Goal: Task Accomplishment & Management: Manage account settings

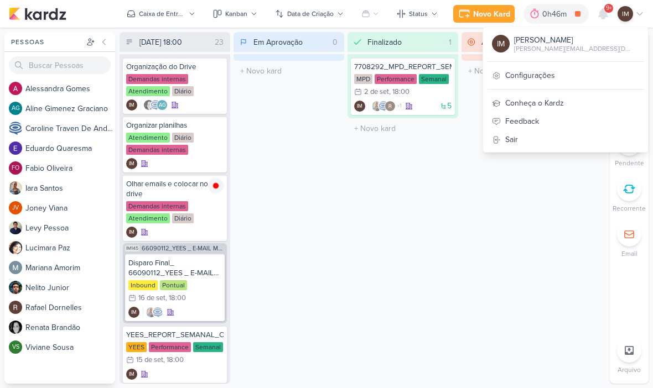
scroll to position [1, 0]
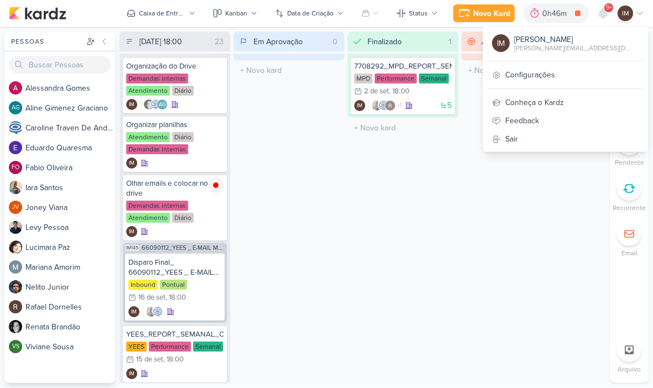
click at [489, 170] on div "Aguardando 0 Mover Para Esquerda Mover Para Direita [GEOGRAPHIC_DATA] O título …" at bounding box center [516, 208] width 111 height 352
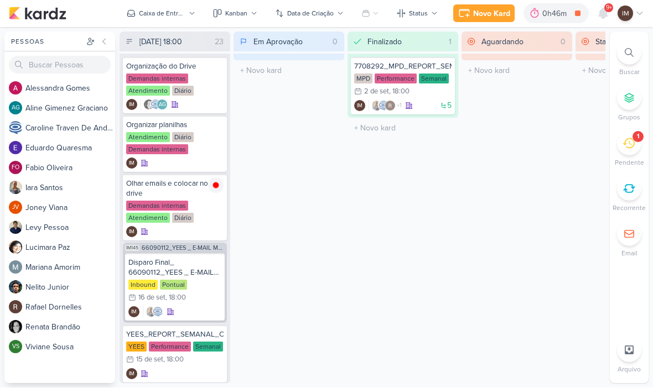
click at [163, 19] on button "Caixa de Entrada" at bounding box center [161, 14] width 82 height 18
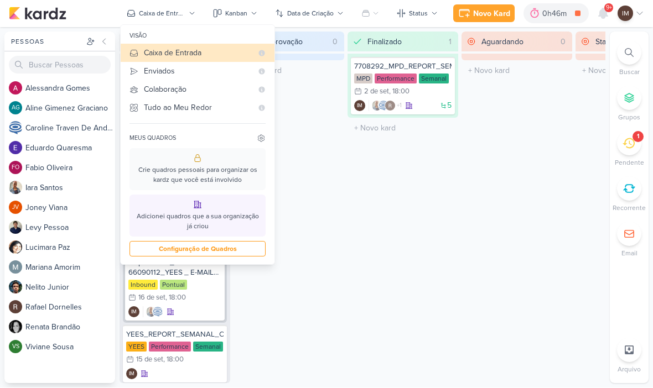
click at [244, 77] on button "Enviados" at bounding box center [198, 72] width 154 height 18
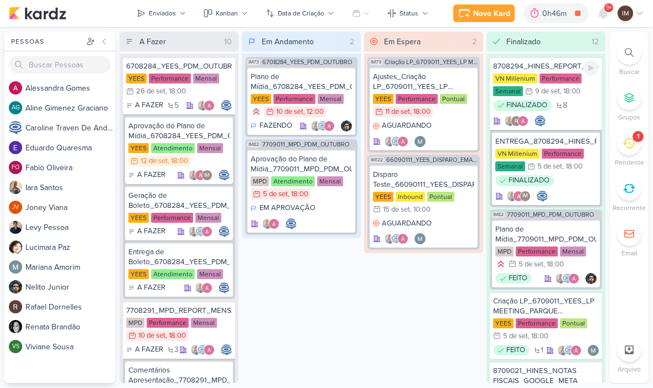
click at [571, 119] on div "FINALIZADO 8" at bounding box center [546, 114] width 106 height 27
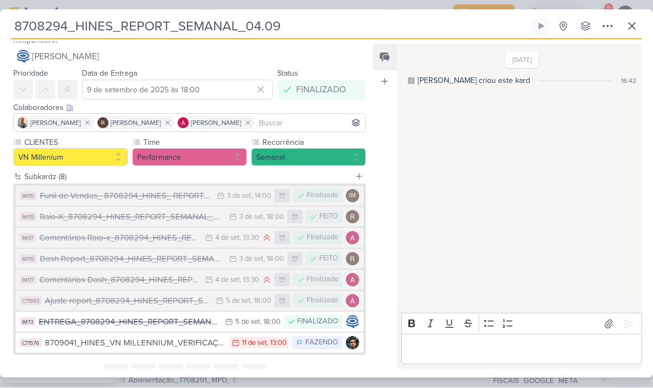
scroll to position [7, 0]
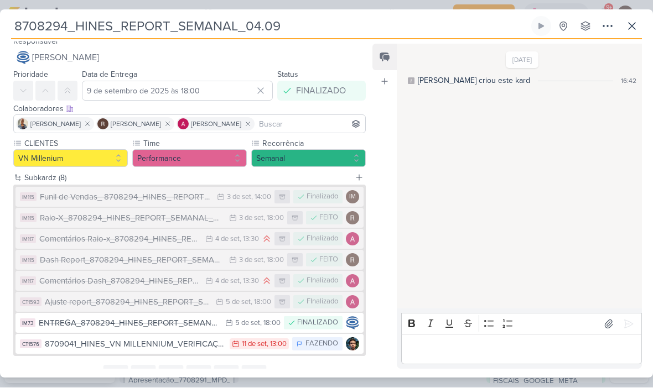
click at [636, 29] on icon at bounding box center [631, 26] width 13 height 13
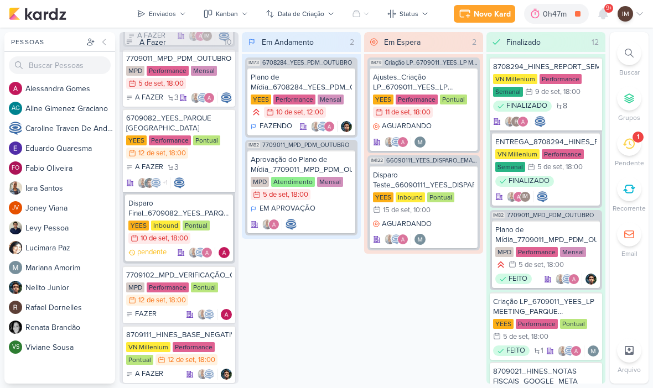
scroll to position [847, 0]
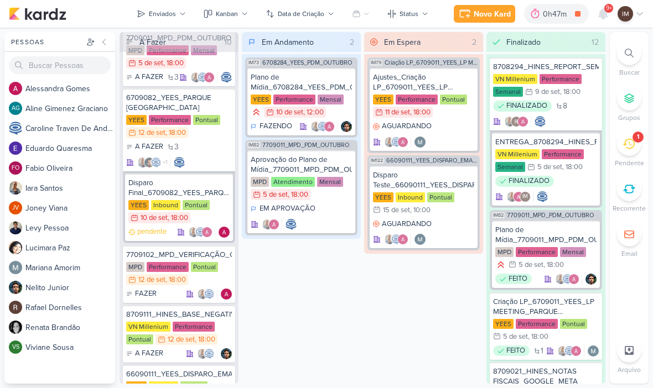
click at [148, 11] on button "Enviados" at bounding box center [161, 14] width 63 height 18
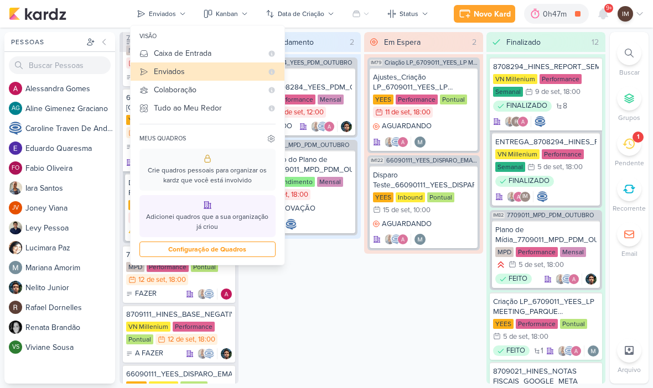
click at [160, 52] on div "Caixa de Entrada" at bounding box center [208, 54] width 108 height 12
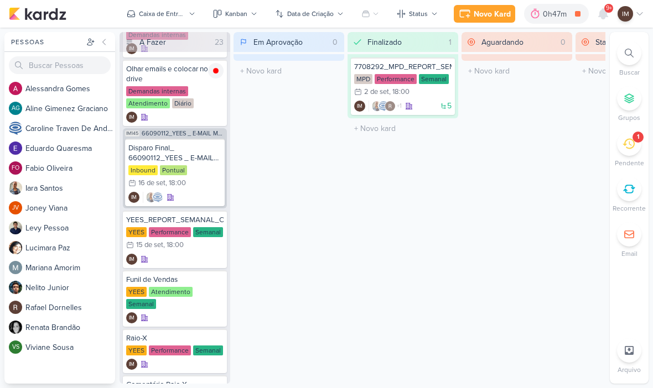
scroll to position [116, 0]
click at [183, 19] on button "Caixa de Entrada" at bounding box center [161, 14] width 82 height 18
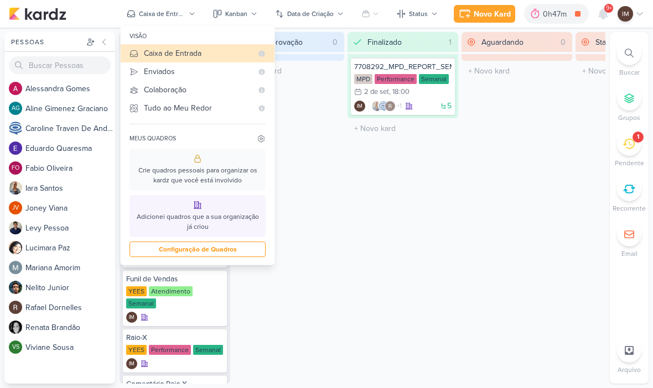
click at [231, 75] on div "Enviados" at bounding box center [198, 72] width 108 height 12
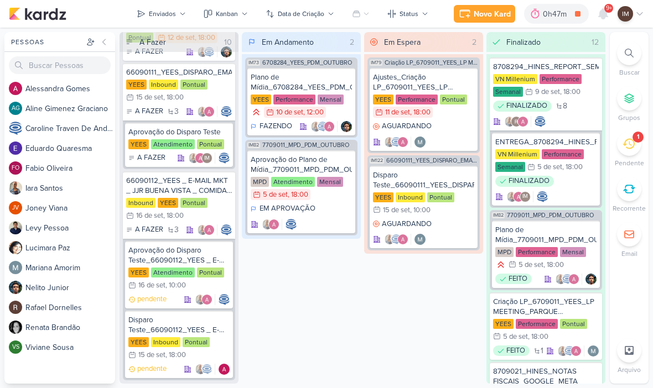
scroll to position [1149, 0]
click at [180, 14] on icon at bounding box center [182, 14] width 7 height 7
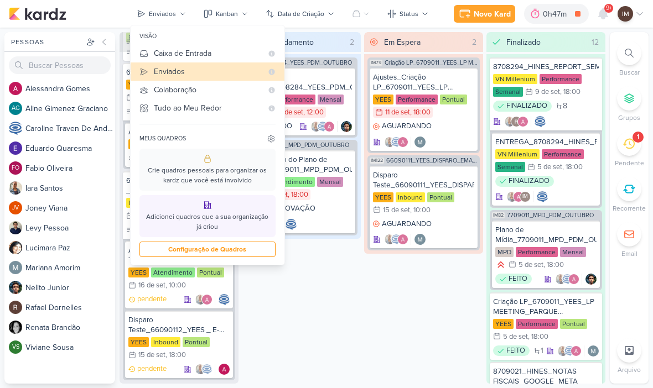
click at [190, 58] on div "Caixa de Entrada" at bounding box center [208, 54] width 108 height 12
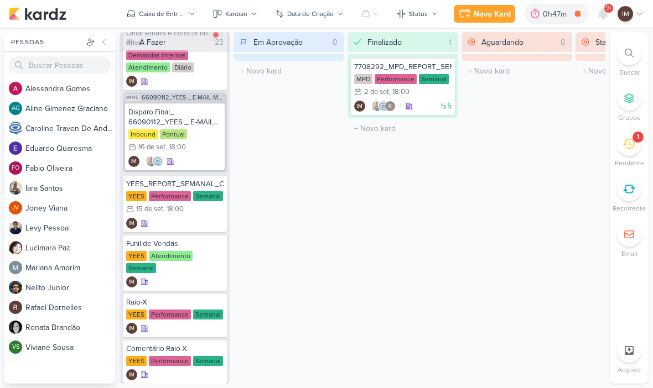
scroll to position [153, 0]
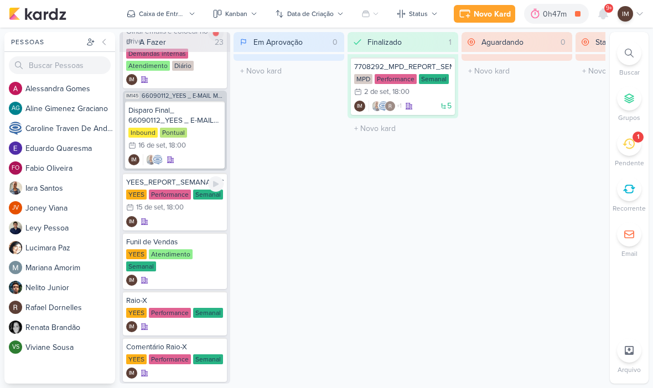
click at [177, 223] on div "IM" at bounding box center [174, 221] width 97 height 11
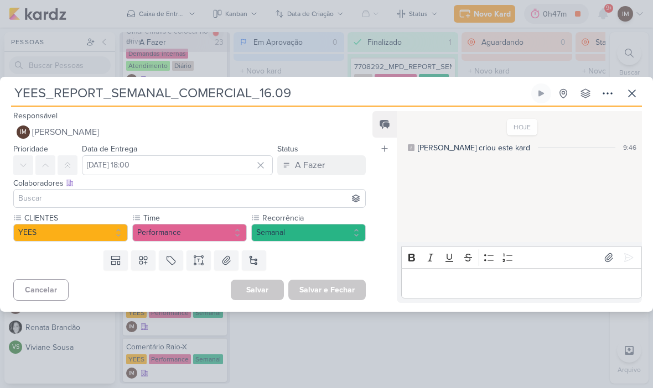
click at [30, 87] on input "YEES_REPORT_SEMANAL_COMERCIAL_16.09" at bounding box center [270, 94] width 518 height 20
click at [29, 88] on input "YEES_REPORT_SEMANAL_COMERCIAL_16.09" at bounding box center [270, 94] width 518 height 20
click at [29, 84] on input "YEES_REPORT_SEMANAL_COMERCIAL_16.09" at bounding box center [270, 94] width 518 height 20
click at [30, 86] on input "YEES_REPORT_SEMANAL_COMERCIAL_16.09" at bounding box center [270, 94] width 518 height 20
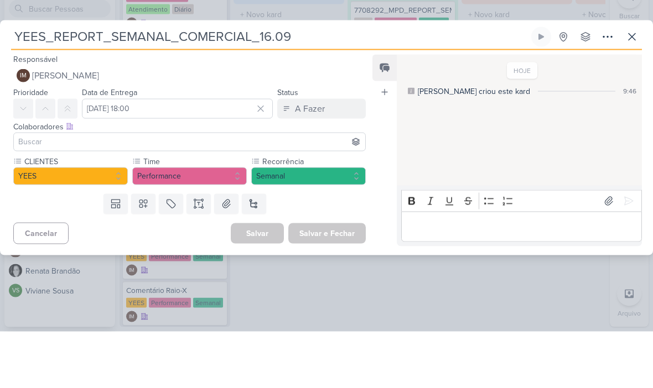
click at [634, 87] on icon at bounding box center [631, 93] width 13 height 13
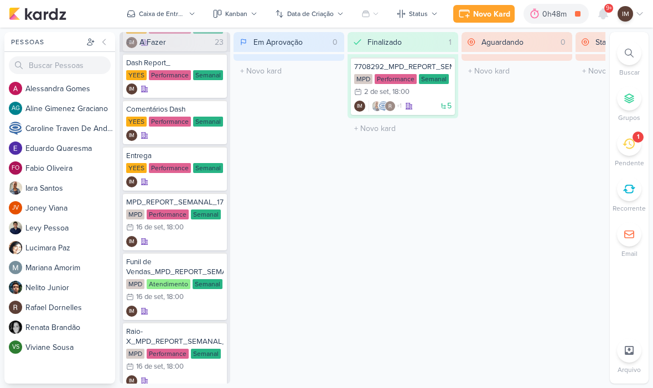
scroll to position [486, 0]
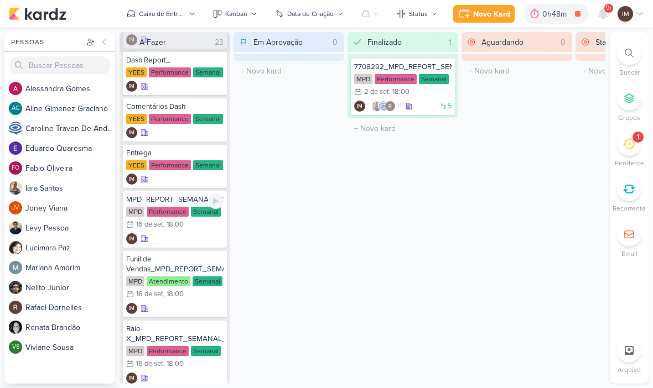
click at [184, 233] on div "IM" at bounding box center [174, 238] width 97 height 11
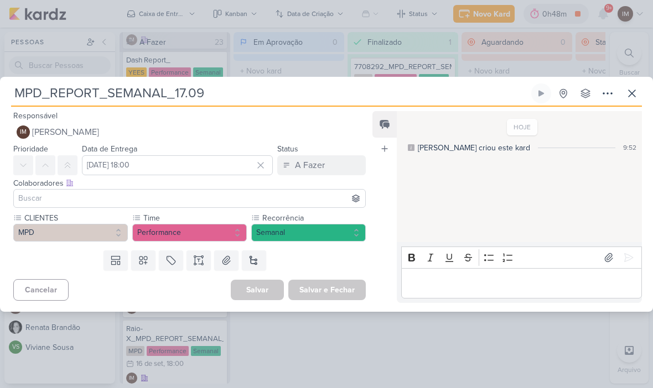
click at [123, 97] on input "MPD_REPORT_SEMANAL_17.09" at bounding box center [270, 94] width 518 height 20
click at [120, 90] on input "MPD_REPORT_SEMANAL_17.09" at bounding box center [270, 94] width 518 height 20
click at [112, 97] on input "MPD_REPORT_SEMANAL_17.09" at bounding box center [270, 94] width 518 height 20
click at [106, 98] on input "MPD_REPORT_SEMANAL_17.09" at bounding box center [270, 94] width 518 height 20
click at [639, 89] on button at bounding box center [632, 94] width 20 height 20
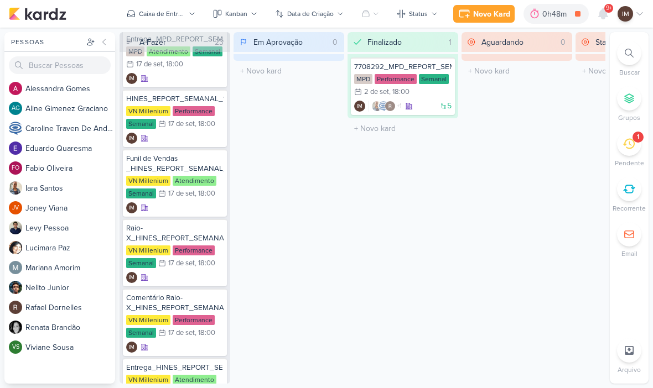
scroll to position [1041, 0]
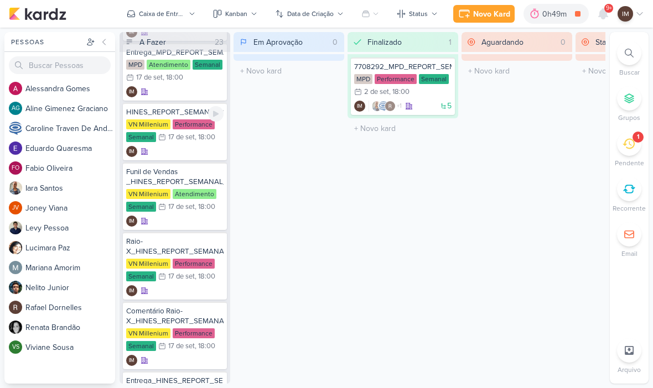
click at [176, 146] on div "IM" at bounding box center [174, 151] width 97 height 11
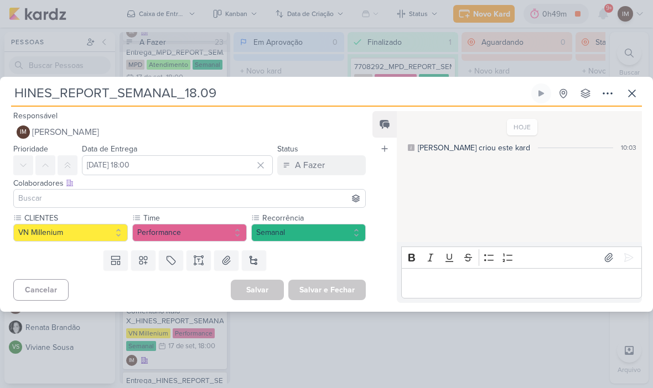
click at [24, 88] on input "HINES_REPORT_SEMANAL_18.09" at bounding box center [270, 94] width 518 height 20
click at [28, 90] on input "HINES_REPORT_SEMANAL_18.09" at bounding box center [270, 94] width 518 height 20
click at [26, 88] on input "HINES_REPORT_SEMANAL_18.09" at bounding box center [270, 94] width 518 height 20
click at [37, 102] on input "HINES_REPORT_SEMANAL_18.09" at bounding box center [270, 94] width 518 height 20
click at [639, 86] on button at bounding box center [632, 94] width 20 height 20
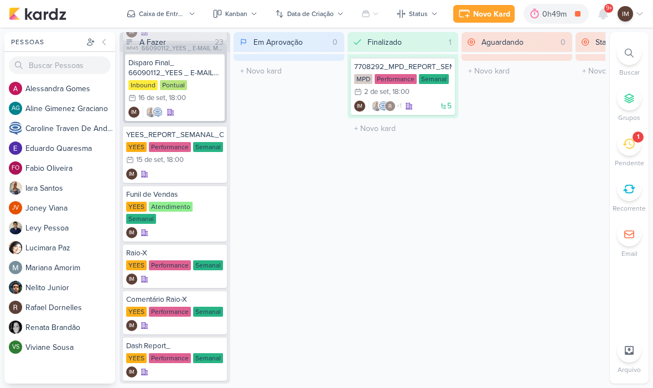
scroll to position [204, 0]
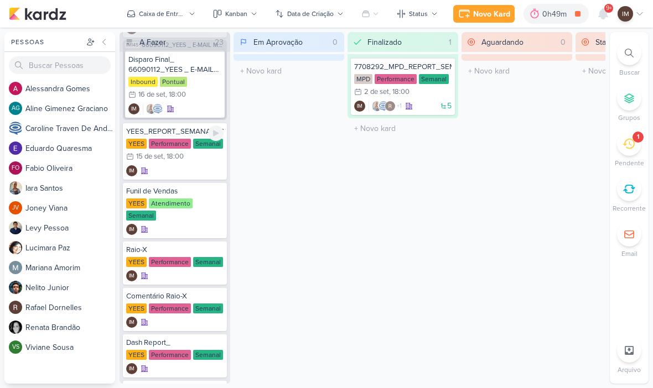
click at [191, 170] on div "IM" at bounding box center [174, 170] width 97 height 11
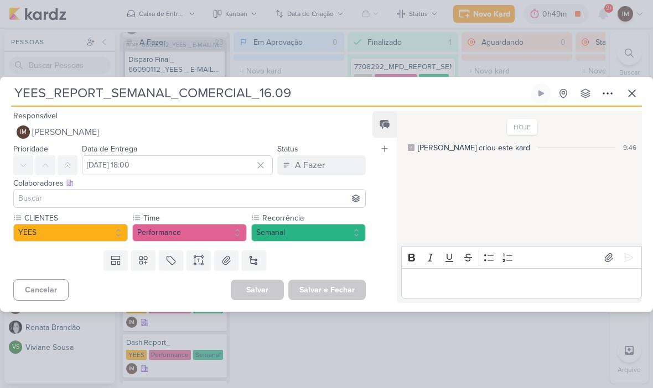
click at [13, 93] on input "YEES_REPORT_SEMANAL_COMERCIAL_16.09" at bounding box center [270, 94] width 518 height 20
click at [14, 87] on input "YEES_REPORT_SEMANAL_COMERCIAL_16.09" at bounding box center [270, 94] width 518 height 20
paste input "6709121"
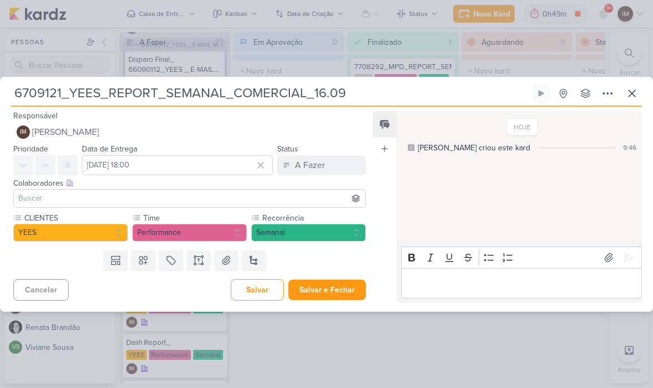
type input "6709121_YEES_REPORT_SEMANAL_COMERCIAL_16.09"
click at [628, 94] on icon at bounding box center [631, 93] width 13 height 13
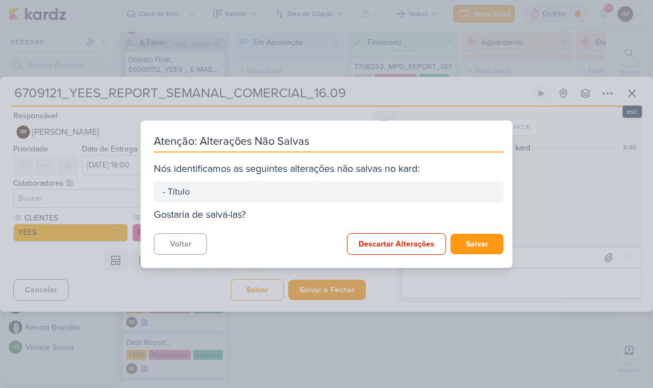
click at [483, 243] on button "Salvar" at bounding box center [476, 244] width 53 height 20
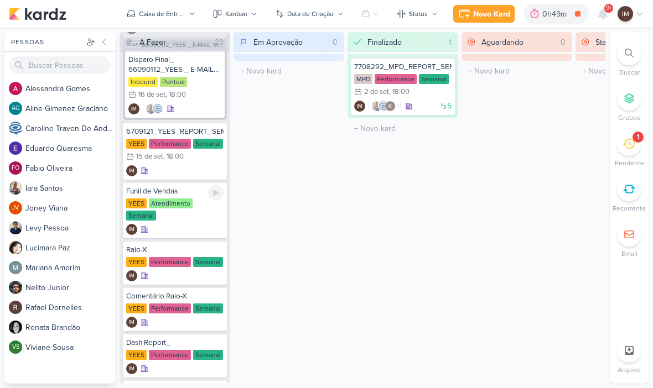
click at [189, 224] on div "IM" at bounding box center [174, 229] width 97 height 11
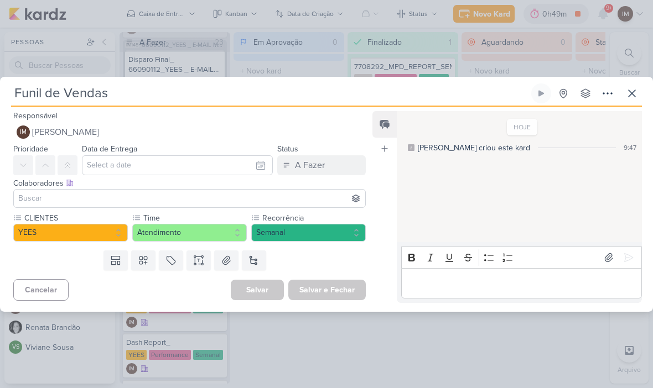
click at [171, 93] on input "Funil de Vendas" at bounding box center [270, 94] width 518 height 20
type input "Funil de Vendas_"
click at [133, 95] on input "Funil de Vendas_" at bounding box center [270, 94] width 518 height 20
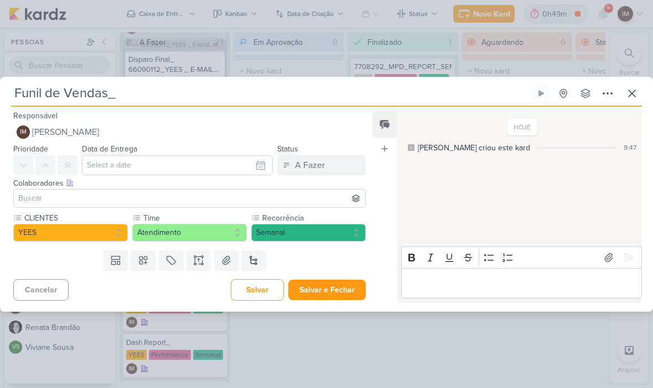
paste input "6709121_YEES_REPORT_SEMANAL_COMERCIAL_16.09"
type input "Funil de Vendas_6709121_YEES_REPORT_SEMANAL_COMERCIAL_16.09"
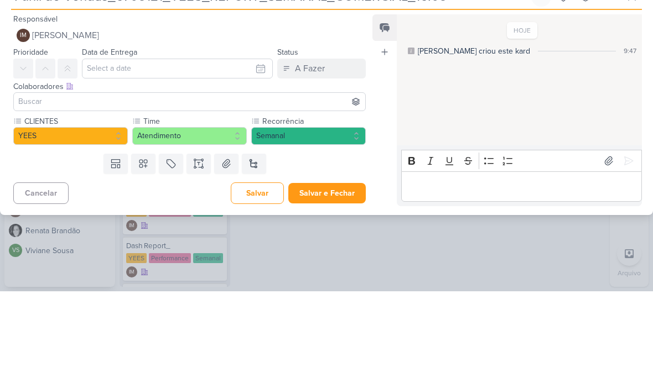
type input "Funil de Vendas_6709121_YEES_REPORT_SEMANAL_COMERCIAL_16.09"
click at [248, 155] on input "text" at bounding box center [177, 165] width 191 height 20
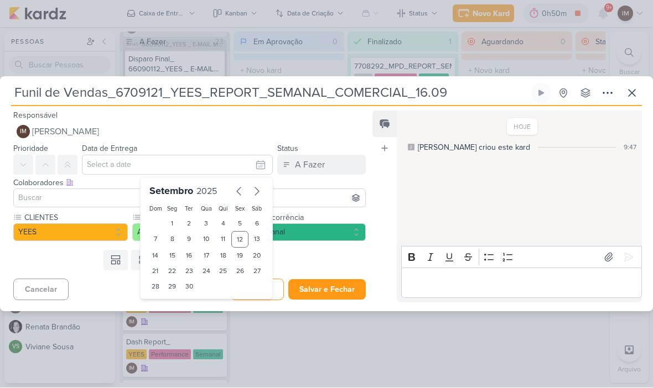
click at [172, 254] on div "15" at bounding box center [172, 255] width 17 height 15
click at [175, 293] on div "29" at bounding box center [172, 286] width 17 height 15
click at [178, 250] on div "15" at bounding box center [172, 255] width 17 height 15
type input "15 de setembro de 2025 às 23:59"
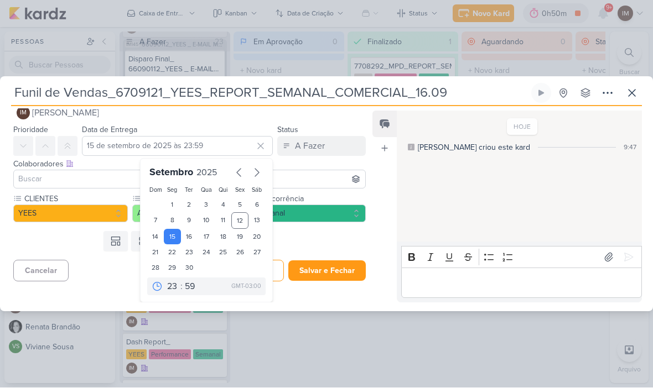
scroll to position [19, 0]
click at [174, 285] on select "00 01 02 03 04 05 06 07 08 09 10 11 12 13 14 15 16 17 18 19 20 21 22 23" at bounding box center [172, 286] width 15 height 13
select select "18"
type input "15 de setembro de 2025 às 18:59"
click at [191, 285] on select "00 05 10 15 20 25 30 35 40 45 50 55 59" at bounding box center [190, 286] width 15 height 13
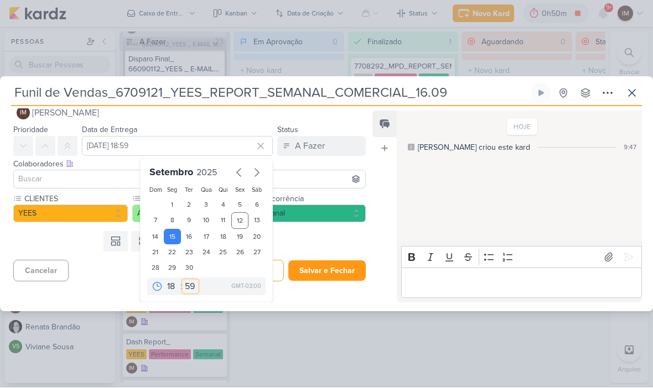
select select "0"
type input "15 de setembro de 2025 às 18:00"
click at [331, 272] on button "Salvar e Fechar" at bounding box center [326, 271] width 77 height 20
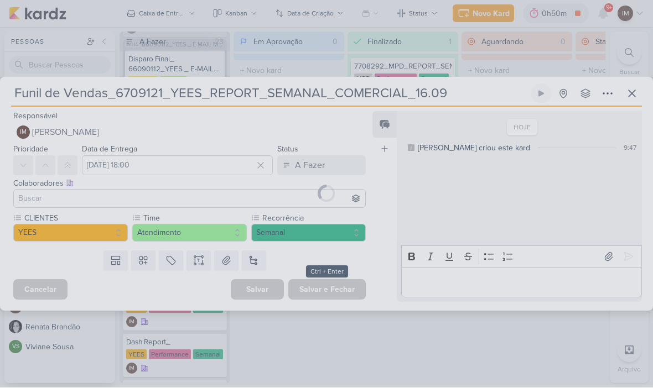
scroll to position [0, 0]
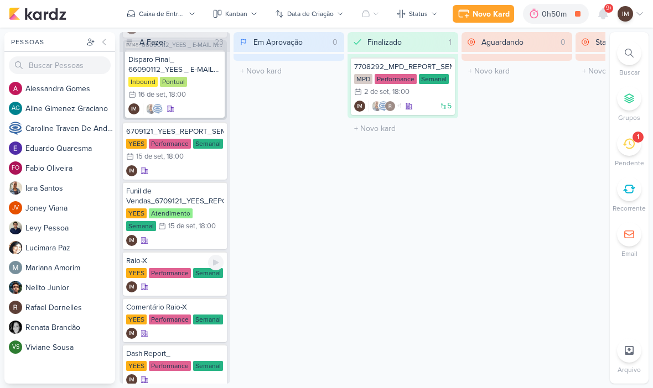
click at [185, 291] on div "IM" at bounding box center [174, 287] width 97 height 11
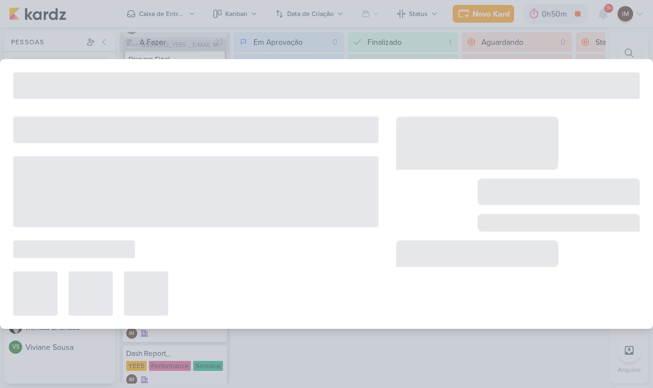
type input "Raio-X"
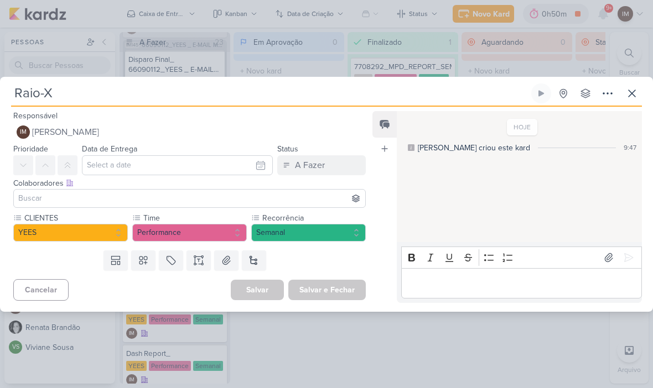
click at [149, 97] on input "Raio-X" at bounding box center [270, 94] width 518 height 20
type input "Raio-X_"
click at [79, 100] on input "Raio-X_" at bounding box center [270, 94] width 518 height 20
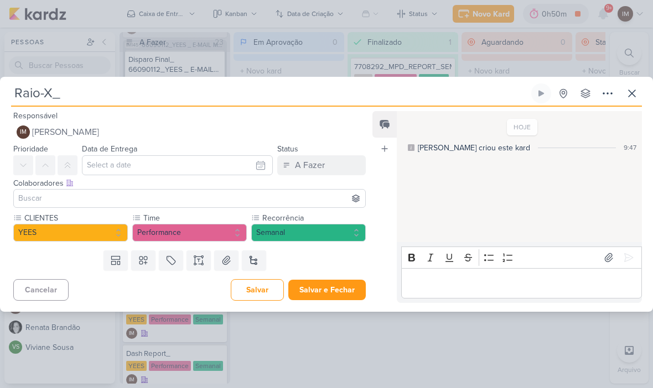
paste input "6709121_YEES_REPORT_SEMANAL_COMERCIAL_16.09"
type input "Raio-X_6709121_YEES_REPORT_SEMANAL_COMERCIAL_16.09"
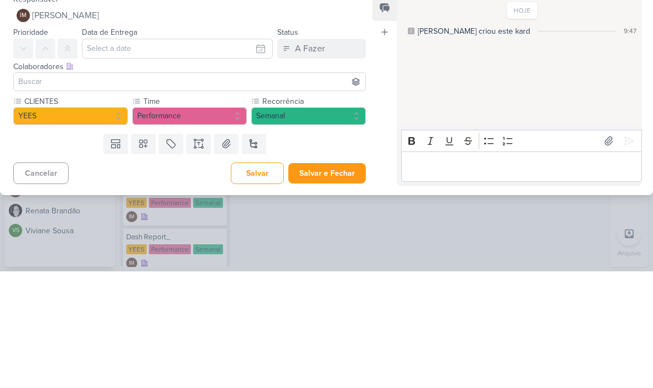
type input "Raio-X_6709121_YEES_REPORT_SEMANAL_COMERCIAL_16.09"
click at [261, 155] on input "text" at bounding box center [177, 165] width 191 height 20
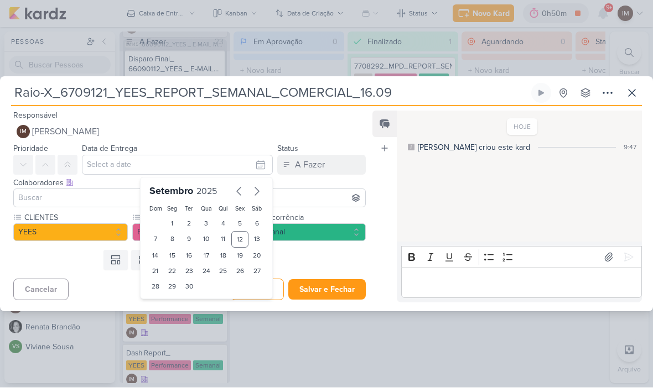
click at [192, 259] on div "16" at bounding box center [189, 255] width 17 height 15
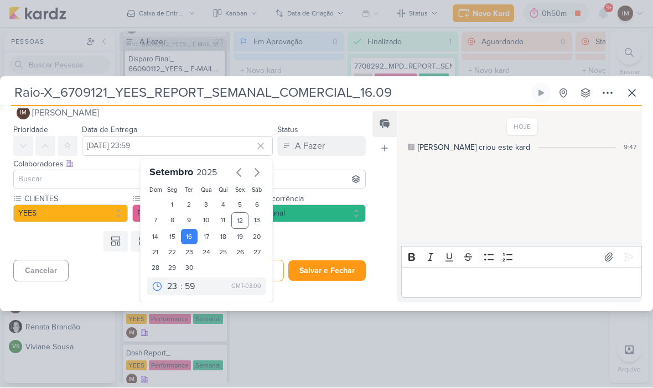
scroll to position [19, 0]
click at [179, 282] on select "00 01 02 03 04 05 06 07 08 09 10 11 12 13 14 15 16 17 18 19 20 21 22 23" at bounding box center [172, 286] width 15 height 13
click at [174, 239] on div "15" at bounding box center [172, 237] width 17 height 15
type input "15 de setembro de 2025 às 23:59"
click at [176, 284] on select "00 01 02 03 04 05 06 07 08 09 10 11 12 13 14 15 16 17 18 19 20 21 22 23" at bounding box center [172, 286] width 15 height 13
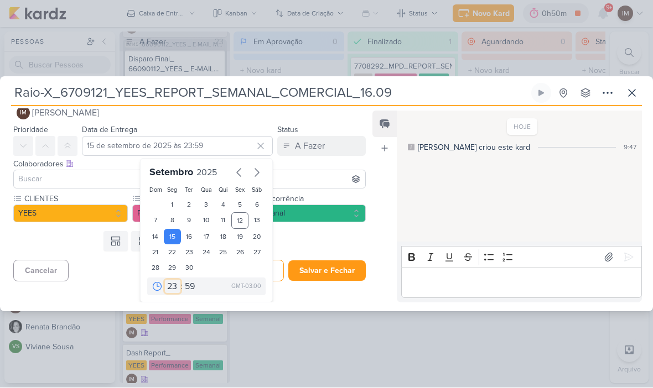
select select "18"
type input "15 de setembro de 2025 às 18:59"
click at [193, 286] on select "00 05 10 15 20 25 30 35 40 45 50 55 59" at bounding box center [190, 286] width 15 height 13
select select "0"
type input "15 de setembro de 2025 às 18:00"
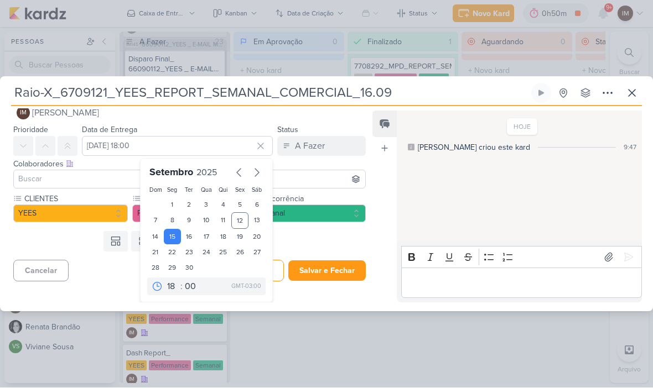
click at [331, 280] on button "Salvar e Fechar" at bounding box center [326, 271] width 77 height 20
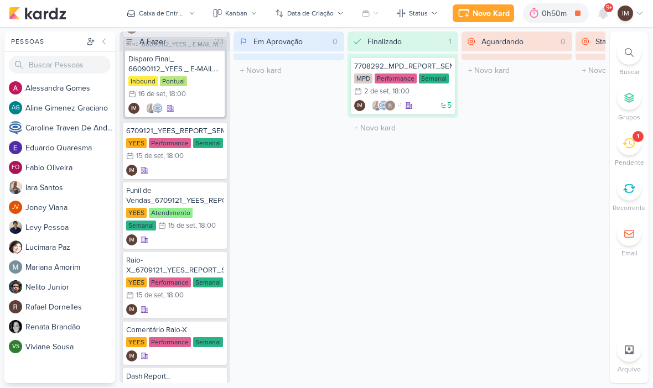
click at [412, 48] on input "Finalizado" at bounding box center [404, 41] width 79 height 15
click at [416, 48] on input "Finalizado" at bounding box center [397, 41] width 64 height 15
click at [425, 106] on div "5 +1 IM" at bounding box center [402, 106] width 97 height 11
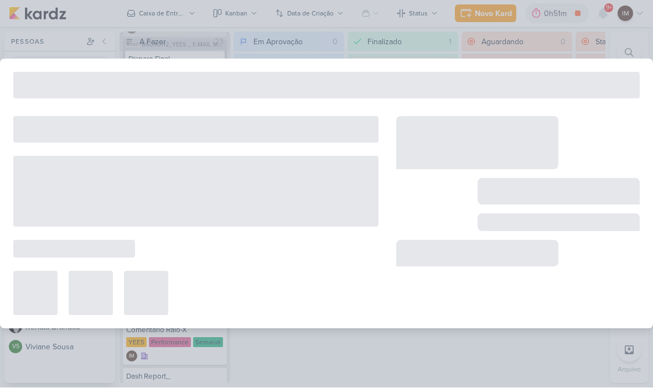
type input "7708292_MPD_REPORT_SEMANAL_03.09"
type input "2 de setembro de 2025 às 18:00"
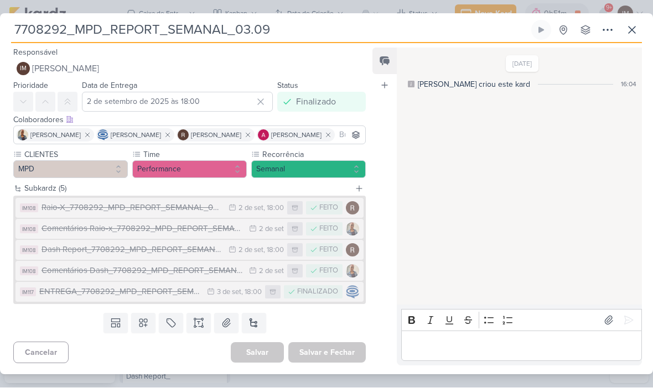
click at [54, 257] on div "Dash Report_7708292_MPD_REPORT_SEMANAL_03.09" at bounding box center [131, 250] width 181 height 13
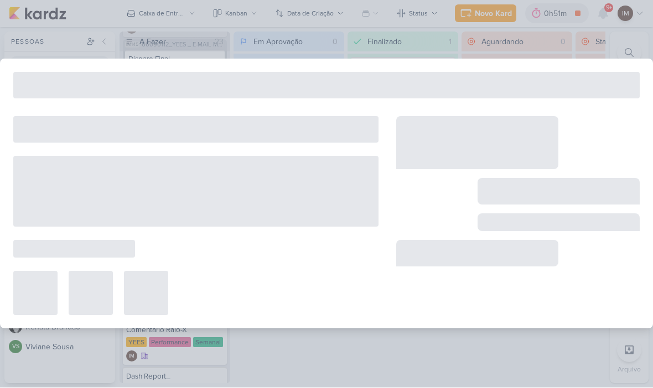
type input "Dash Report_7708292_MPD_REPORT_SEMANAL_03.09"
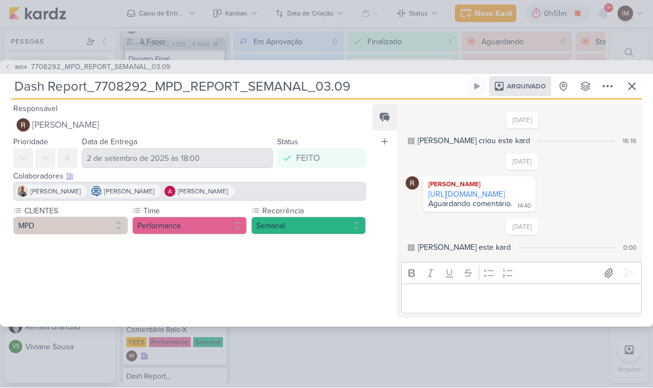
click at [14, 64] on span "IM54" at bounding box center [20, 68] width 15 height 8
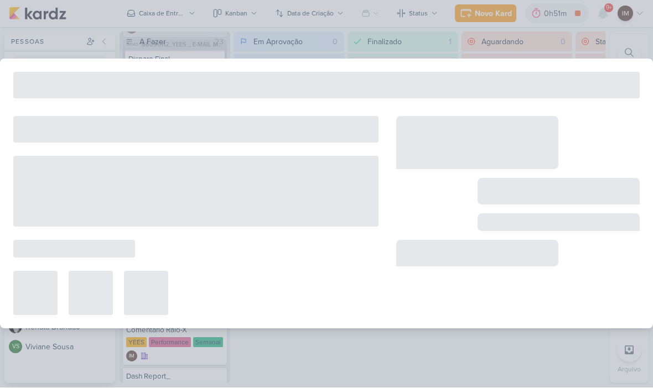
type input "7708292_MPD_REPORT_SEMANAL_03.09"
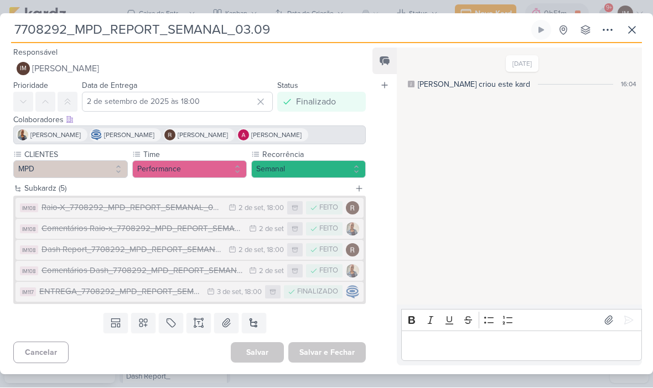
click at [49, 200] on button "IM108 Raio-X_7708292_MPD_REPORT_SEMANAL_03.09 2/9 2 de set , 18:00 FEITO" at bounding box center [189, 209] width 348 height 20
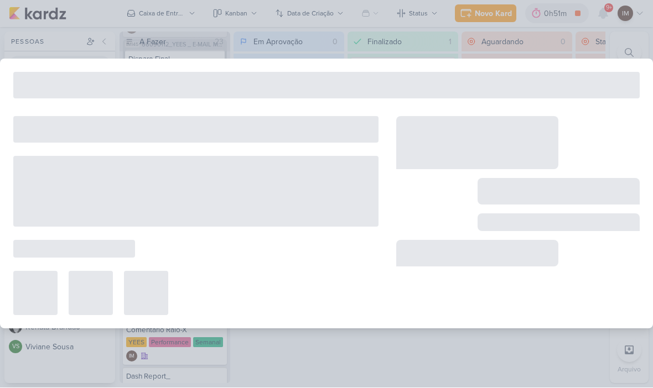
type input "Raio-X_7708292_MPD_REPORT_SEMANAL_03.09"
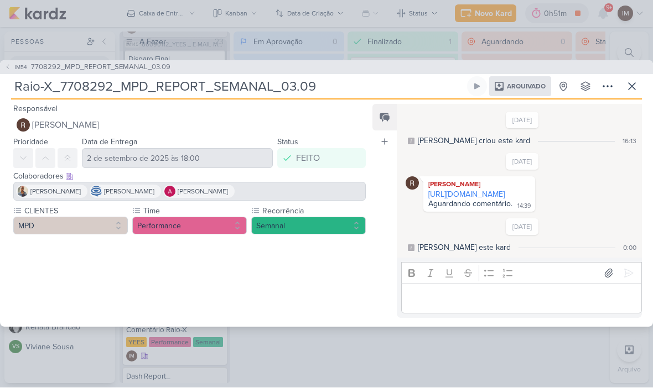
click at [13, 63] on button "IM54 7708292_MPD_REPORT_SEMANAL_03.09" at bounding box center [87, 68] width 166 height 11
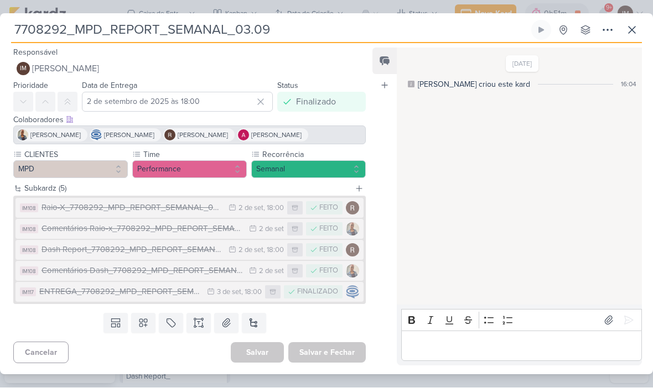
click at [634, 29] on icon at bounding box center [631, 30] width 13 height 13
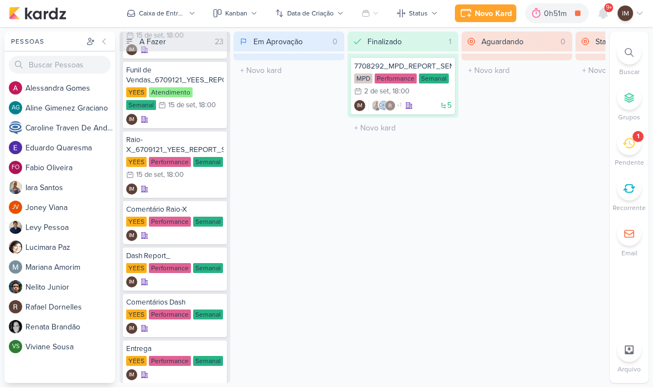
scroll to position [326, 0]
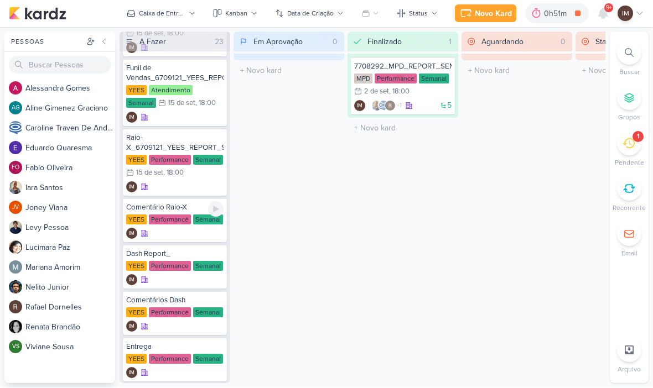
click at [166, 241] on div "Comentário Raio-X YEES Performance Semanal IM" at bounding box center [175, 221] width 104 height 44
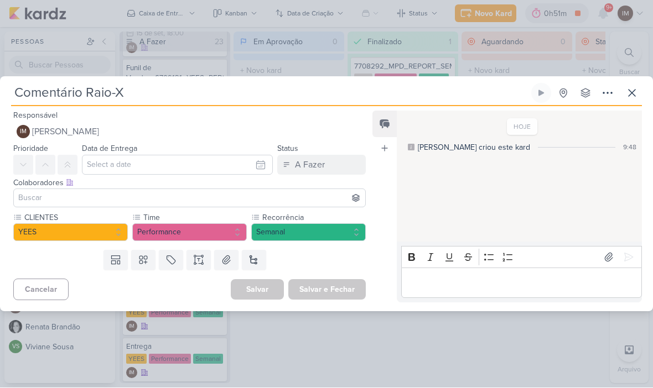
click at [164, 97] on input "Comentário Raio-X" at bounding box center [270, 94] width 518 height 20
type input "Comentário Raio-X_"
click at [145, 86] on input "Comentário Raio-X_" at bounding box center [270, 94] width 518 height 20
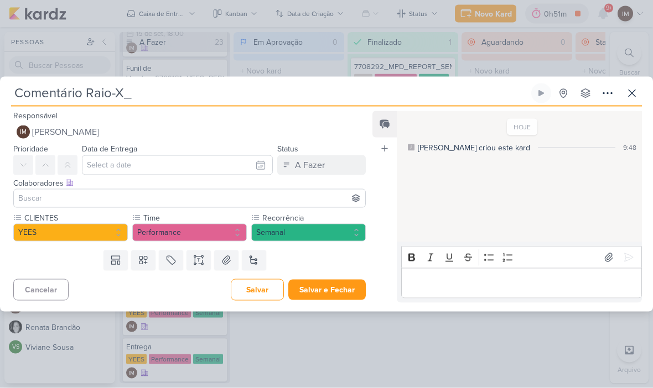
paste input "6709121_YEES_REPORT_SEMANAL_COMERCIAL_16.09"
type input "Comentário Raio-X_6709121_YEES_REPORT_SEMANAL_COMERCIAL_16.09"
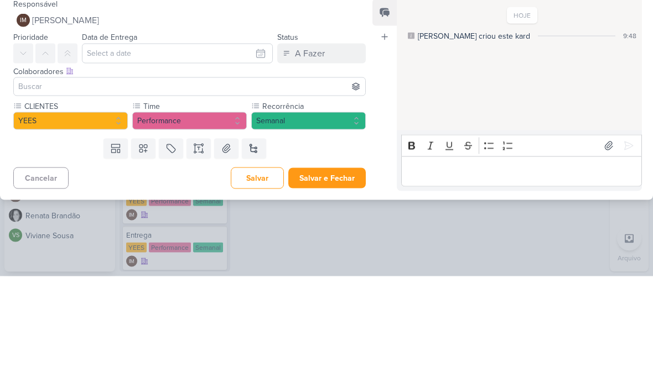
type input "Comentário Raio-X_6709121_YEES_REPORT_SEMANAL_COMERCIAL_16.09"
click at [246, 155] on input "text" at bounding box center [177, 165] width 191 height 20
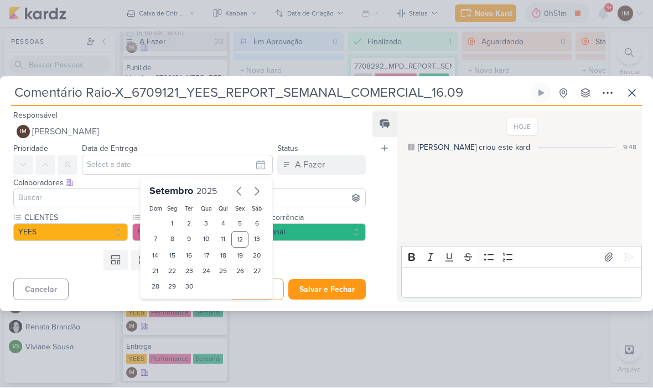
click at [171, 254] on div "15" at bounding box center [172, 255] width 17 height 15
type input "15 de setembro de 2025 às 23:59"
click at [170, 299] on select "00 01 02 03 04 05 06 07 08 09 10 11 12 13 14 15 16 17 18 19 20 21 22 23" at bounding box center [172, 305] width 15 height 13
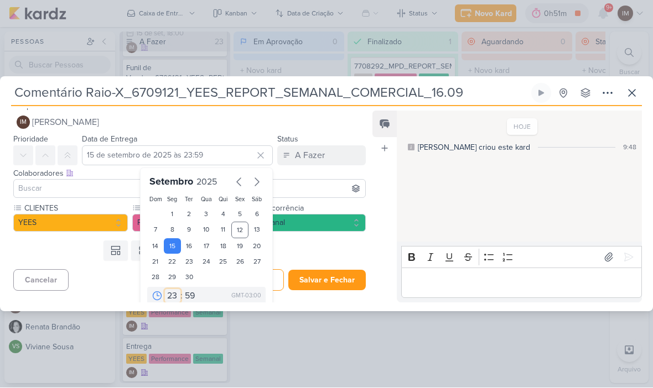
select select "18"
type input "15 de setembro de 2025 às 18:59"
click at [186, 294] on select "00 05 10 15 20 25 30 35 40 45 50 55 59" at bounding box center [190, 296] width 15 height 13
select select "0"
type input "15 de setembro de 2025 às 18:00"
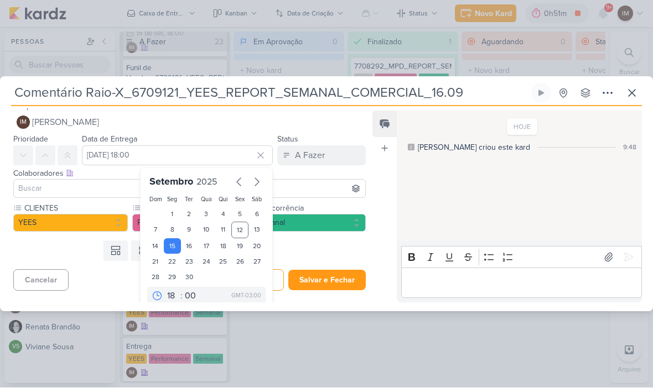
click at [335, 280] on button "Salvar e Fechar" at bounding box center [326, 280] width 77 height 20
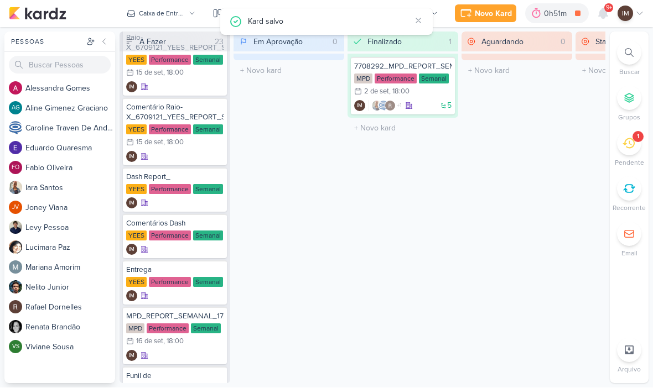
scroll to position [429, 0]
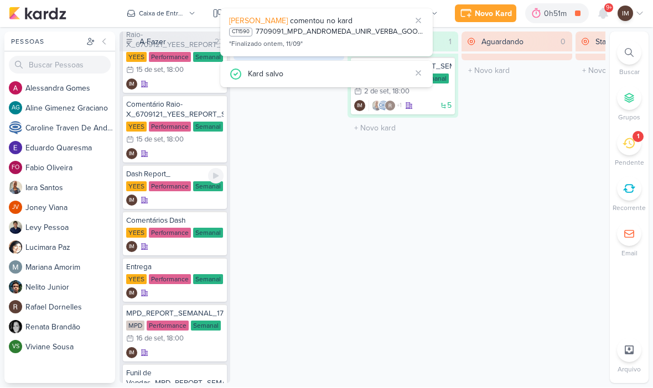
click at [192, 196] on div "IM" at bounding box center [174, 200] width 97 height 11
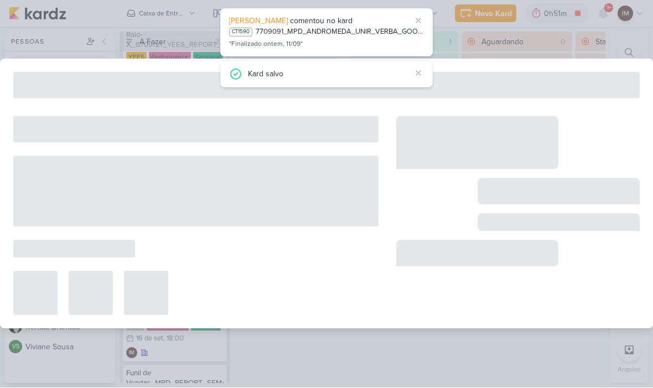
type input "Dash Report_"
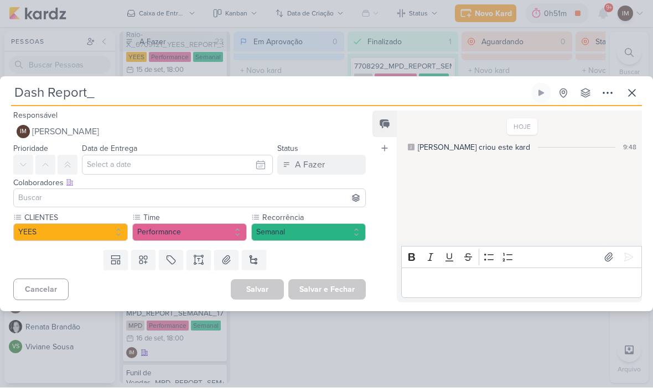
click at [294, 96] on input "Dash Report_" at bounding box center [270, 94] width 518 height 20
click at [116, 97] on input "Dash Report_" at bounding box center [270, 94] width 518 height 20
paste input "6709121_YEES_REPORT_SEMANAL_COMERCIAL_16.09"
type input "Dash Report_6709121_YEES_REPORT_SEMANAL_COMERCIAL_16.09"
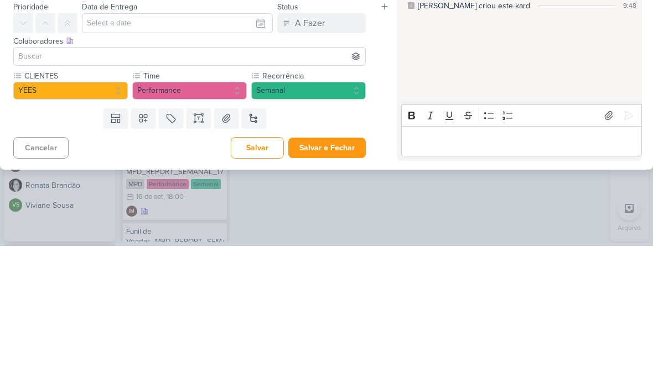
type input "Dash Report_6709121_YEES_REPORT_SEMANAL_COMERCIAL_16.09"
click at [249, 155] on input "text" at bounding box center [177, 165] width 191 height 20
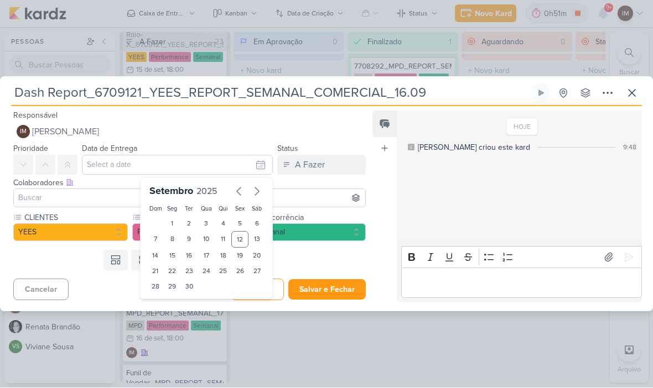
click at [172, 249] on div "15" at bounding box center [172, 255] width 17 height 15
type input "15 de setembro de 2025 às 23:59"
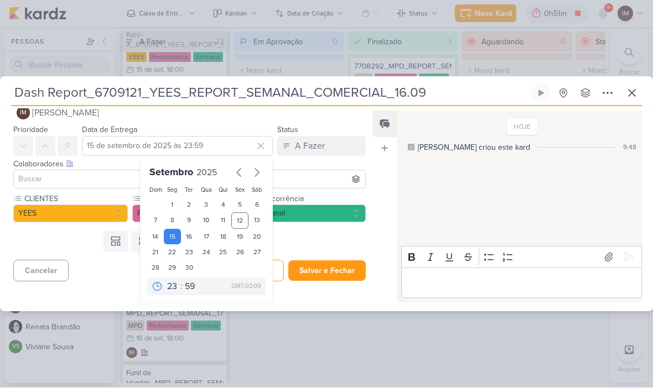
scroll to position [19, 0]
click at [174, 282] on select "00 01 02 03 04 05 06 07 08 09 10 11 12 13 14 15 16 17 18 19 20 21 22 23" at bounding box center [172, 286] width 15 height 13
select select "18"
type input "15 de setembro de 2025 às 18:59"
click at [191, 282] on select "00 05 10 15 20 25 30 35 40 45 50 55 59" at bounding box center [190, 286] width 15 height 13
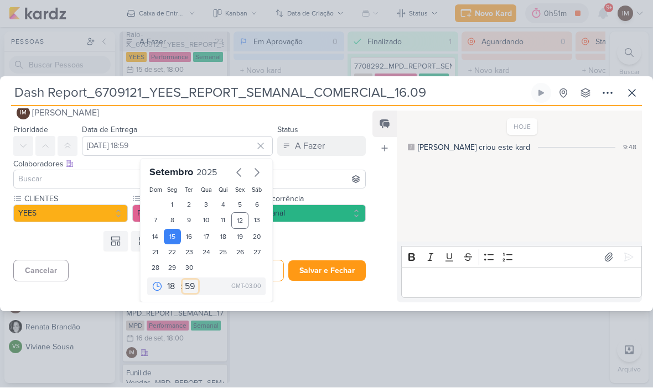
select select "0"
type input "15 de setembro de 2025 às 18:00"
click at [325, 270] on button "Salvar e Fechar" at bounding box center [326, 271] width 77 height 20
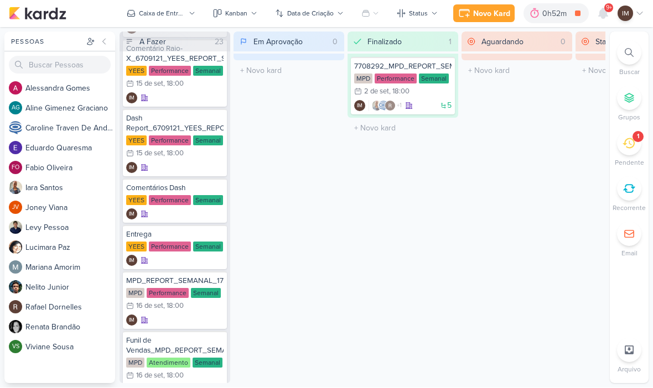
scroll to position [489, 0]
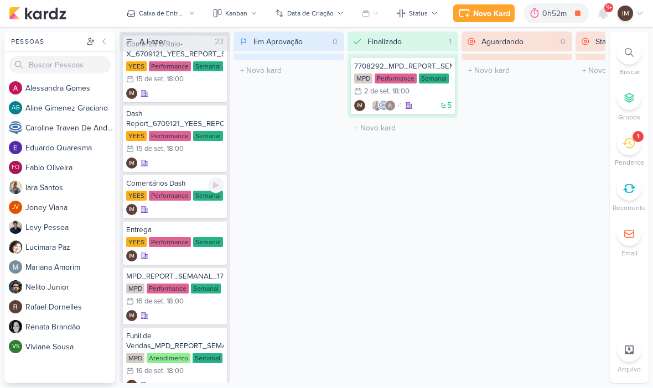
click at [176, 211] on div "IM" at bounding box center [174, 210] width 97 height 11
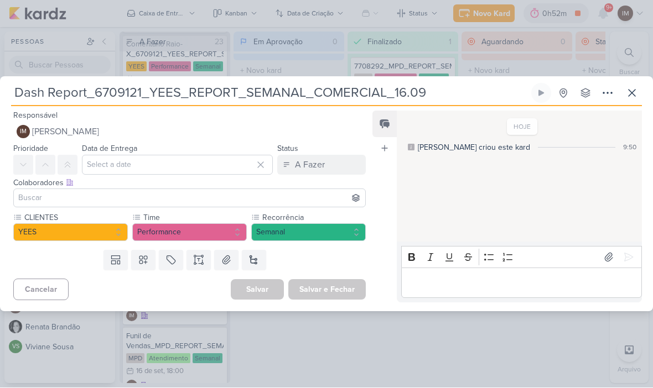
type input "Comentários Dash"
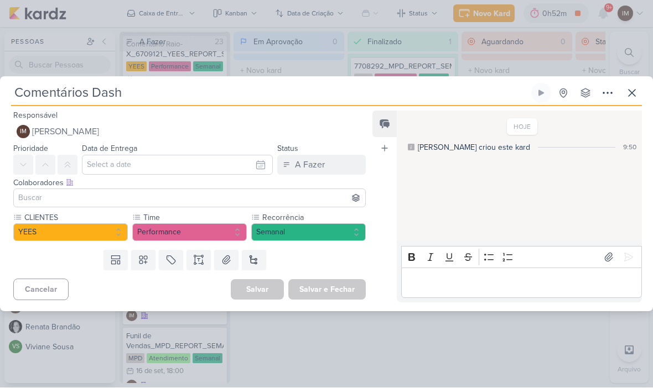
click at [218, 84] on input "Comentários Dash" at bounding box center [270, 94] width 518 height 20
click at [225, 96] on input "Comentários Dash" at bounding box center [270, 94] width 518 height 20
type input "Comentários Dash_"
click at [160, 100] on input "Comentários Dash_" at bounding box center [270, 94] width 518 height 20
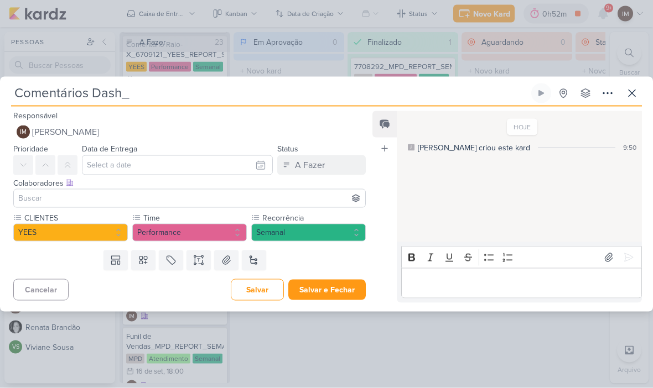
paste input "6709121_YEES_REPORT_SEMANAL_COMERCIAL_16.09"
type input "Comentários Dash_6709121_YEES_REPORT_SEMANAL_COMERCIAL_16.09"
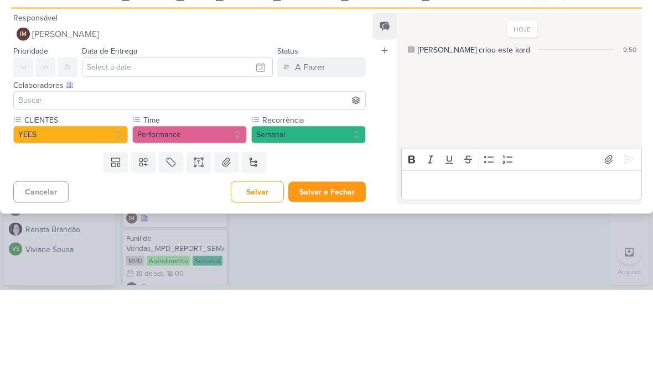
type input "Comentários Dash_6709121_YEES_REPORT_SEMANAL_COMERCIAL_16.09"
click at [253, 155] on input "text" at bounding box center [177, 165] width 191 height 20
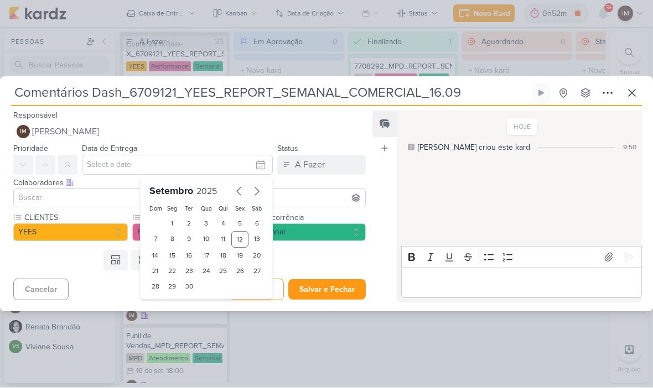
click at [176, 255] on div "15" at bounding box center [172, 255] width 17 height 15
click at [174, 293] on div "29" at bounding box center [172, 286] width 17 height 15
click at [171, 252] on div "15" at bounding box center [172, 255] width 17 height 15
type input "15 de setembro de 2025 às 23:59"
click at [179, 299] on select "00 01 02 03 04 05 06 07 08 09 10 11 12 13 14 15 16 17 18 19 20 21 22 23" at bounding box center [172, 305] width 15 height 13
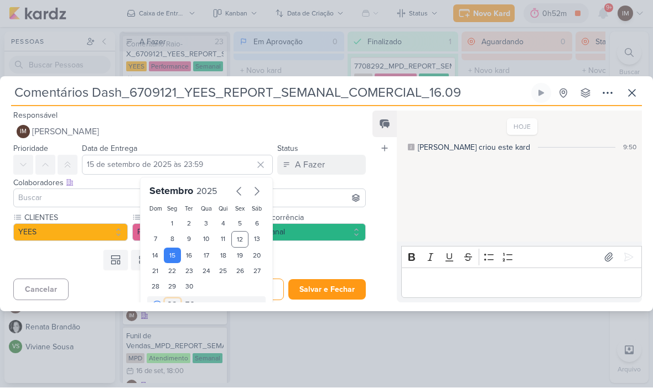
scroll to position [9, 0]
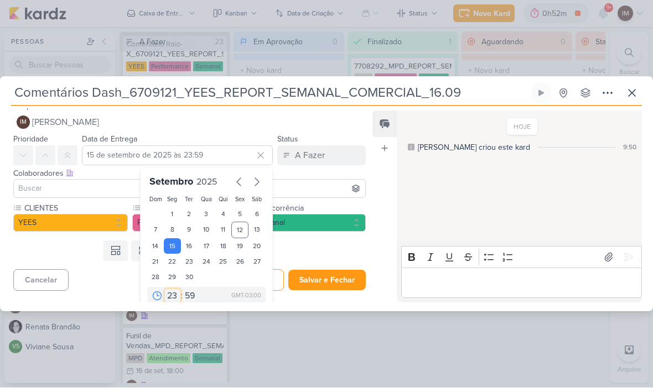
select select "18"
type input "15 de setembro de 2025 às 18:59"
click at [194, 298] on select "00 05 10 15 20 25 30 35 40 45 50 55 59" at bounding box center [190, 296] width 15 height 13
select select "0"
type input "15 de setembro de 2025 às 18:00"
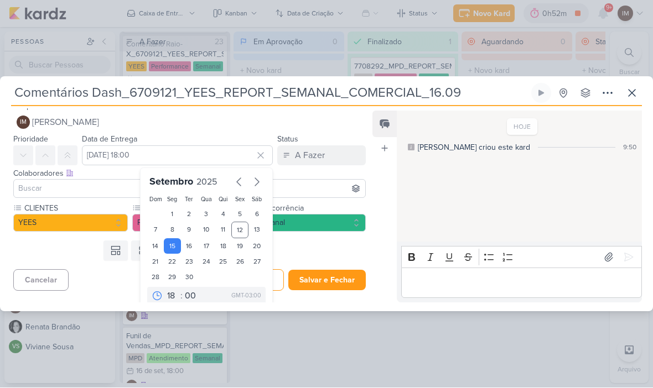
click at [349, 251] on div "Templates Campos Personalizados Marcadores Caixa De Texto Anexo Novo Subkard" at bounding box center [185, 251] width 370 height 29
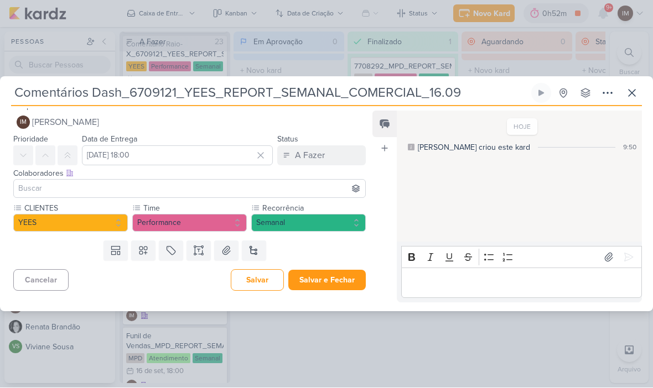
scroll to position [0, 0]
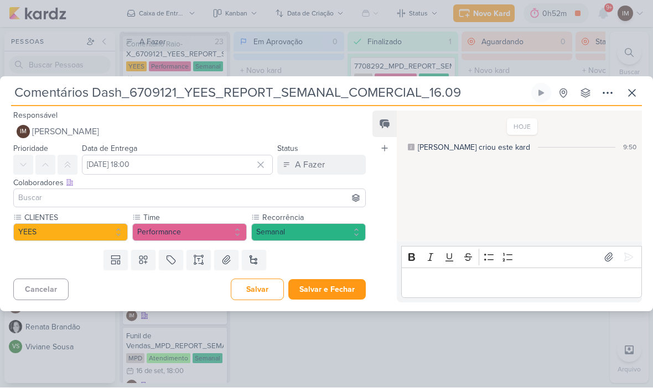
click at [349, 296] on button "Salvar e Fechar" at bounding box center [326, 290] width 77 height 20
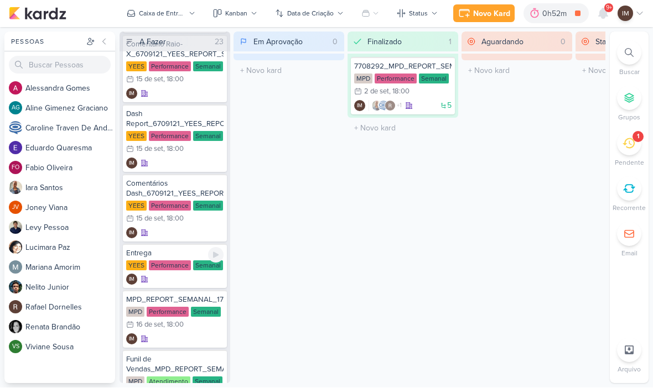
click at [186, 278] on div "IM" at bounding box center [174, 279] width 97 height 11
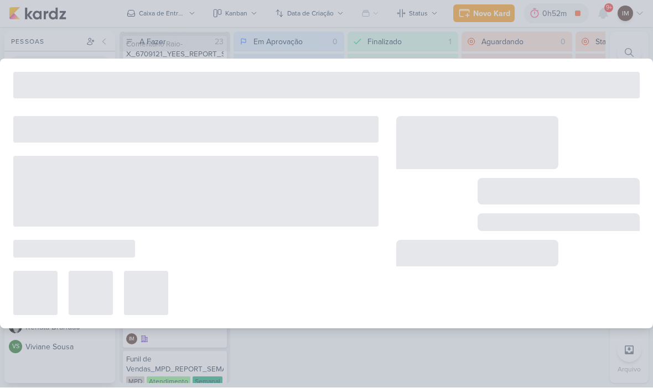
type input "Entrega"
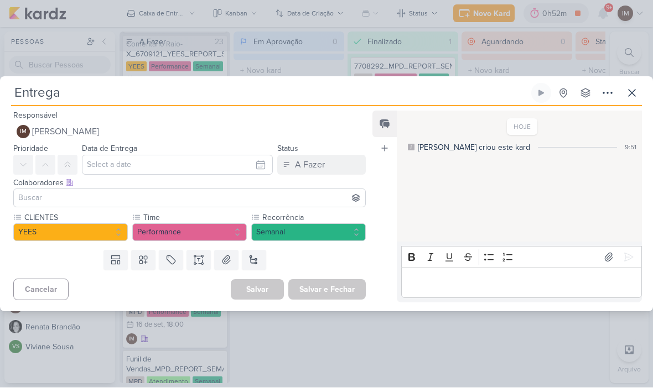
click at [254, 102] on input "Entrega" at bounding box center [270, 94] width 518 height 20
type input "Entrega_"
click at [102, 86] on input "Entrega_" at bounding box center [270, 94] width 518 height 20
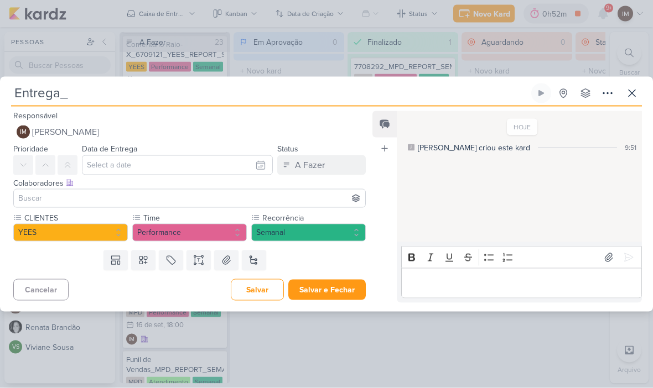
paste input "6709121_YEES_REPORT_SEMANAL_COMERCIAL_16.09"
type input "Entrega_6709121_YEES_REPORT_SEMANAL_COMERCIAL_16.09"
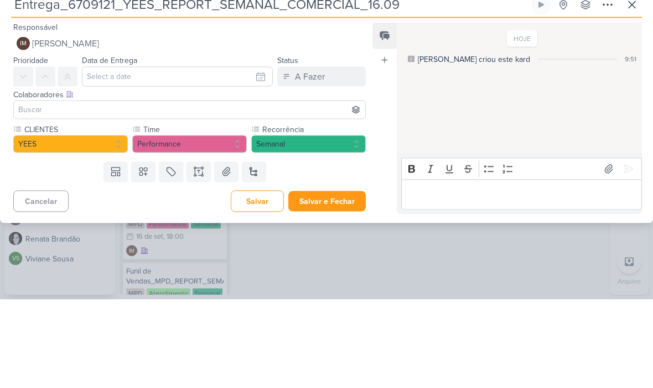
type input "Entrega_6709121_YEES_REPORT_SEMANAL_COMERCIAL_16.09"
click at [251, 155] on input "text" at bounding box center [177, 165] width 191 height 20
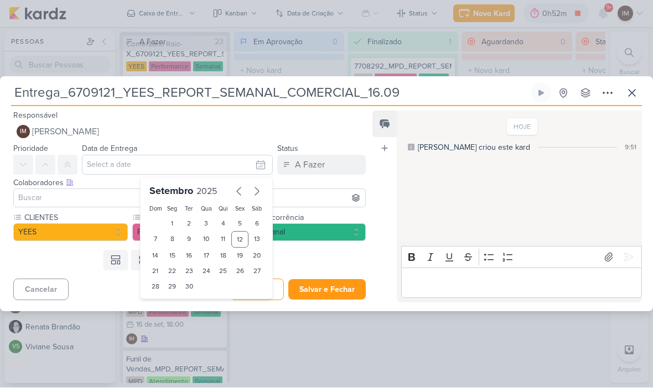
click at [175, 251] on div "15" at bounding box center [172, 255] width 17 height 15
type input "15 de setembro de 2025 às 23:59"
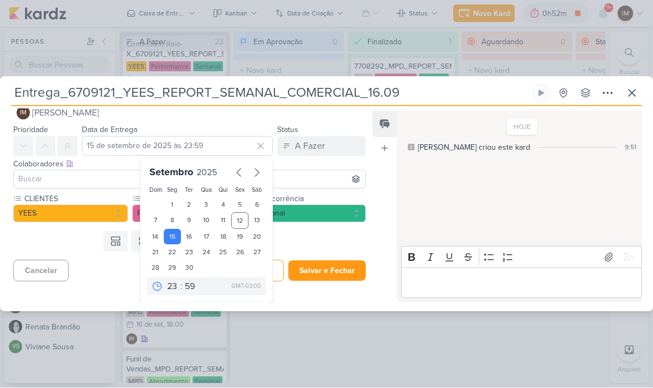
scroll to position [19, 0]
click at [174, 288] on select "00 01 02 03 04 05 06 07 08 09 10 11 12 13 14 15 16 17 18 19 20 21 22 23" at bounding box center [172, 286] width 15 height 13
select select "18"
type input "15 de setembro de 2025 às 18:59"
click at [194, 288] on select "00 05 10 15 20 25 30 35 40 45 50 55 59" at bounding box center [190, 286] width 15 height 13
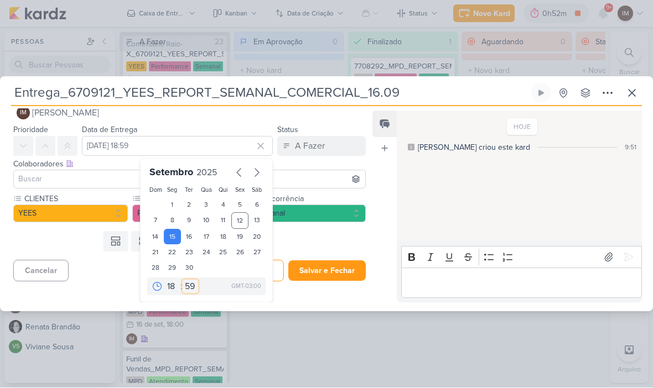
select select "0"
click at [384, 207] on div "Feed Atrelar email Solte o email para atrelar ao kard" at bounding box center [384, 207] width 24 height 192
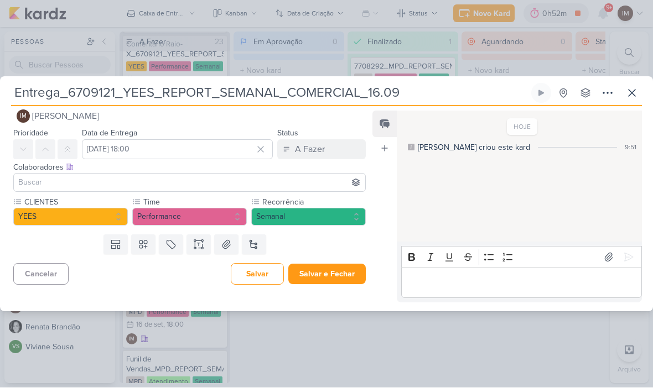
scroll to position [0, 0]
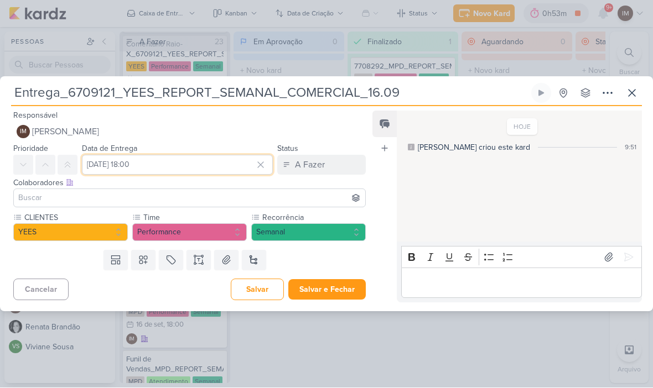
click at [211, 160] on input "15 de setembro de 2025 às 18:00" at bounding box center [177, 165] width 191 height 20
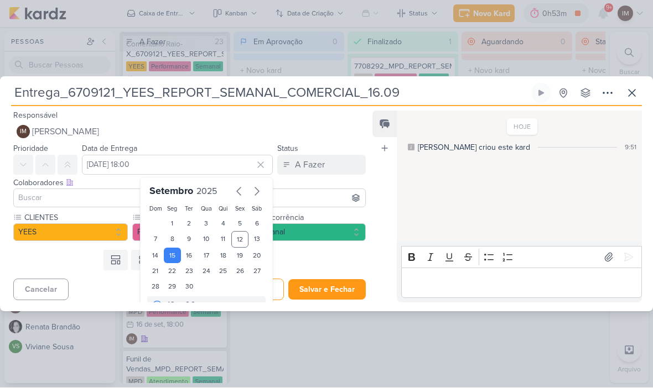
click at [190, 256] on div "16" at bounding box center [189, 255] width 17 height 15
type input "16 de setembro de 2025 às 18:00"
click at [323, 283] on button "Salvar e Fechar" at bounding box center [326, 290] width 77 height 20
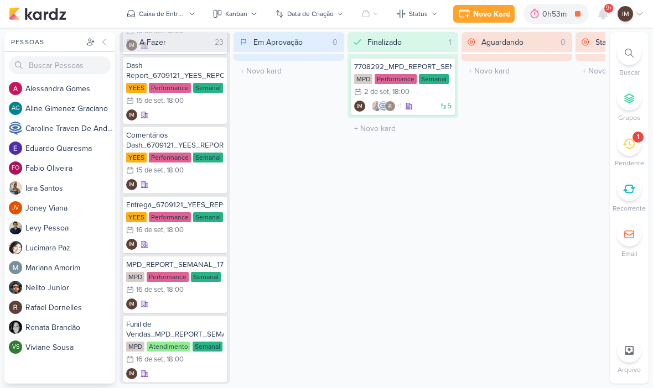
scroll to position [538, 0]
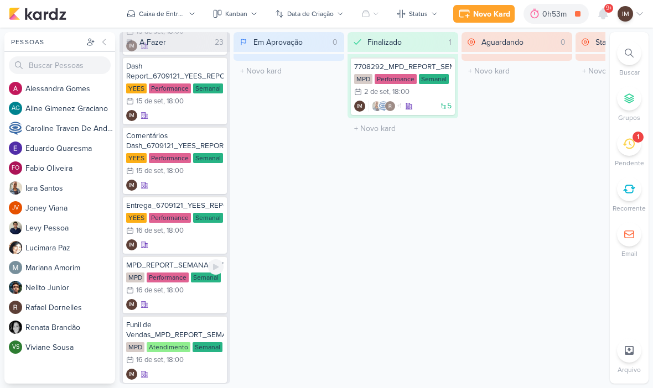
click at [182, 299] on div "IM" at bounding box center [174, 304] width 97 height 11
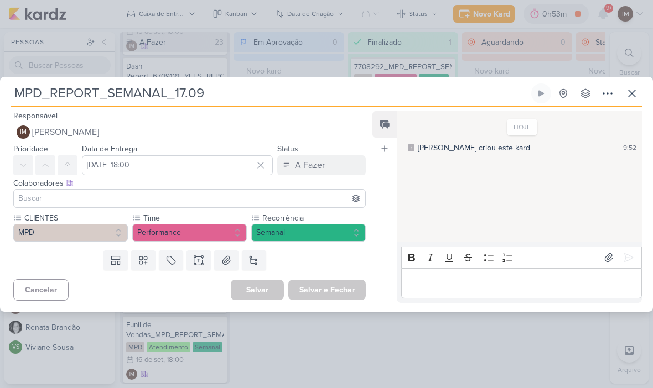
click at [14, 85] on input "MPD_REPORT_SEMANAL_17.09" at bounding box center [270, 94] width 518 height 20
click at [17, 93] on input "MPD_REPORT_SEMANAL_17.09" at bounding box center [270, 94] width 518 height 20
paste input "7709121"
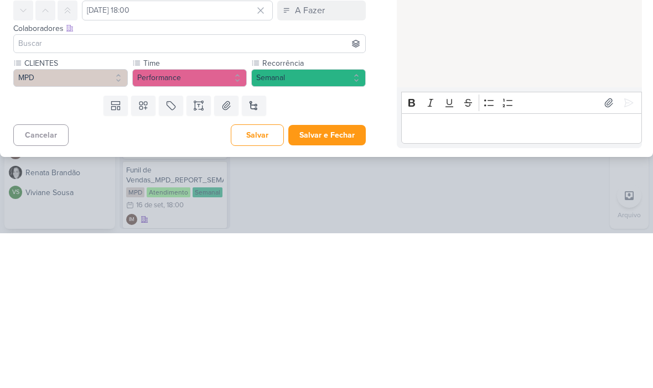
click at [345, 280] on button "Salvar e Fechar" at bounding box center [326, 290] width 77 height 20
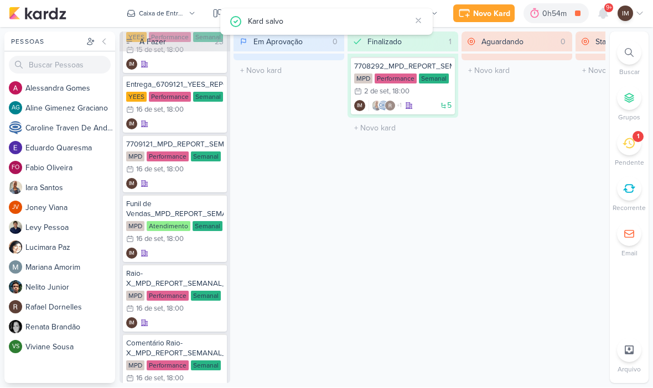
scroll to position [662, 0]
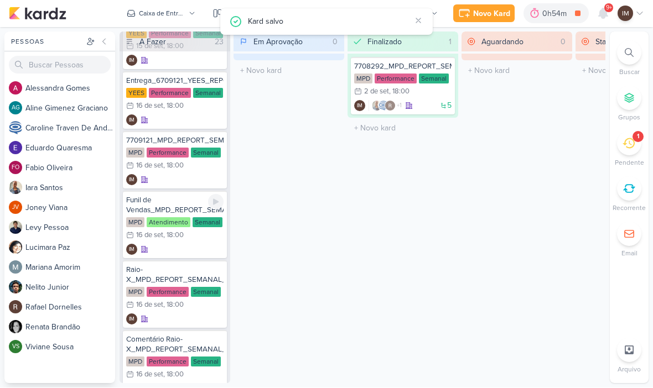
click at [197, 246] on div "IM" at bounding box center [174, 249] width 97 height 11
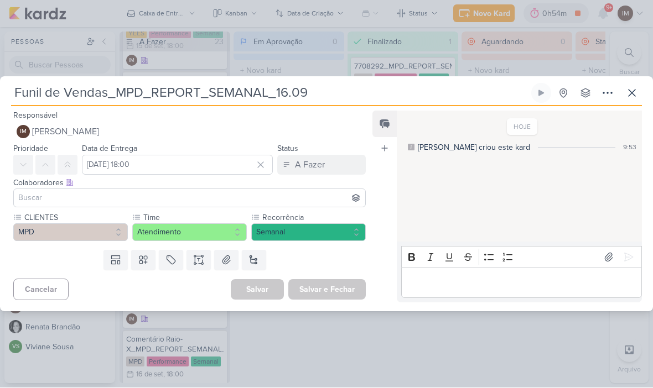
click at [112, 96] on input "Funil de Vendas_MPD_REPORT_SEMANAL_16.09" at bounding box center [270, 94] width 518 height 20
click at [114, 91] on input "Funil de Vendas_MPD_REPORT_SEMANAL_16.09" at bounding box center [270, 94] width 518 height 20
paste input "7709121"
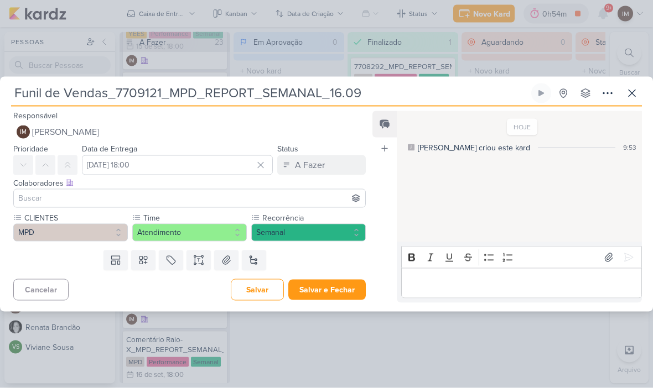
type input "Funil de Vendas_7709121_MPD_REPORT_SEMANAL_16.09"
click at [609, 91] on icon at bounding box center [607, 93] width 13 height 13
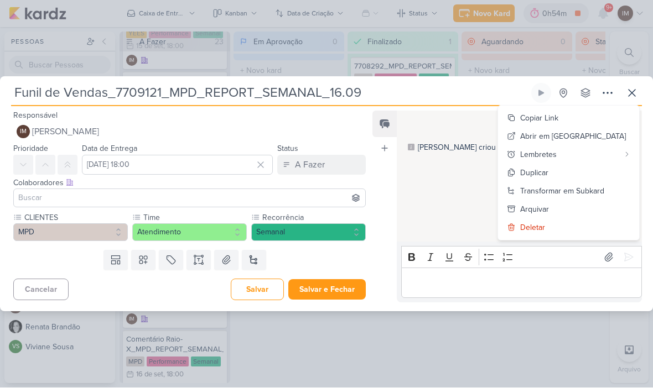
click at [587, 189] on div "Transformar em Subkard" at bounding box center [562, 192] width 84 height 12
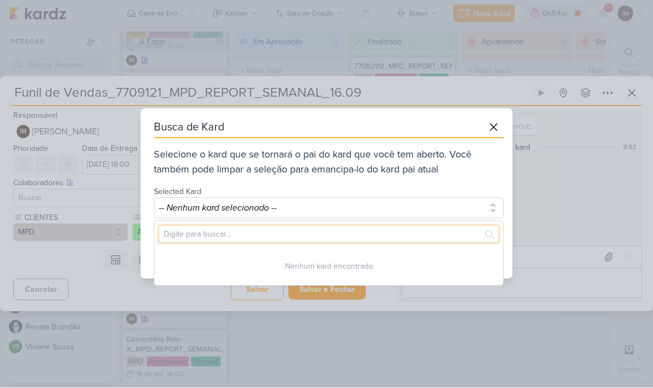
click at [451, 235] on input "text" at bounding box center [329, 234] width 340 height 17
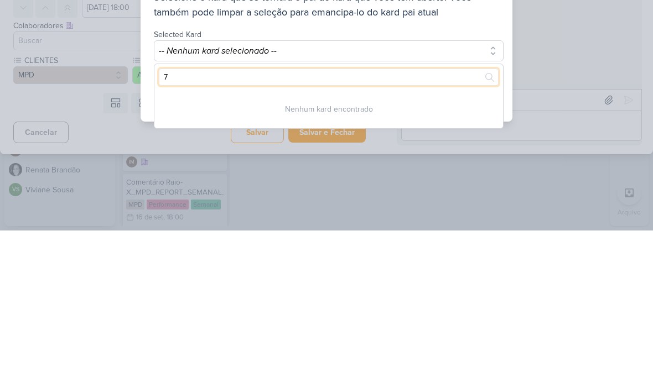
type input "77"
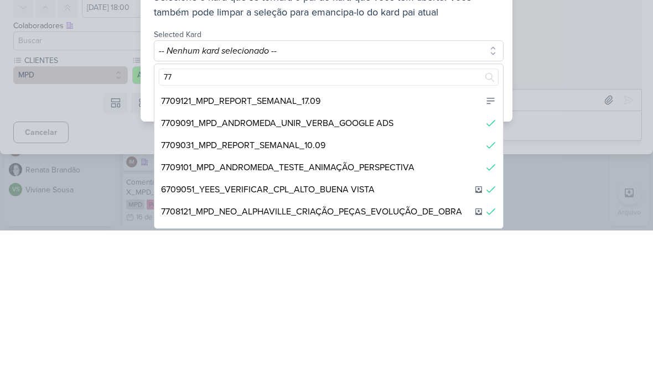
click at [420, 248] on div "7709121_MPD_REPORT_SEMANAL_17.09" at bounding box center [328, 259] width 348 height 22
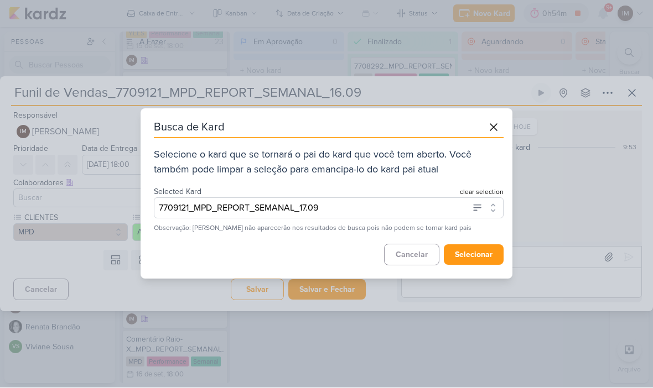
click at [477, 255] on button "selecionar" at bounding box center [474, 255] width 60 height 20
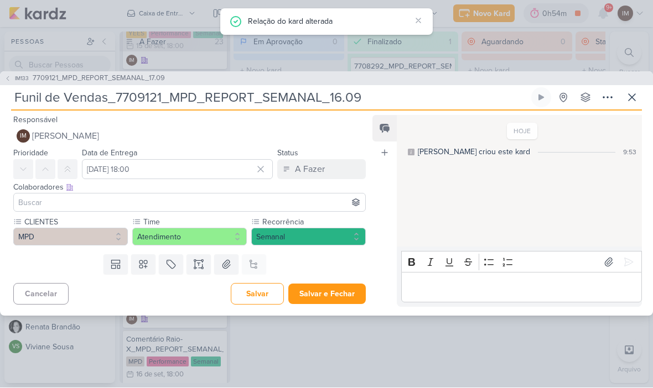
click at [346, 290] on button "Salvar e Fechar" at bounding box center [326, 294] width 77 height 20
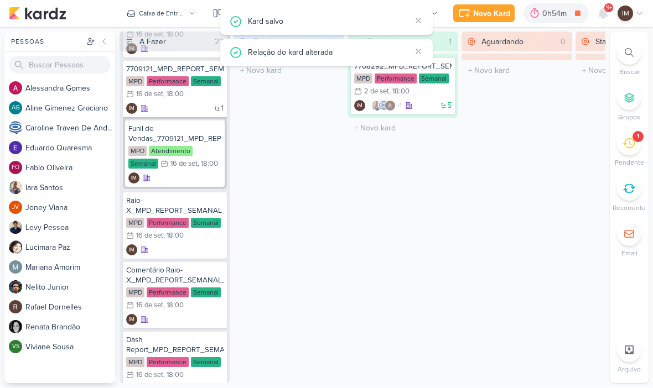
scroll to position [735, 0]
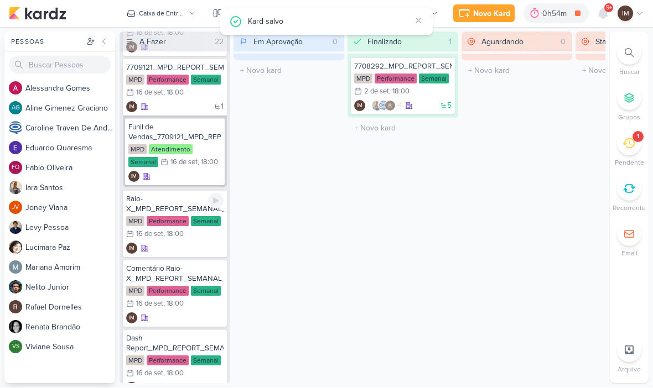
click at [192, 248] on div "IM" at bounding box center [174, 248] width 97 height 11
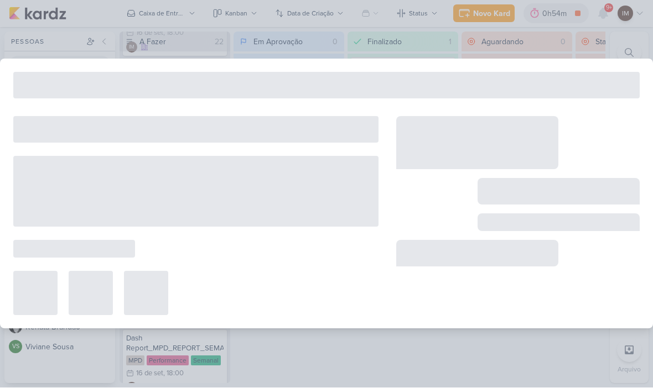
type input "Raio-X_MPD_REPORT_SEMANAL_16.09"
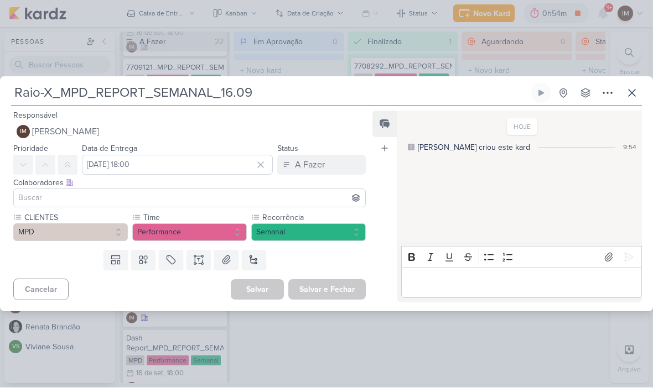
click at [66, 84] on input "Raio-X_MPD_REPORT_SEMANAL_16.09" at bounding box center [270, 94] width 518 height 20
click at [63, 92] on input "Raio-X_MPD_REPORT_SEMANAL_16.09" at bounding box center [270, 94] width 518 height 20
click at [67, 93] on input "Raio-X_MPD_REPORT_SEMANAL_16.09" at bounding box center [270, 94] width 518 height 20
paste input "7709121"
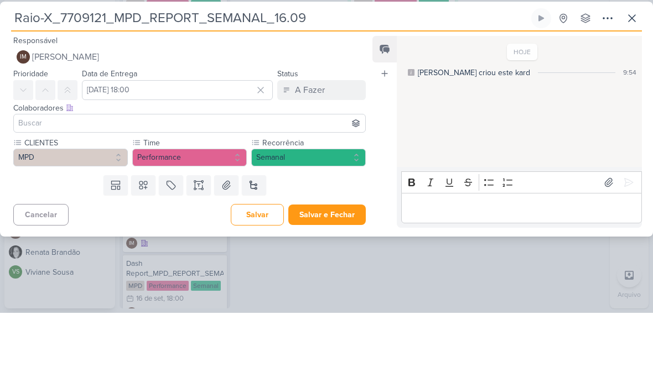
type input "Raio-X_7709121_MPD_REPORT_SEMANAL_16.09"
click at [601, 87] on icon at bounding box center [607, 93] width 13 height 13
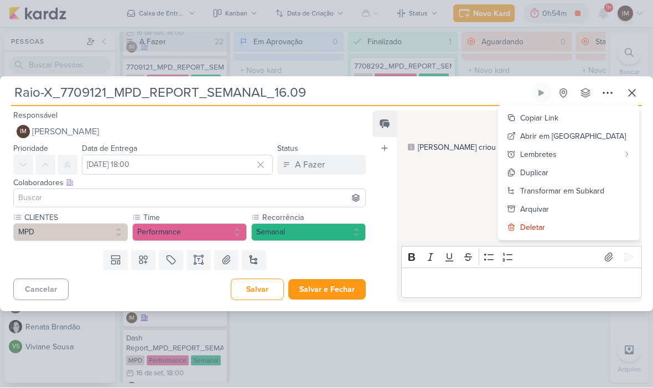
click at [593, 190] on div "Transformar em Subkard" at bounding box center [562, 192] width 84 height 12
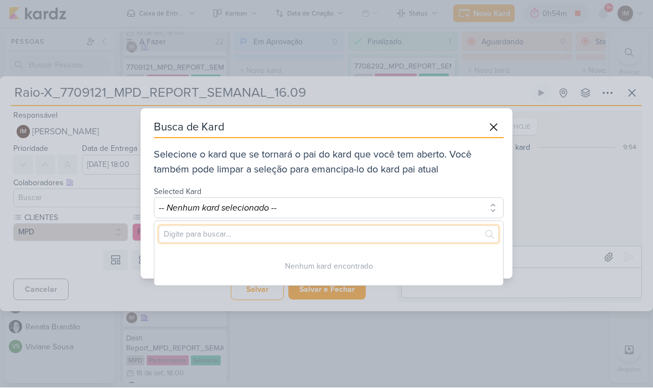
click at [434, 231] on input "text" at bounding box center [329, 234] width 340 height 17
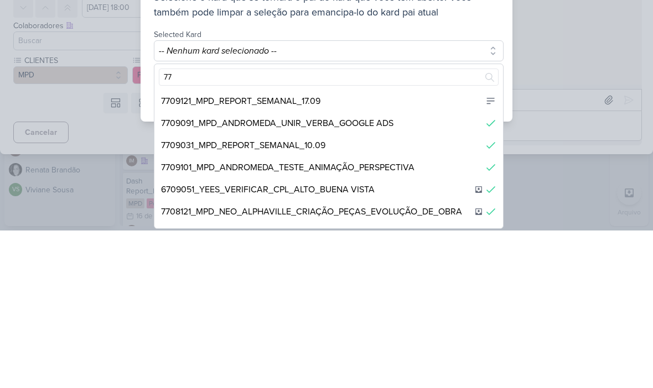
click at [419, 248] on div "7709121_MPD_REPORT_SEMANAL_17.09" at bounding box center [328, 259] width 348 height 22
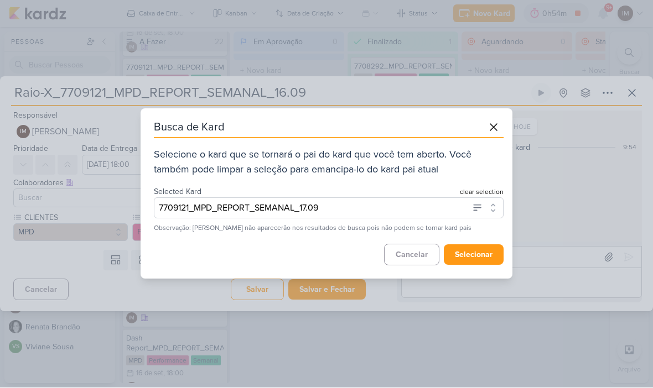
click at [476, 252] on button "selecionar" at bounding box center [474, 255] width 60 height 20
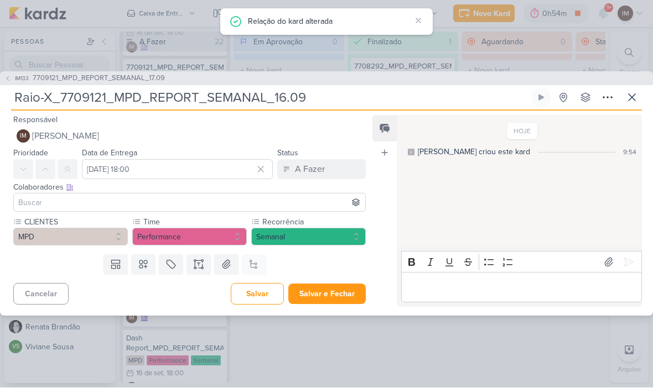
click at [349, 294] on button "Salvar e Fechar" at bounding box center [326, 294] width 77 height 20
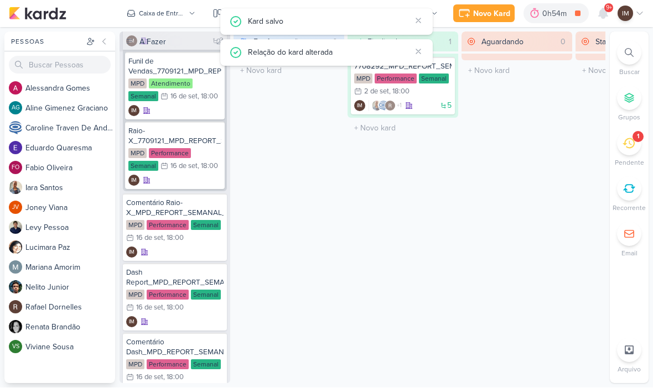
scroll to position [808, 0]
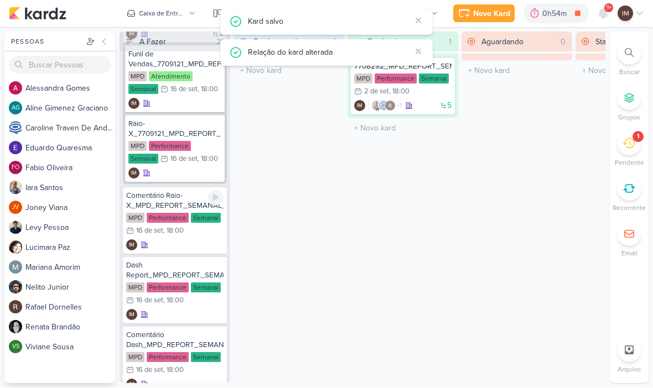
click at [191, 243] on div "IM" at bounding box center [174, 245] width 97 height 11
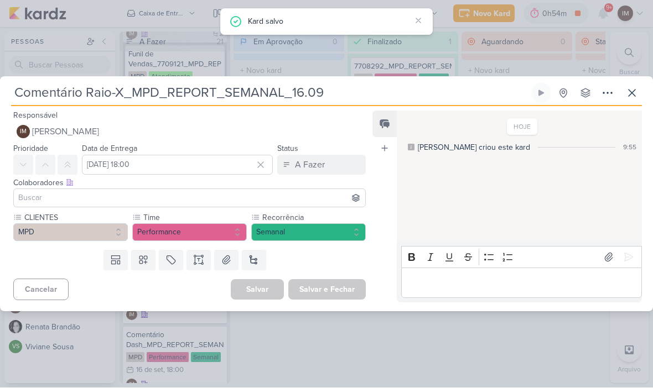
click at [607, 97] on icon at bounding box center [607, 93] width 13 height 13
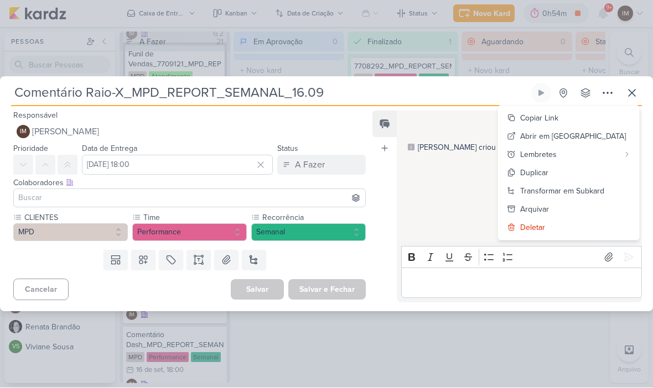
click at [581, 190] on div "Transformar em Subkard" at bounding box center [562, 192] width 84 height 12
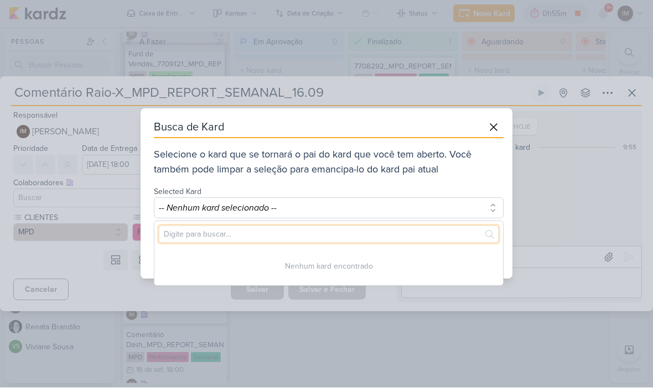
click at [434, 231] on input "text" at bounding box center [329, 234] width 340 height 17
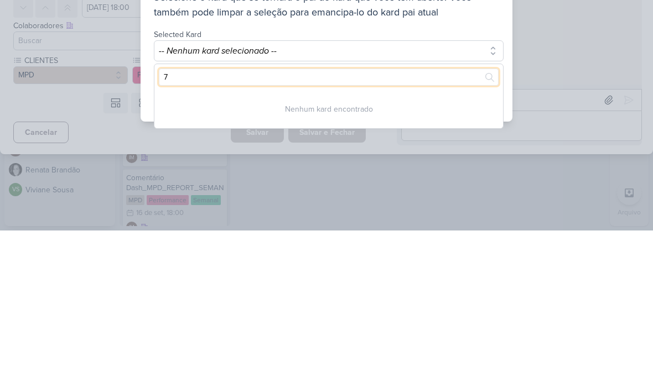
type input "77"
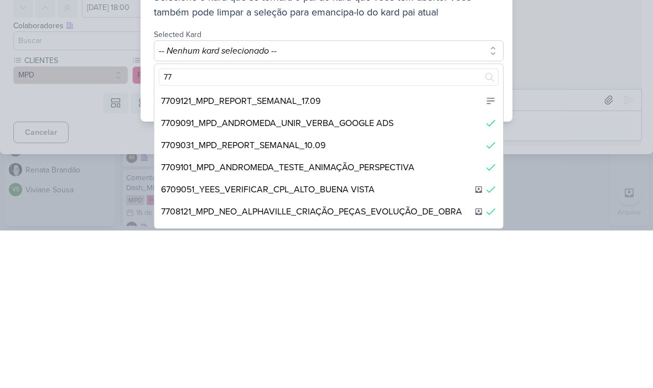
click at [419, 248] on div "7709121_MPD_REPORT_SEMANAL_17.09" at bounding box center [328, 259] width 348 height 22
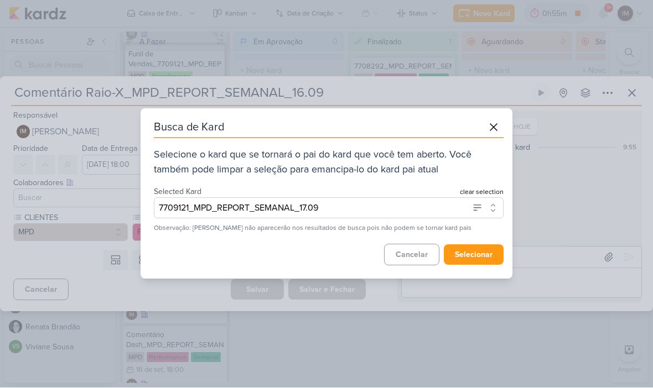
click at [478, 252] on button "selecionar" at bounding box center [474, 255] width 60 height 20
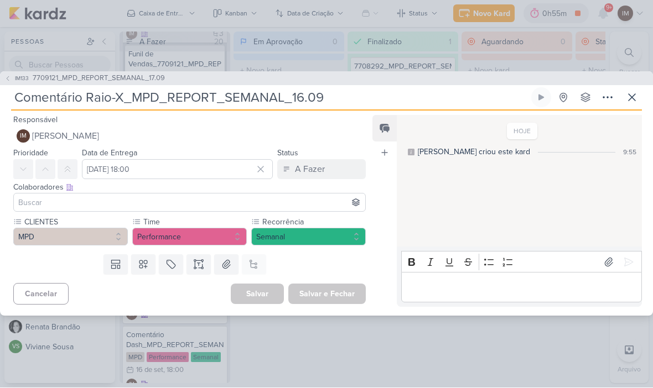
click at [134, 97] on input "Comentário Raio-X_MPD_REPORT_SEMANAL_16.09" at bounding box center [270, 98] width 518 height 20
click at [129, 99] on input "Comentário Raio-X_MPD_REPORT_SEMANAL_16.09" at bounding box center [270, 98] width 518 height 20
paste input "7709121"
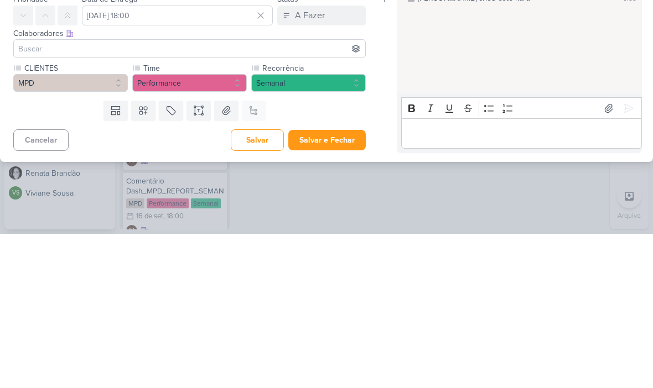
click at [333, 284] on button "Salvar e Fechar" at bounding box center [326, 294] width 77 height 20
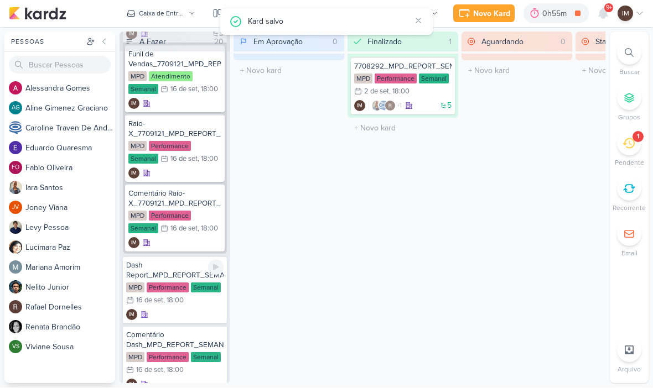
click at [186, 308] on div "Dash Report_MPD_REPORT_SEMANAL_16.09 MPD Performance Semanal 16/9 16 de set , 1…" at bounding box center [175, 290] width 104 height 67
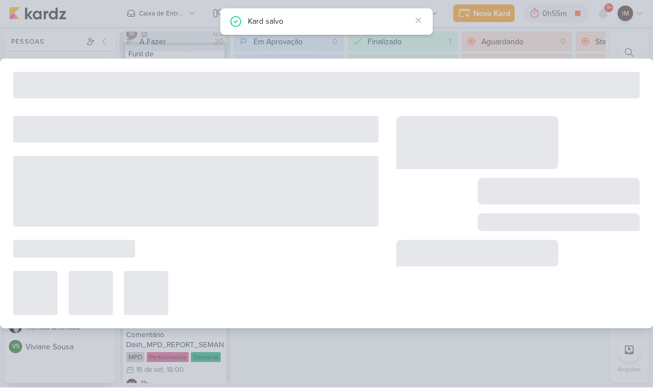
type input "Dash Report_MPD_REPORT_SEMANAL_16.09"
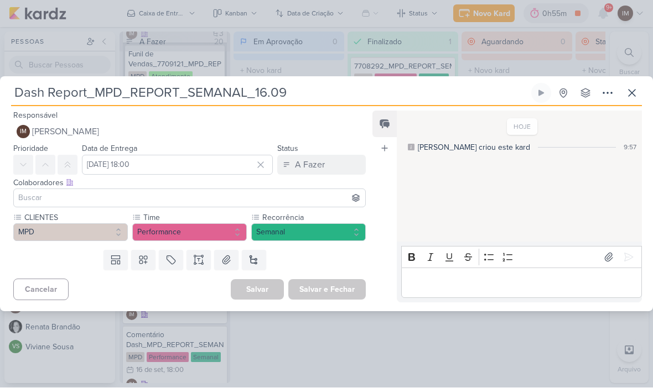
click at [98, 92] on input "Dash Report_MPD_REPORT_SEMANAL_16.09" at bounding box center [270, 94] width 518 height 20
click at [100, 91] on input "Dash Report_MPD_REPORT_SEMANAL_16.09" at bounding box center [270, 94] width 518 height 20
paste input "7709121"
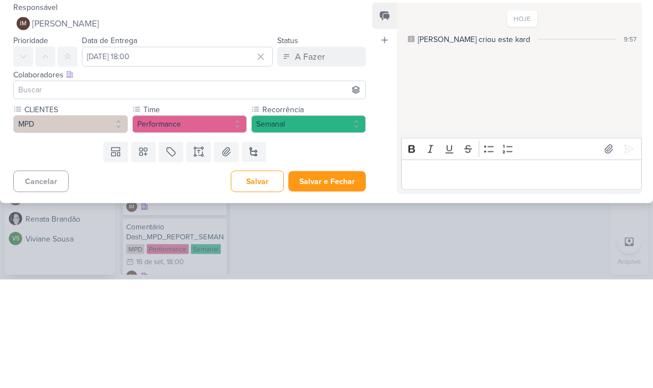
type input "Dash Report_7709121_MPD_REPORT_SEMANAL_16.09"
click at [471, 112] on div "HOJE Isabella criou este kard 9:57" at bounding box center [519, 177] width 244 height 131
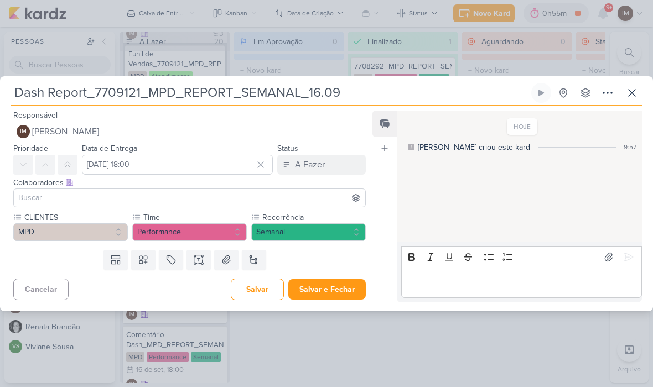
click at [348, 289] on button "Salvar e Fechar" at bounding box center [326, 290] width 77 height 20
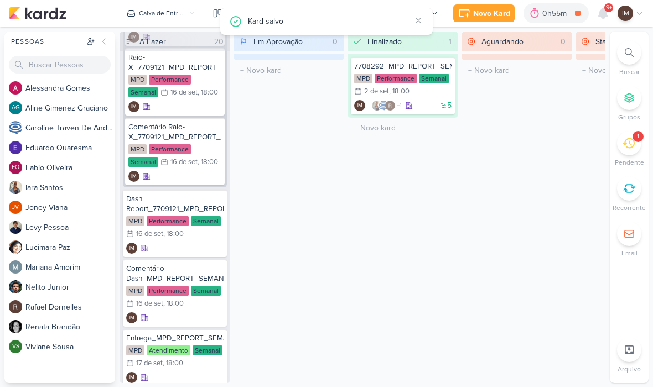
scroll to position [876, 0]
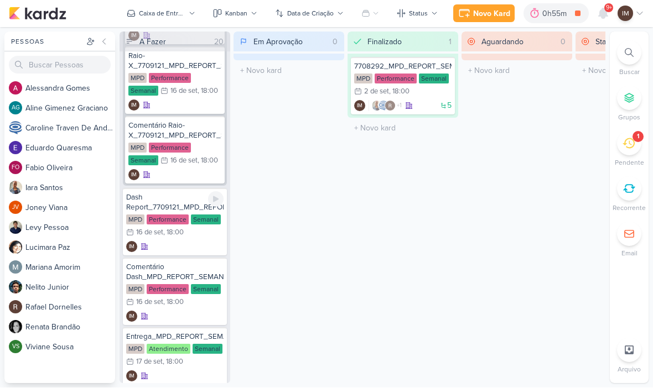
click at [202, 252] on div "Dash Report_7709121_MPD_REPORT_SEMANAL_16.09 MPD Performance Semanal 16/9 16 de…" at bounding box center [175, 222] width 104 height 67
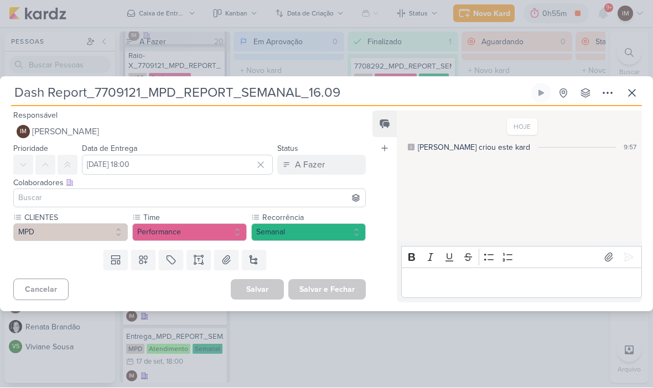
click at [603, 95] on icon at bounding box center [607, 93] width 13 height 13
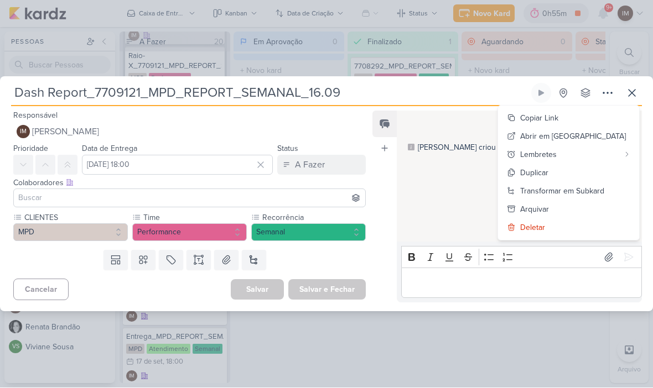
click at [587, 183] on button "Transformar em Subkard" at bounding box center [568, 192] width 141 height 18
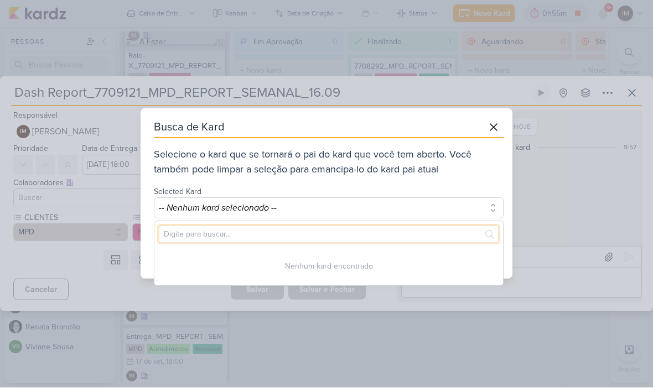
click at [440, 236] on input "text" at bounding box center [329, 234] width 340 height 17
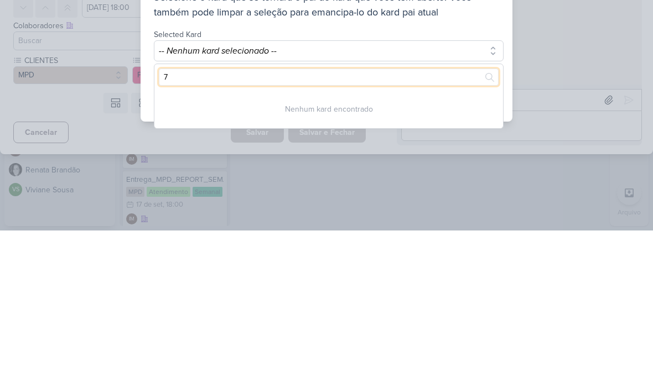
type input "77"
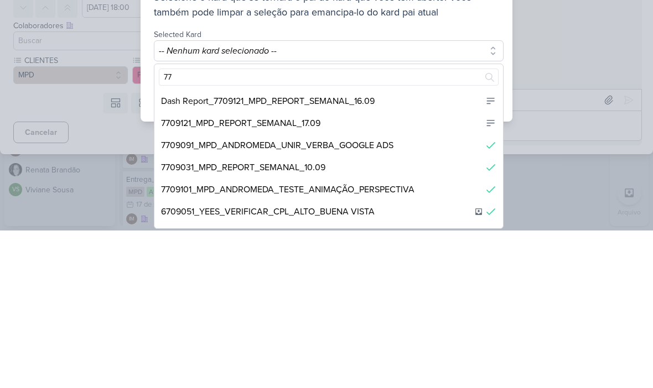
click at [420, 270] on div "7709121_MPD_REPORT_SEMANAL_17.09" at bounding box center [328, 281] width 348 height 22
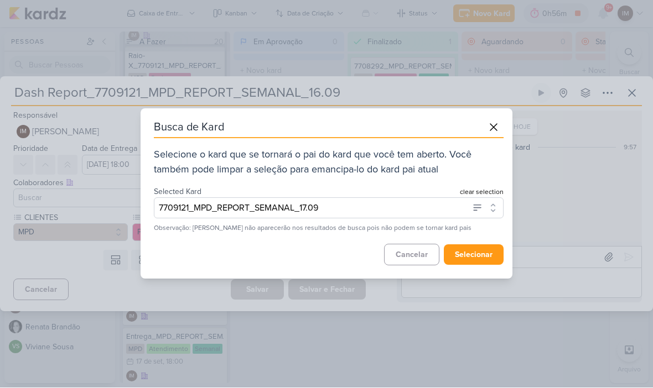
click at [479, 258] on button "selecionar" at bounding box center [474, 255] width 60 height 20
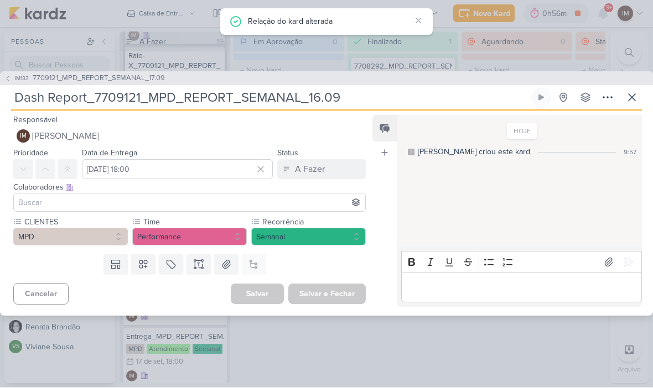
click at [635, 101] on icon at bounding box center [631, 98] width 7 height 7
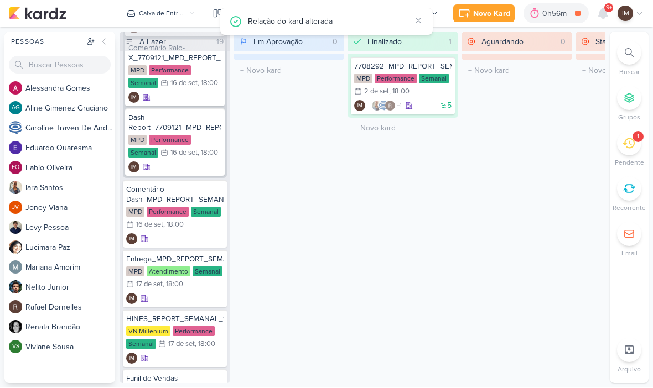
scroll to position [954, 0]
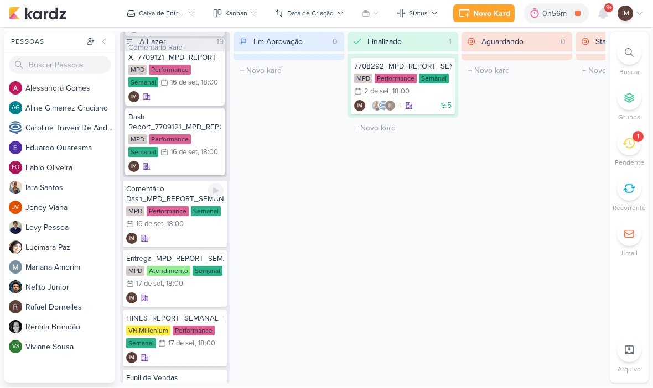
click at [173, 246] on div "Comentário Dash_MPD_REPORT_SEMANAL_16.09 MPD Performance Semanal 16/9 16 de set…" at bounding box center [175, 213] width 104 height 67
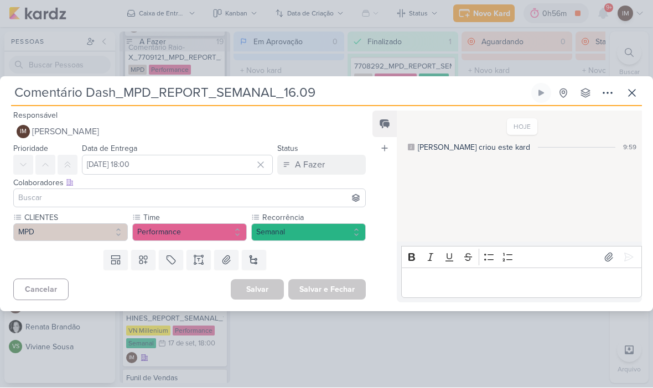
click at [124, 100] on input "Comentário Dash_MPD_REPORT_SEMANAL_16.09" at bounding box center [270, 94] width 518 height 20
click at [122, 93] on input "Comentário Dash_MPD_REPORT_SEMANAL_16.09" at bounding box center [270, 94] width 518 height 20
paste input "7709121"
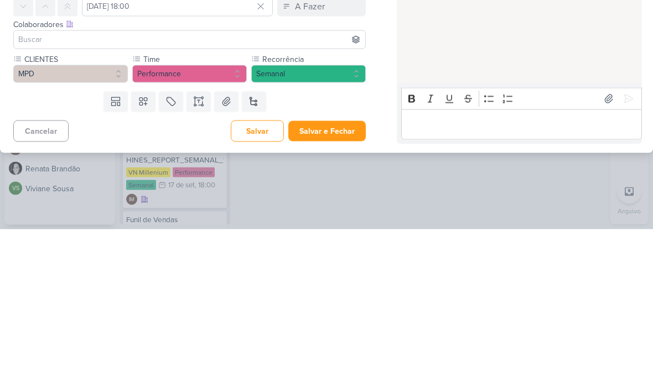
type input "Comentário Dash_7709121_MPD_REPORT_SEMANAL_16.09"
click at [329, 280] on button "Salvar e Fechar" at bounding box center [326, 290] width 77 height 20
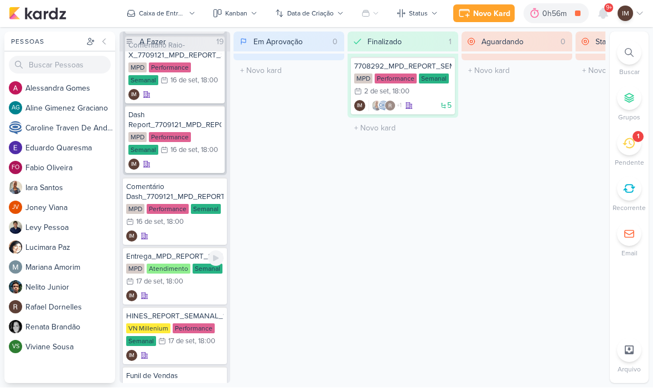
scroll to position [956, 0]
click at [167, 237] on div "IM" at bounding box center [174, 237] width 97 height 11
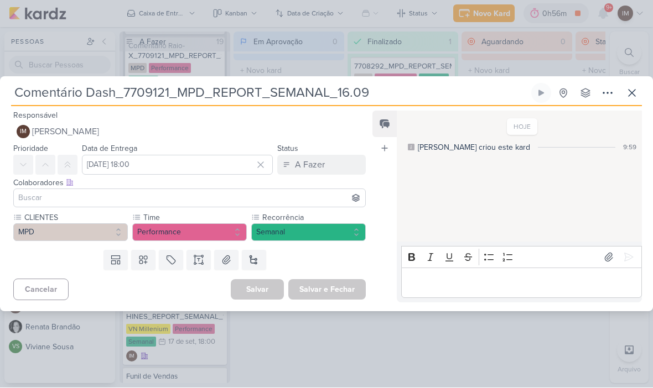
click at [606, 96] on icon at bounding box center [607, 93] width 13 height 13
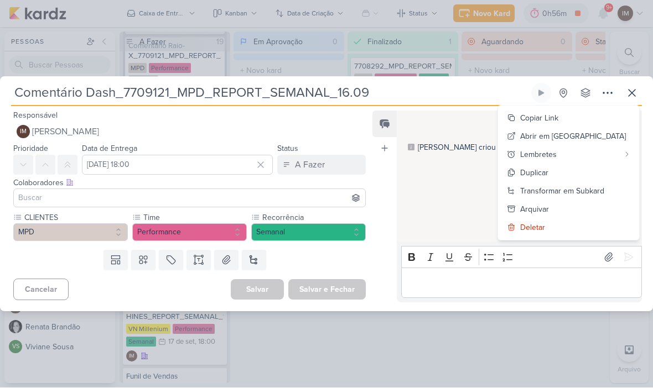
click at [577, 189] on div "Transformar em Subkard" at bounding box center [562, 192] width 84 height 12
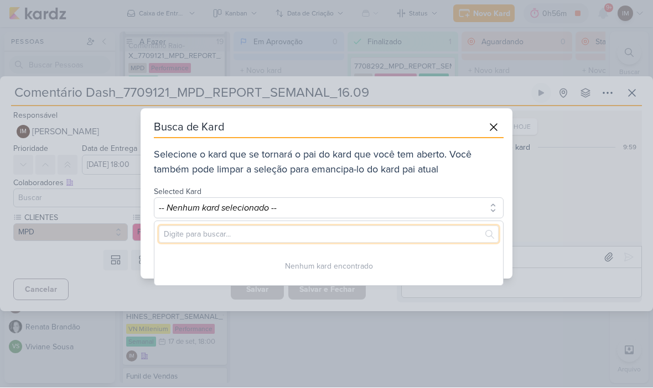
click at [447, 234] on input "text" at bounding box center [329, 234] width 340 height 17
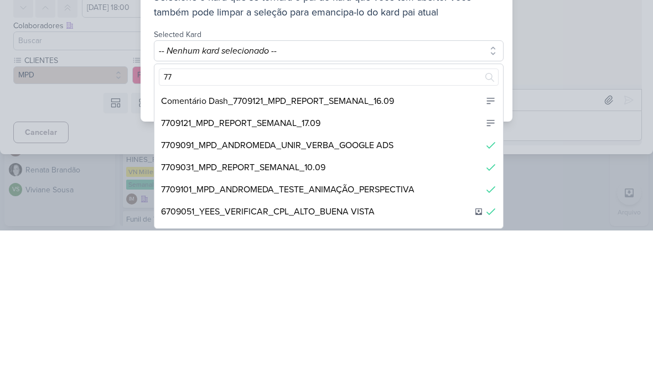
click at [407, 270] on div "7709121_MPD_REPORT_SEMANAL_17.09" at bounding box center [328, 281] width 348 height 22
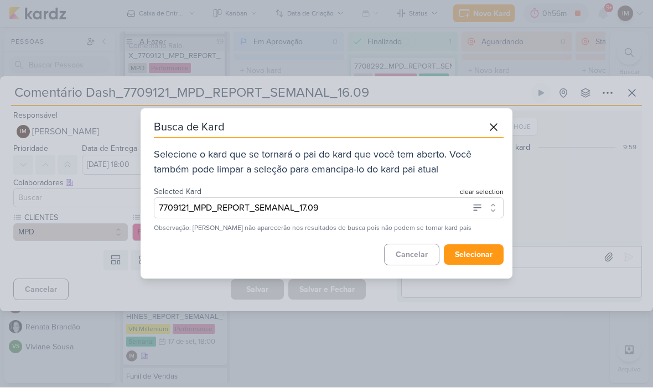
click at [484, 250] on button "selecionar" at bounding box center [474, 255] width 60 height 20
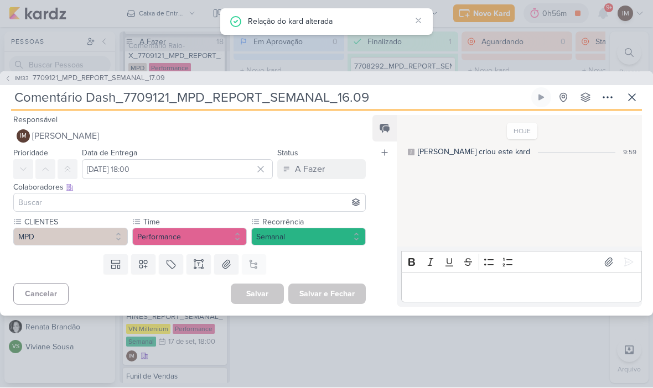
click at [629, 106] on button at bounding box center [632, 98] width 20 height 20
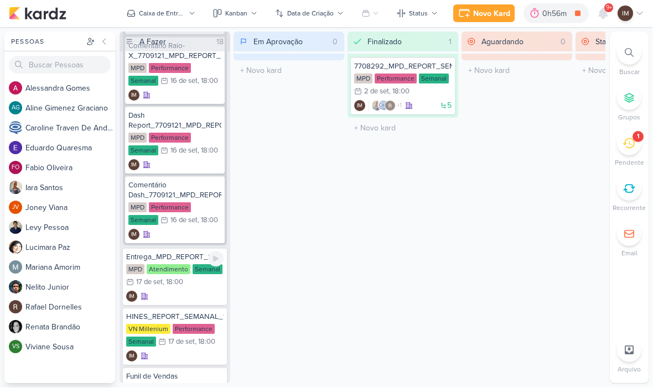
click at [163, 298] on div "IM" at bounding box center [174, 296] width 97 height 11
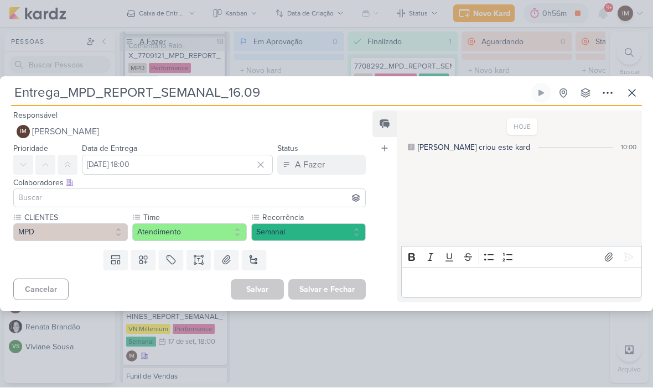
click at [608, 91] on icon at bounding box center [607, 93] width 13 height 13
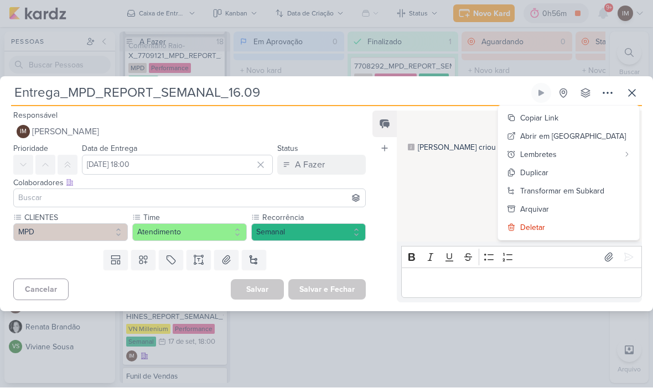
click at [582, 190] on div "Transformar em Subkard" at bounding box center [562, 192] width 84 height 12
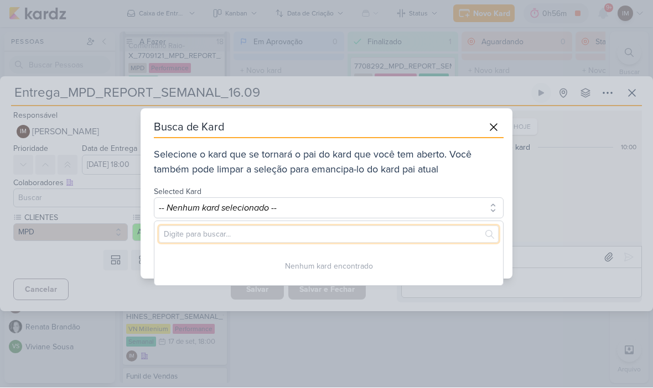
click at [444, 228] on input "text" at bounding box center [329, 234] width 340 height 17
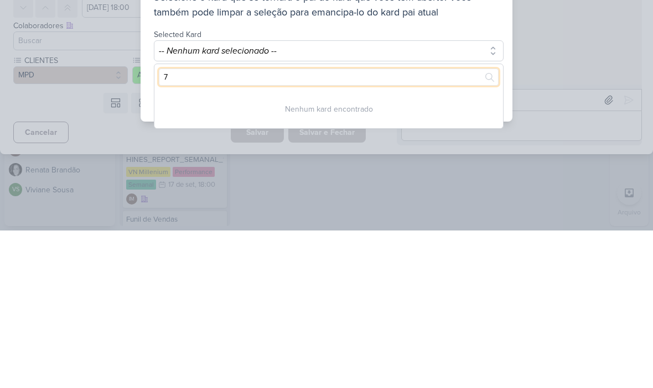
type input "77"
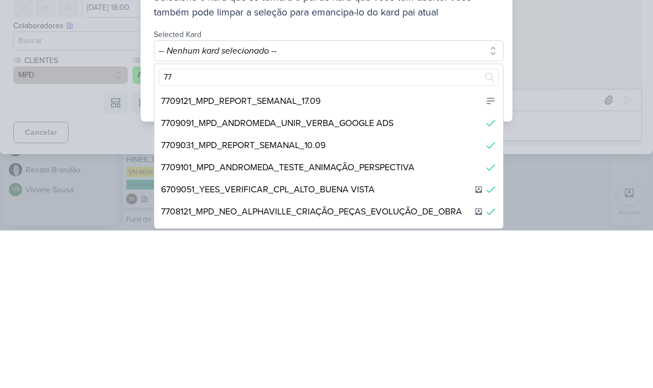
click at [396, 248] on div "7709121_MPD_REPORT_SEMANAL_17.09" at bounding box center [328, 259] width 348 height 22
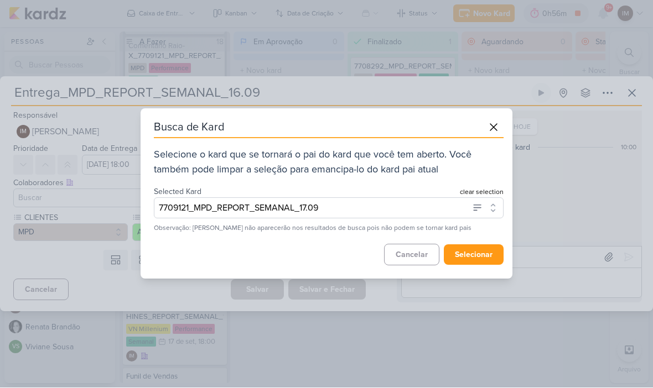
click at [481, 256] on button "selecionar" at bounding box center [474, 255] width 60 height 20
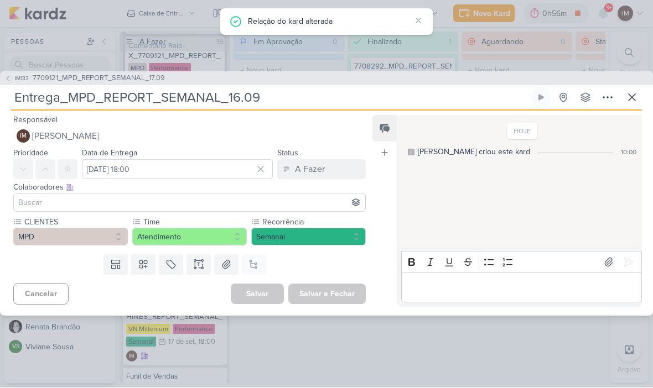
click at [637, 96] on icon at bounding box center [631, 97] width 13 height 13
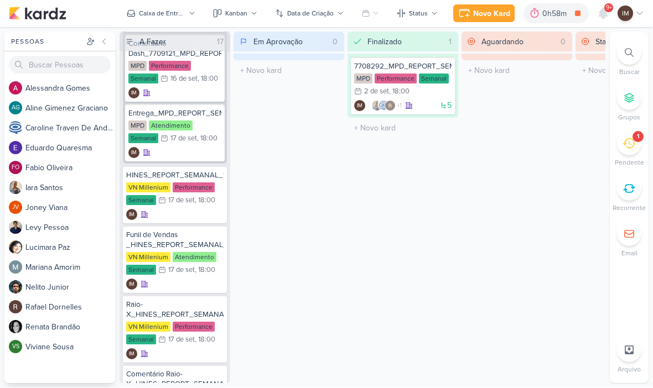
scroll to position [1111, 0]
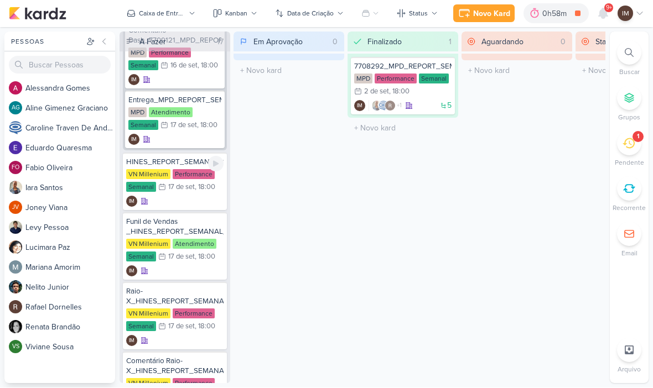
click at [188, 201] on div "IM" at bounding box center [174, 201] width 97 height 11
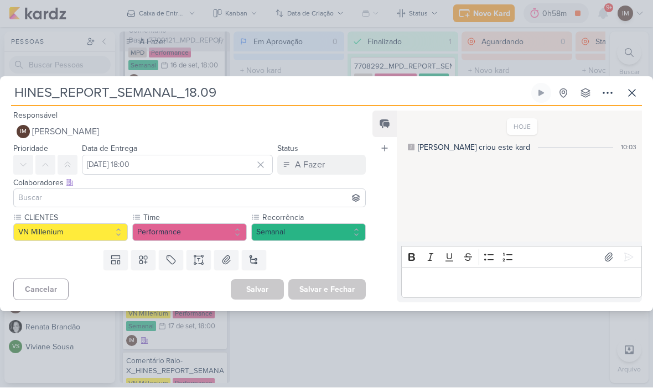
click at [19, 93] on input "HINES_REPORT_SEMANAL_18.09" at bounding box center [270, 94] width 518 height 20
paste input "7709121"
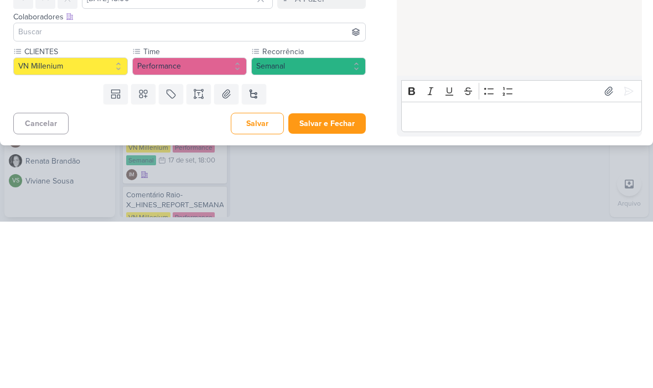
click at [350, 280] on button "Salvar e Fechar" at bounding box center [326, 290] width 77 height 20
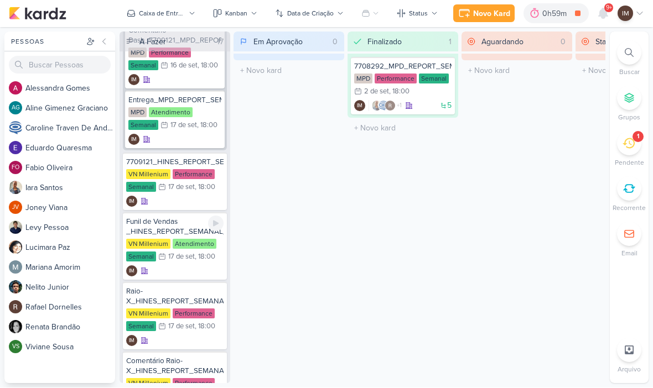
click at [206, 261] on div "17/9 17 de set , 18:00" at bounding box center [186, 257] width 57 height 11
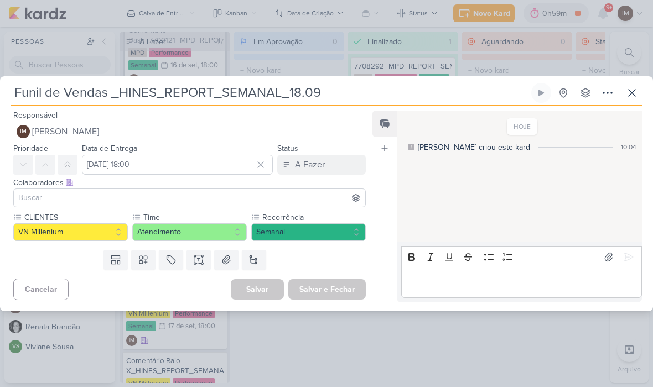
click at [121, 93] on input "Funil de Vendas _HINES_REPORT_SEMANAL_18.09" at bounding box center [270, 94] width 518 height 20
click at [121, 94] on input "Funil de Vendas _HINES_REPORT_SEMANAL_18.09" at bounding box center [270, 94] width 518 height 20
paste input "7709121"
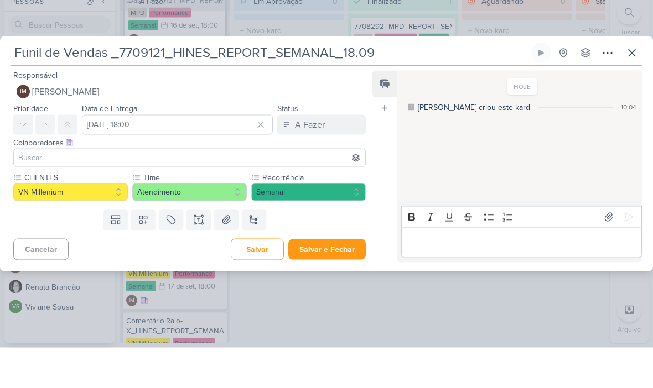
type input "Funil de Vendas _7709121_HINES_REPORT_SEMANAL_18.09"
click at [602, 87] on icon at bounding box center [607, 93] width 13 height 13
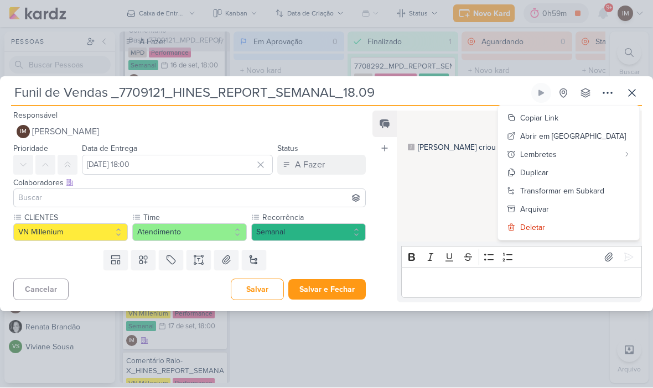
click at [587, 192] on div "Transformar em Subkard" at bounding box center [562, 192] width 84 height 12
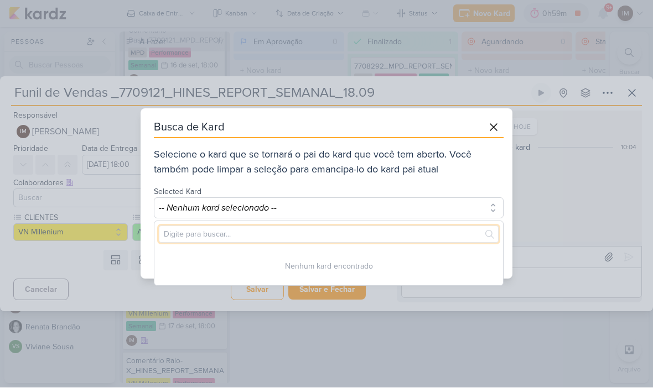
click at [423, 233] on input "text" at bounding box center [329, 234] width 340 height 17
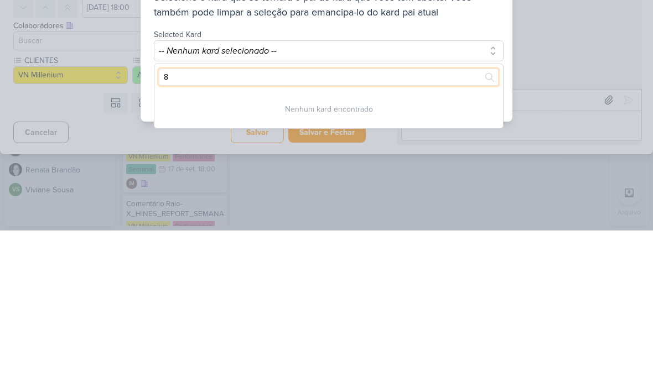
type input "87"
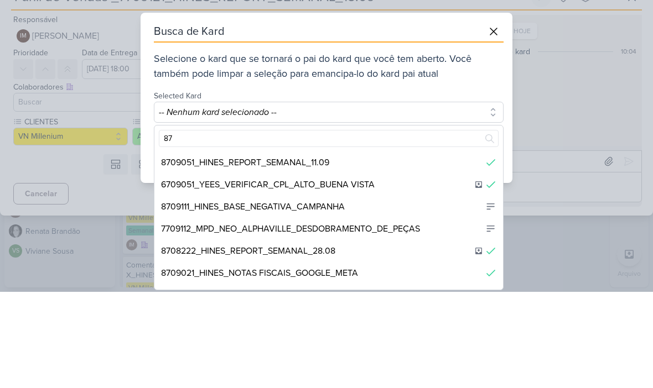
click at [496, 118] on button at bounding box center [493, 128] width 20 height 20
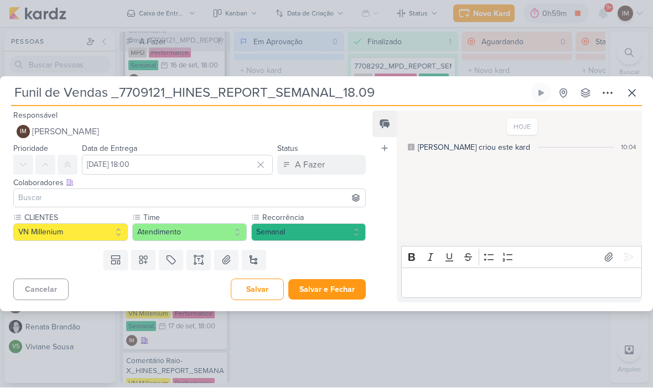
click at [146, 95] on input "Funil de Vendas _7709121_HINES_REPORT_SEMANAL_18.09" at bounding box center [270, 94] width 518 height 20
click at [150, 97] on input "Funil de Vendas _7709121_HINES_REPORT_SEMANAL_18.09" at bounding box center [270, 94] width 518 height 20
click at [162, 92] on input "Funil de Vendas _7709121_HINES_REPORT_SEMANAL_18.09" at bounding box center [270, 94] width 518 height 20
click at [160, 91] on input "Funil de Vendas _7709121_HINES_REPORT_SEMANAL_18.09" at bounding box center [270, 94] width 518 height 20
type input "Funil de Vendas __HINES_REPORT_SEMANAL_18.09"
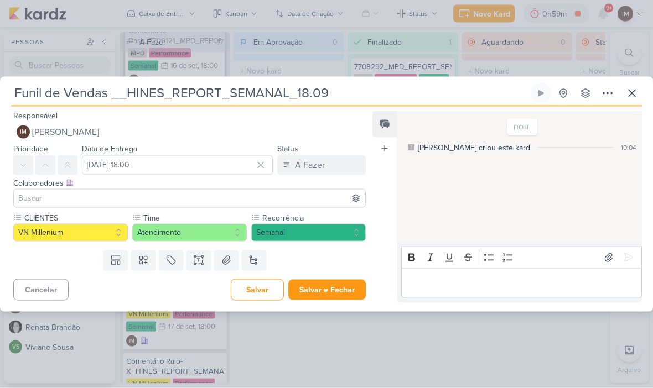
click at [633, 92] on icon at bounding box center [631, 93] width 13 height 13
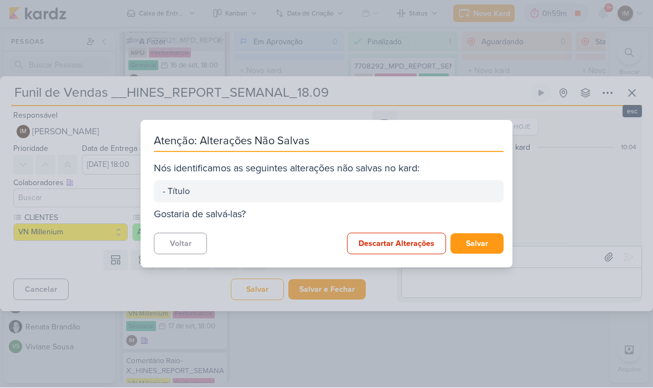
click at [494, 242] on button "Salvar" at bounding box center [476, 244] width 53 height 20
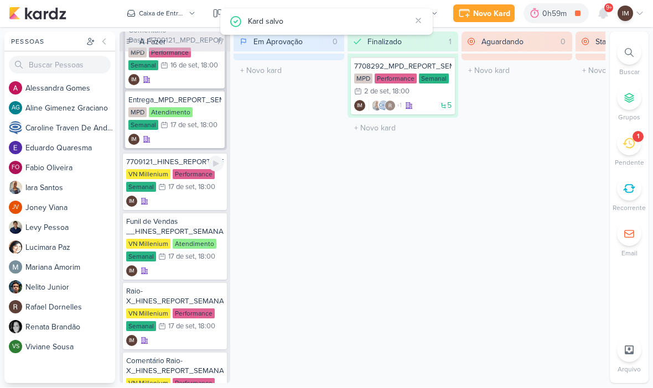
click at [189, 204] on div "IM" at bounding box center [174, 201] width 97 height 11
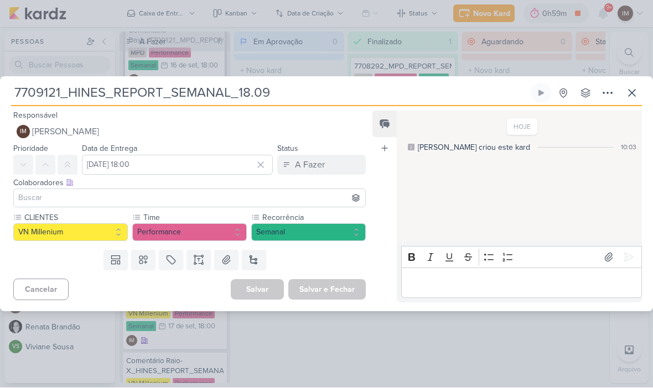
click at [50, 88] on input "7709121_HINES_REPORT_SEMANAL_18.09" at bounding box center [270, 94] width 518 height 20
click at [48, 91] on input "7709121_HINES_REPORT_SEMANAL_18.09" at bounding box center [270, 94] width 518 height 20
click at [43, 92] on input "7709121_HINES_REPORT_SEMANAL_18.09" at bounding box center [270, 94] width 518 height 20
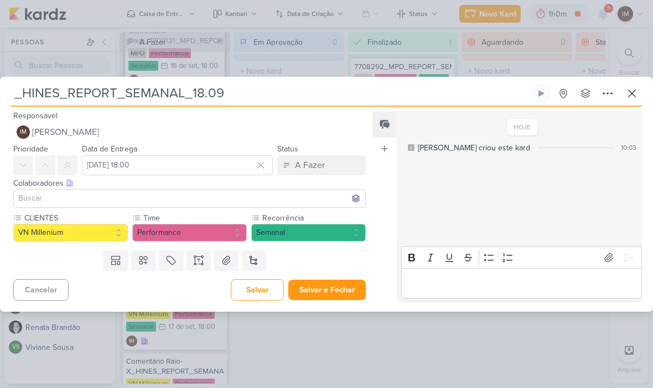
click at [19, 91] on input "_HINES_REPORT_SEMANAL_18.09" at bounding box center [270, 94] width 518 height 20
click at [13, 97] on input "_HINES_REPORT_SEMANAL_18.09" at bounding box center [270, 94] width 518 height 20
click at [12, 92] on input "_HINES_REPORT_SEMANAL_18.09" at bounding box center [270, 94] width 518 height 20
paste input "8709121"
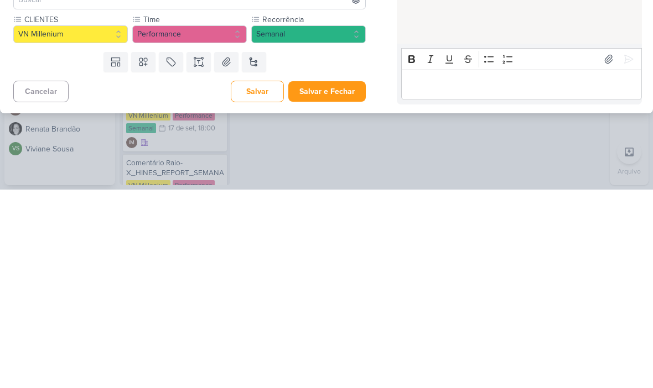
click at [346, 108] on div "Responsável IM Isabella Machado Guimarães Nenhum contato encontrado create new …" at bounding box center [326, 209] width 653 height 205
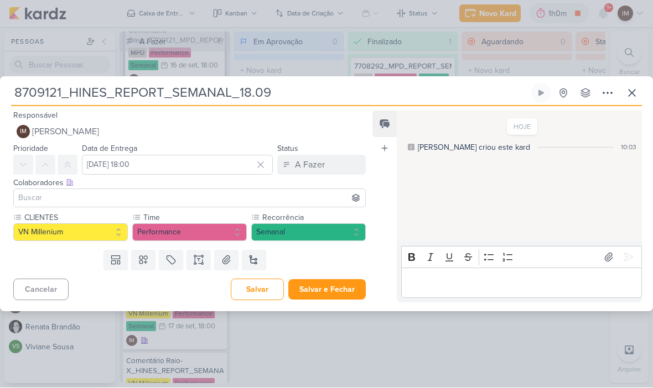
click at [321, 290] on button "Salvar e Fechar" at bounding box center [326, 290] width 77 height 20
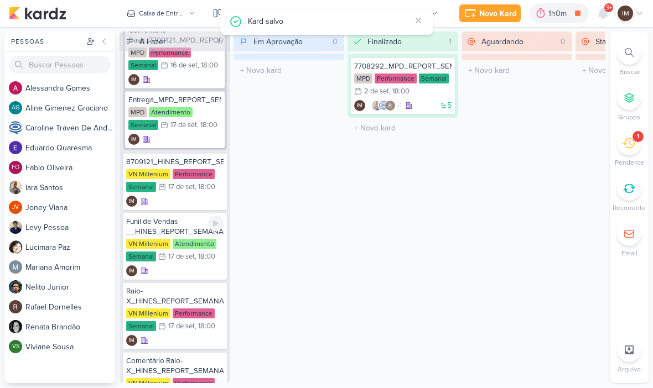
click at [190, 267] on div "IM" at bounding box center [174, 271] width 97 height 11
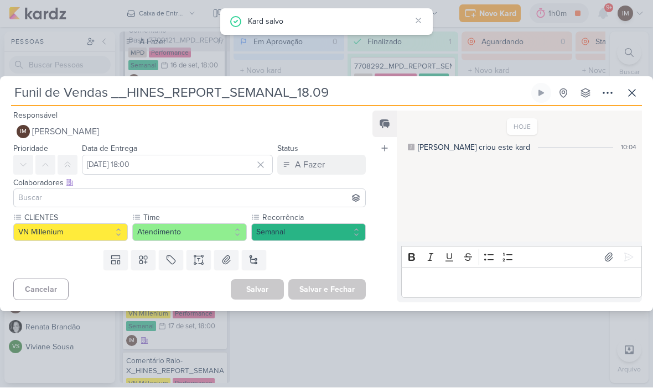
click at [119, 95] on input "Funil de Vendas __HINES_REPORT_SEMANAL_18.09" at bounding box center [270, 94] width 518 height 20
click at [121, 86] on input "Funil de Vendas __HINES_REPORT_SEMANAL_18.09" at bounding box center [270, 94] width 518 height 20
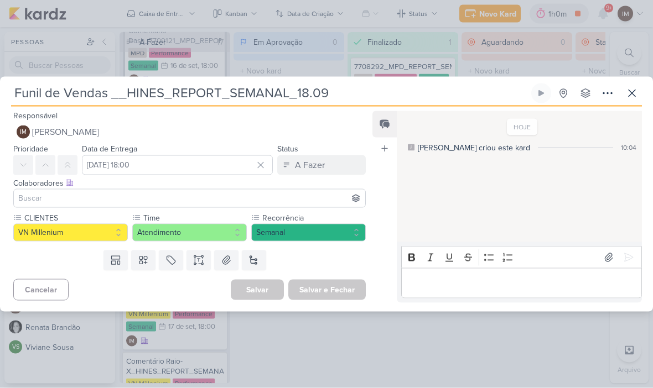
paste input "8709121"
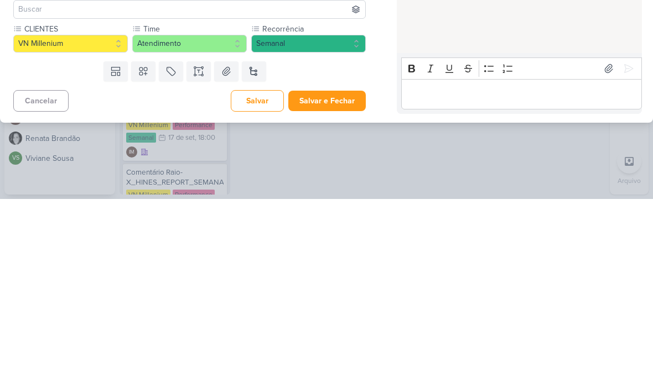
click at [349, 280] on button "Salvar e Fechar" at bounding box center [326, 290] width 77 height 20
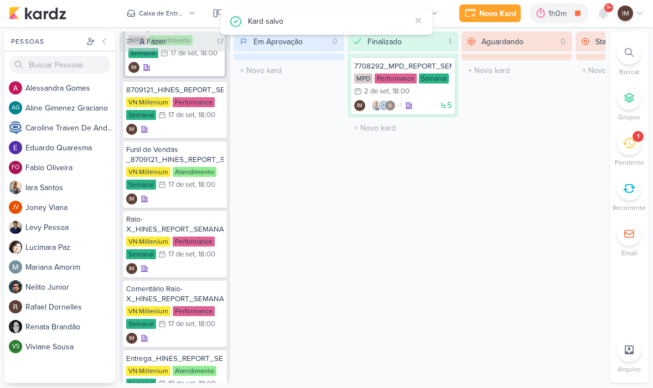
scroll to position [1184, 0]
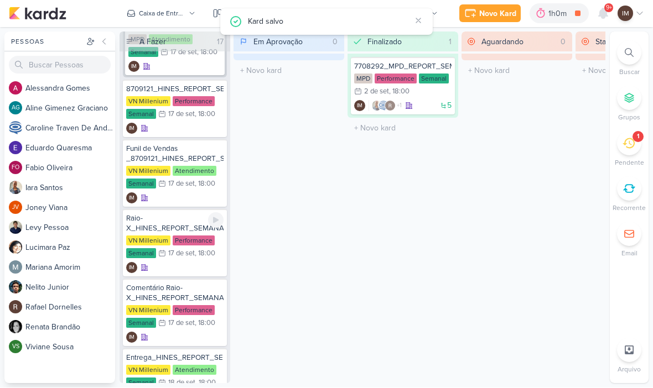
click at [199, 265] on div "IM" at bounding box center [174, 268] width 97 height 11
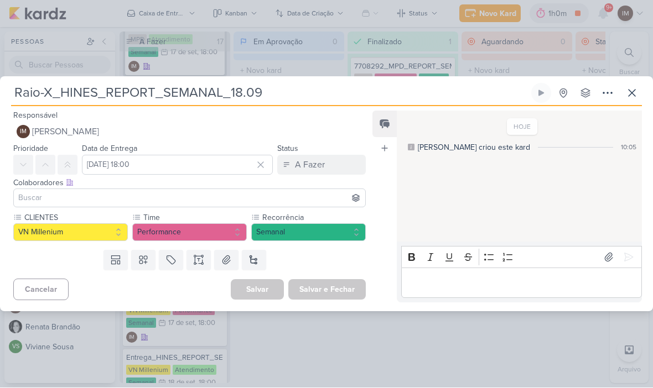
click at [65, 91] on input "Raio-X_HINES_REPORT_SEMANAL_18.09" at bounding box center [270, 94] width 518 height 20
click at [72, 91] on input "Raio-X_HINES_REPORT_SEMANAL_18.09" at bounding box center [270, 94] width 518 height 20
click at [61, 92] on input "Raio-X_HINES_REPORT_SEMANAL_18.09" at bounding box center [270, 94] width 518 height 20
click at [64, 94] on input "Raio-X_HINES_REPORT_SEMANAL_18.09" at bounding box center [270, 94] width 518 height 20
paste input "8709121"
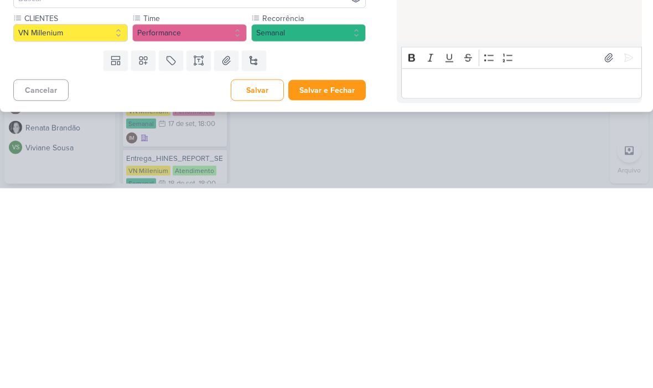
click at [335, 280] on button "Salvar e Fechar" at bounding box center [326, 290] width 77 height 20
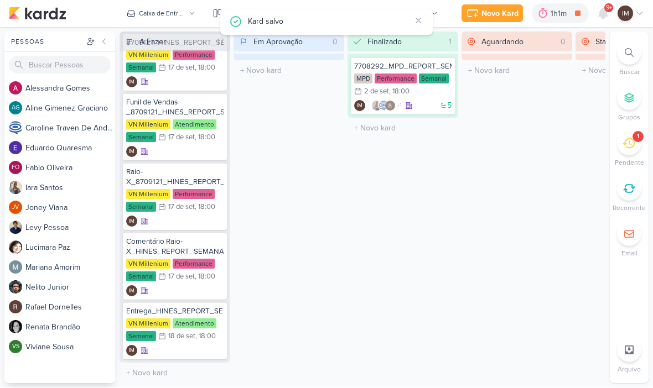
scroll to position [1230, 0]
click at [181, 289] on div "IM" at bounding box center [174, 291] width 97 height 11
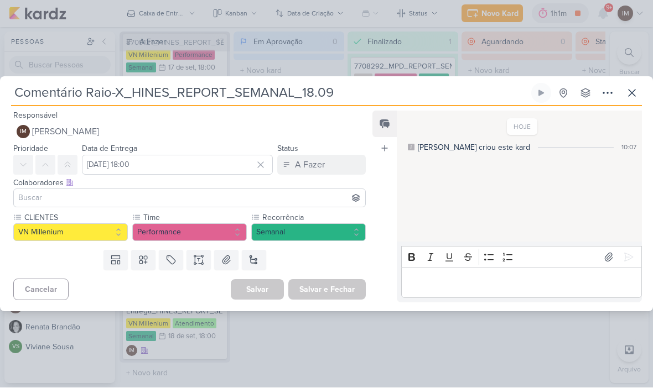
click at [141, 90] on input "Comentário Raio-X_HINES_REPORT_SEMANAL_18.09" at bounding box center [270, 94] width 518 height 20
click at [133, 92] on input "Comentário Raio-X_HINES_REPORT_SEMANAL_18.09" at bounding box center [270, 94] width 518 height 20
paste input "8709121"
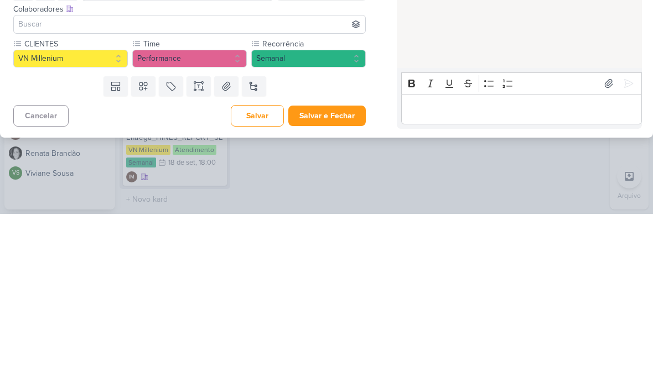
click at [343, 280] on button "Salvar e Fechar" at bounding box center [326, 290] width 77 height 20
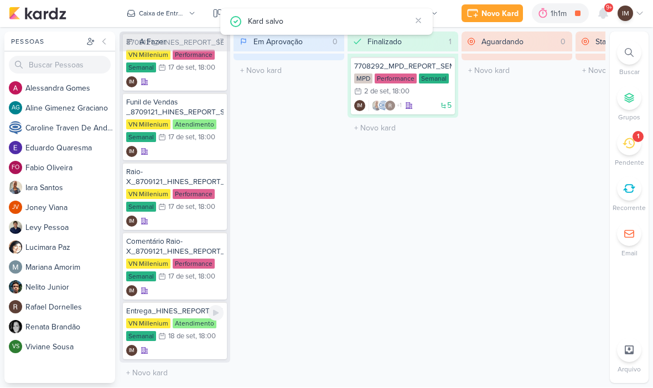
click at [194, 344] on div "Entrega_HINES_REPORT_SEMANAL_18.09 VN Millenium Atendimento Semanal 18/9 18 de …" at bounding box center [175, 332] width 104 height 58
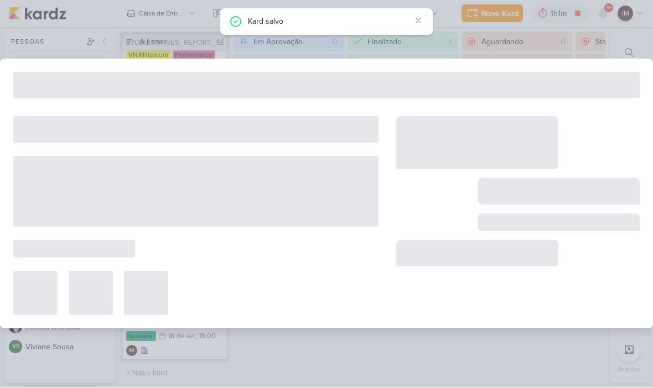
type input "Entrega_HINES_REPORT_SEMANAL_18.09"
type input "18 de setembro de 2025 às 18:00"
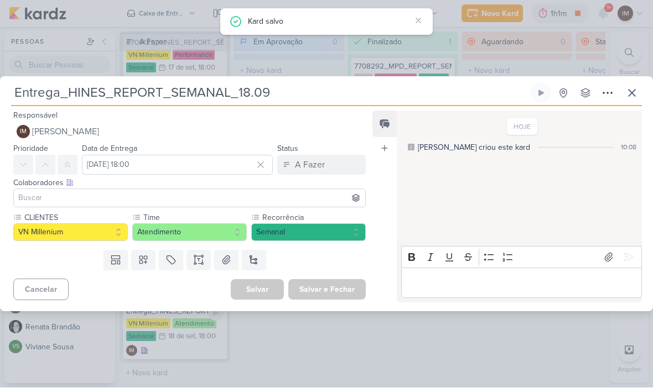
click at [113, 95] on input "Entrega_HINES_REPORT_SEMANAL_18.09" at bounding box center [270, 94] width 518 height 20
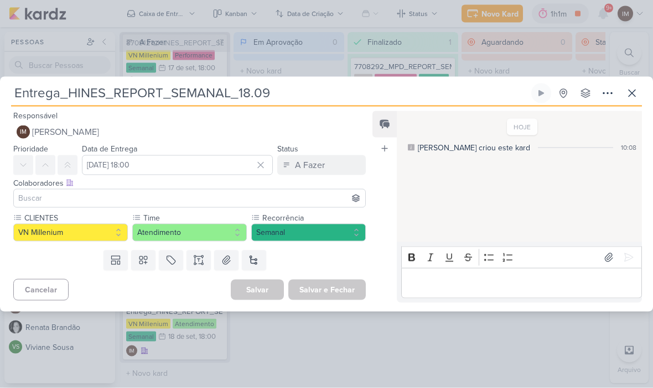
click at [70, 89] on input "Entrega_HINES_REPORT_SEMANAL_18.09" at bounding box center [270, 94] width 518 height 20
click at [71, 94] on input "Entrega_HINES_REPORT_SEMANAL_18.09" at bounding box center [270, 94] width 518 height 20
paste input "8709121"
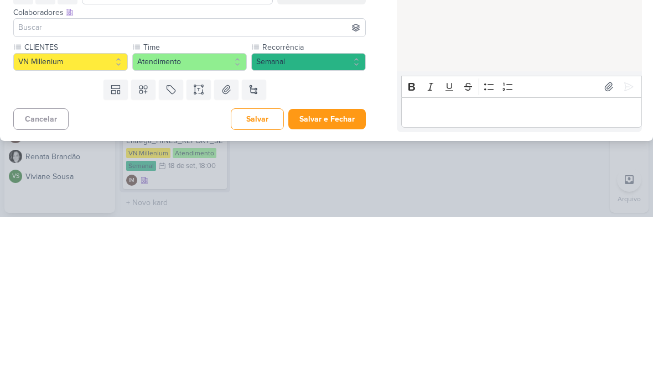
click at [327, 280] on button "Salvar e Fechar" at bounding box center [326, 290] width 77 height 20
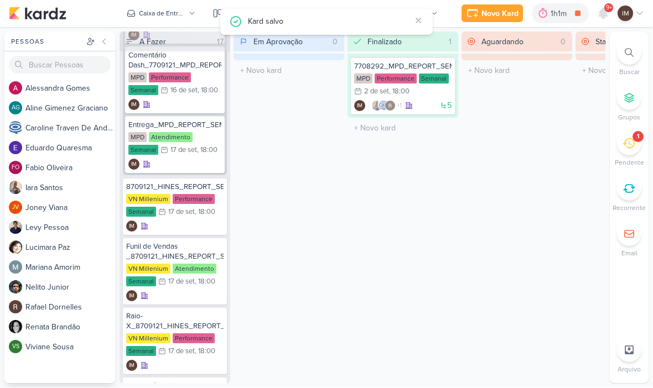
scroll to position [1095, 0]
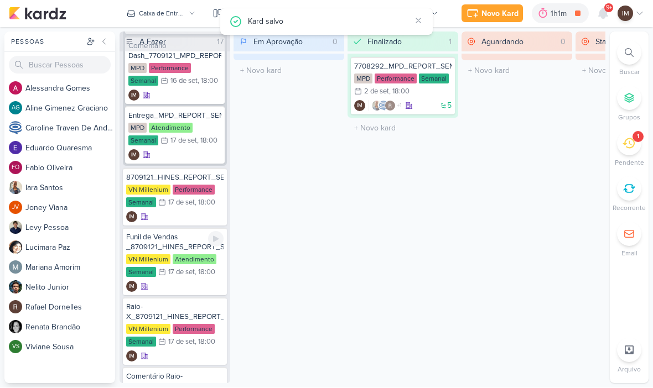
click at [186, 289] on div "IM" at bounding box center [174, 287] width 97 height 11
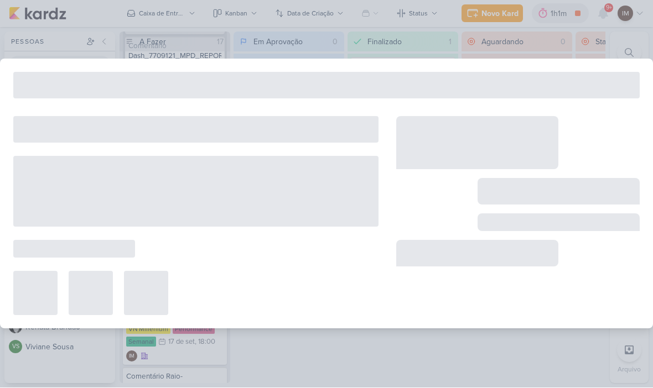
type input "Funil de Vendas _8709121_HINES_REPORT_SEMANAL_18.09"
type input "17 de setembro de 2025 às 18:00"
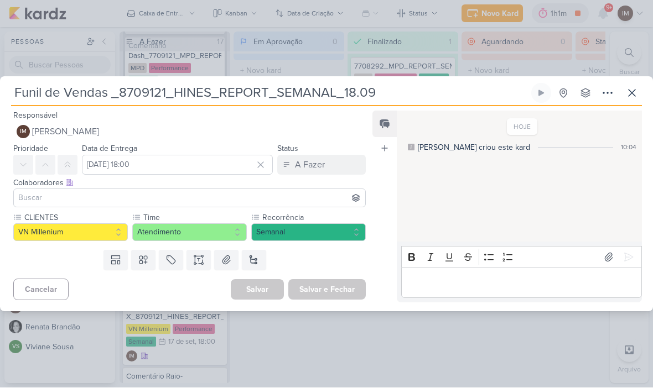
click at [608, 93] on icon at bounding box center [607, 93] width 13 height 13
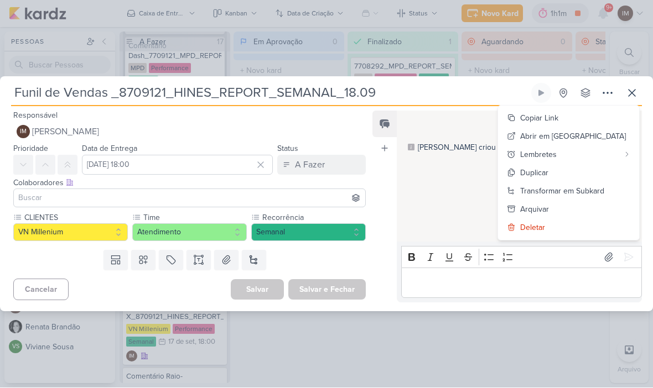
click at [595, 192] on div "Transformar em Subkard" at bounding box center [562, 192] width 84 height 12
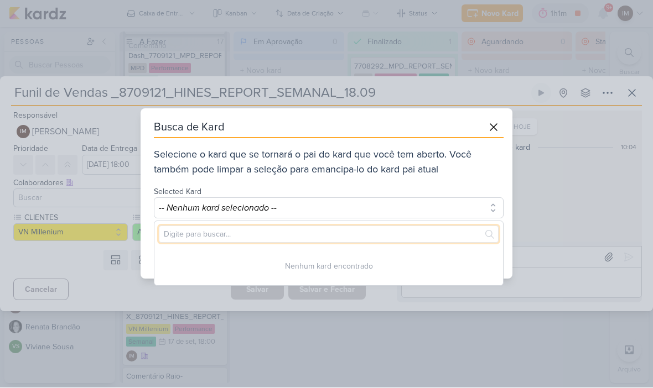
click at [440, 226] on input "text" at bounding box center [329, 234] width 340 height 17
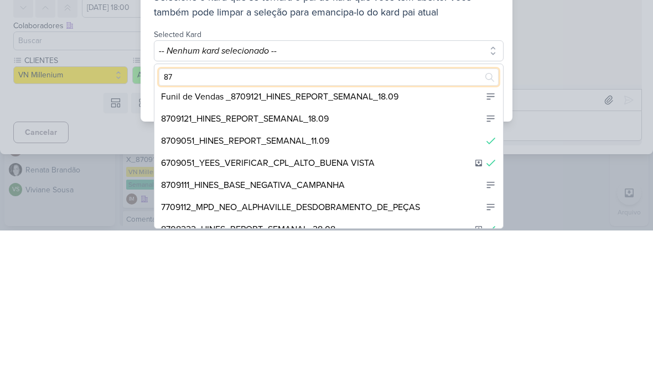
scroll to position [72, 0]
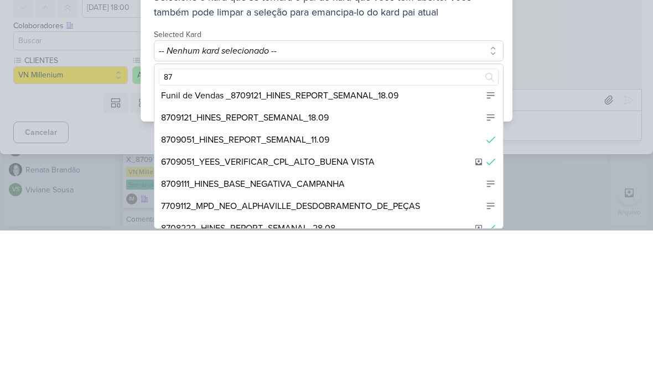
click at [436, 264] on div "8709121_HINES_REPORT_SEMANAL_18.09" at bounding box center [328, 275] width 348 height 22
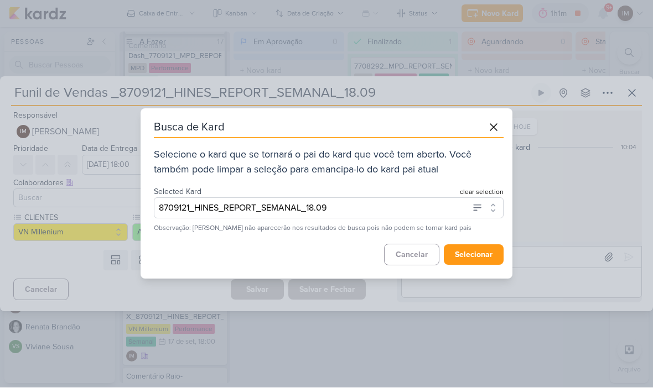
click at [482, 255] on button "selecionar" at bounding box center [474, 255] width 60 height 20
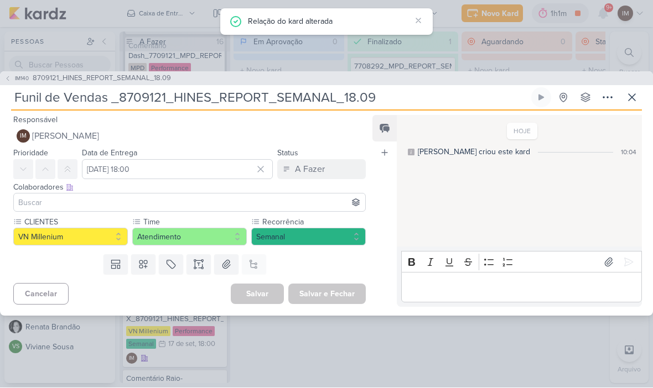
click at [640, 94] on button at bounding box center [632, 98] width 20 height 20
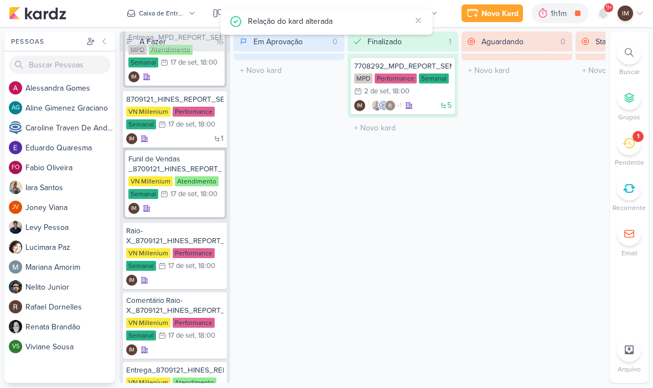
scroll to position [1175, 0]
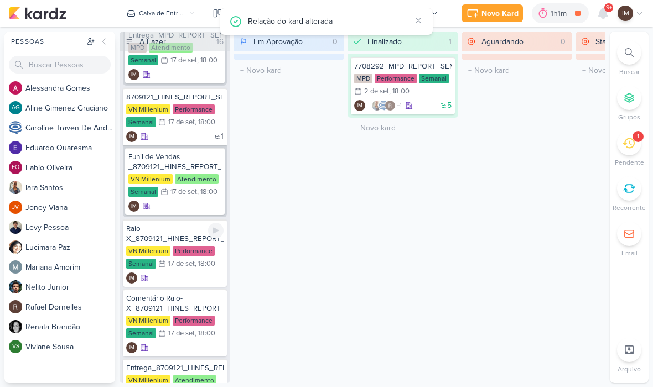
click at [194, 280] on div "IM" at bounding box center [174, 278] width 97 height 11
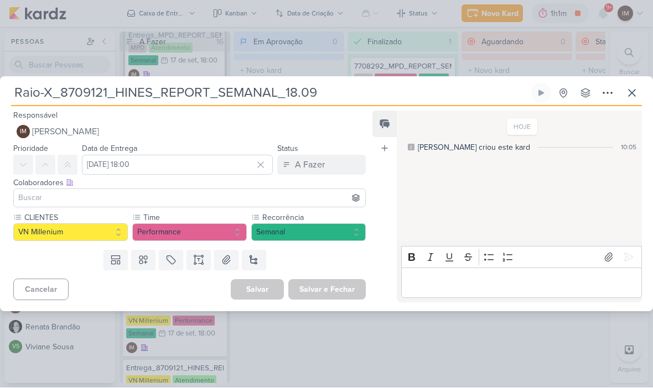
click at [600, 92] on button at bounding box center [607, 94] width 20 height 20
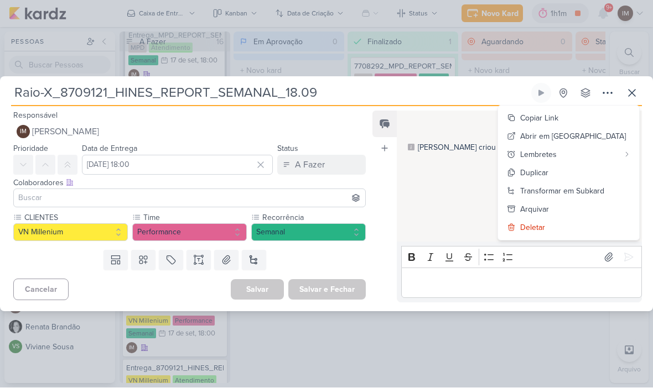
click at [562, 188] on div "Transformar em Subkard" at bounding box center [562, 192] width 84 height 12
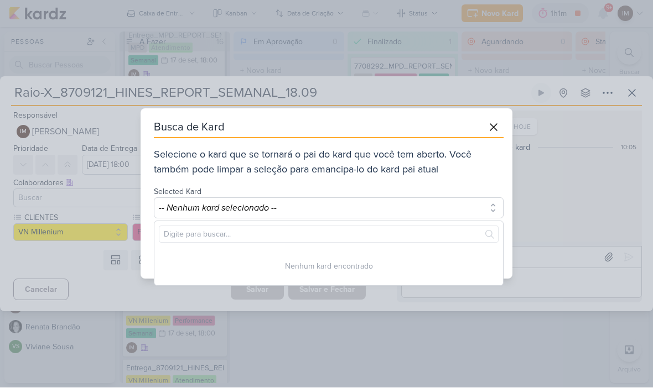
scroll to position [0, 0]
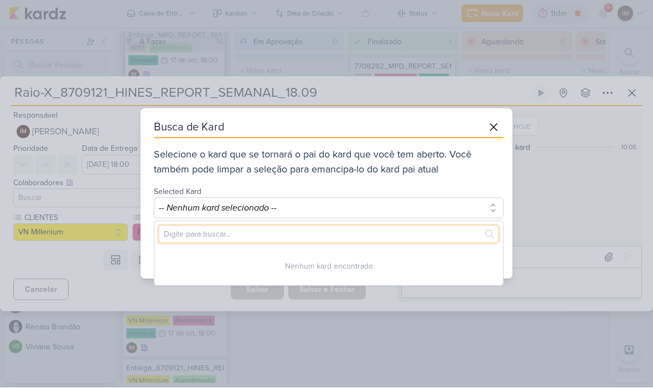
click at [424, 241] on input "text" at bounding box center [329, 234] width 340 height 17
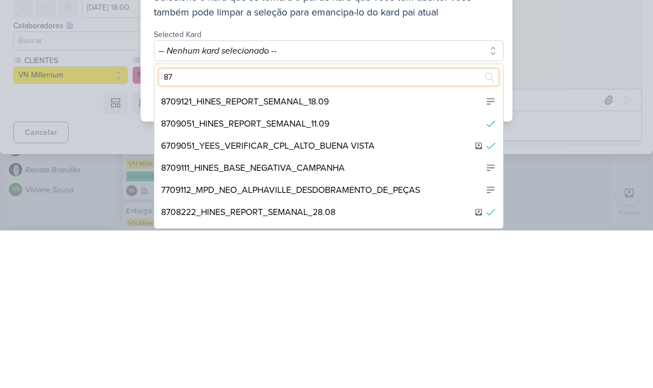
scroll to position [74, 0]
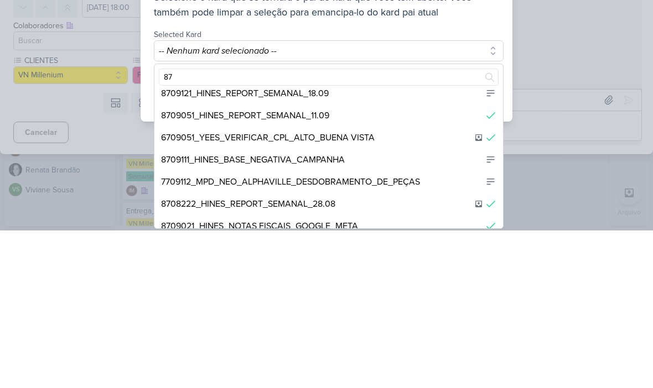
click at [435, 240] on div "8709121_HINES_REPORT_SEMANAL_18.09" at bounding box center [328, 251] width 348 height 22
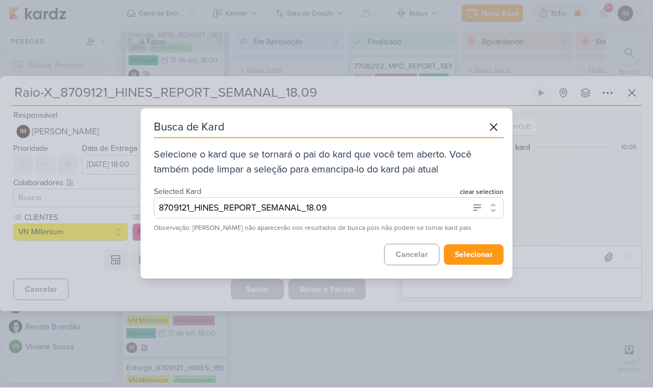
click at [462, 259] on button "selecionar" at bounding box center [474, 255] width 60 height 20
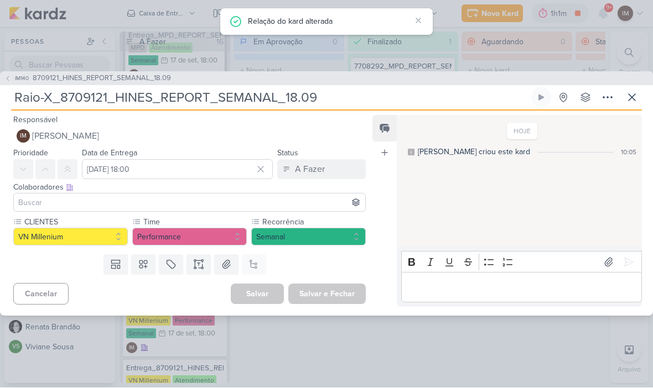
click at [629, 98] on icon at bounding box center [631, 97] width 13 height 13
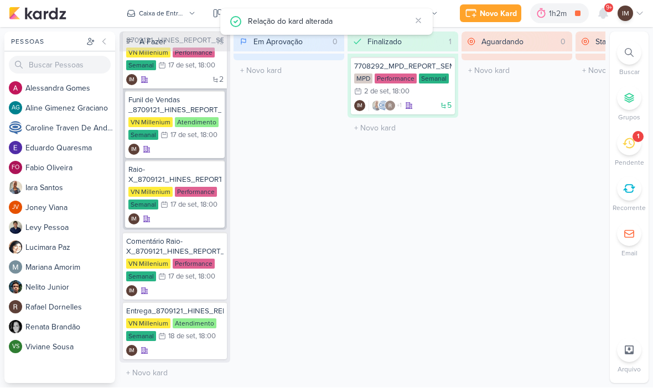
scroll to position [1232, 0]
click at [200, 290] on div "IM" at bounding box center [174, 291] width 97 height 11
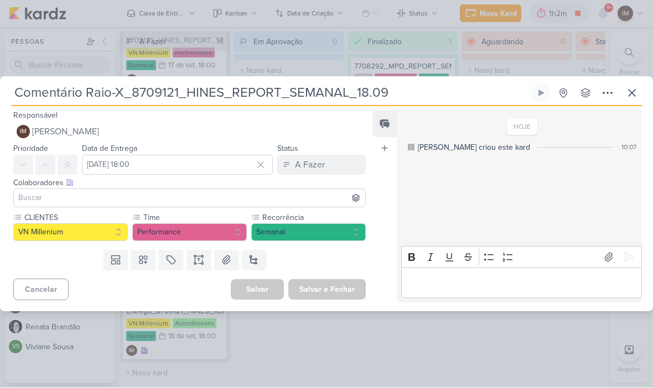
click at [608, 94] on icon at bounding box center [607, 93] width 13 height 13
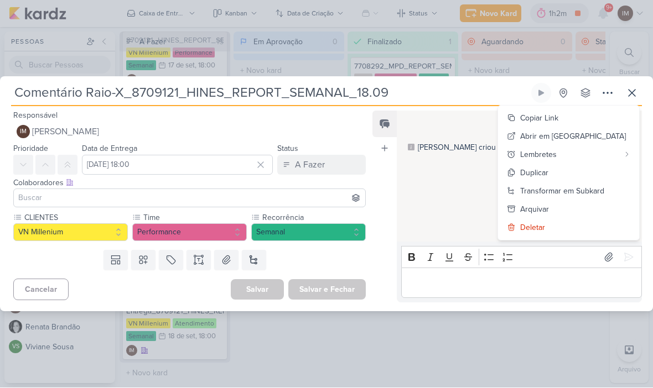
click at [591, 190] on div "Transformar em Subkard" at bounding box center [562, 192] width 84 height 12
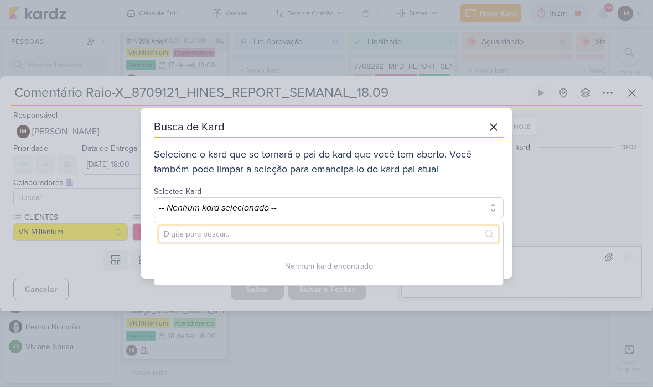
click at [440, 234] on input "text" at bounding box center [329, 234] width 340 height 17
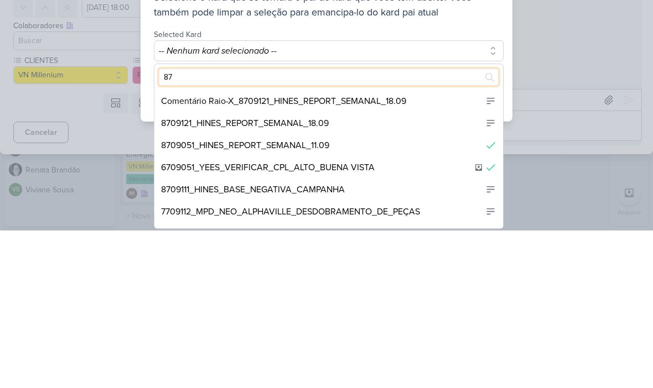
scroll to position [24, 0]
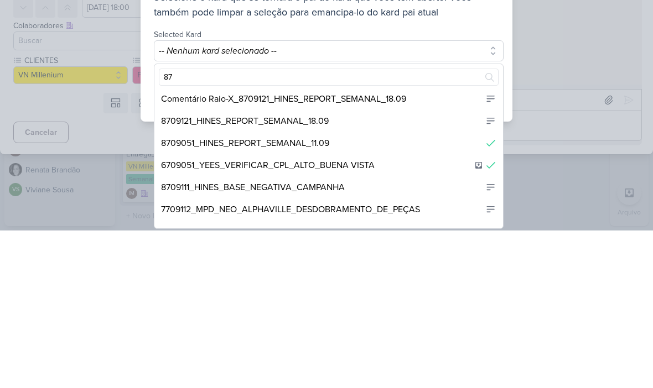
click at [422, 268] on div "8709121_HINES_REPORT_SEMANAL_18.09" at bounding box center [328, 279] width 348 height 22
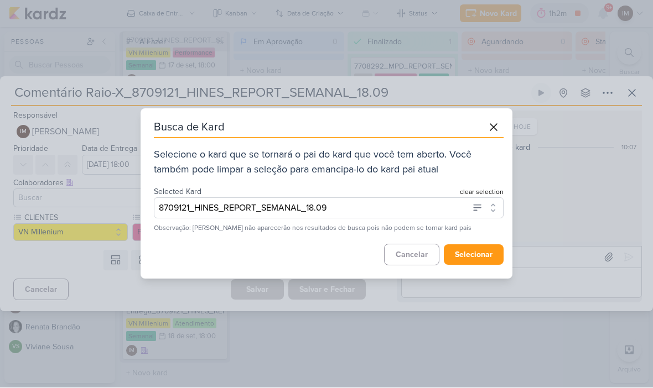
click at [468, 261] on button "selecionar" at bounding box center [474, 255] width 60 height 20
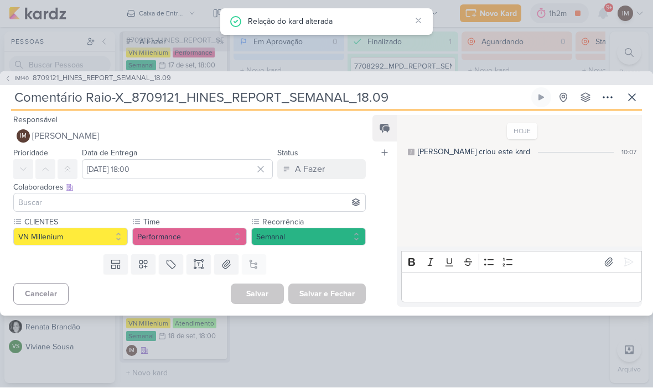
click at [634, 102] on icon at bounding box center [631, 97] width 13 height 13
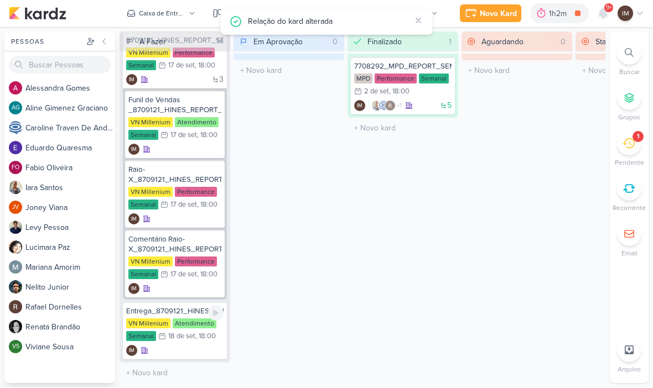
click at [182, 342] on div "VN Millenium Atendimento Semanal 18/9 18 de set , 18:00" at bounding box center [174, 331] width 97 height 24
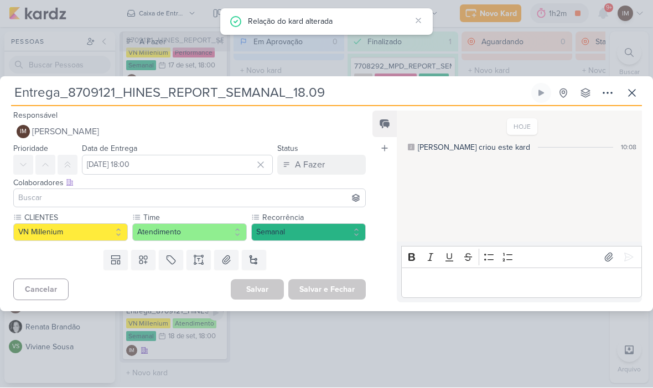
click at [606, 95] on icon at bounding box center [607, 93] width 13 height 13
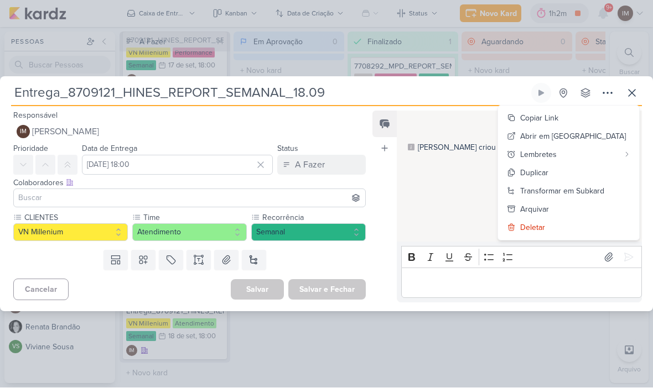
click at [579, 190] on div "Transformar em Subkard" at bounding box center [562, 192] width 84 height 12
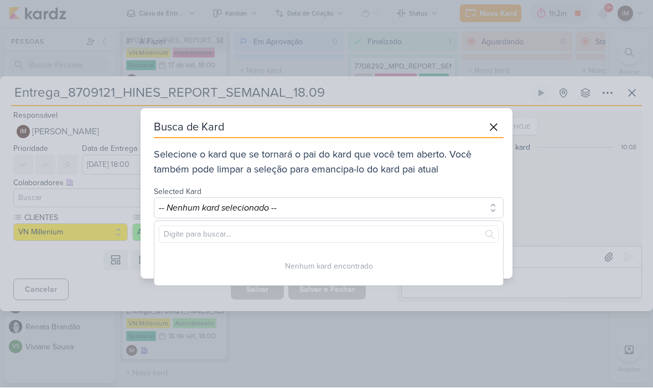
scroll to position [0, 0]
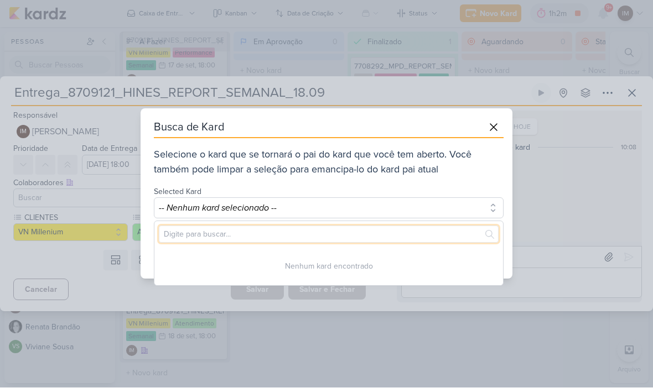
click at [444, 233] on input "text" at bounding box center [329, 234] width 340 height 17
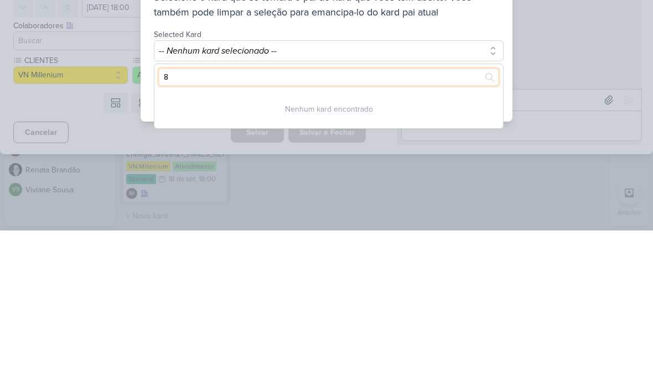
type input "87"
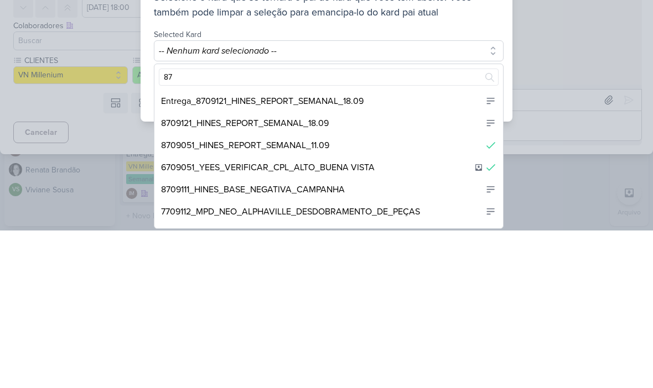
click at [441, 270] on div "8709121_HINES_REPORT_SEMANAL_18.09" at bounding box center [328, 281] width 348 height 22
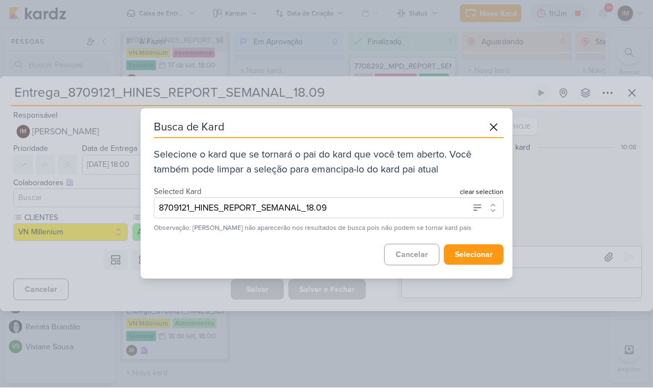
click at [488, 253] on button "selecionar" at bounding box center [474, 255] width 60 height 20
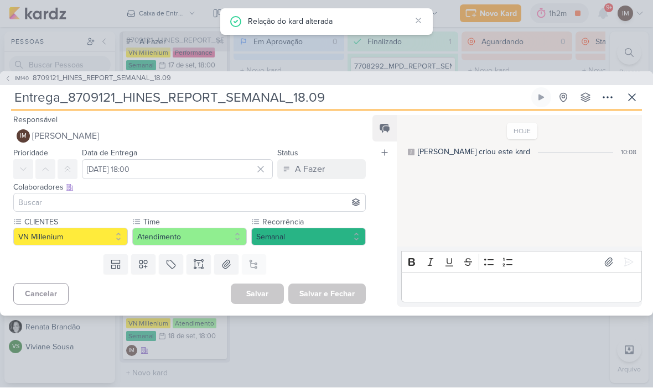
click at [633, 100] on icon at bounding box center [631, 97] width 13 height 13
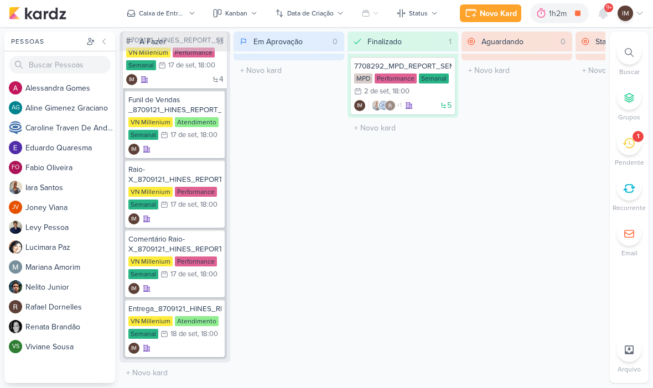
scroll to position [1232, 0]
click at [192, 288] on div "IM" at bounding box center [174, 289] width 93 height 11
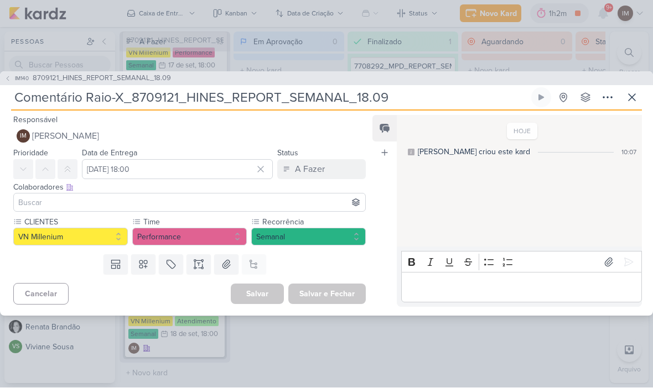
click at [131, 95] on input "Comentário Raio-X_8709121_HINES_REPORT_SEMANAL_18.09" at bounding box center [270, 98] width 518 height 20
click at [132, 96] on input "Comentário Raio-X_8709121_HINES_REPORT_SEMANAL_18.09" at bounding box center [270, 98] width 518 height 20
click at [131, 96] on input "Comentário Raio-X_8709121_HINES_REPORT_SEMANAL_18.09" at bounding box center [270, 98] width 518 height 20
click at [128, 100] on input "Comentário Raio-X_8709121_HINES_REPORT_SEMANAL_18.09" at bounding box center [270, 98] width 518 height 20
click at [637, 102] on icon at bounding box center [631, 97] width 13 height 13
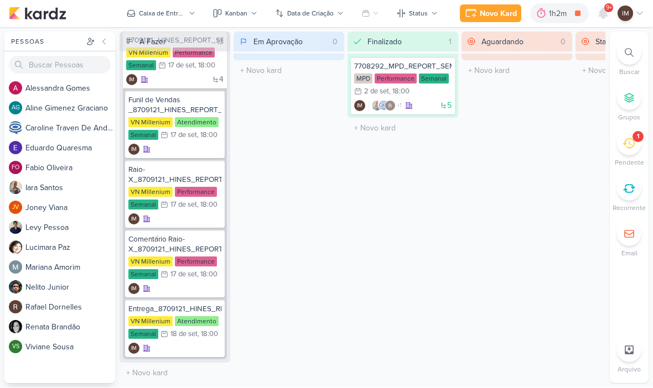
click at [486, 11] on div "Novo Kard" at bounding box center [498, 14] width 37 height 12
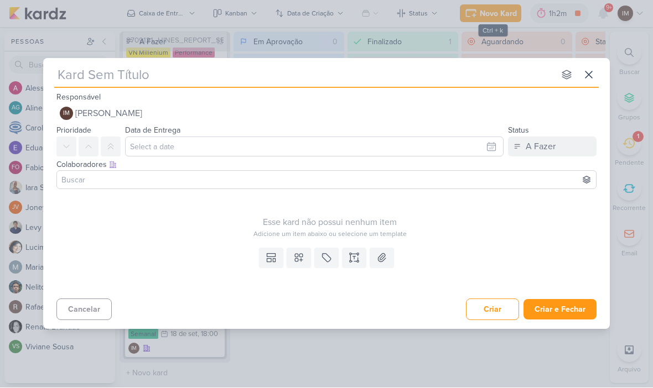
click at [143, 79] on input "text" at bounding box center [304, 75] width 500 height 20
type input "Dash"
type input "Dash R"
type input "Dash Rep"
type input "Dash Report"
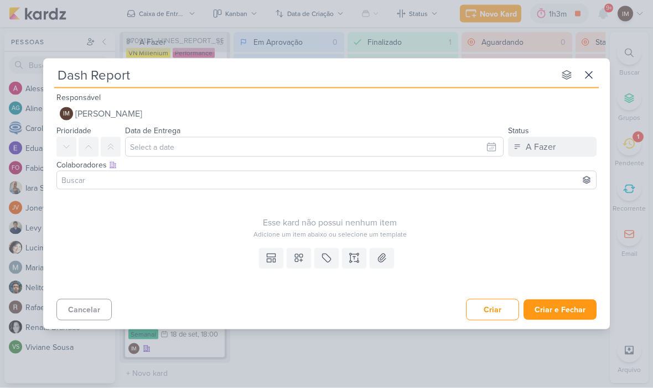
type input "Dash Report"
type input "Dash Report_8709121_HINES_REPORT_SEMANAL_18.09"
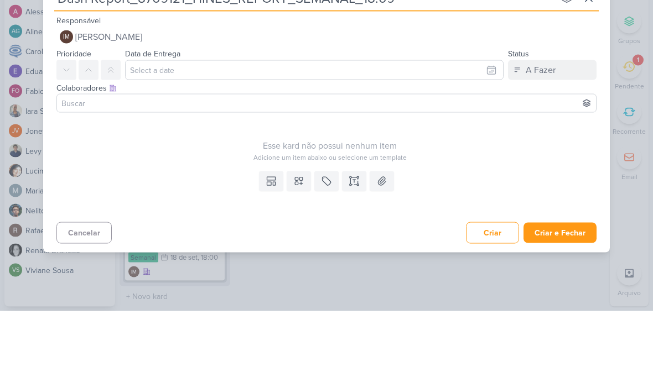
type input "Dash Report_8709121_HINES_REPORT_SEMANAL_18.09"
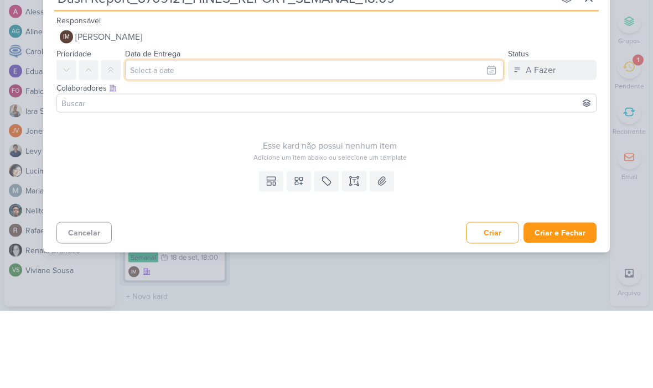
click at [428, 137] on input "text" at bounding box center [314, 147] width 378 height 20
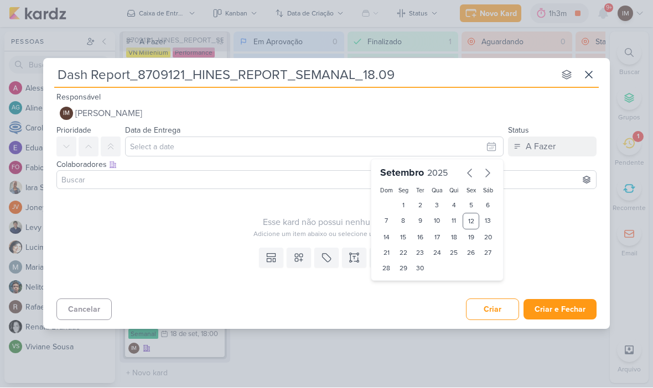
click at [438, 237] on div "17" at bounding box center [437, 237] width 17 height 15
type input "17 de setembro de 2025 às 23:59"
click at [407, 286] on select "00 01 02 03 04 05 06 07 08 09 10 11 12 13 14 15 16 17 18 19 20 21 22 23" at bounding box center [402, 287] width 15 height 13
select select "18"
type input "17 de setembro de 2025 às 18:59"
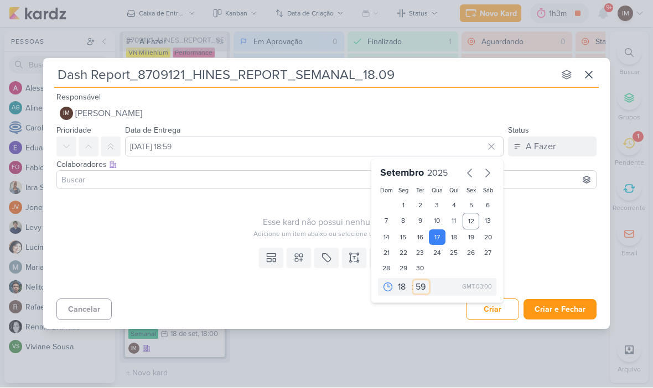
click at [424, 290] on select "00 05 10 15 20 25 30 35 40 45 50 55 59" at bounding box center [420, 287] width 15 height 13
select select "0"
type input "17 de setembro de 2025 às 18:00"
click at [298, 257] on icon at bounding box center [299, 258] width 8 height 8
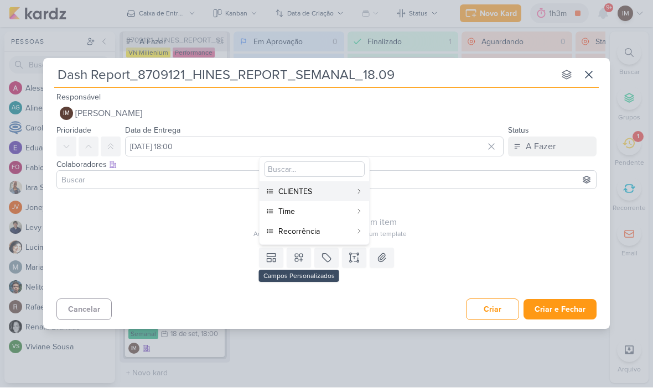
click at [348, 193] on div "CLIENTES" at bounding box center [314, 192] width 73 height 12
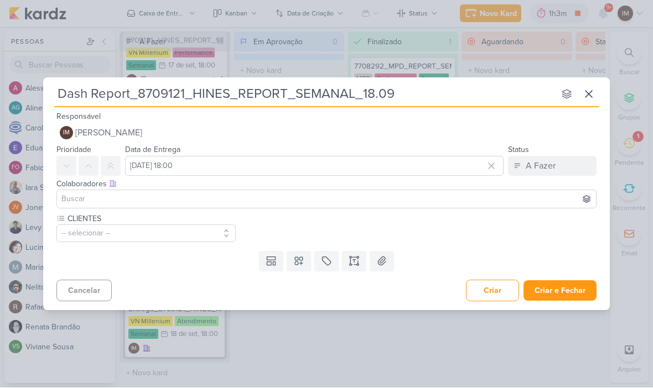
click at [300, 263] on icon at bounding box center [299, 262] width 8 height 8
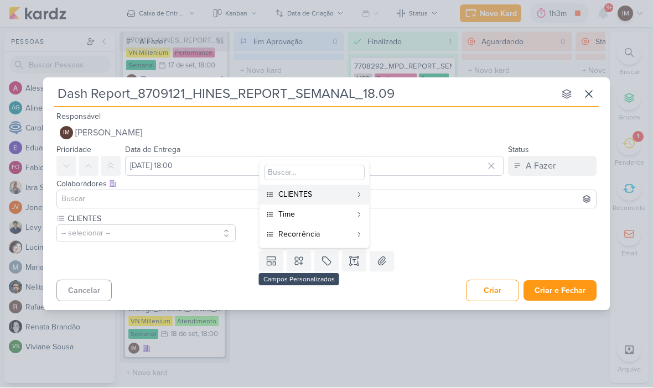
click at [332, 217] on div "Time" at bounding box center [314, 215] width 73 height 12
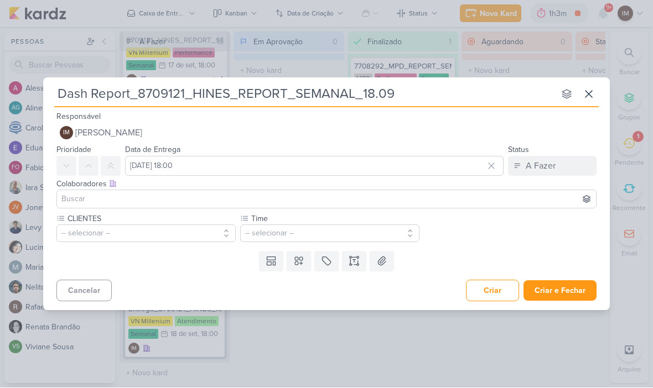
click at [304, 262] on icon at bounding box center [298, 261] width 11 height 11
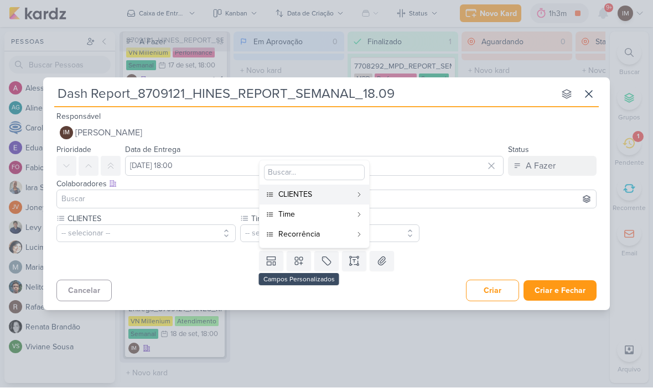
click at [325, 237] on div "Recorrência" at bounding box center [314, 235] width 73 height 12
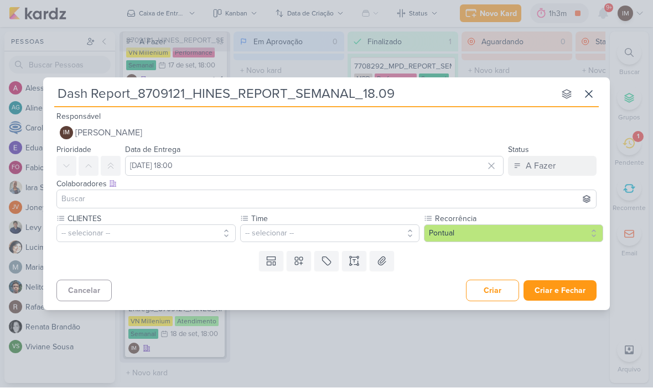
click at [218, 235] on button "-- selecionar --" at bounding box center [145, 234] width 179 height 18
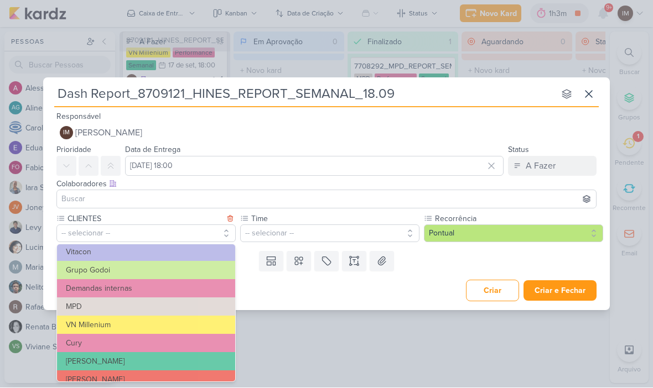
scroll to position [79, 0]
click at [164, 320] on button "VN Millenium" at bounding box center [146, 325] width 178 height 18
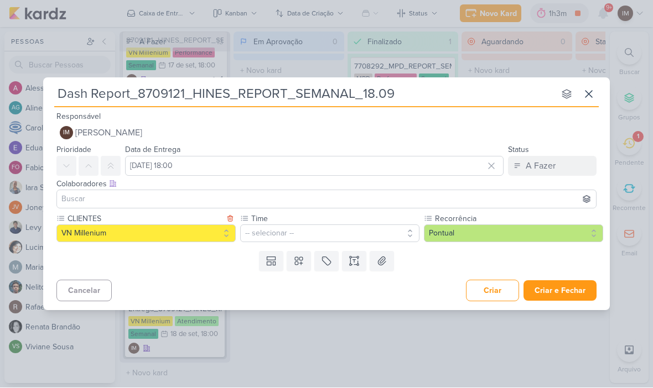
click at [270, 233] on button "-- selecionar --" at bounding box center [329, 234] width 179 height 18
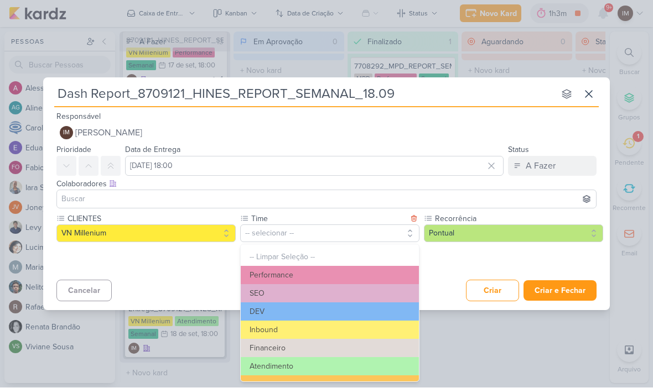
click at [345, 272] on button "Performance" at bounding box center [330, 276] width 178 height 18
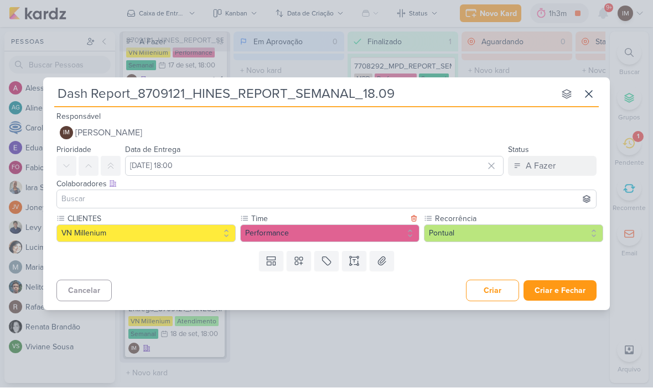
click at [554, 293] on button "Criar e Fechar" at bounding box center [559, 291] width 73 height 20
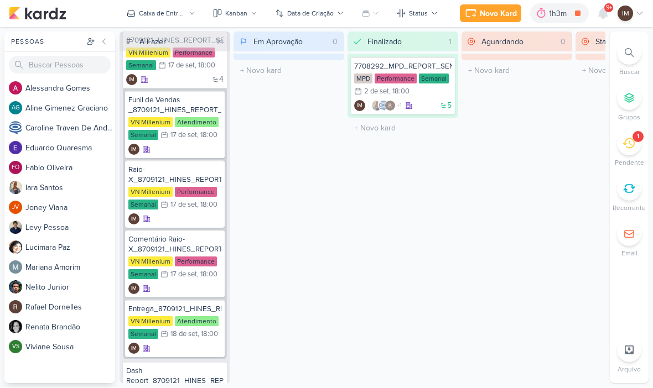
click at [494, 15] on div "Novo Kard" at bounding box center [498, 14] width 37 height 12
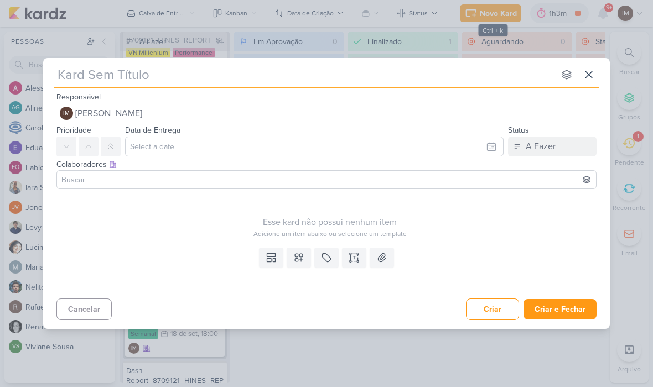
click at [448, 76] on input "text" at bounding box center [304, 75] width 500 height 20
type input "Comen"
type input "Comentário"
click at [598, 73] on button at bounding box center [589, 75] width 20 height 20
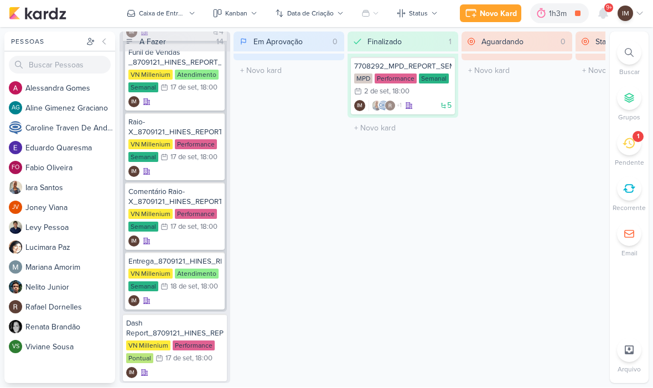
scroll to position [1300, 0]
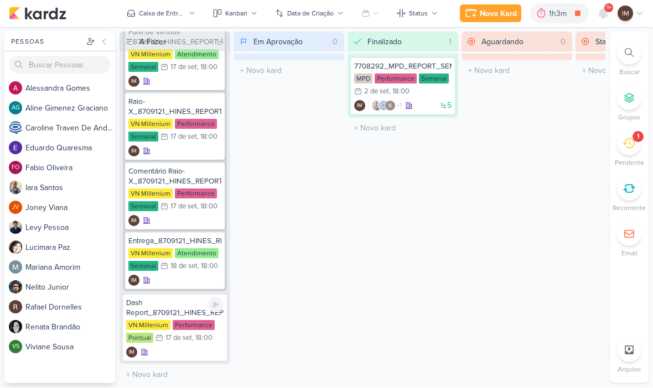
click at [181, 355] on div "IM" at bounding box center [174, 352] width 97 height 11
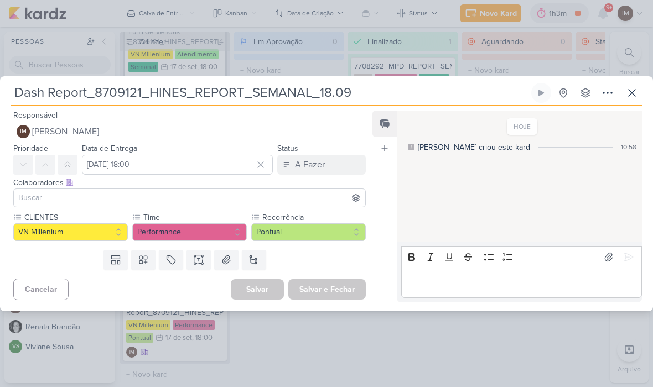
click at [284, 236] on button "Pontual" at bounding box center [308, 233] width 114 height 18
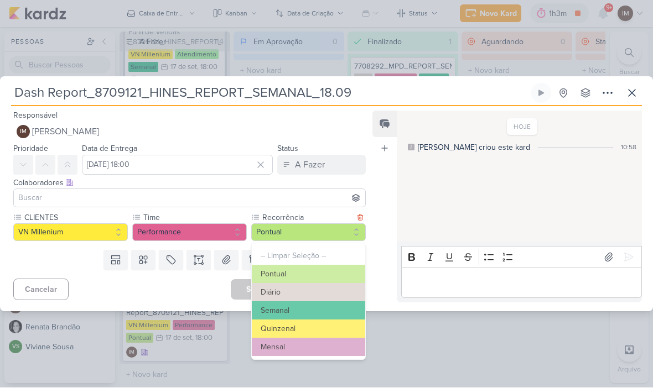
click at [309, 313] on button "Semanal" at bounding box center [308, 311] width 113 height 18
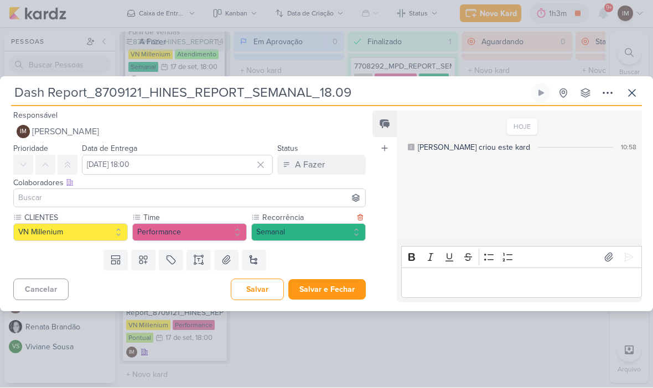
click at [605, 93] on icon at bounding box center [607, 93] width 13 height 13
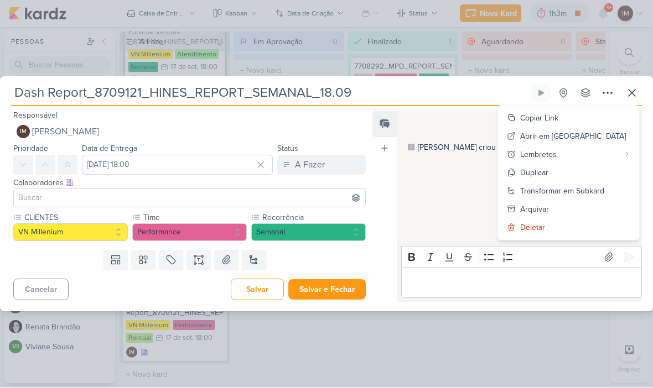
click at [564, 192] on div "Transformar em Subkard" at bounding box center [562, 192] width 84 height 12
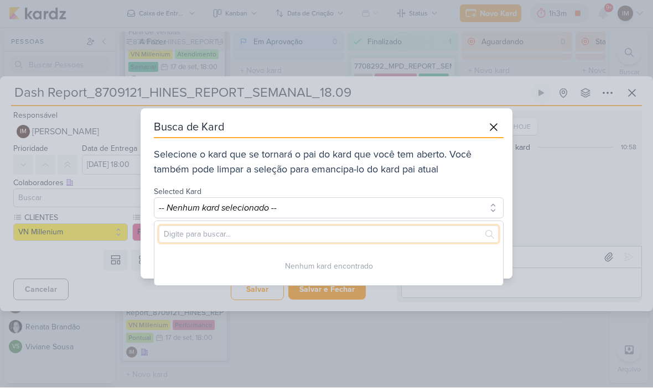
click at [389, 232] on input "text" at bounding box center [329, 234] width 340 height 17
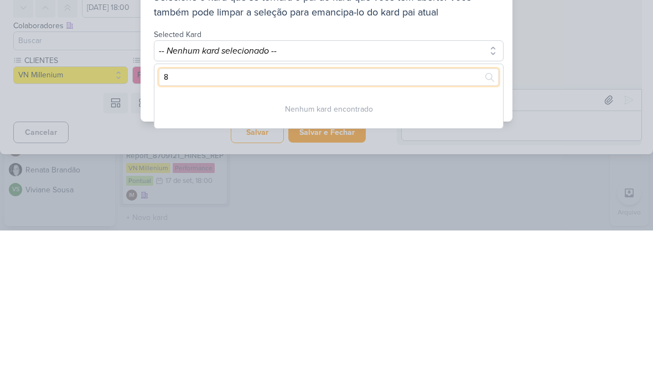
type input "87"
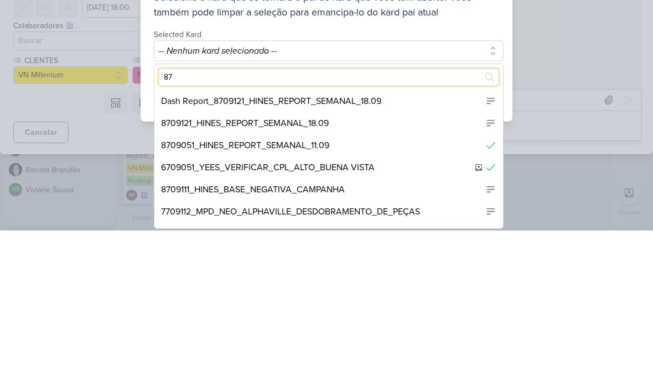
scroll to position [0, 0]
click at [394, 270] on div "8709121_HINES_REPORT_SEMANAL_18.09" at bounding box center [328, 281] width 348 height 22
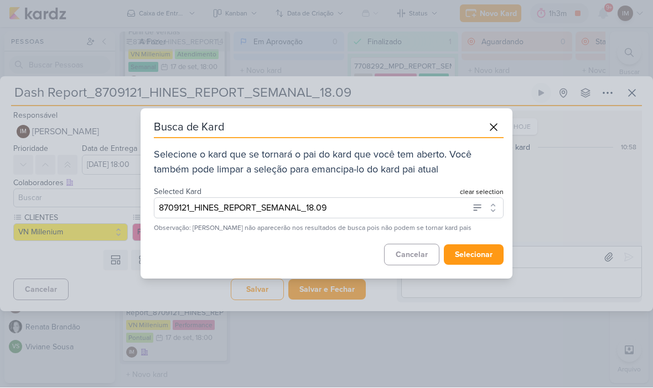
click at [480, 255] on button "selecionar" at bounding box center [474, 255] width 60 height 20
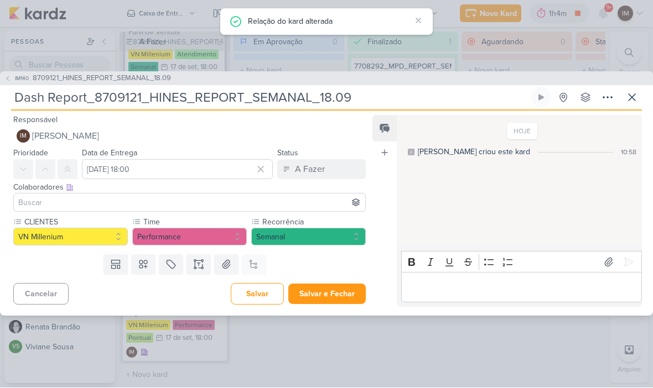
click at [352, 294] on button "Salvar e Fechar" at bounding box center [326, 294] width 77 height 20
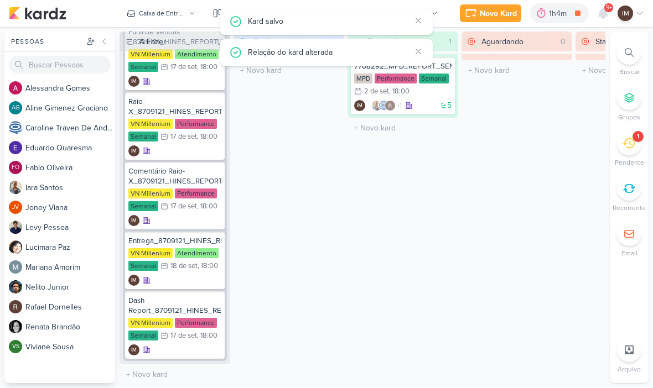
click at [497, 13] on div "Novo Kard" at bounding box center [498, 14] width 37 height 12
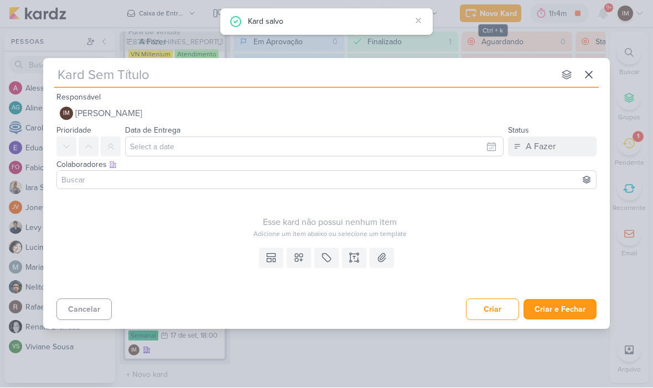
click at [447, 75] on input "text" at bounding box center [304, 75] width 500 height 20
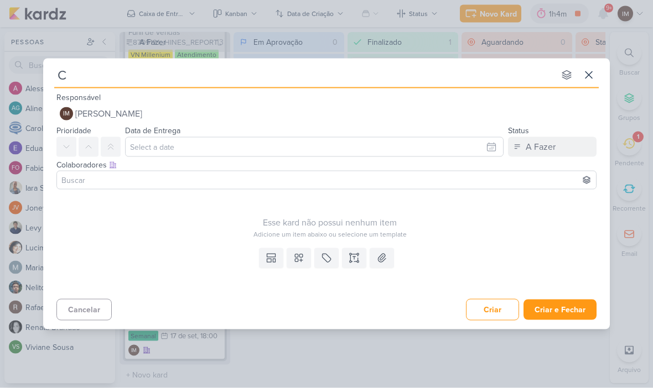
type input "Co"
type input "Comen"
type input "Comentário"
type input "Comentário Dah"
type input "Comentário Dash"
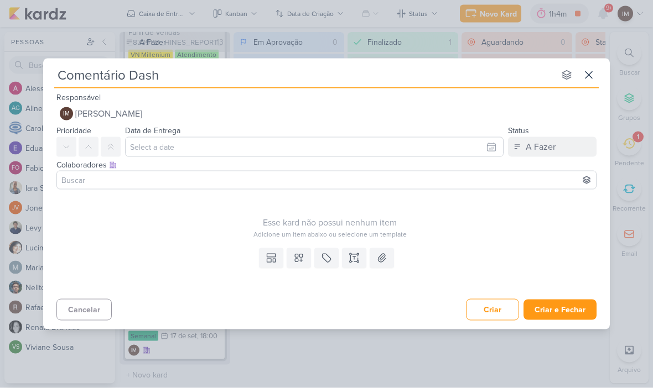
type input "Comentário Dash_"
click at [192, 74] on input "Comentário Dash_" at bounding box center [304, 75] width 500 height 20
type input "Comentário Dash__8709121_HINES_REPORT_SEMANAL_18.09"
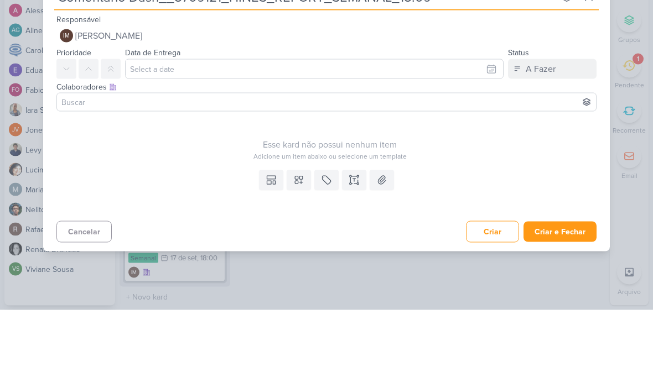
type input "Comentário Dash__8709121_HINES_REPORT_SEMANAL_18.09"
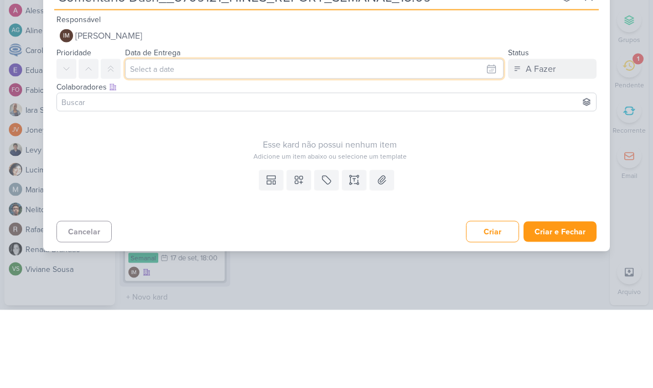
click at [435, 137] on input "text" at bounding box center [314, 147] width 378 height 20
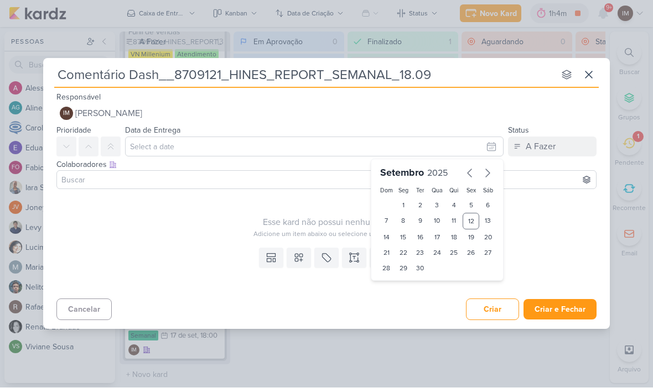
click at [434, 236] on div "17" at bounding box center [437, 237] width 17 height 15
type input "17 de setembro de 2025 às 23:59"
click at [399, 283] on select "00 01 02 03 04 05 06 07 08 09 10 11 12 13 14 15 16 17 18 19 20 21 22 23" at bounding box center [402, 287] width 15 height 13
select select "18"
type input "17 de setembro de 2025 às 18:59"
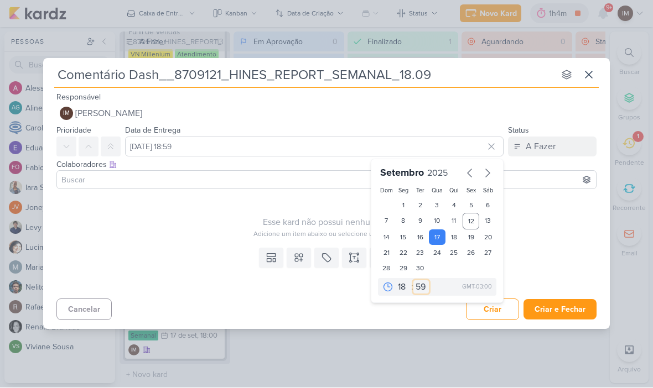
click at [427, 285] on select "00 05 10 15 20 25 30 35 40 45 50 55 59" at bounding box center [420, 287] width 15 height 13
select select "0"
type input "17 de setembro de 2025 às 18:00"
click at [301, 261] on icon at bounding box center [299, 258] width 8 height 8
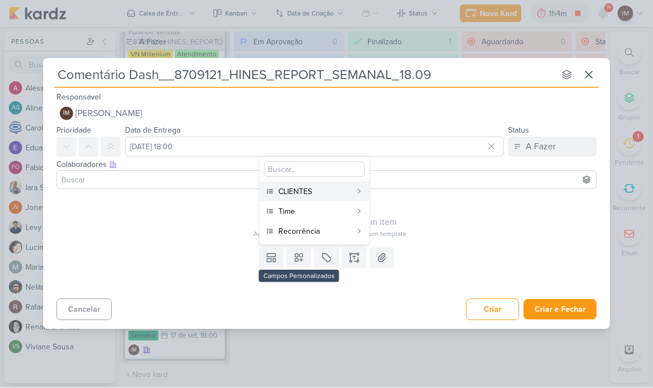
click at [344, 192] on div "CLIENTES" at bounding box center [314, 192] width 73 height 12
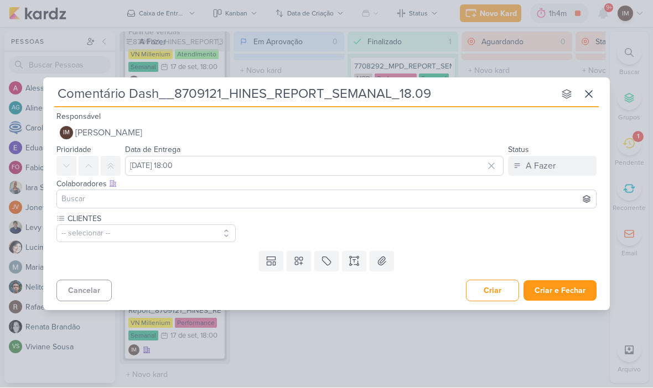
click at [299, 259] on icon at bounding box center [298, 261] width 11 height 11
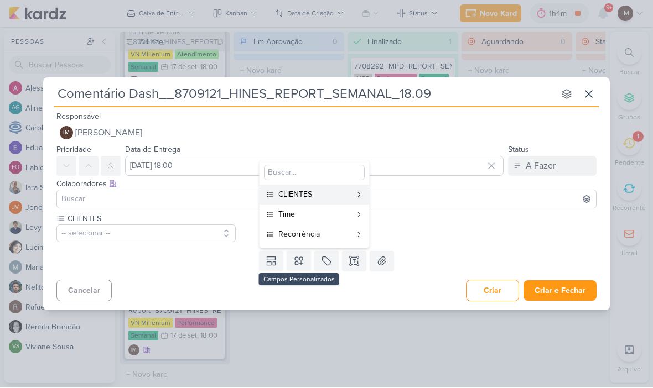
click at [326, 218] on div "Time" at bounding box center [314, 215] width 73 height 12
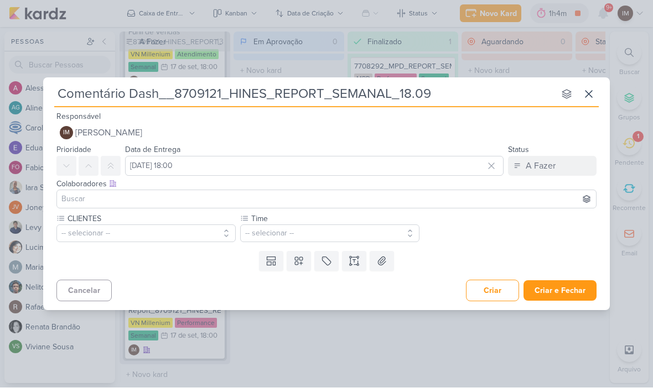
click at [302, 264] on icon at bounding box center [298, 261] width 11 height 11
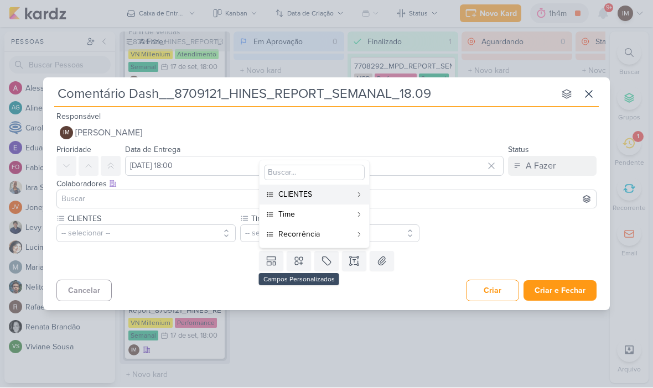
click at [326, 231] on div "Recorrência" at bounding box center [314, 235] width 73 height 12
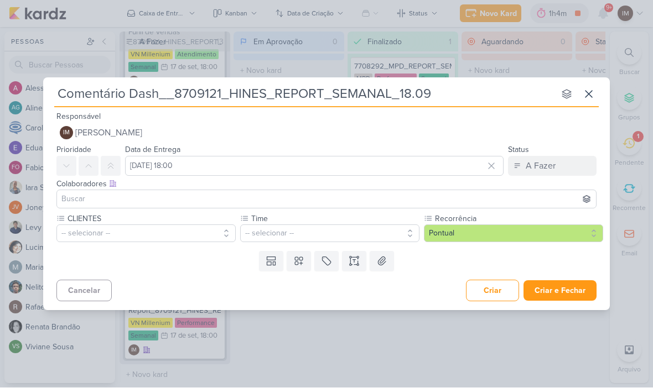
click at [85, 228] on button "-- selecionar --" at bounding box center [145, 234] width 179 height 18
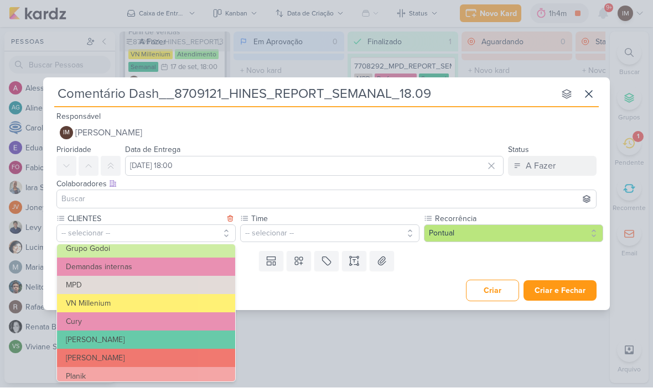
scroll to position [107, 0]
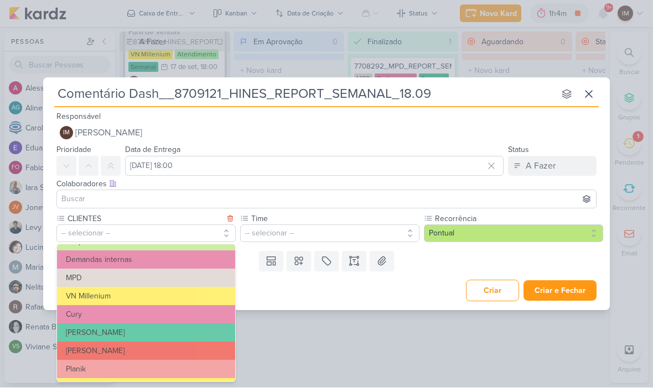
click at [70, 293] on button "VN Millenium" at bounding box center [146, 297] width 178 height 18
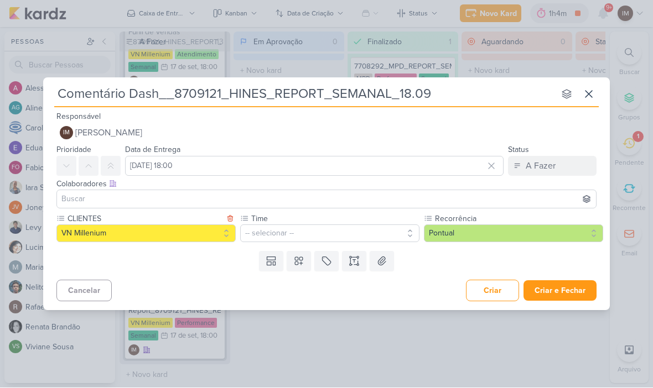
click at [336, 231] on button "-- selecionar --" at bounding box center [329, 234] width 179 height 18
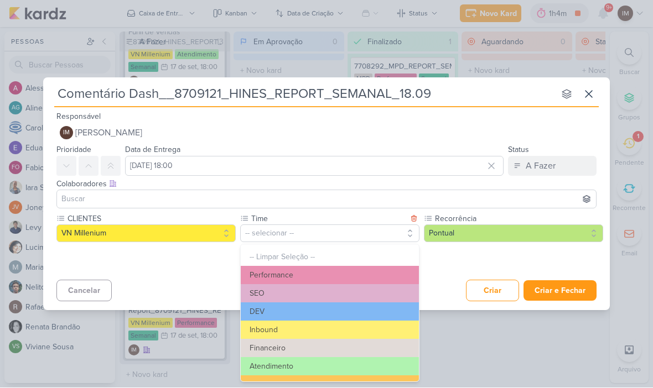
scroll to position [0, 0]
click at [350, 275] on button "Performance" at bounding box center [330, 276] width 178 height 18
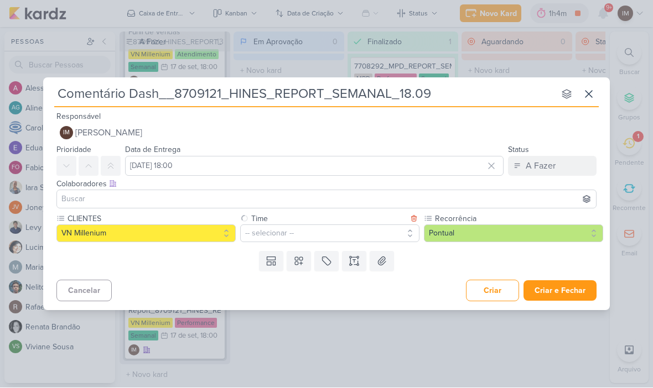
click at [468, 232] on button "Pontual" at bounding box center [513, 234] width 179 height 18
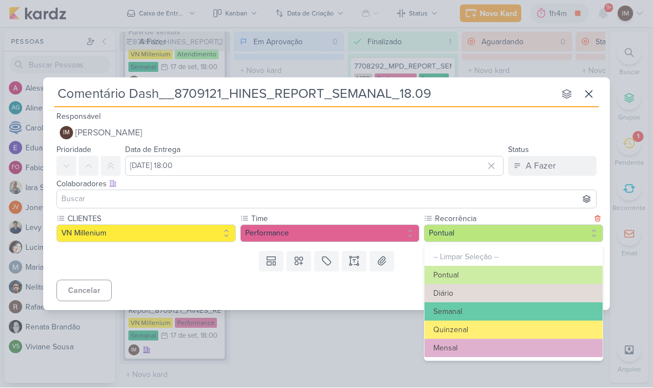
click at [487, 309] on button "Semanal" at bounding box center [513, 312] width 178 height 18
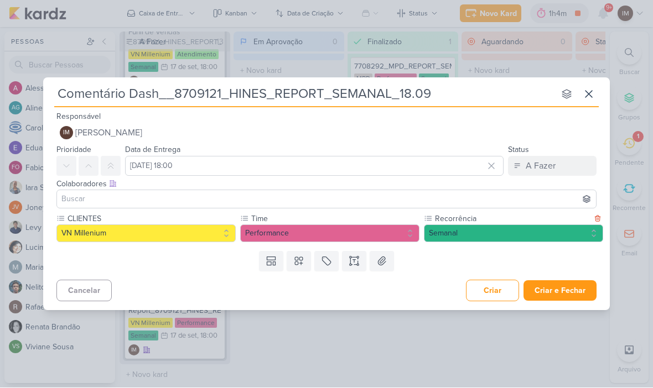
click at [570, 287] on button "Criar e Fechar" at bounding box center [559, 291] width 73 height 20
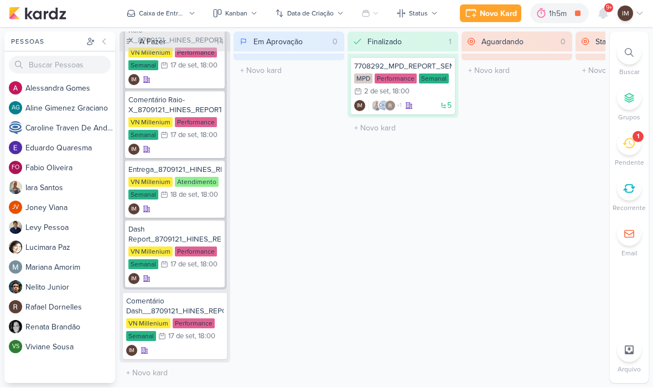
scroll to position [1372, 0]
click at [188, 341] on div "17/9 17 de set , 18:00" at bounding box center [186, 336] width 57 height 11
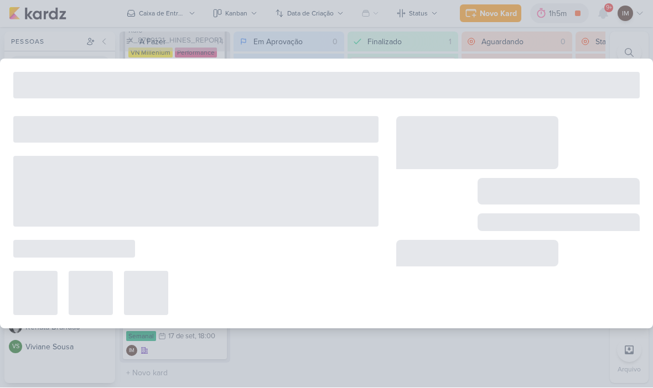
type input "Comentário Dash__8709121_HINES_REPORT_SEMANAL_18.09"
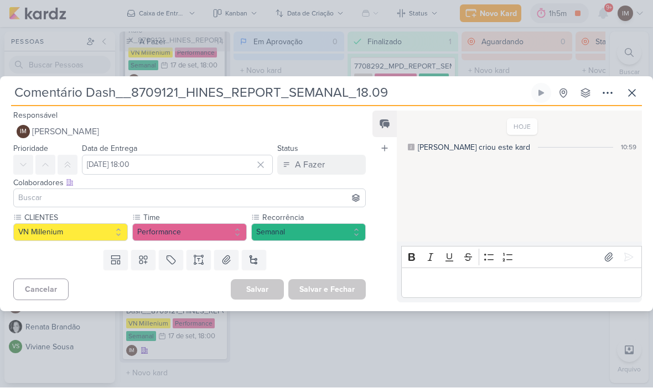
click at [605, 93] on icon at bounding box center [607, 93] width 13 height 13
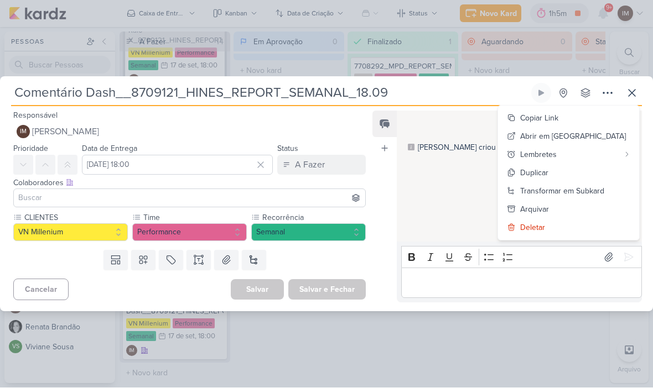
click at [604, 190] on div "Transformar em Subkard" at bounding box center [562, 192] width 84 height 12
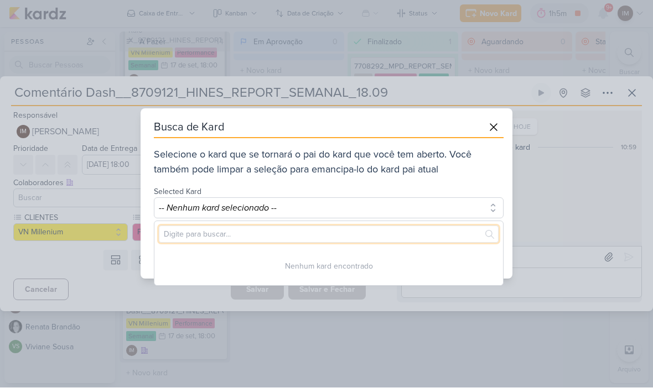
click at [435, 235] on input "text" at bounding box center [329, 234] width 340 height 17
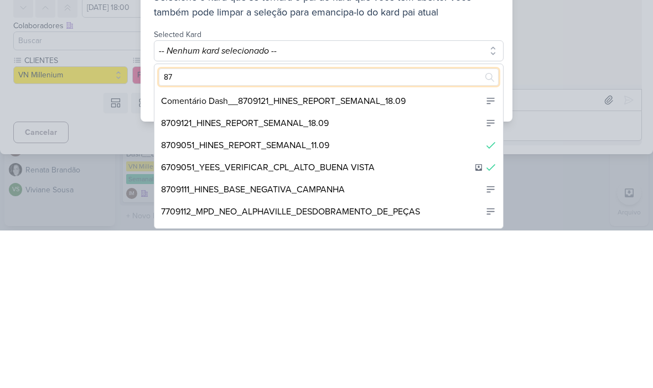
scroll to position [9, 0]
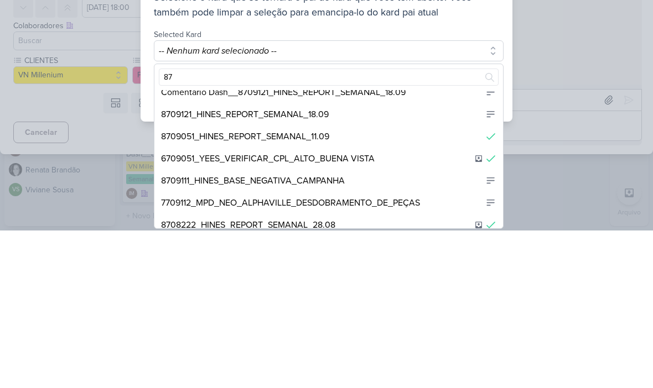
click at [421, 261] on div "8709121_HINES_REPORT_SEMANAL_18.09" at bounding box center [328, 272] width 348 height 22
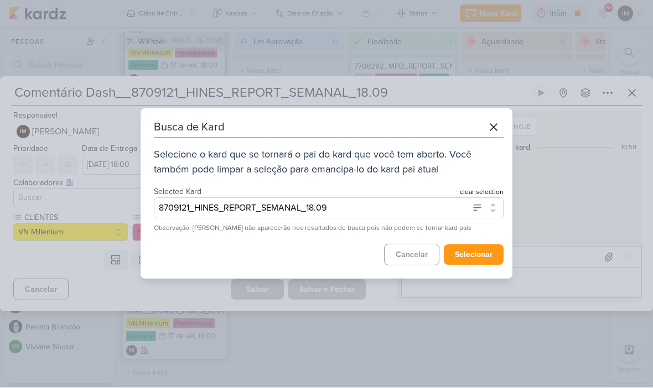
click at [472, 262] on button "selecionar" at bounding box center [474, 255] width 60 height 20
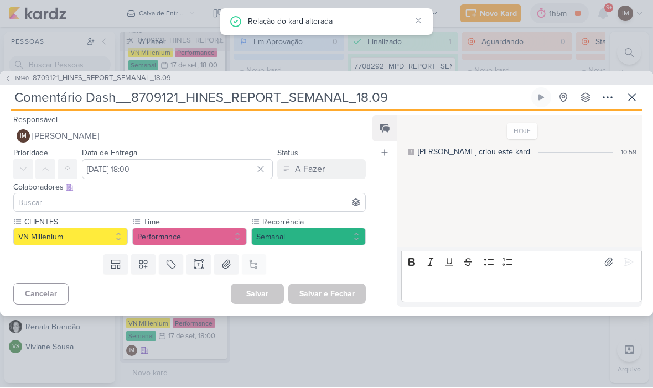
click at [628, 96] on icon at bounding box center [631, 97] width 13 height 13
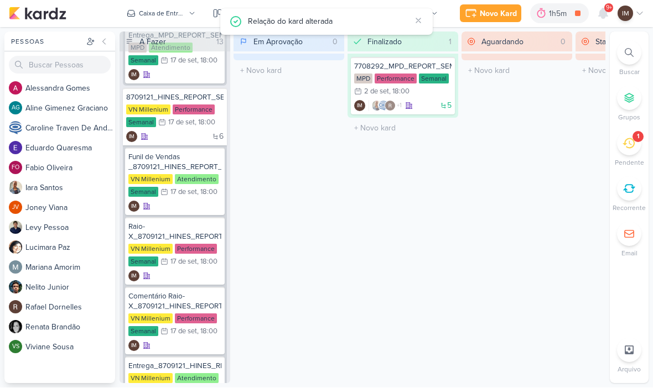
scroll to position [1160, 0]
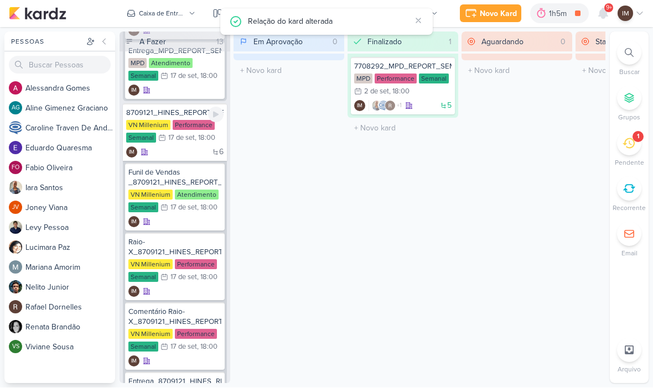
click at [181, 153] on div "6 IM" at bounding box center [174, 152] width 97 height 11
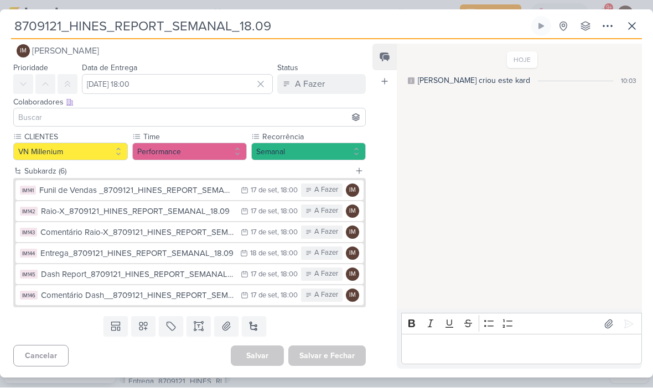
scroll to position [14, 0]
click at [633, 23] on icon at bounding box center [631, 26] width 13 height 13
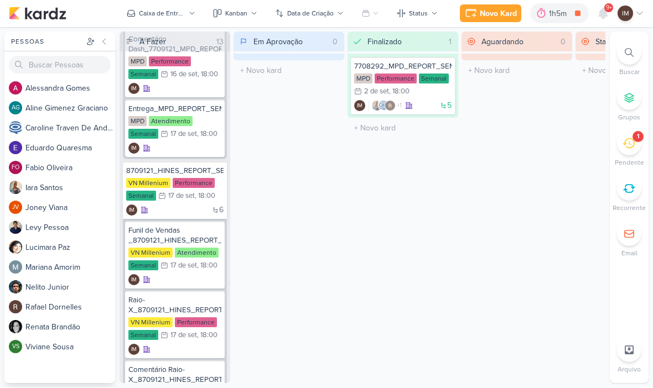
scroll to position [1099, 0]
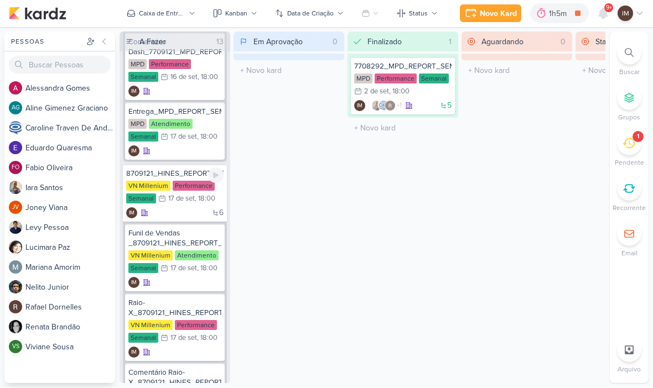
click at [200, 209] on div "6 IM" at bounding box center [174, 213] width 97 height 11
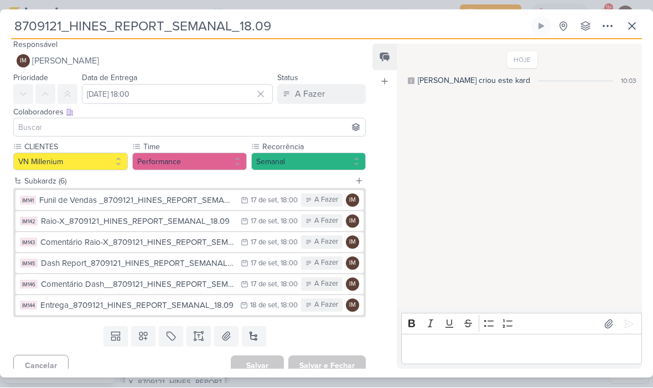
scroll to position [2, 0]
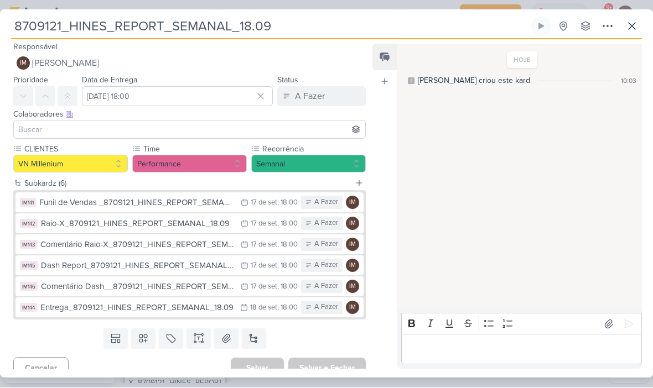
click at [632, 22] on icon at bounding box center [631, 26] width 13 height 13
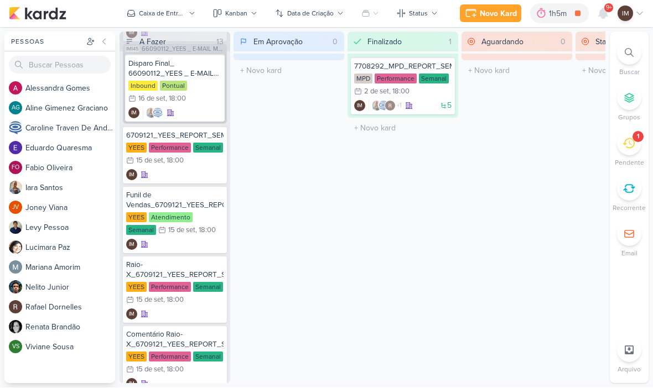
scroll to position [198, 0]
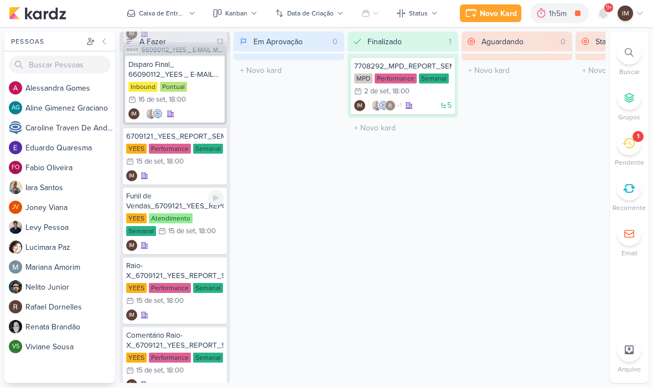
click at [204, 238] on div "Funil de Vendas_6709121_YEES_REPORT_SEMANAL_COMERCIAL_16.09 YEES Atendimento Se…" at bounding box center [175, 221] width 104 height 67
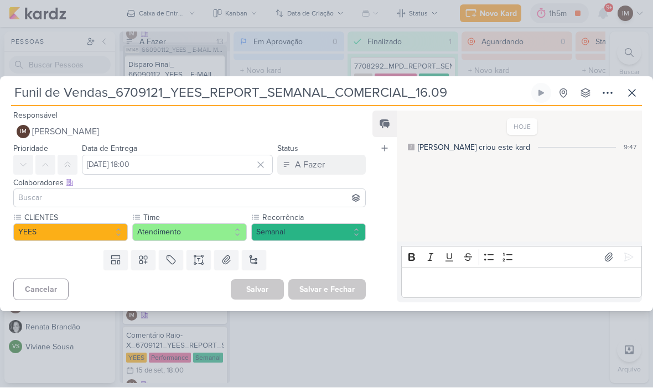
click at [610, 87] on icon at bounding box center [607, 93] width 13 height 13
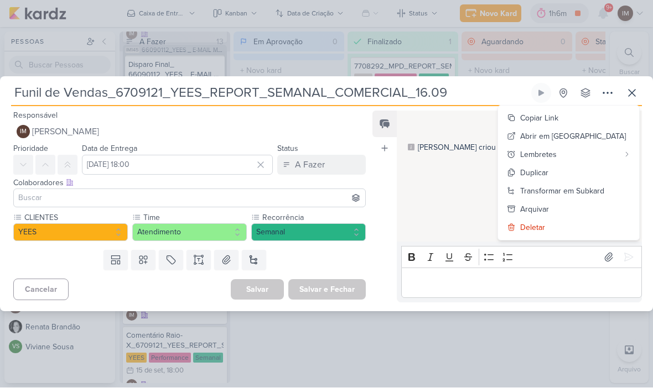
click at [581, 188] on div "Transformar em Subkard" at bounding box center [562, 192] width 84 height 12
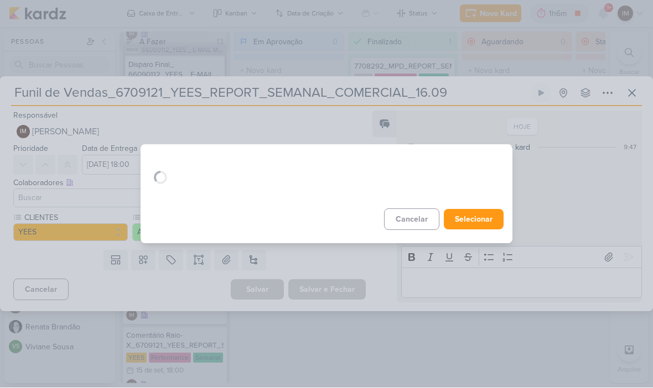
scroll to position [0, 0]
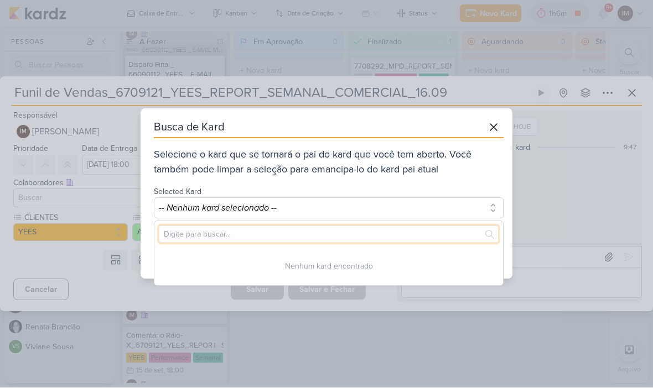
click at [414, 231] on input "text" at bounding box center [329, 234] width 340 height 17
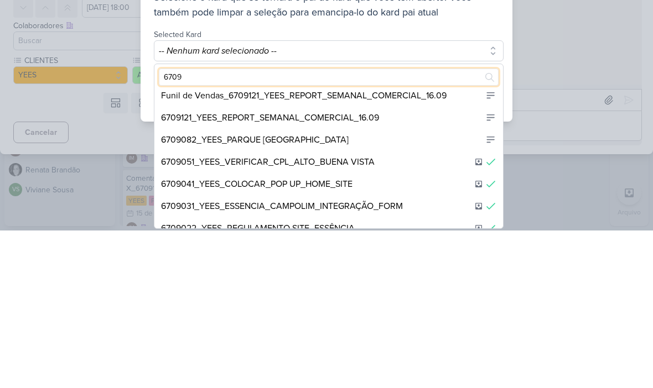
scroll to position [116, 0]
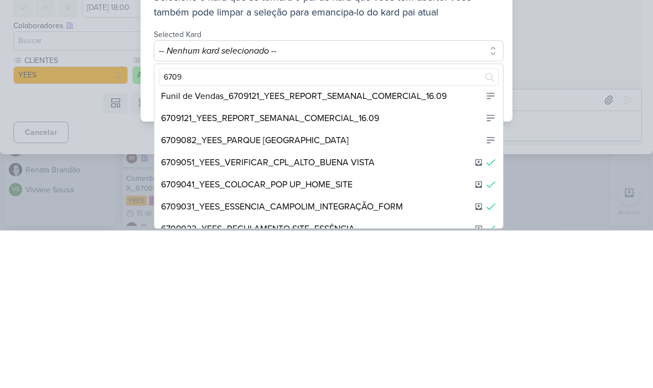
click at [409, 265] on div "6709121_YEES_REPORT_SEMANAL_COMERCIAL_16.09" at bounding box center [328, 276] width 348 height 22
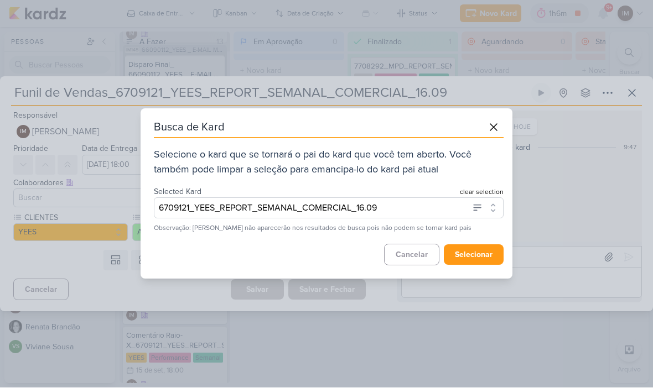
click at [483, 253] on button "selecionar" at bounding box center [474, 255] width 60 height 20
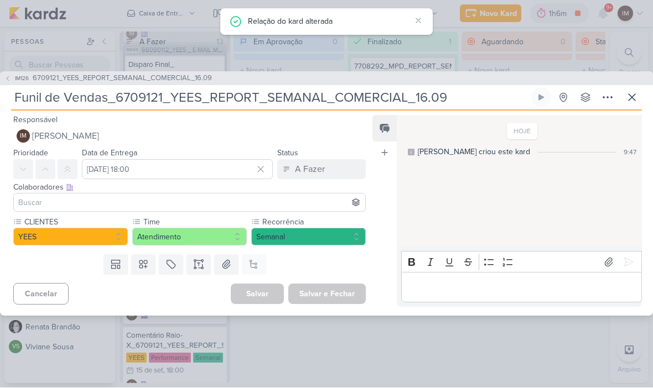
click at [640, 97] on button at bounding box center [632, 98] width 20 height 20
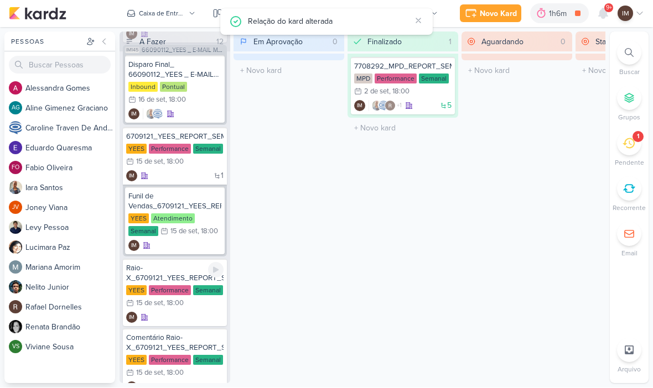
click at [184, 318] on div "IM" at bounding box center [174, 318] width 97 height 11
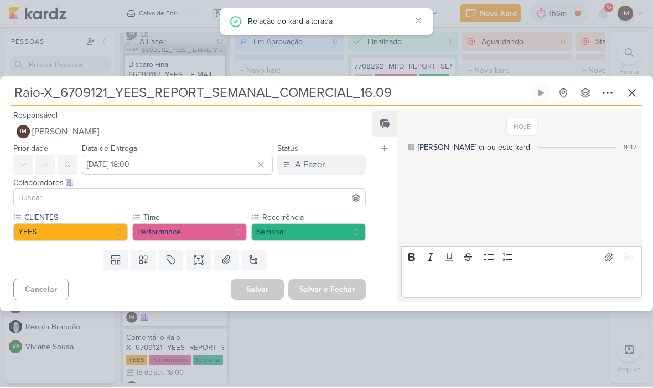
click at [606, 94] on icon at bounding box center [607, 93] width 13 height 13
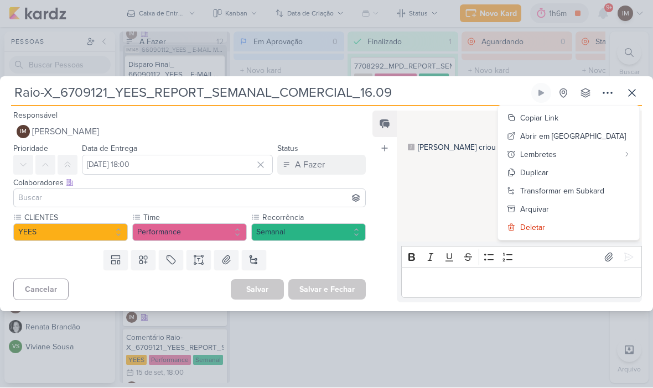
click at [584, 187] on div "Transformar em Subkard" at bounding box center [562, 192] width 84 height 12
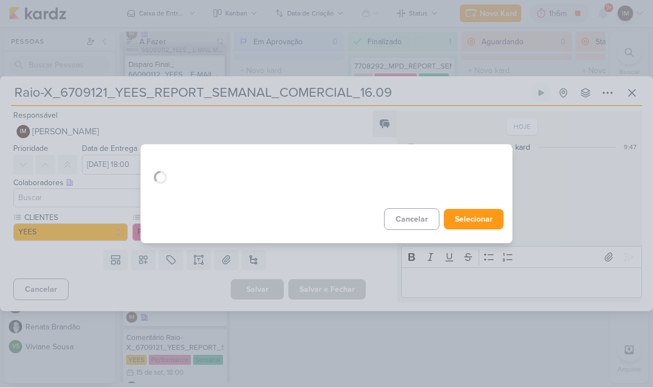
scroll to position [0, 0]
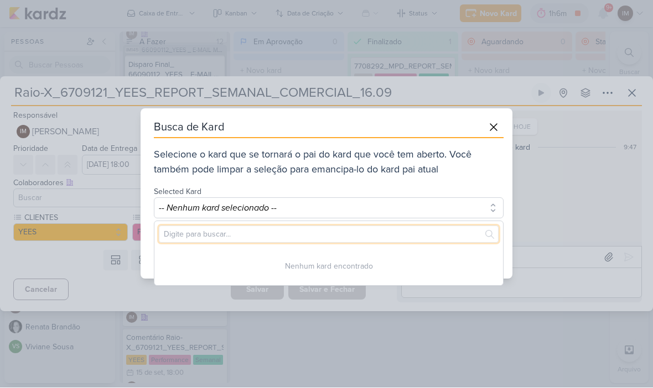
click at [438, 234] on input "text" at bounding box center [329, 234] width 340 height 17
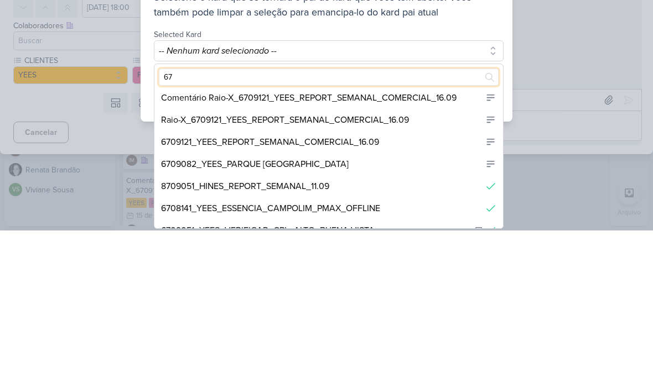
scroll to position [103, 0]
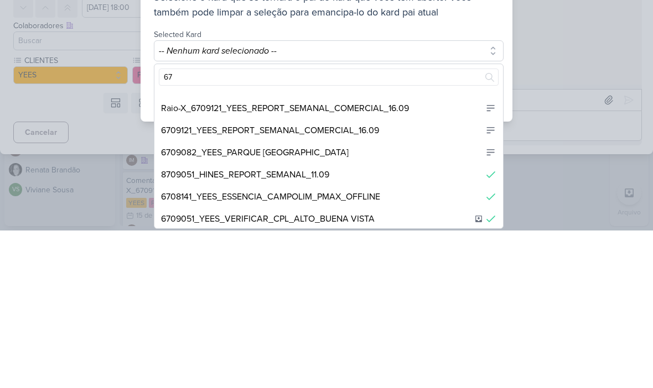
click at [420, 277] on div "6709121_YEES_REPORT_SEMANAL_COMERCIAL_16.09" at bounding box center [328, 288] width 348 height 22
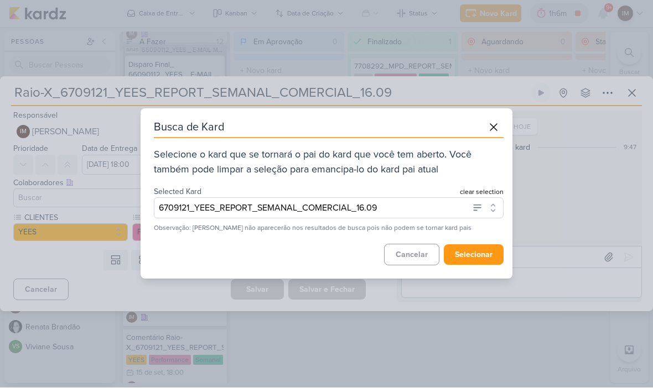
click at [482, 258] on button "selecionar" at bounding box center [474, 255] width 60 height 20
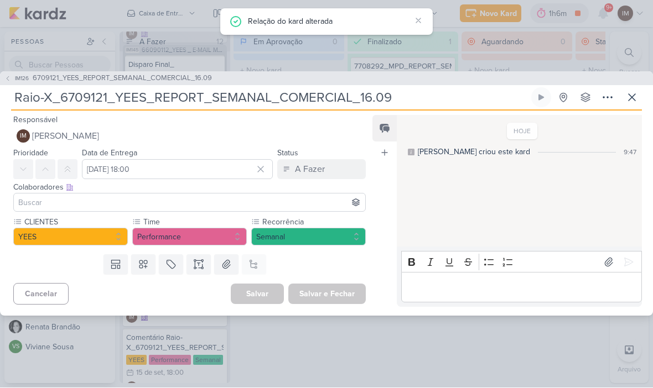
click at [632, 96] on icon at bounding box center [631, 97] width 13 height 13
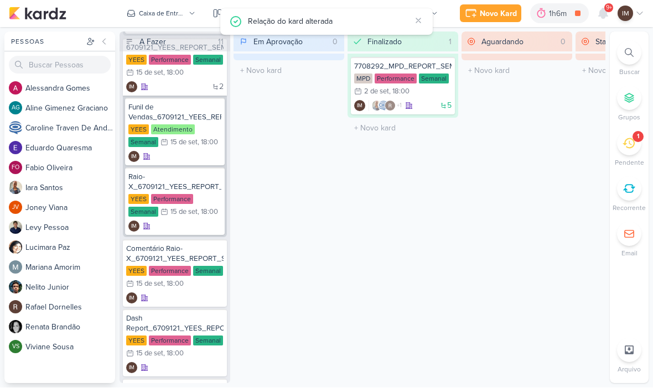
scroll to position [297, 0]
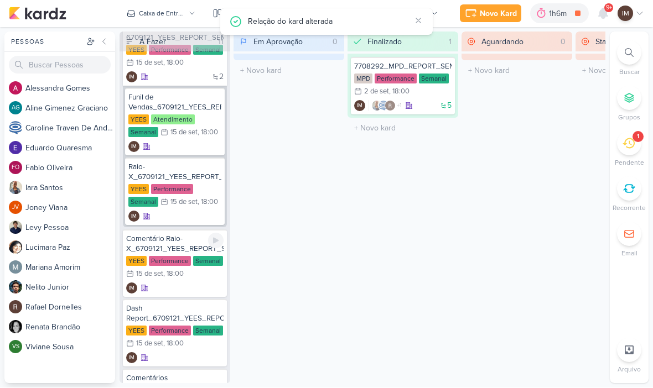
click at [189, 291] on div "IM" at bounding box center [174, 288] width 97 height 11
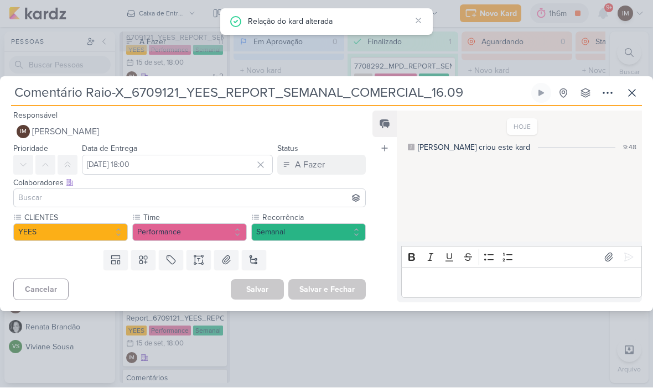
click at [606, 95] on icon at bounding box center [607, 93] width 13 height 13
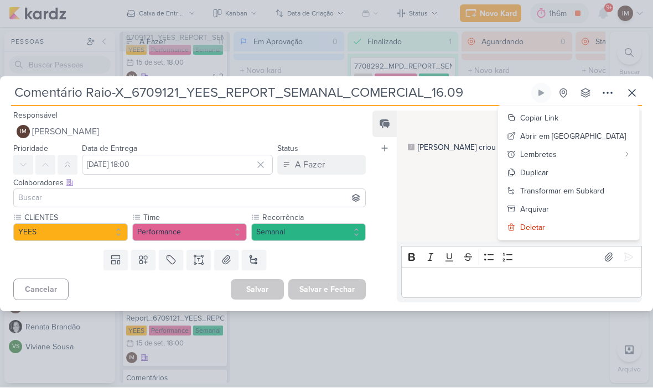
click at [585, 190] on div "Transformar em Subkard" at bounding box center [562, 192] width 84 height 12
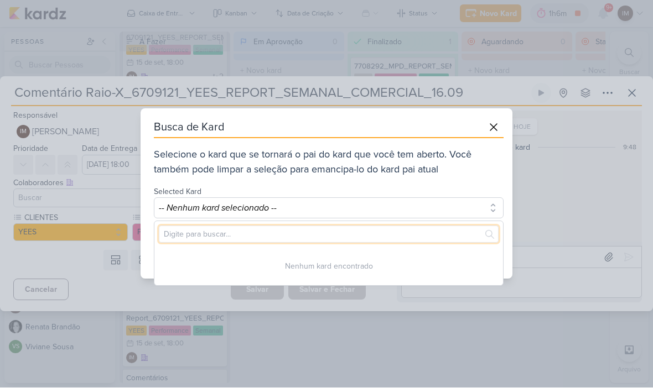
click at [471, 235] on input "text" at bounding box center [329, 234] width 340 height 17
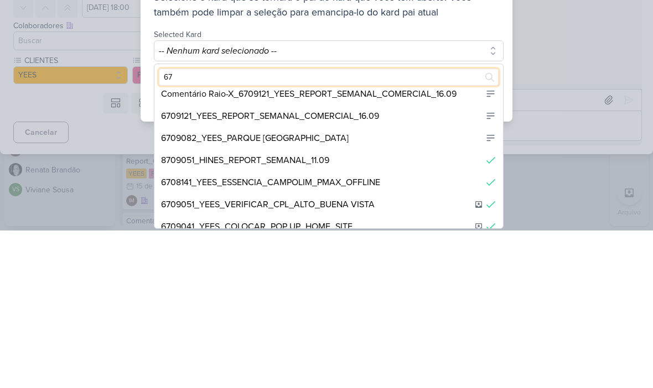
scroll to position [97, 0]
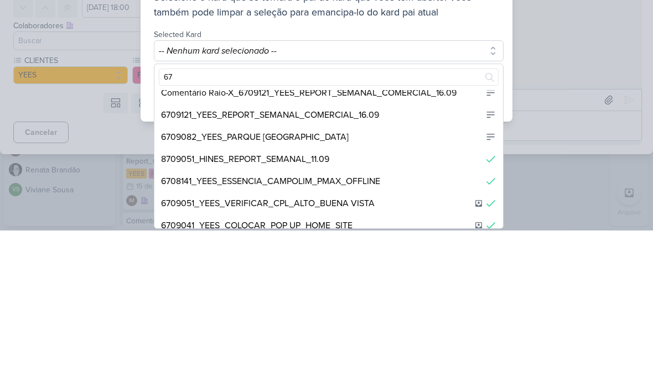
click at [425, 262] on div "6709121_YEES_REPORT_SEMANAL_COMERCIAL_16.09" at bounding box center [328, 273] width 348 height 22
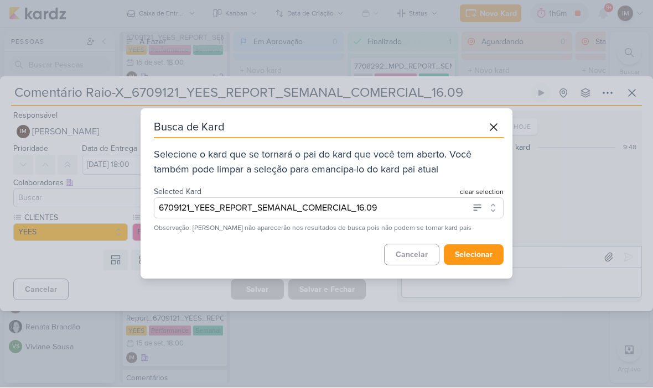
click at [483, 254] on button "selecionar" at bounding box center [474, 255] width 60 height 20
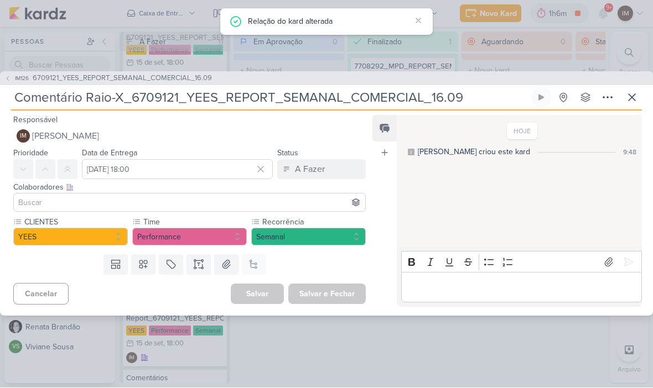
click at [636, 99] on icon at bounding box center [631, 97] width 13 height 13
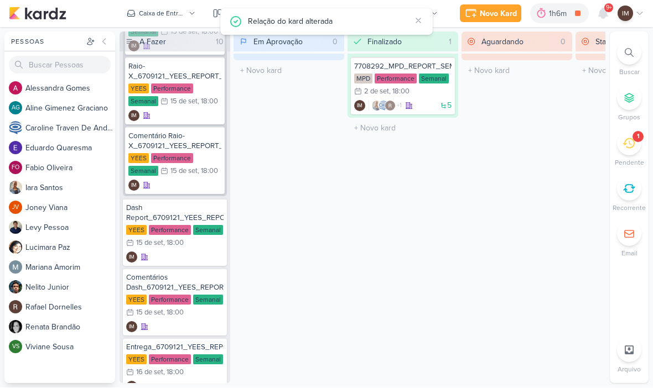
scroll to position [398, 0]
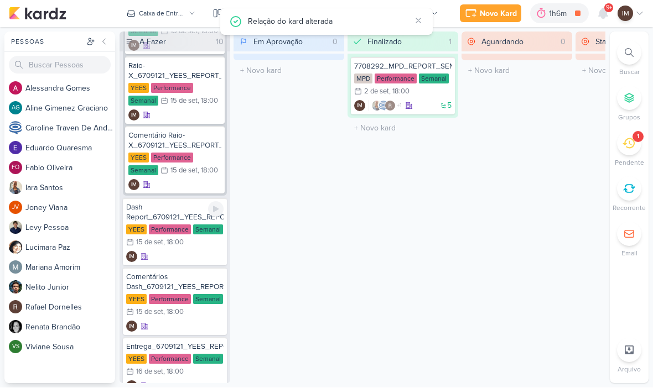
click at [159, 252] on div "IM" at bounding box center [174, 257] width 97 height 11
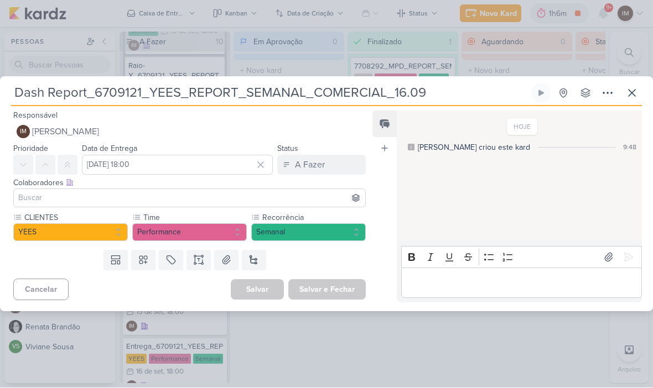
click at [605, 91] on icon at bounding box center [607, 93] width 13 height 13
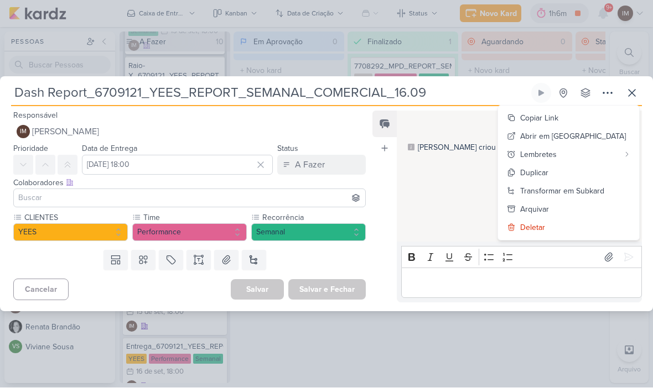
click at [575, 188] on div "Transformar em Subkard" at bounding box center [562, 192] width 84 height 12
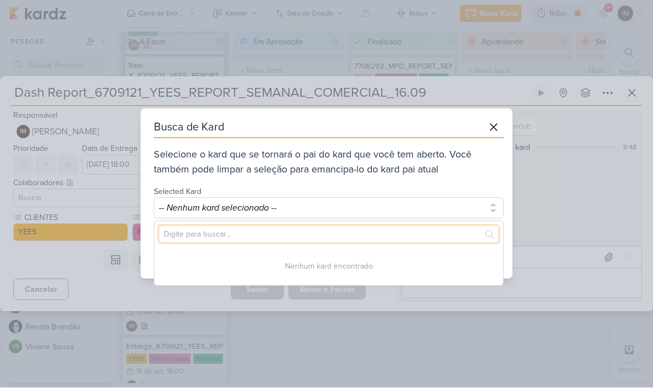
click at [449, 236] on input "text" at bounding box center [329, 234] width 340 height 17
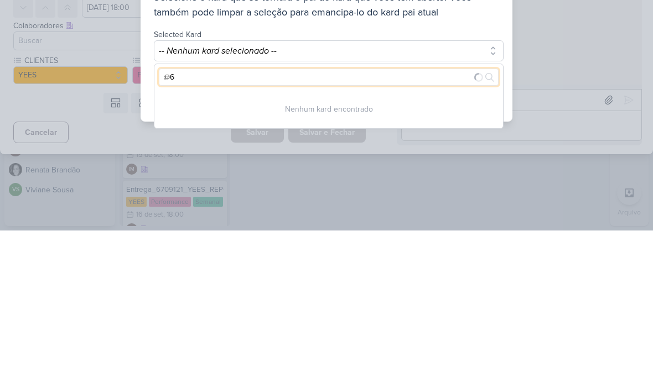
type input "@"
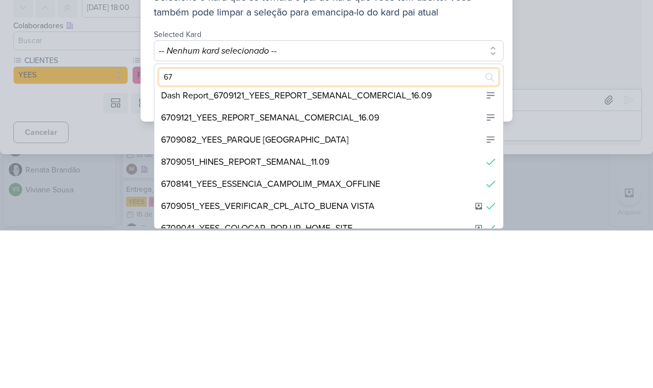
scroll to position [81, 0]
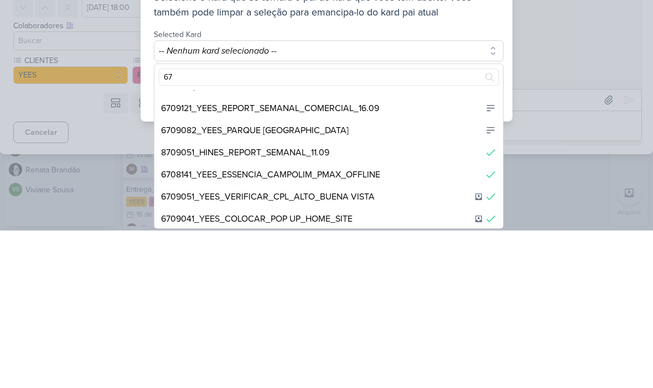
click at [424, 255] on div "6709121_YEES_REPORT_SEMANAL_COMERCIAL_16.09" at bounding box center [328, 266] width 348 height 22
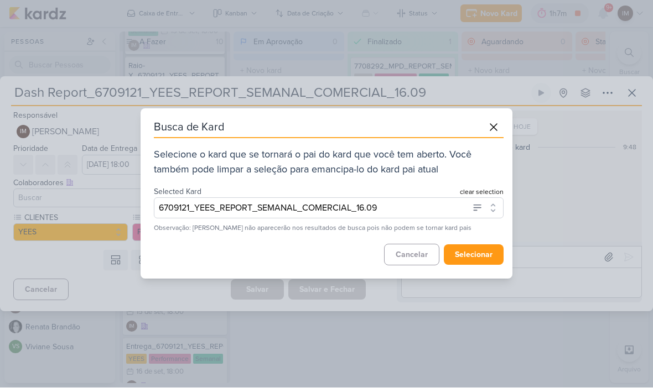
click at [480, 257] on button "selecionar" at bounding box center [474, 255] width 60 height 20
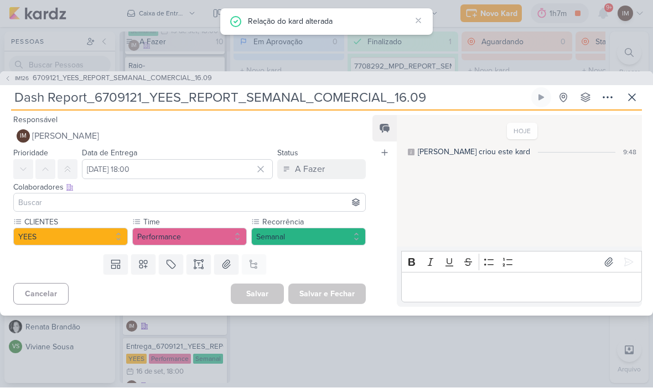
click at [626, 97] on icon at bounding box center [631, 97] width 13 height 13
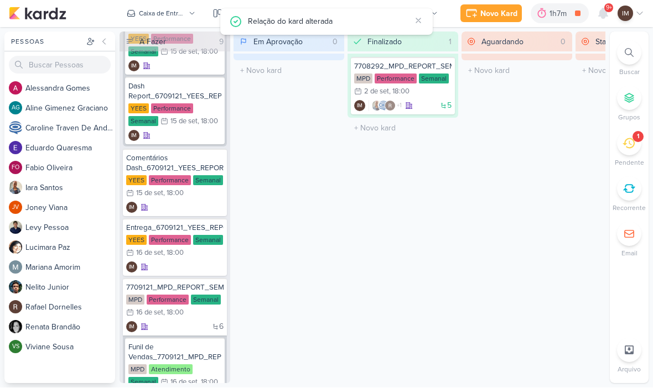
scroll to position [516, 0]
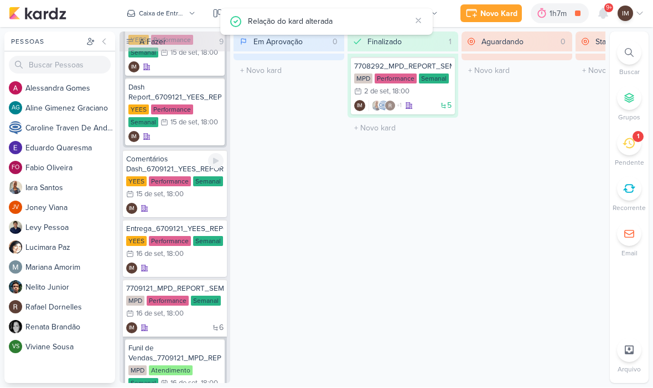
click at [196, 206] on div "IM" at bounding box center [174, 209] width 97 height 11
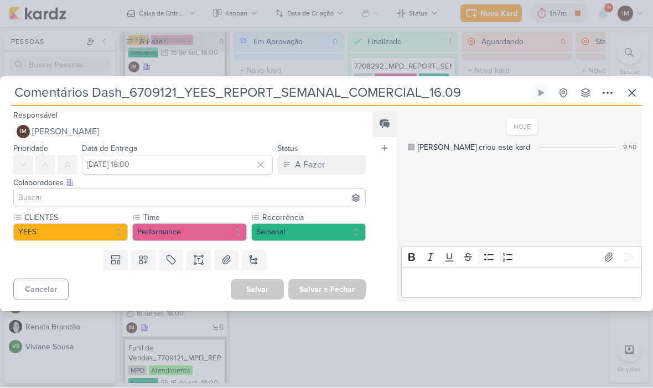
click at [609, 98] on icon at bounding box center [607, 93] width 13 height 13
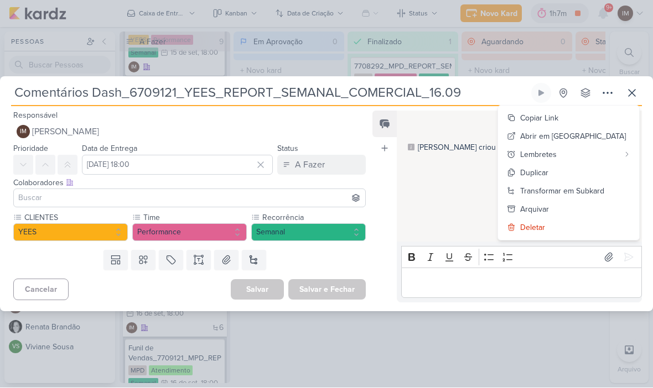
click at [515, 187] on icon at bounding box center [511, 191] width 9 height 9
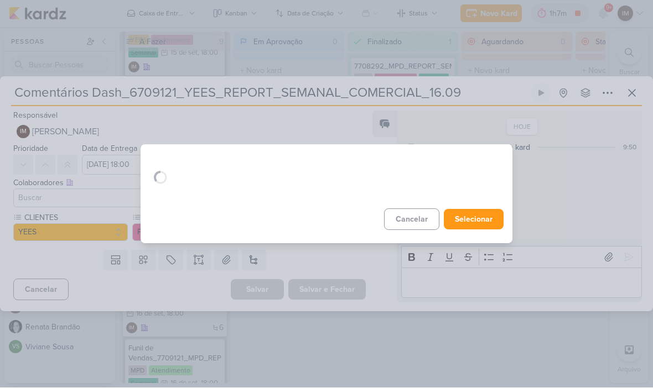
scroll to position [0, 0]
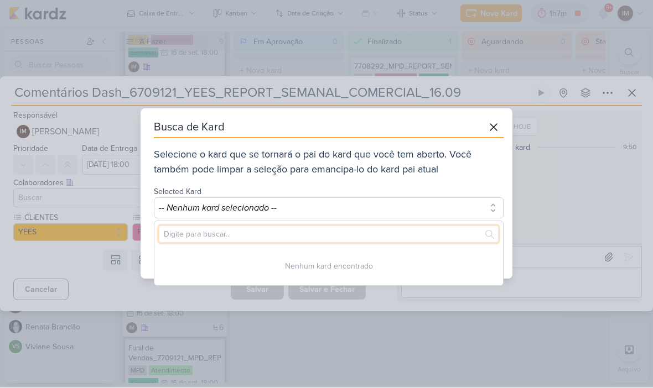
click at [404, 241] on input "text" at bounding box center [329, 234] width 340 height 17
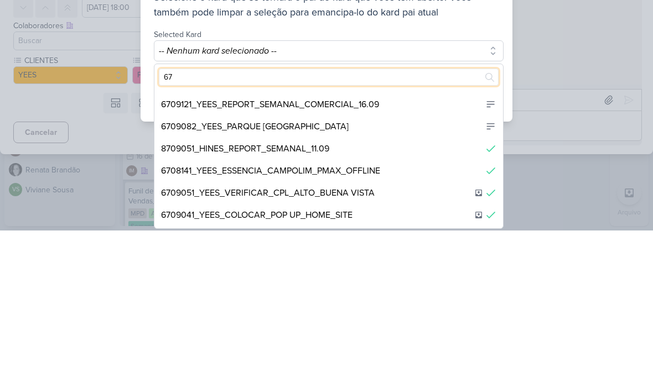
scroll to position [71, 0]
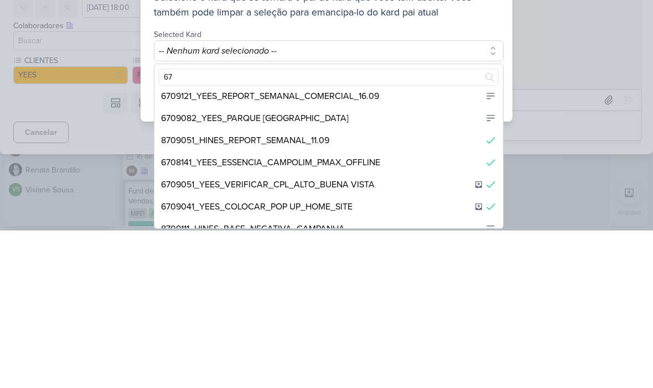
click at [393, 243] on div "6709121_YEES_REPORT_SEMANAL_COMERCIAL_16.09" at bounding box center [328, 254] width 348 height 22
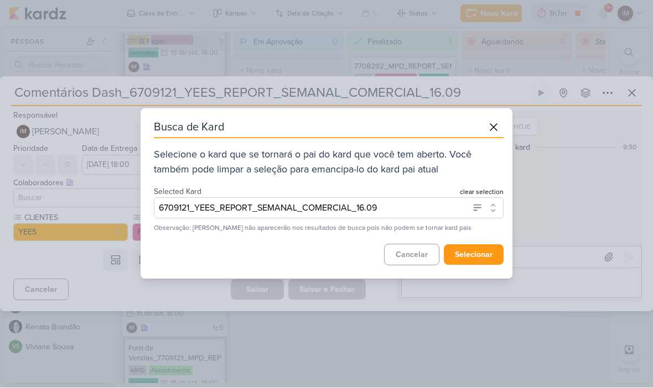
click at [487, 255] on button "selecionar" at bounding box center [474, 255] width 60 height 20
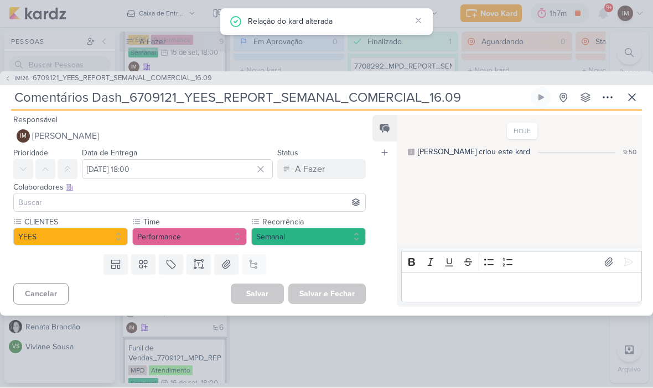
click at [634, 101] on icon at bounding box center [631, 98] width 7 height 7
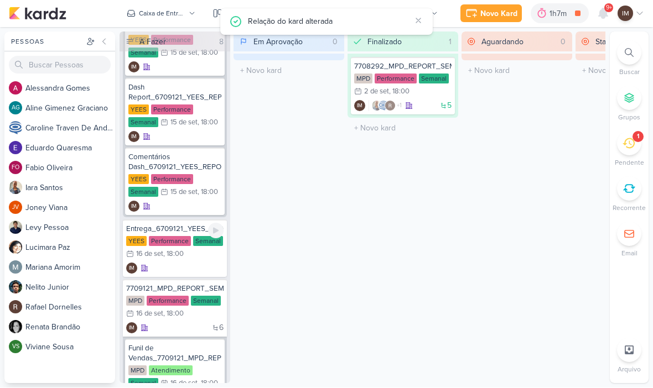
click at [183, 267] on div "IM" at bounding box center [174, 268] width 97 height 11
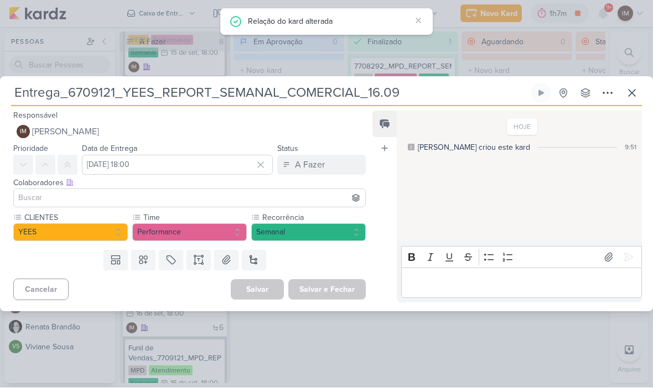
click at [608, 79] on div "Entrega_6709121_YEES_REPORT_SEMANAL_COMERCIAL_16.09 Criado por mim" at bounding box center [326, 194] width 653 height 235
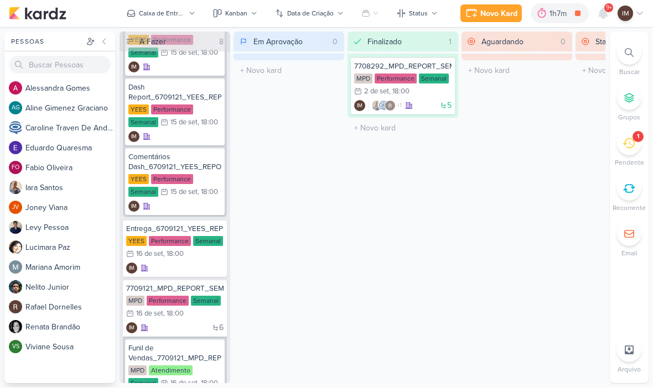
click at [606, 90] on div "Pessoas Pessoas A l e s s a n d r a G o m e s AG A l i n e G i m e n e z G r a …" at bounding box center [326, 208] width 653 height 352
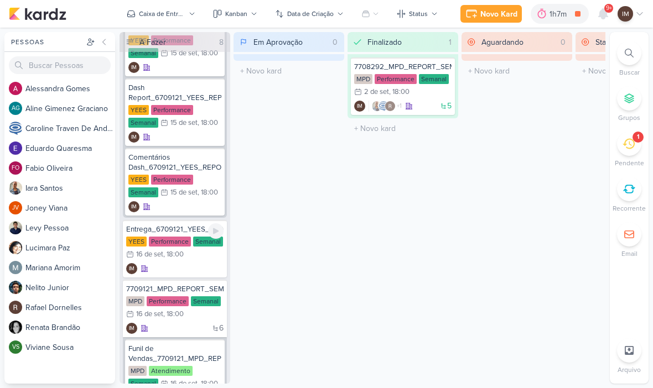
click at [192, 259] on div "YEES Performance Semanal 16/9 16 de set , 18:00" at bounding box center [174, 249] width 97 height 24
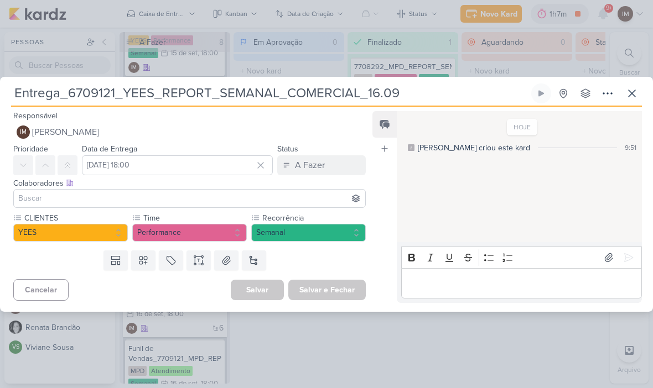
click at [605, 93] on icon at bounding box center [607, 93] width 13 height 13
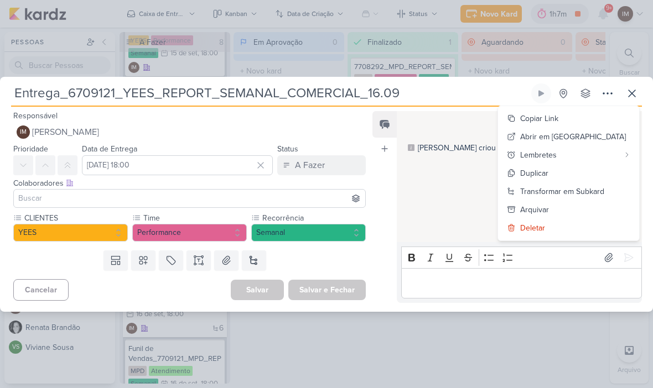
click at [581, 187] on div "Transformar em Subkard" at bounding box center [562, 192] width 84 height 12
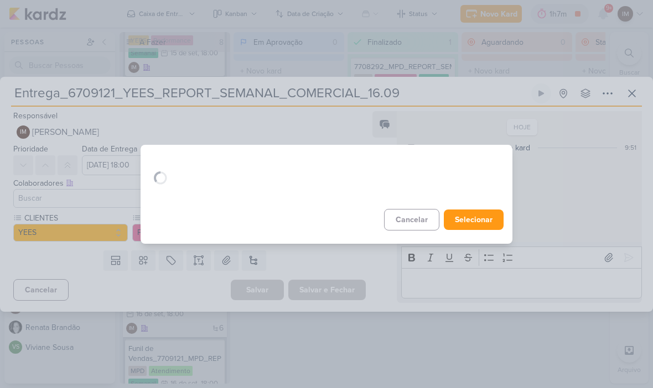
scroll to position [0, 0]
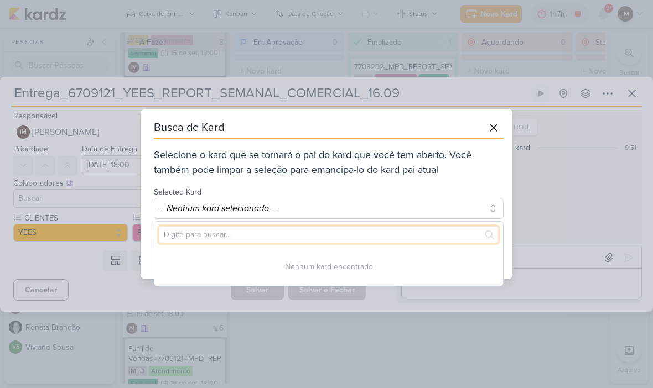
click at [363, 227] on input "text" at bounding box center [329, 234] width 340 height 17
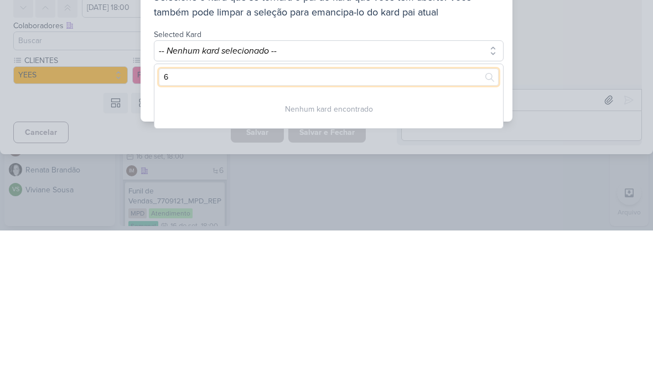
type input "67"
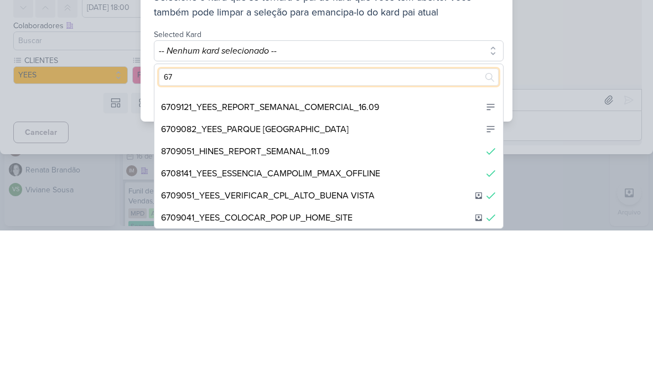
scroll to position [35, 0]
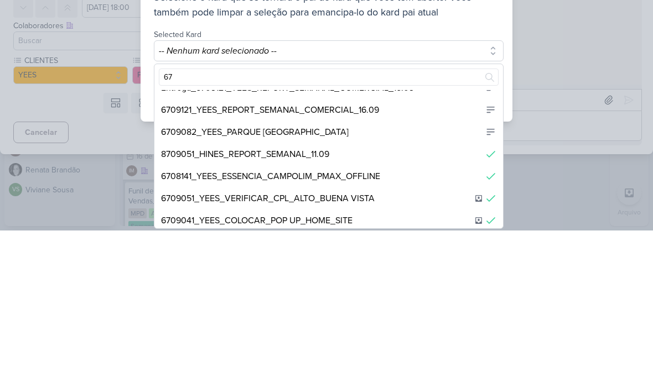
click at [426, 257] on div "6709121_YEES_REPORT_SEMANAL_COMERCIAL_16.09" at bounding box center [328, 268] width 348 height 22
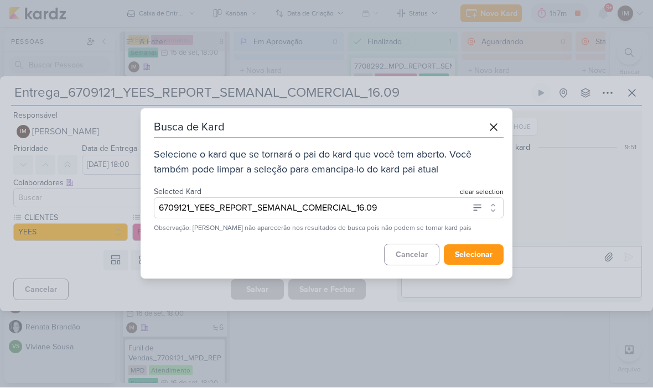
click at [481, 251] on button "selecionar" at bounding box center [474, 255] width 60 height 20
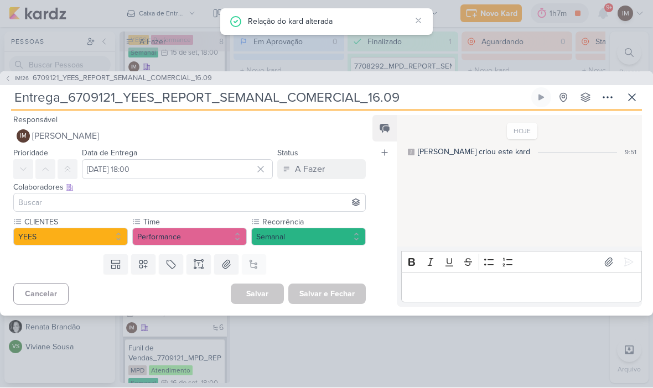
click at [637, 97] on icon at bounding box center [631, 97] width 13 height 13
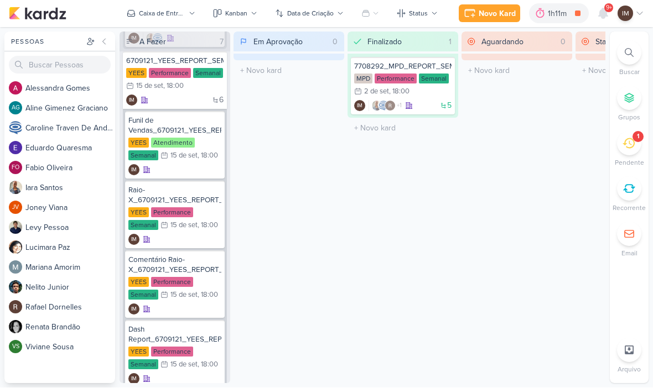
scroll to position [296, 0]
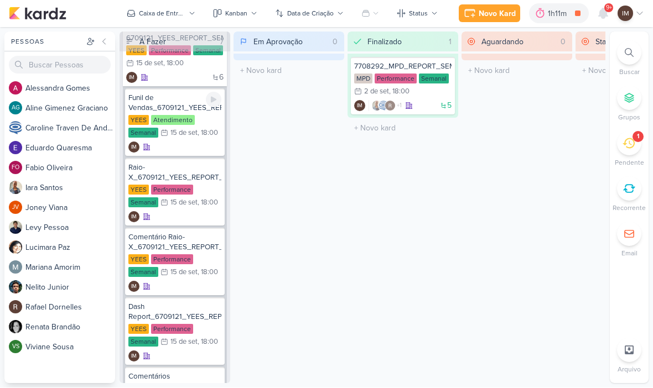
click at [184, 145] on div "IM" at bounding box center [174, 147] width 93 height 11
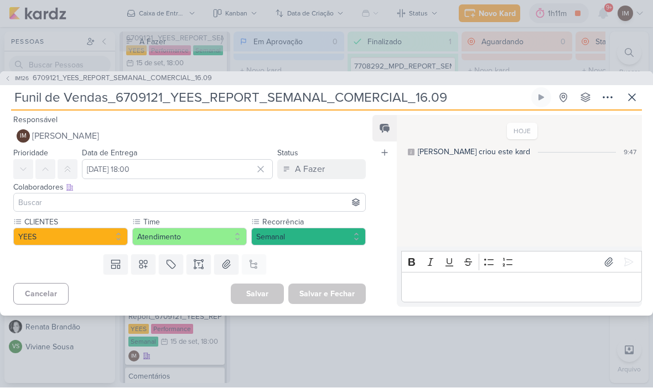
click at [608, 97] on icon at bounding box center [607, 97] width 13 height 13
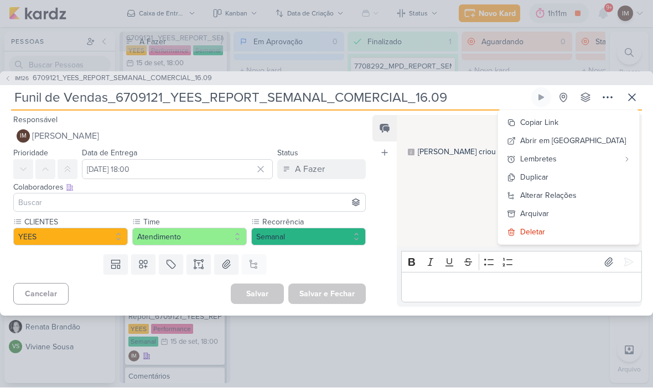
click at [632, 96] on icon at bounding box center [631, 97] width 13 height 13
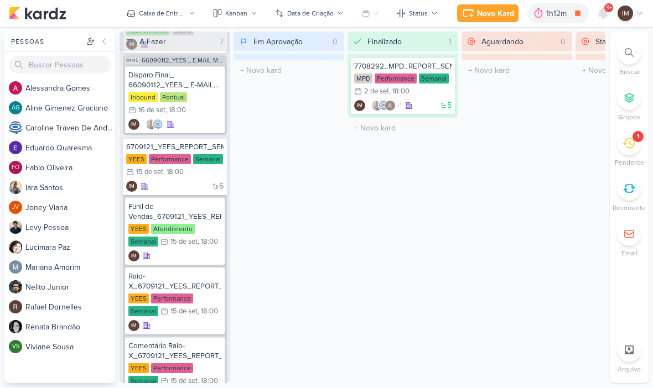
scroll to position [186, 0]
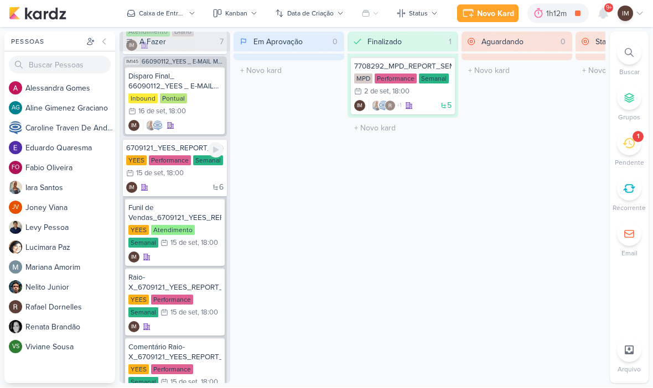
click at [196, 184] on div "6 IM" at bounding box center [174, 188] width 97 height 11
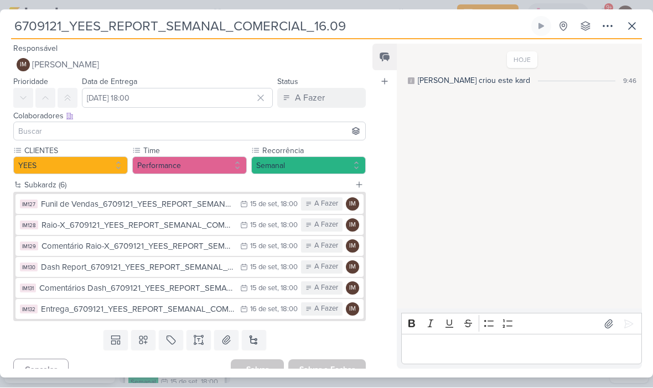
click at [249, 64] on button "IM Isabella Machado Guimarães" at bounding box center [189, 65] width 352 height 20
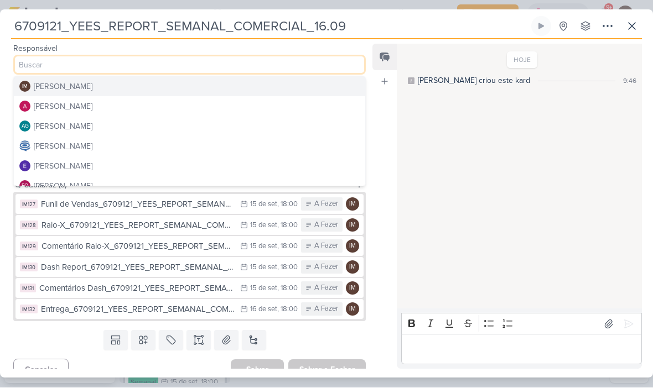
click at [322, 112] on button "[PERSON_NAME]" at bounding box center [189, 107] width 351 height 20
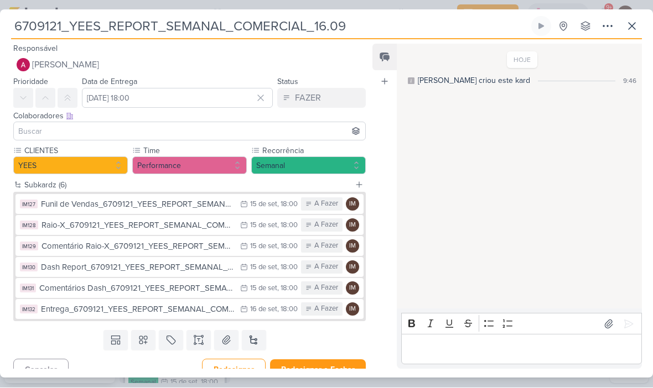
click at [293, 137] on input at bounding box center [189, 131] width 347 height 13
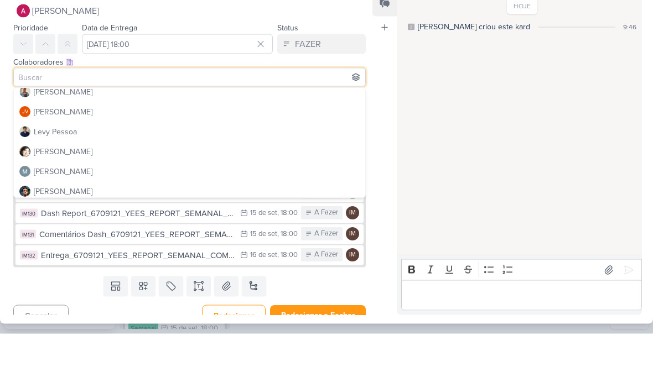
scroll to position [126, 0]
click at [315, 136] on button "[PERSON_NAME]" at bounding box center [189, 146] width 351 height 20
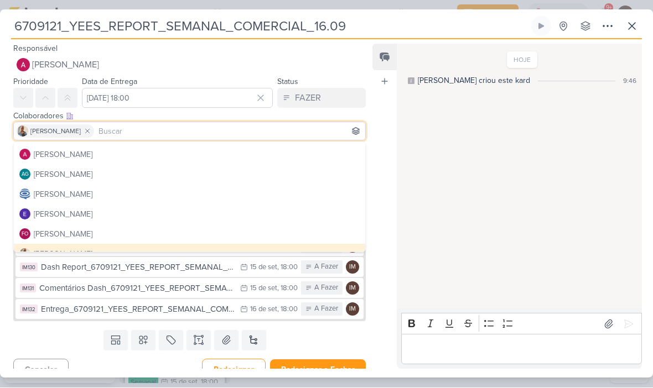
scroll to position [17, 0]
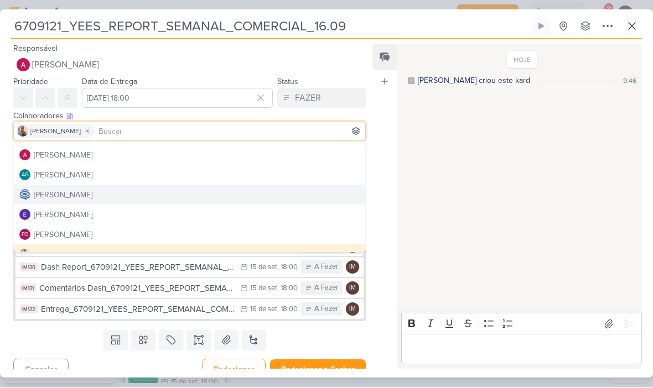
click at [298, 194] on button "[PERSON_NAME]" at bounding box center [189, 195] width 351 height 20
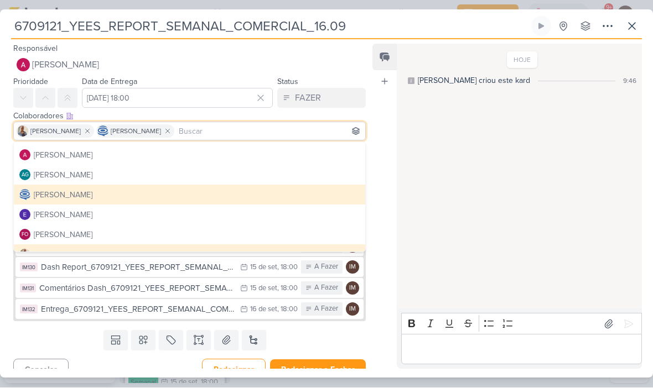
click at [385, 240] on div "Feed Atrelar email Solte o email para atrelar ao kard" at bounding box center [384, 206] width 24 height 325
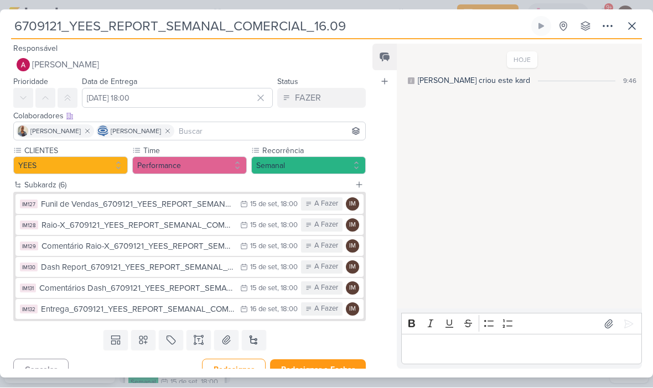
click at [269, 205] on div "15 de set" at bounding box center [263, 204] width 27 height 7
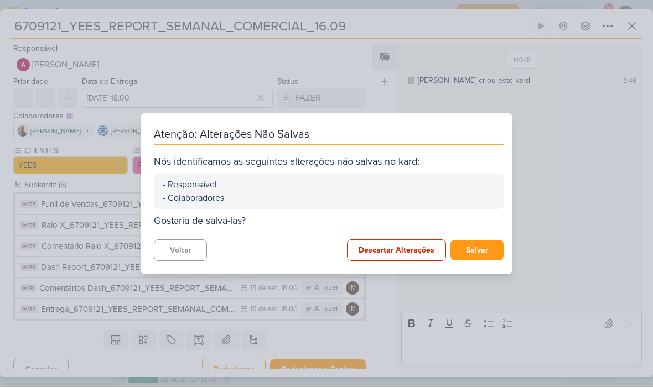
click at [478, 253] on button "Salvar" at bounding box center [476, 251] width 53 height 20
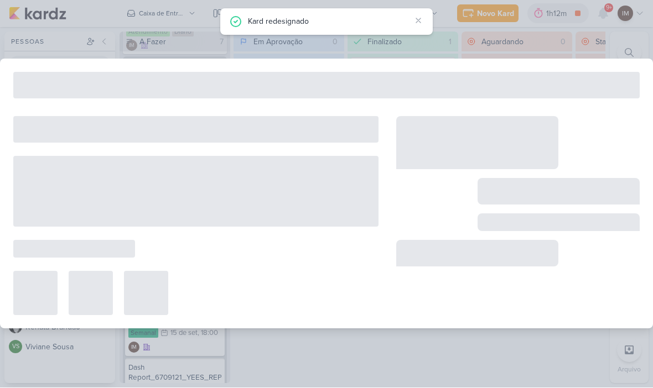
type input "Funil de Vendas_6709121_YEES_REPORT_SEMANAL_COMERCIAL_16.09"
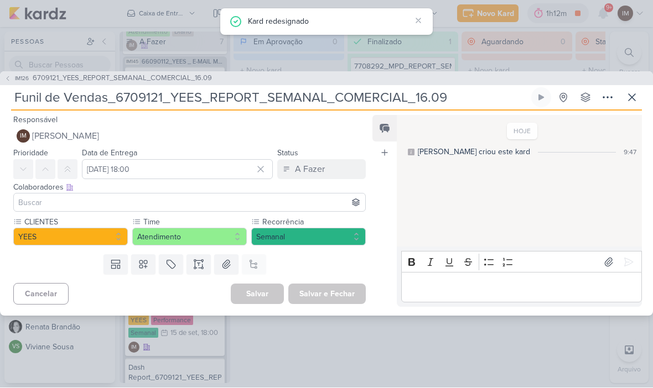
click at [257, 138] on button "IM Isabella Machado Guimarães" at bounding box center [189, 137] width 352 height 20
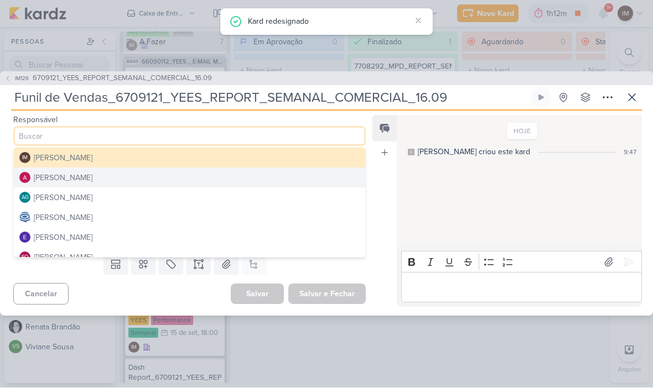
click at [251, 218] on button "[PERSON_NAME]" at bounding box center [189, 218] width 351 height 20
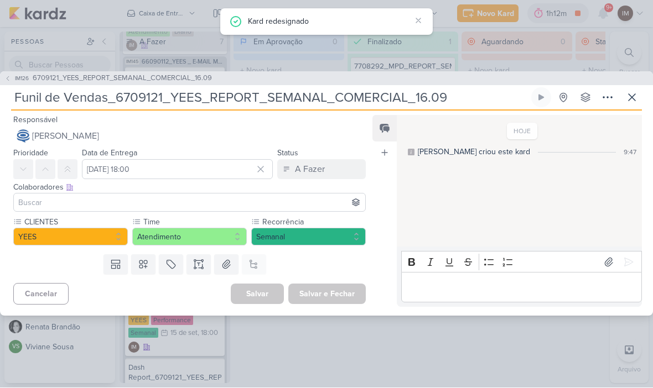
click at [262, 207] on input at bounding box center [189, 202] width 347 height 13
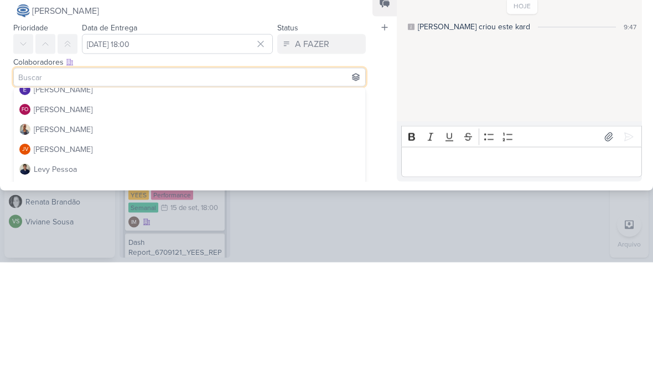
scroll to position [86, 0]
click at [302, 247] on button "[PERSON_NAME]" at bounding box center [189, 257] width 351 height 20
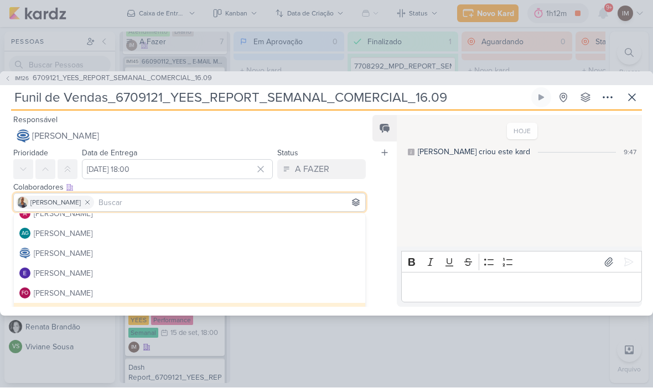
scroll to position [22, 0]
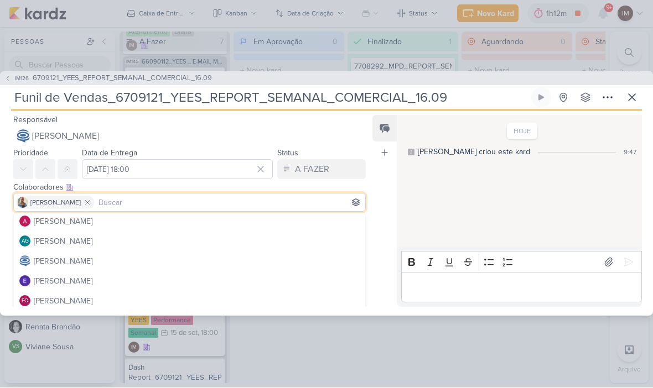
click at [296, 208] on input at bounding box center [229, 202] width 267 height 13
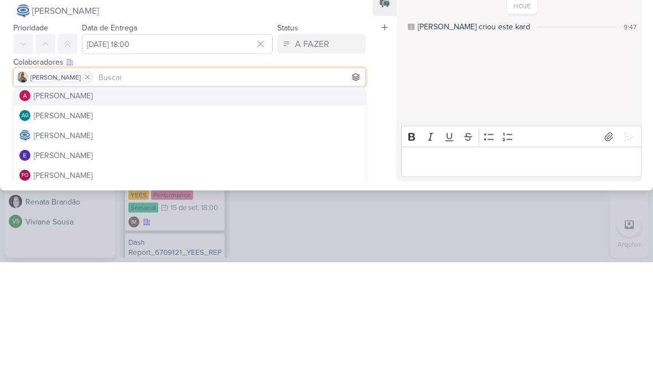
click at [310, 212] on button "[PERSON_NAME]" at bounding box center [189, 222] width 351 height 20
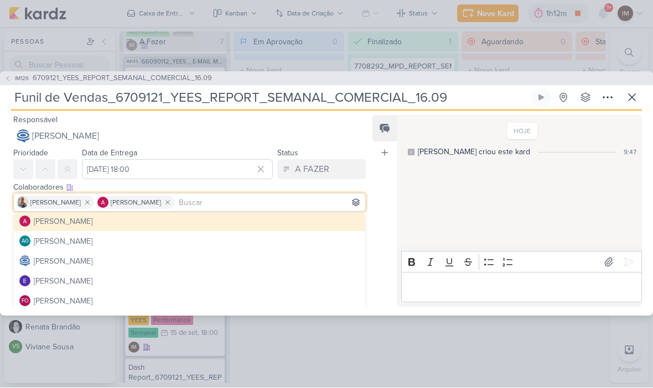
click at [387, 213] on div "Feed Atrelar email Solte o email para atrelar ao kard" at bounding box center [384, 212] width 24 height 192
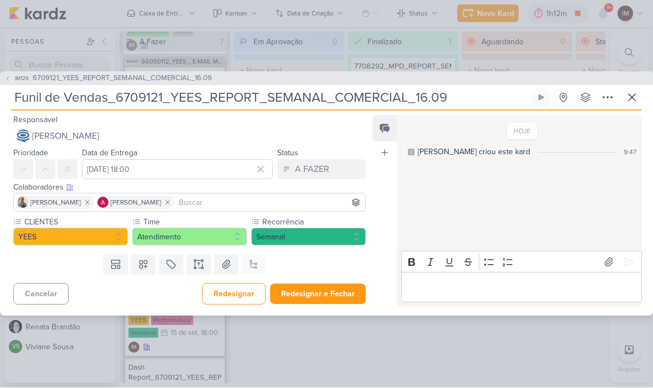
click at [248, 289] on button "Redesignar" at bounding box center [234, 295] width 64 height 22
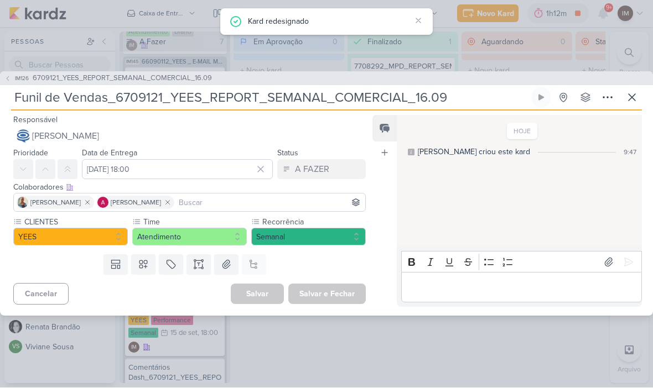
click at [11, 79] on button "IM126 6709121_YEES_REPORT_SEMANAL_COMERCIAL_16.09" at bounding box center [107, 79] width 207 height 11
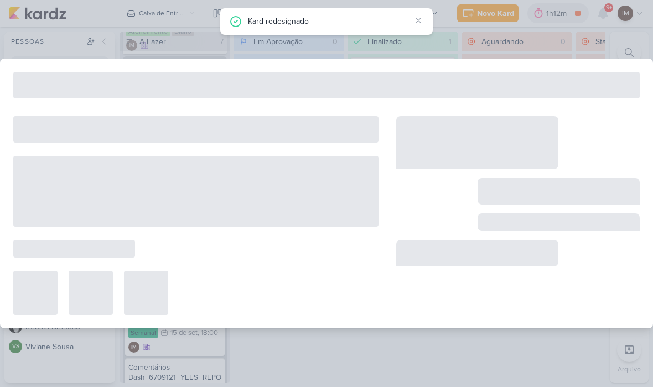
type input "6709121_YEES_REPORT_SEMANAL_COMERCIAL_16.09"
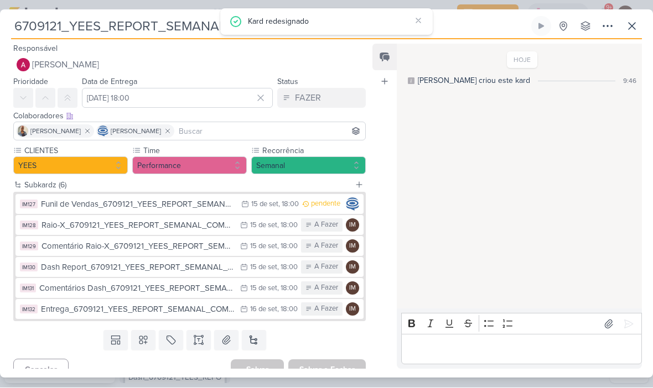
scroll to position [11, 0]
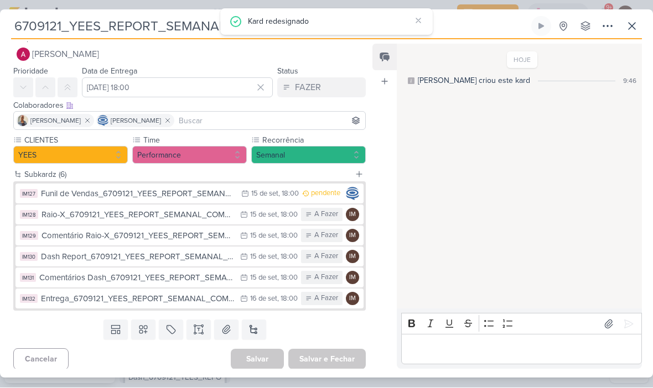
click at [195, 217] on div "Raio-X_6709121_YEES_REPORT_SEMANAL_COMERCIAL_16.09" at bounding box center [137, 215] width 193 height 13
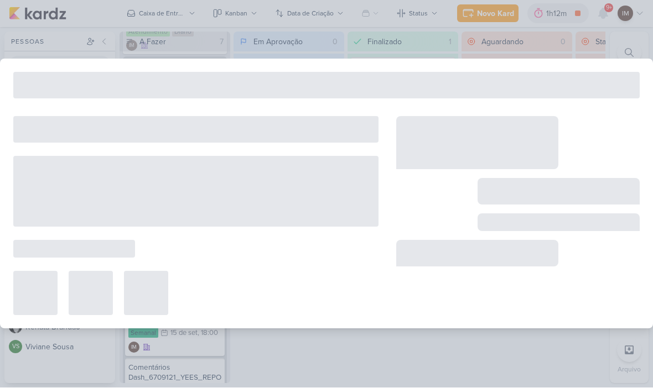
type input "Raio-X_6709121_YEES_REPORT_SEMANAL_COMERCIAL_16.09"
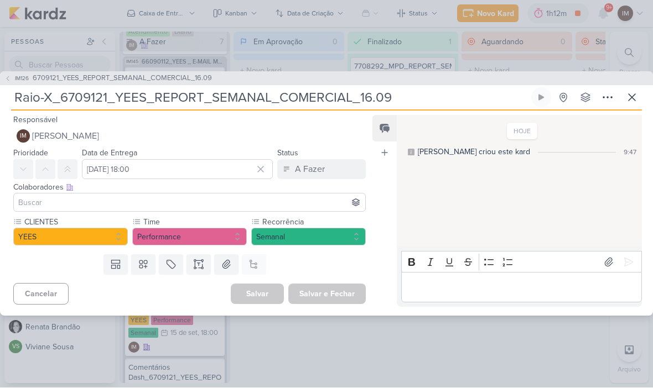
click at [214, 132] on button "IM Isabella Machado Guimarães" at bounding box center [189, 137] width 352 height 20
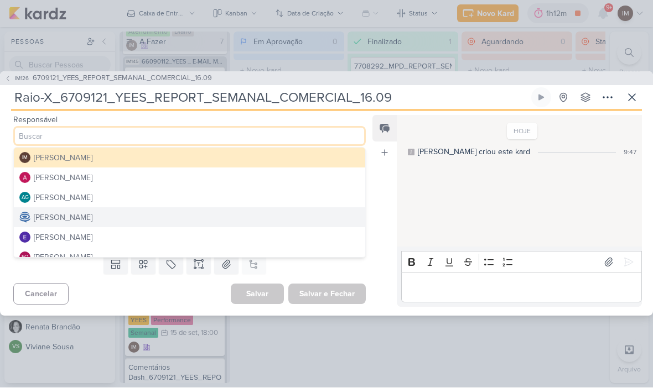
click at [194, 177] on button "[PERSON_NAME]" at bounding box center [189, 178] width 351 height 20
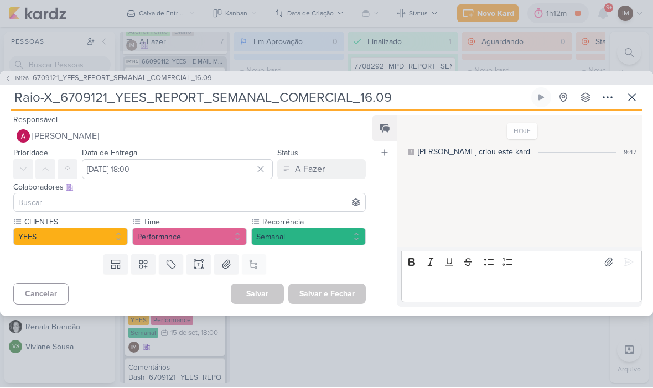
click at [185, 207] on input at bounding box center [189, 202] width 347 height 13
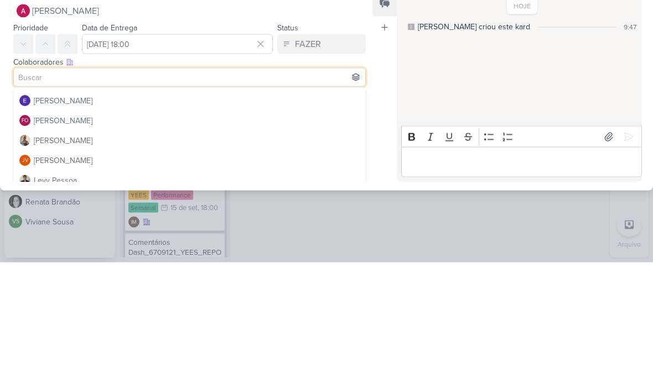
scroll to position [80, 0]
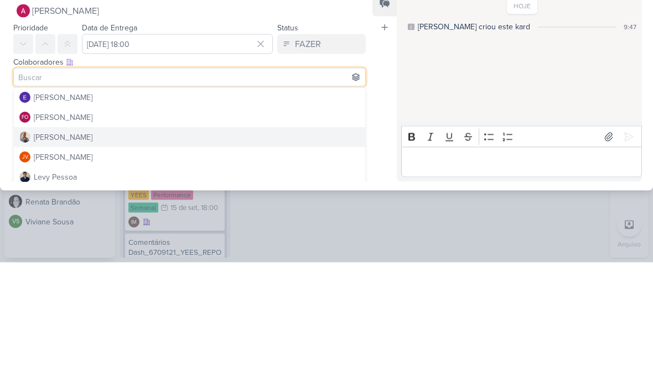
click at [212, 253] on button "[PERSON_NAME]" at bounding box center [189, 263] width 351 height 20
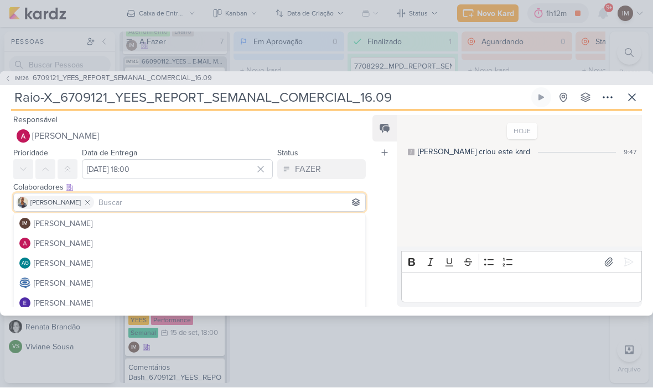
scroll to position [0, 0]
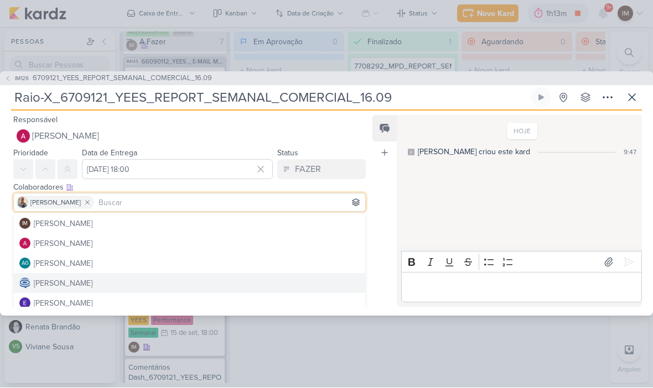
click at [165, 293] on button "[PERSON_NAME]" at bounding box center [189, 284] width 351 height 20
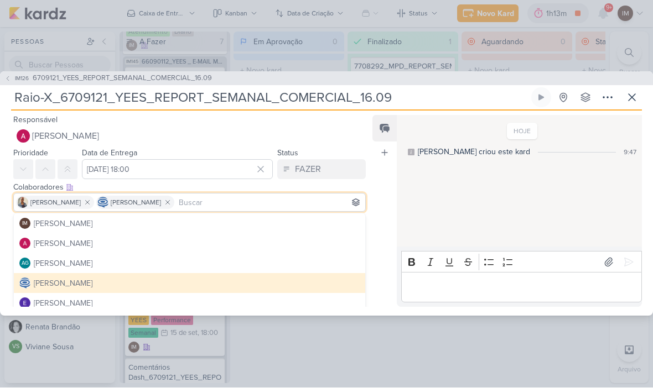
click at [376, 239] on div "Feed Atrelar email Solte o email para atrelar ao kard" at bounding box center [384, 212] width 24 height 192
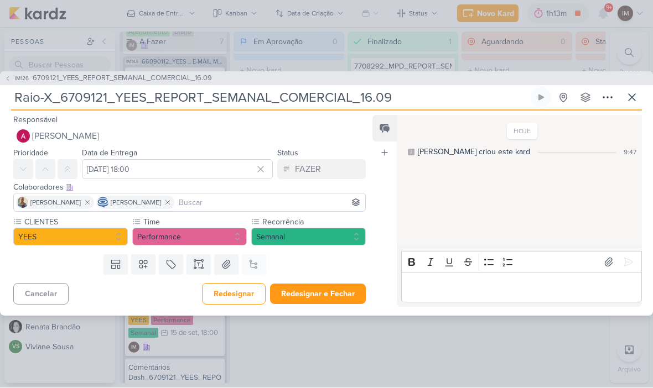
click at [228, 300] on button "Redesignar" at bounding box center [234, 295] width 64 height 22
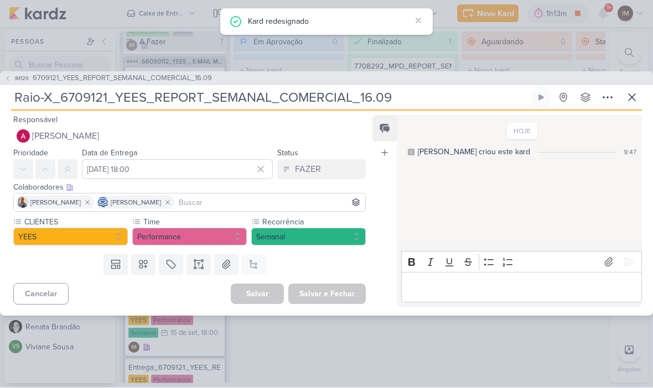
click at [17, 75] on span "IM126" at bounding box center [21, 79] width 17 height 8
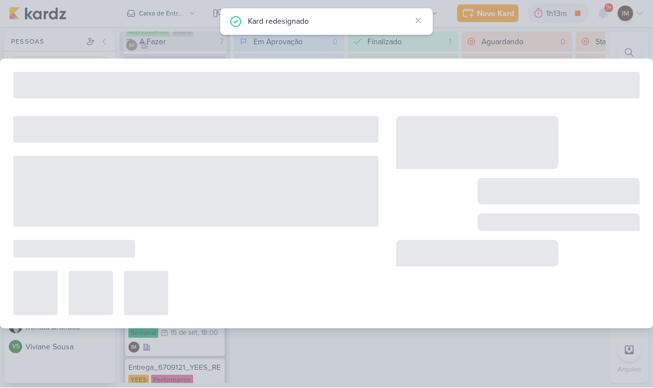
type input "6709121_YEES_REPORT_SEMANAL_COMERCIAL_16.09"
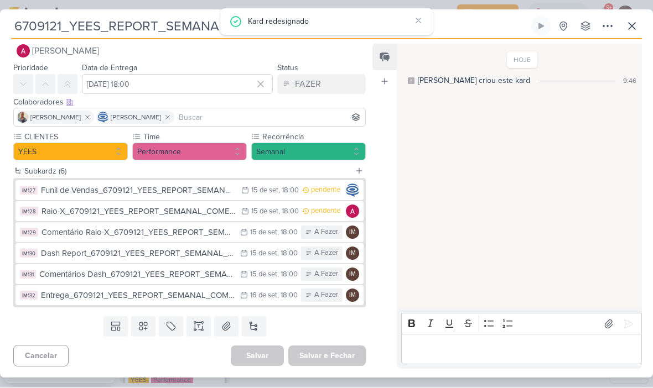
scroll to position [14, 0]
click at [228, 226] on button "IM129 Comentário Raio-X_6709121_YEES_REPORT_SEMANAL_COMERCIAL_16.09 15/9 15 de …" at bounding box center [189, 233] width 348 height 20
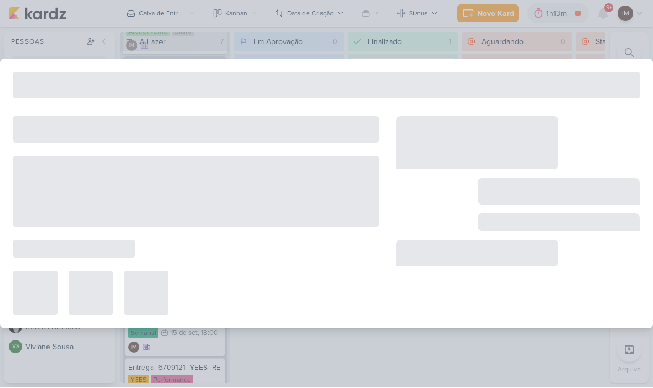
type input "Comentário Raio-X_6709121_YEES_REPORT_SEMANAL_COMERCIAL_16.09"
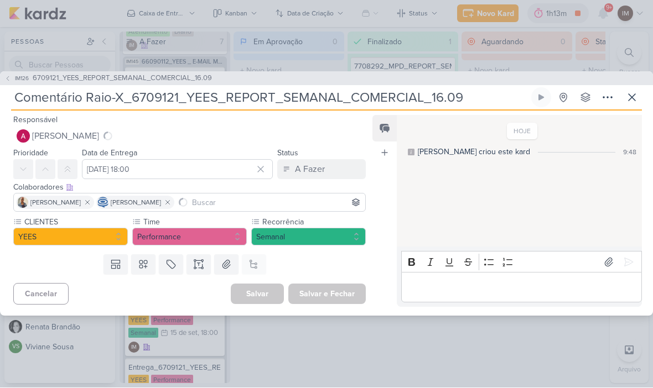
click at [213, 142] on button "[PERSON_NAME]" at bounding box center [189, 137] width 352 height 20
click at [223, 139] on button "IM Isabella Machado Guimarães" at bounding box center [189, 137] width 352 height 20
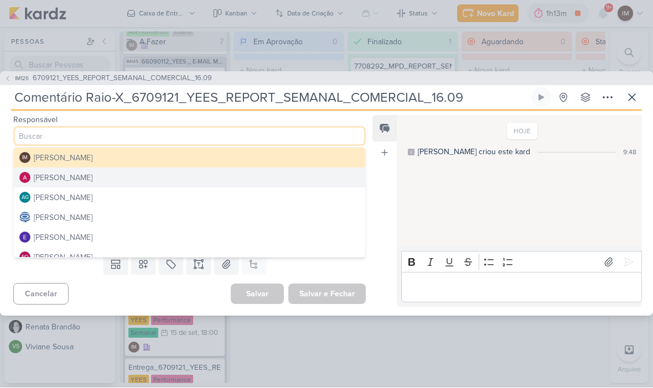
click at [196, 179] on button "[PERSON_NAME]" at bounding box center [189, 178] width 351 height 20
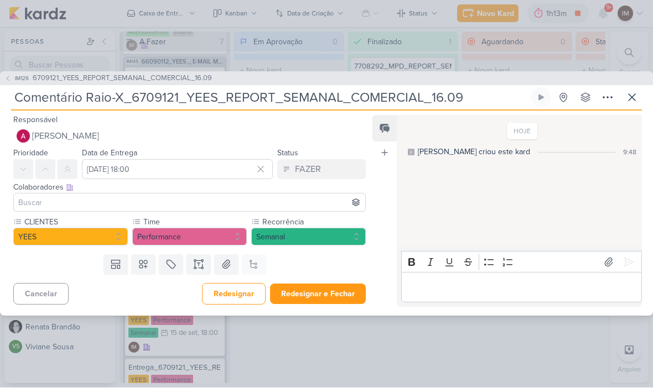
click at [131, 205] on input at bounding box center [189, 202] width 347 height 13
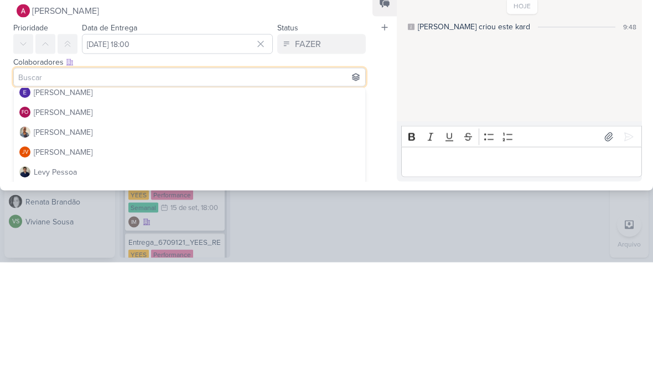
scroll to position [90, 0]
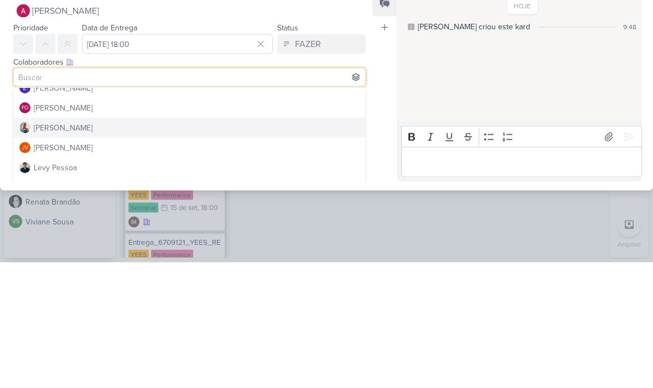
click at [196, 244] on button "[PERSON_NAME]" at bounding box center [189, 254] width 351 height 20
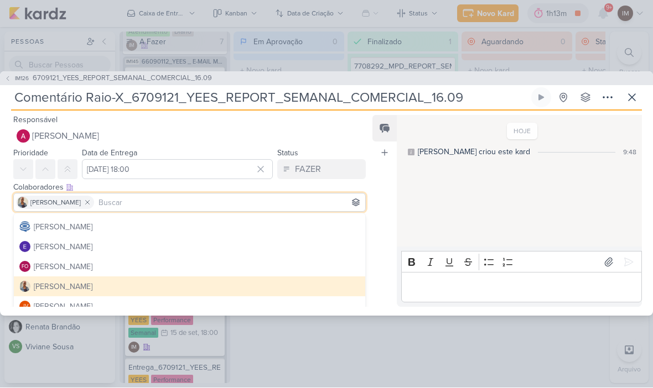
scroll to position [48, 0]
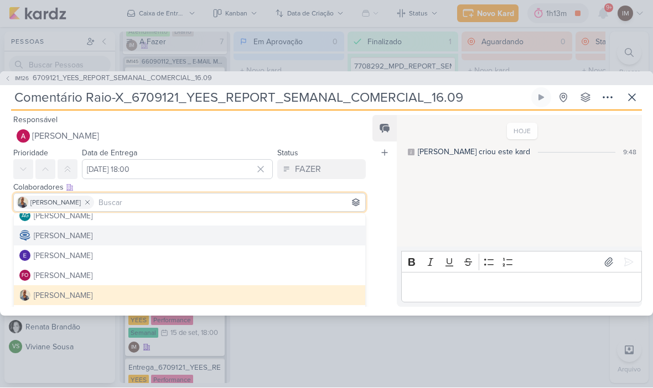
click at [174, 235] on button "[PERSON_NAME]" at bounding box center [189, 236] width 351 height 20
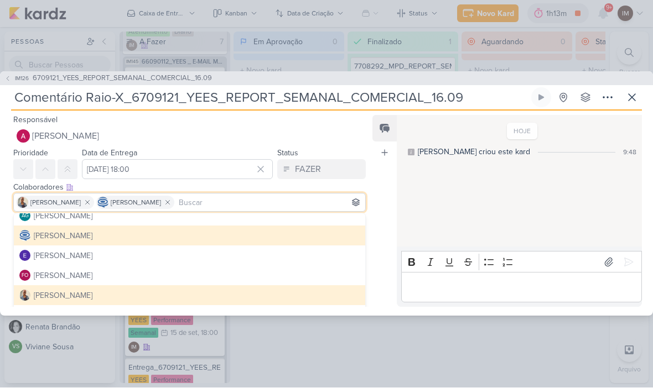
click at [385, 207] on div "Feed Atrelar email Solte o email para atrelar ao kard" at bounding box center [384, 212] width 24 height 192
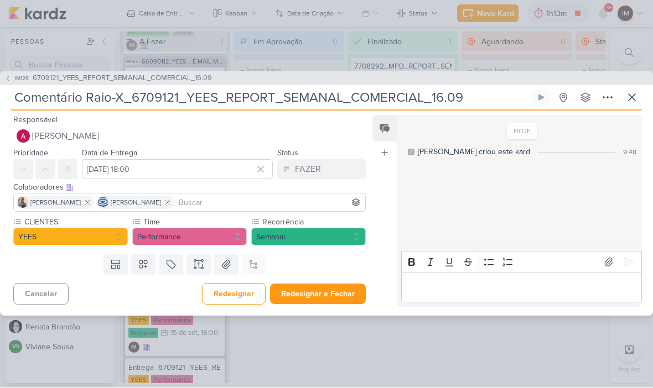
click at [244, 299] on button "Redesignar" at bounding box center [234, 295] width 64 height 22
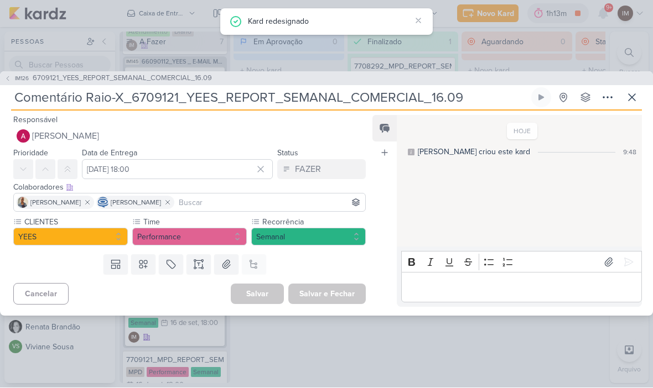
click at [6, 79] on icon at bounding box center [7, 79] width 7 height 7
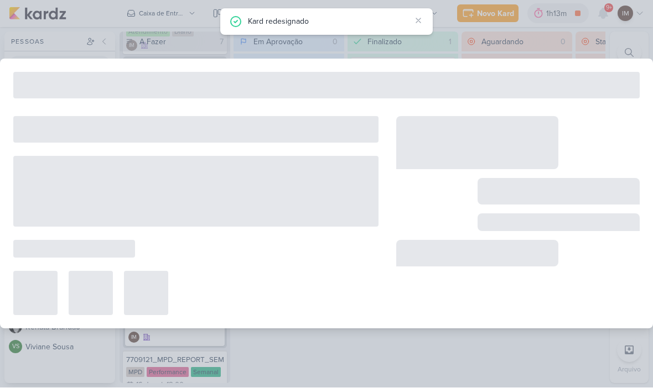
type input "6709121_YEES_REPORT_SEMANAL_COMERCIAL_16.09"
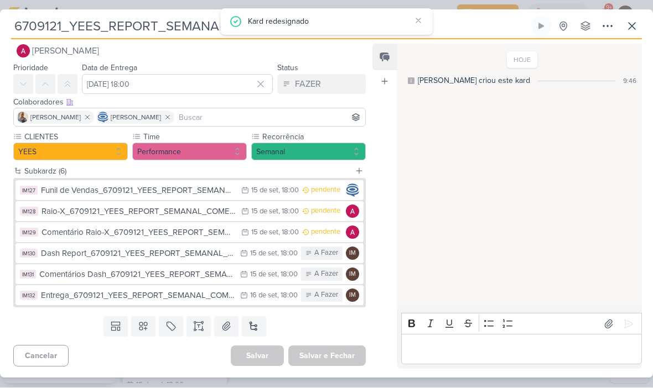
scroll to position [14, 0]
click at [167, 253] on div "Dash Report_6709121_YEES_REPORT_SEMANAL_COMERCIAL_16.09" at bounding box center [138, 254] width 194 height 13
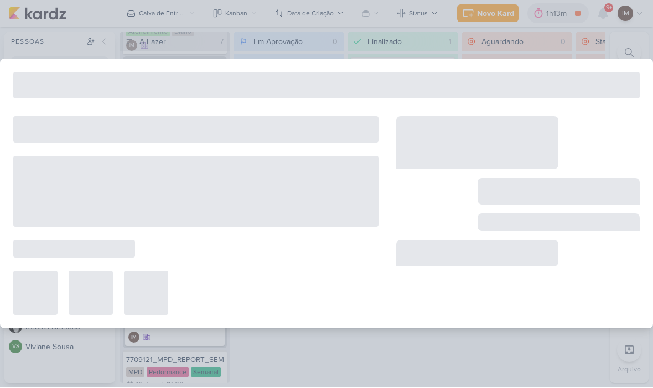
type input "Dash Report_6709121_YEES_REPORT_SEMANAL_COMERCIAL_16.09"
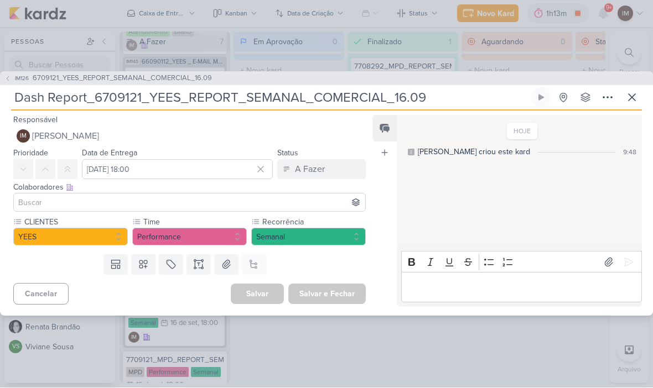
click at [196, 128] on button "IM Isabella Machado Guimarães" at bounding box center [189, 137] width 352 height 20
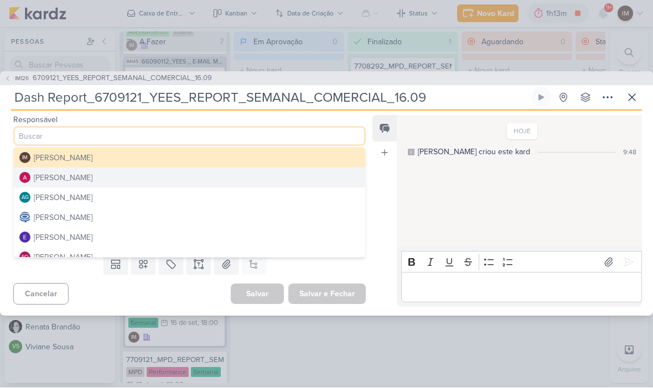
click at [178, 181] on button "[PERSON_NAME]" at bounding box center [189, 178] width 351 height 20
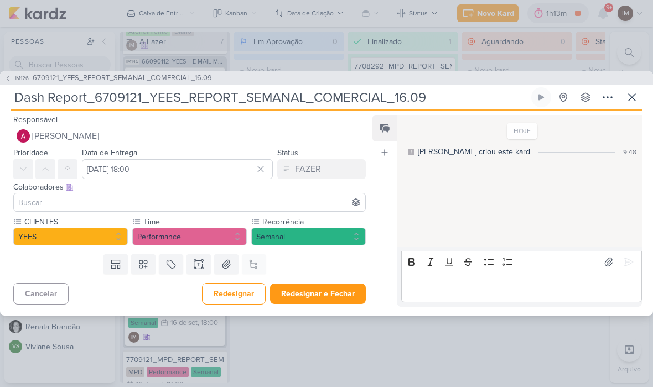
click at [168, 207] on input at bounding box center [189, 202] width 347 height 13
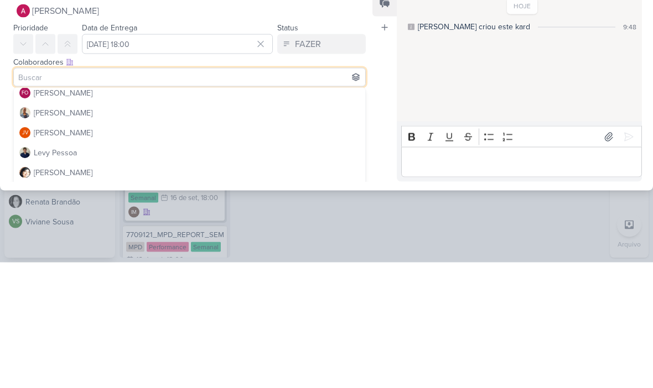
scroll to position [105, 0]
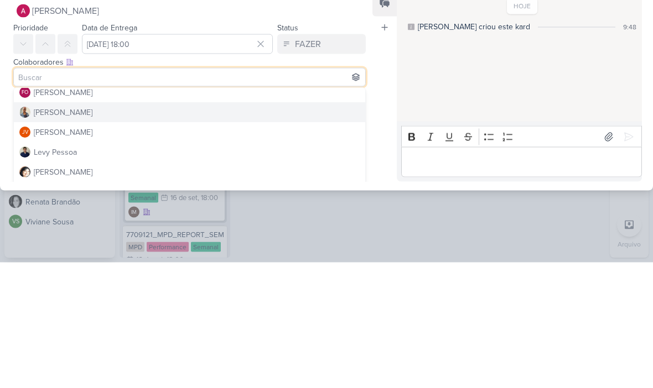
click at [205, 228] on button "[PERSON_NAME]" at bounding box center [189, 238] width 351 height 20
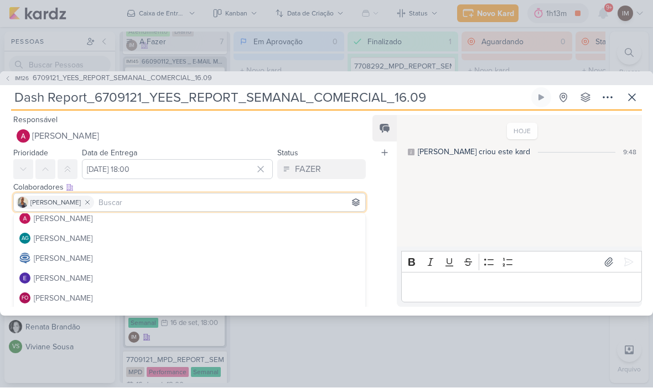
scroll to position [24, 0]
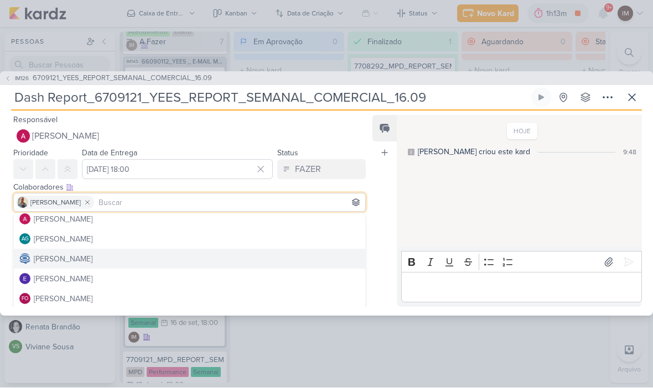
click at [178, 262] on button "[PERSON_NAME]" at bounding box center [189, 259] width 351 height 20
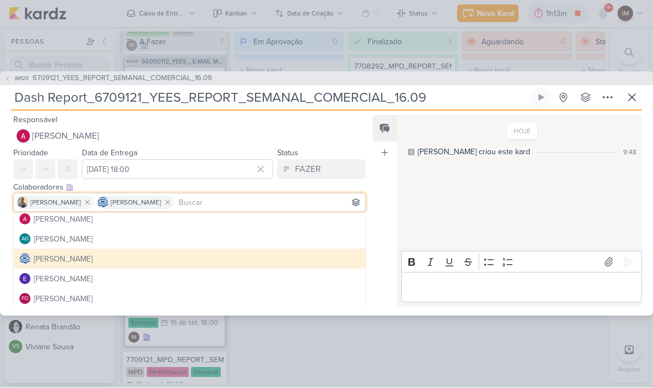
click at [383, 258] on div "Feed Atrelar email Solte o email para atrelar ao kard" at bounding box center [384, 212] width 24 height 192
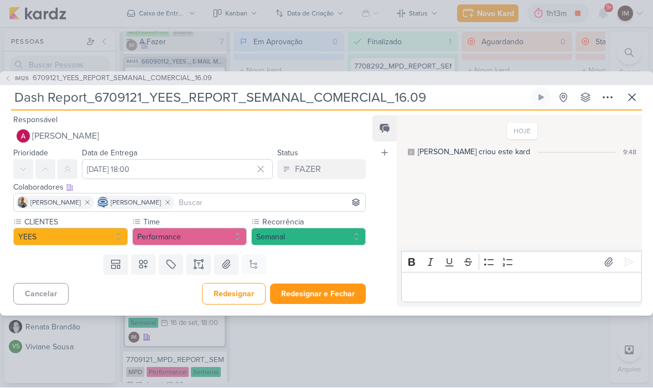
click at [237, 299] on button "Redesignar" at bounding box center [234, 295] width 64 height 22
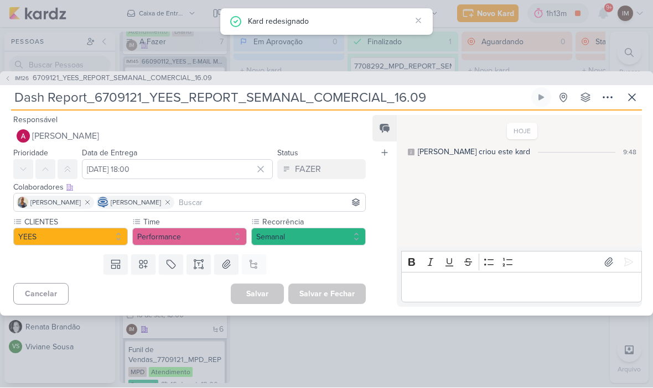
click at [14, 74] on button "IM126 6709121_YEES_REPORT_SEMANAL_COMERCIAL_16.09" at bounding box center [107, 79] width 207 height 11
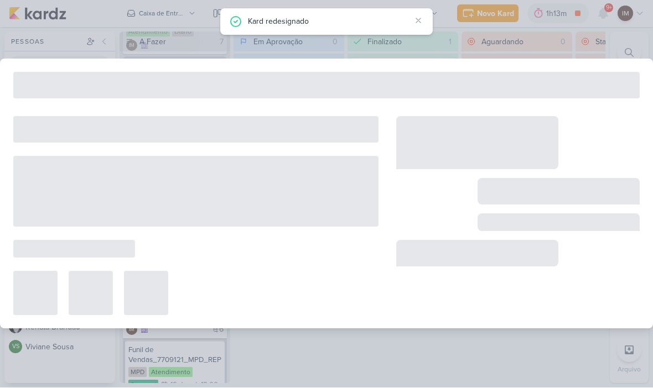
type input "6709121_YEES_REPORT_SEMANAL_COMERCIAL_16.09"
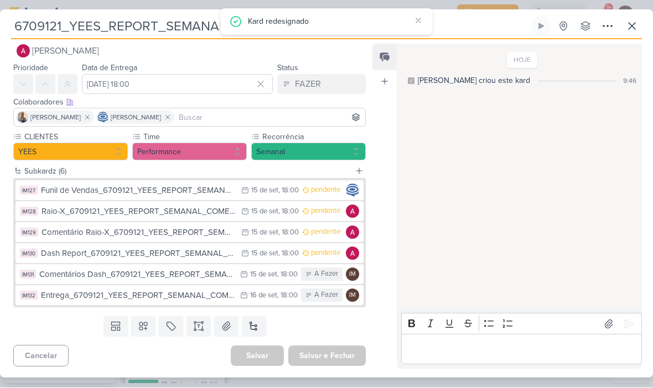
scroll to position [14, 0]
click at [162, 282] on button "IM131 Comentários Dash_6709121_YEES_REPORT_SEMANAL_COMERCIAL_16.09 15/9 15 de s…" at bounding box center [189, 275] width 348 height 20
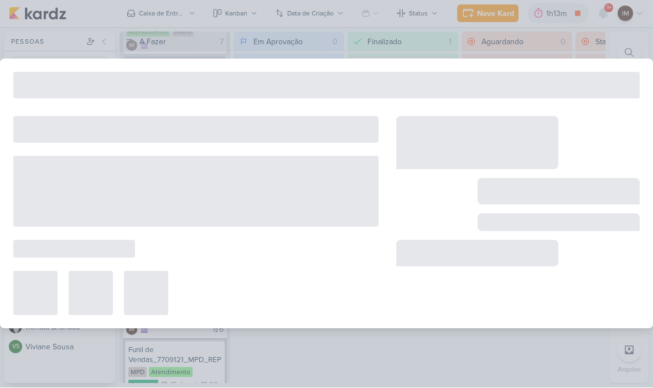
click at [163, 277] on div at bounding box center [146, 294] width 44 height 44
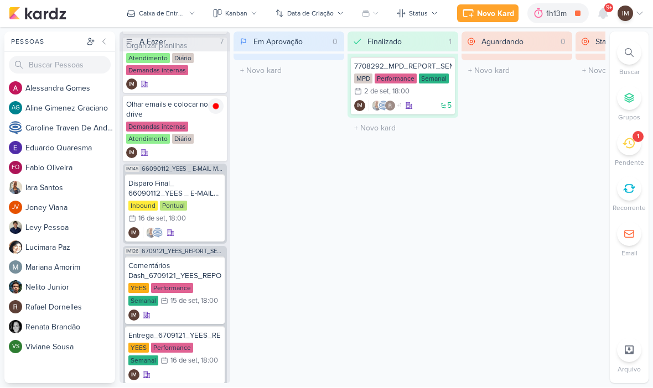
scroll to position [80, 0]
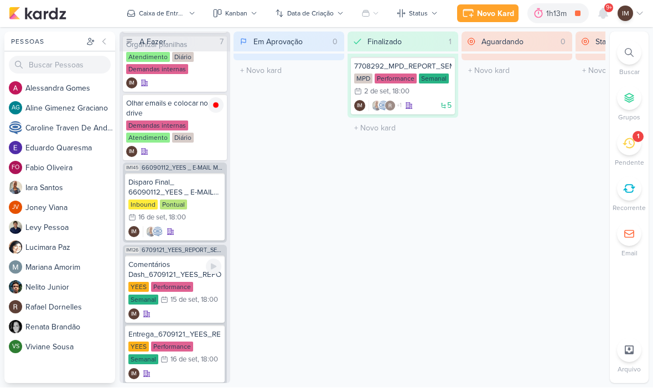
click at [186, 311] on div "IM" at bounding box center [174, 314] width 93 height 11
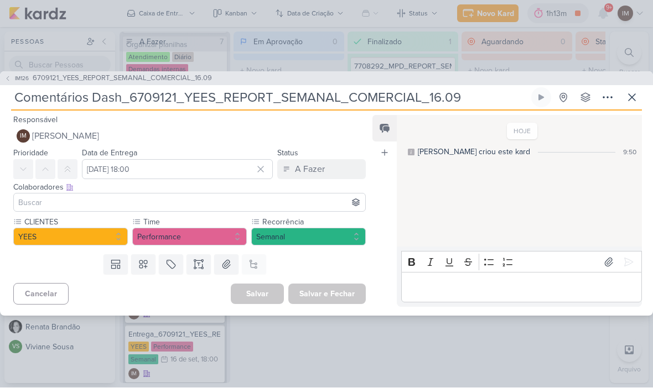
click at [235, 138] on button "IM Isabella Machado Guimarães" at bounding box center [189, 137] width 352 height 20
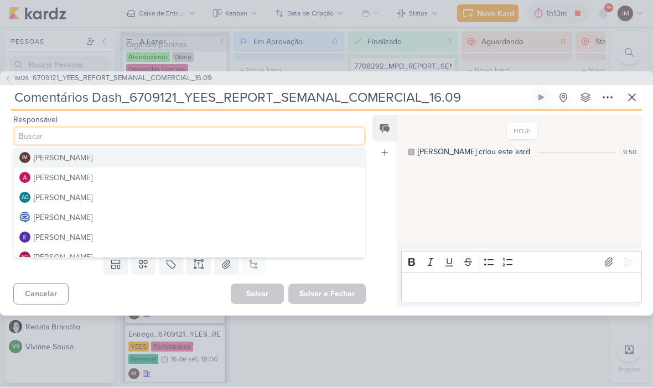
click at [215, 179] on button "[PERSON_NAME]" at bounding box center [189, 178] width 351 height 20
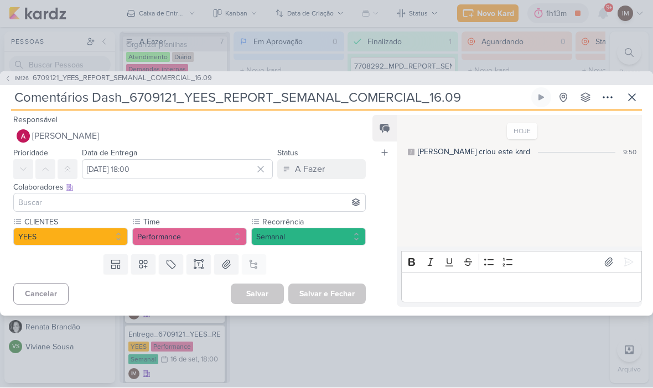
click at [194, 207] on input at bounding box center [189, 202] width 347 height 13
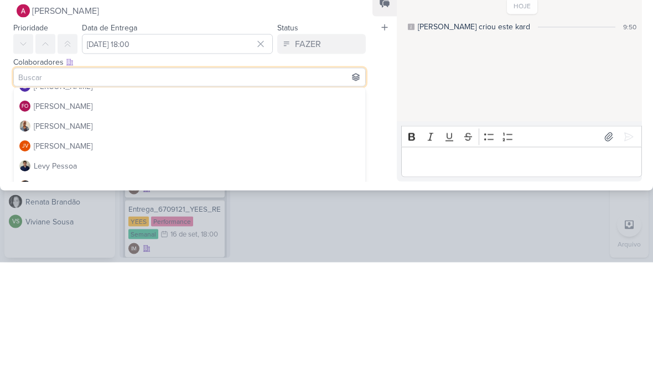
scroll to position [97, 0]
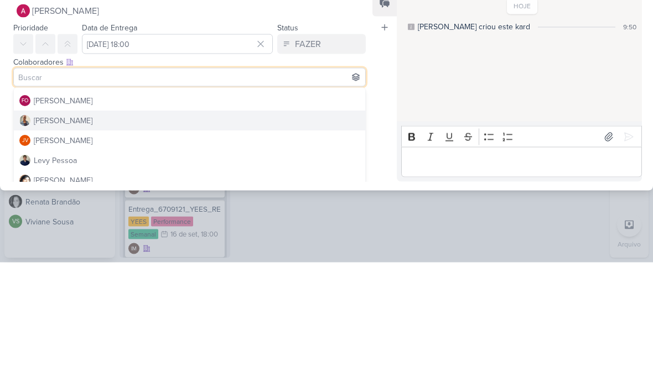
click at [203, 237] on button "[PERSON_NAME]" at bounding box center [189, 247] width 351 height 20
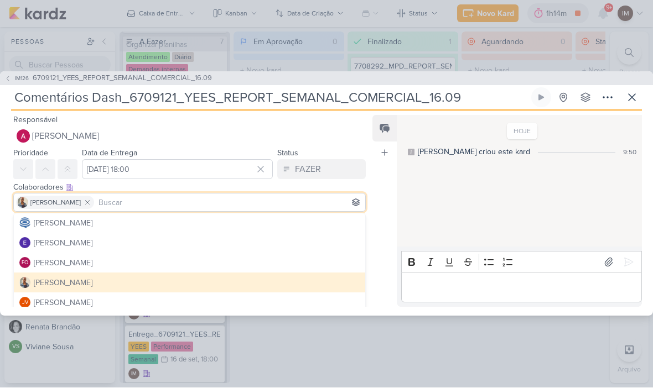
scroll to position [56, 0]
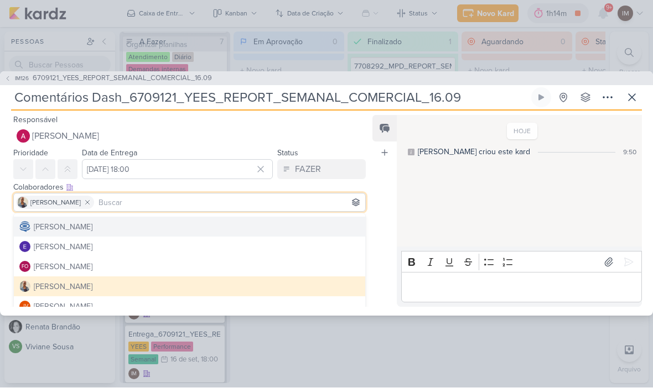
click at [168, 226] on button "[PERSON_NAME]" at bounding box center [189, 227] width 351 height 20
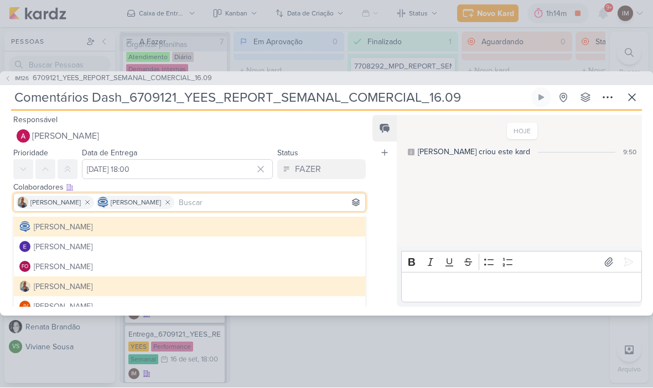
click at [376, 221] on div "Feed Atrelar email Solte o email para atrelar ao kard" at bounding box center [384, 212] width 24 height 192
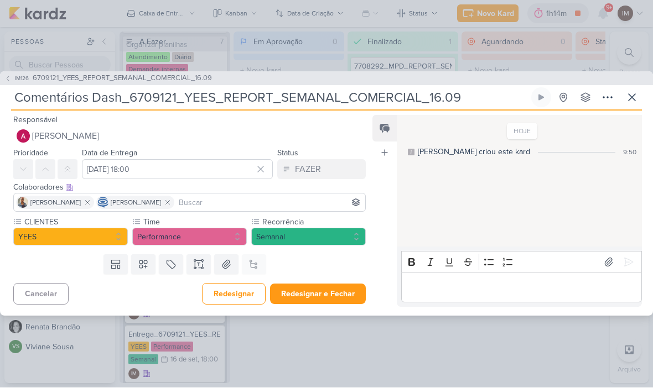
click at [314, 294] on button "Redesignar e Fechar" at bounding box center [318, 294] width 96 height 20
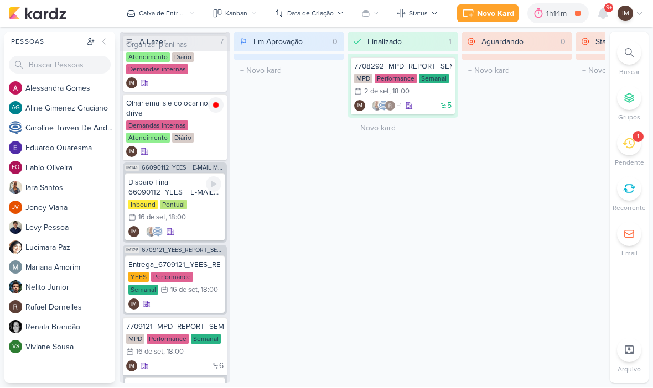
click at [195, 234] on div "IM" at bounding box center [174, 232] width 93 height 11
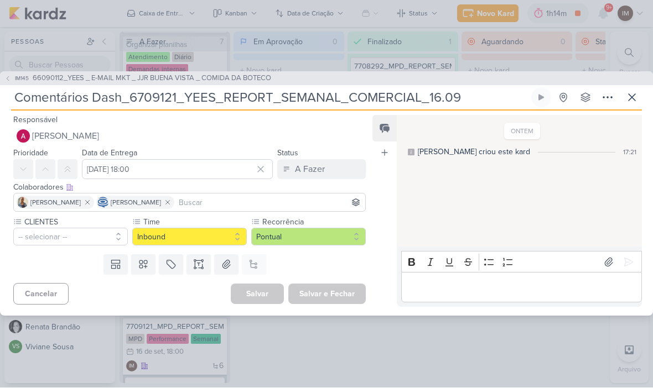
type input "Disparo Final_ 66090112_YEES _ E-MAIL MKT _ JJR BUENA VISTA _ COMIDA DA BOTECO"
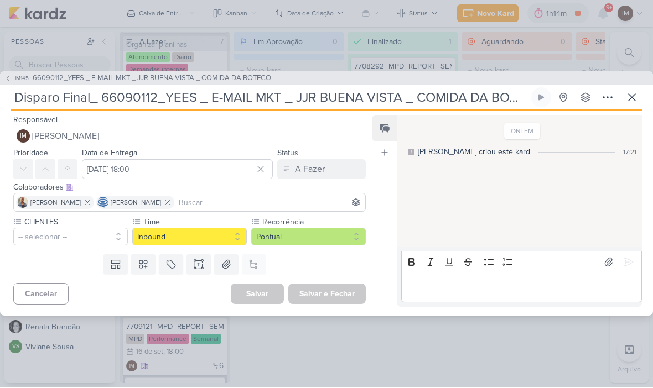
click at [229, 134] on button "IM Isabella Machado Guimarães" at bounding box center [189, 137] width 352 height 20
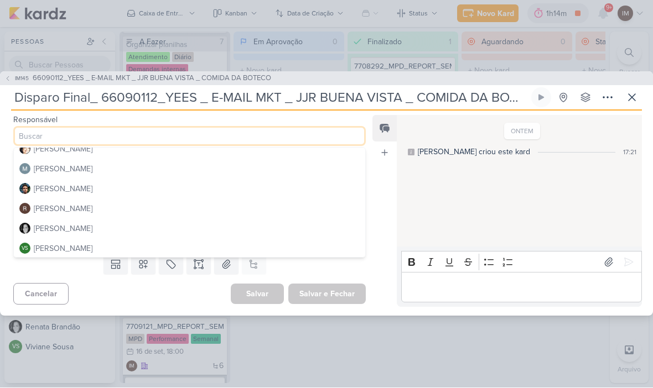
scroll to position [188, 0]
click at [227, 167] on button "[PERSON_NAME]" at bounding box center [189, 170] width 351 height 20
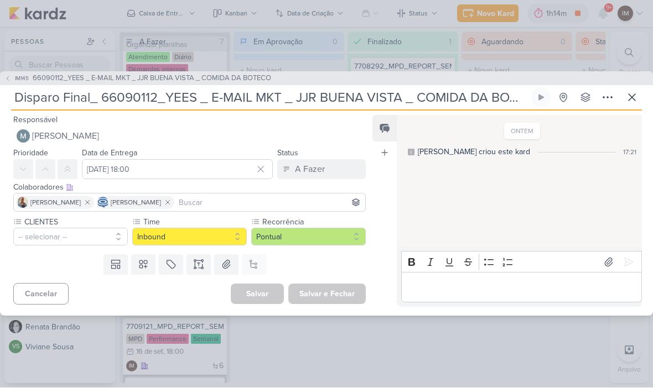
click at [251, 199] on input at bounding box center [269, 202] width 186 height 13
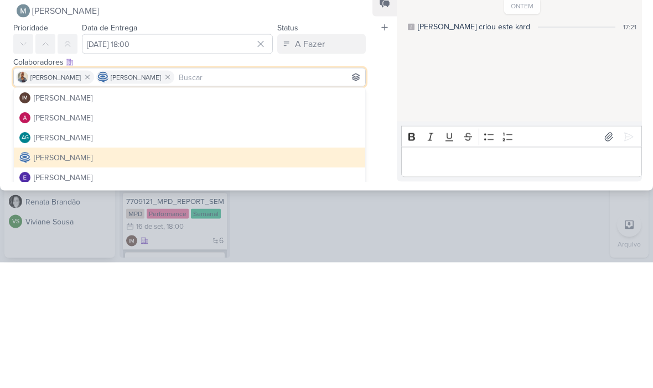
scroll to position [0, 0]
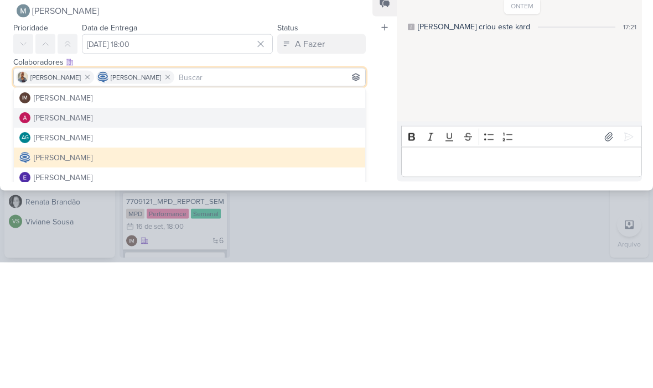
click at [247, 234] on button "[PERSON_NAME]" at bounding box center [189, 244] width 351 height 20
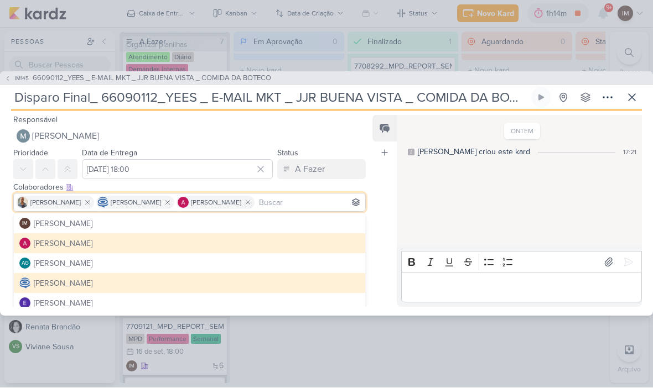
click at [393, 241] on div "Feed Atrelar email Solte o email para atrelar ao kard" at bounding box center [384, 212] width 24 height 192
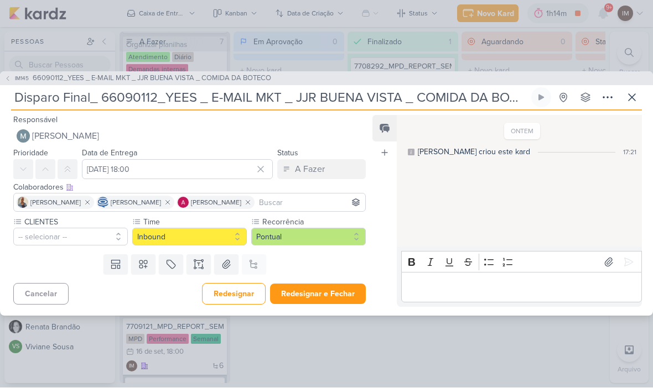
click at [235, 296] on button "Redesignar" at bounding box center [234, 295] width 64 height 22
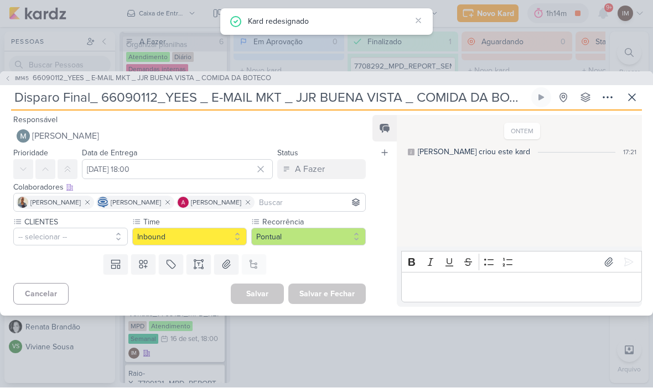
click at [6, 86] on div "IM145 66090112_YEES _ E-MAIL MKT _ JJR BUENA VISTA _ COMIDA DA BOTECO Disparo F…" at bounding box center [326, 194] width 653 height 245
click at [13, 82] on button "IM145 66090112_YEES _ E-MAIL MKT _ JJR BUENA VISTA _ COMIDA DA BOTECO" at bounding box center [137, 79] width 267 height 11
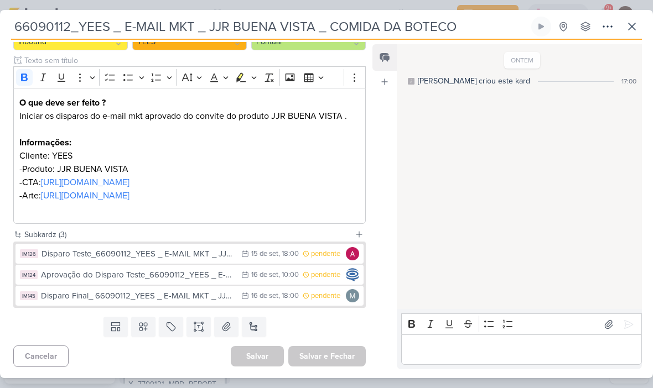
scroll to position [151, 0]
click at [210, 250] on div "Disparo Teste_66090112_YEES _ E-MAIL MKT _ JJR BUENA VISTA _ COMIDA DA BOTECO" at bounding box center [138, 254] width 194 height 13
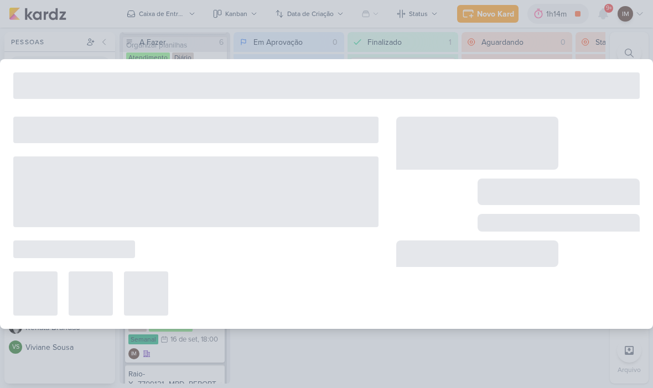
click at [205, 254] on div at bounding box center [195, 216] width 365 height 199
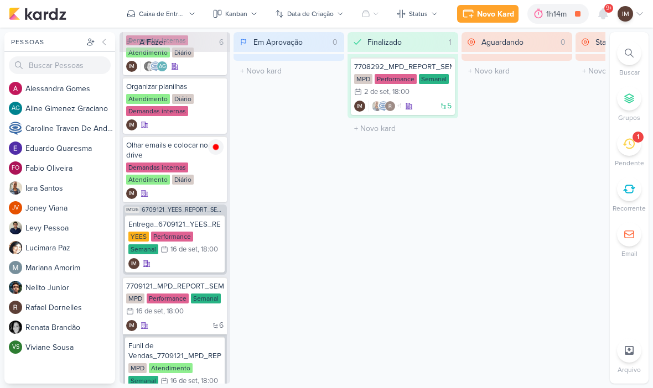
scroll to position [30, 0]
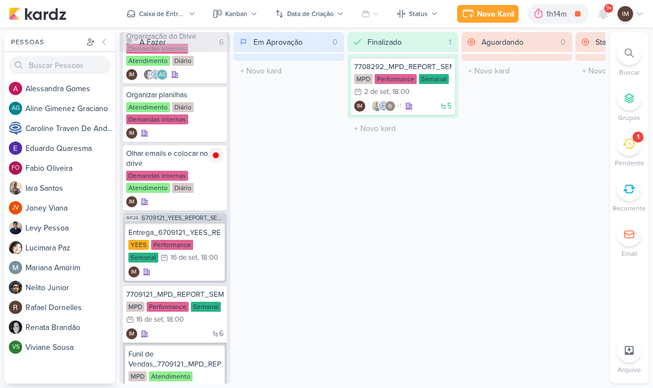
click at [131, 30] on div "Preferências de Quadros Pessoal Organização Não tem nenhum quadro aqui ainda :/…" at bounding box center [326, 208] width 653 height 361
click at [153, 17] on div "Caixa de Entrada" at bounding box center [162, 14] width 46 height 10
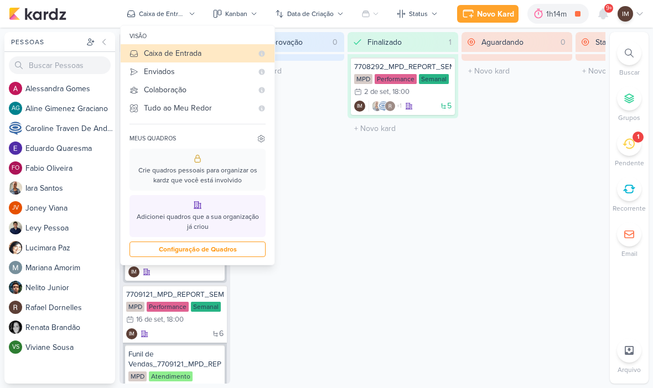
click at [199, 79] on button "Enviados" at bounding box center [198, 72] width 154 height 18
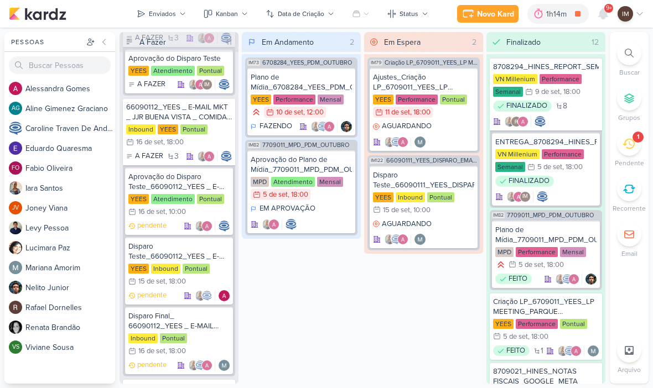
scroll to position [1222, 0]
click at [169, 243] on div "Disparo Teste_66090112_YEES _ E-MAIL MKT _ JJR BUENA VISTA _ COMIDA DA BOTECO" at bounding box center [178, 252] width 101 height 20
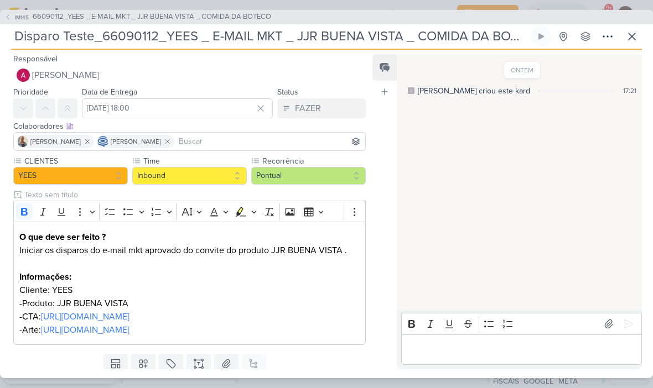
scroll to position [0, 0]
click at [247, 73] on button "[PERSON_NAME]" at bounding box center [189, 75] width 352 height 20
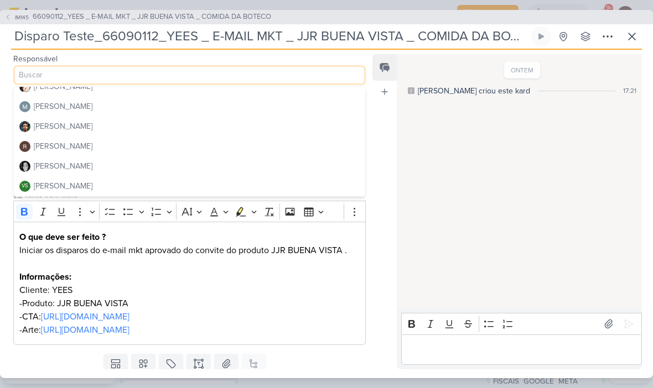
scroll to position [188, 0]
click at [230, 110] on button "[PERSON_NAME]" at bounding box center [189, 108] width 351 height 20
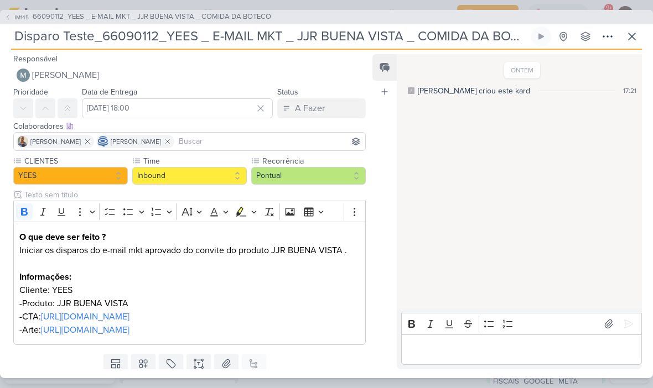
click at [241, 145] on input at bounding box center [269, 141] width 186 height 13
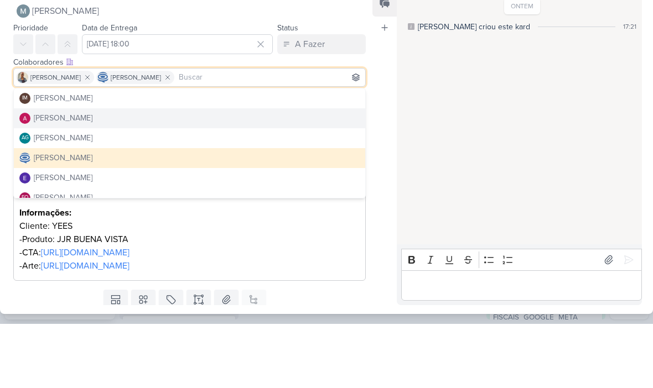
click at [257, 173] on button "[PERSON_NAME]" at bounding box center [189, 183] width 351 height 20
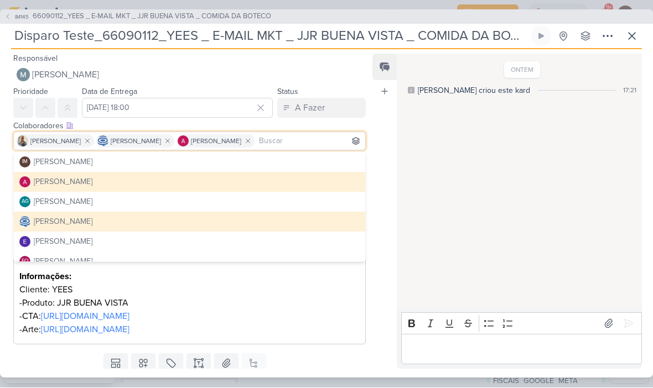
click at [377, 188] on div "Feed Atrelar email Solte o email para atrelar ao kard" at bounding box center [384, 211] width 24 height 315
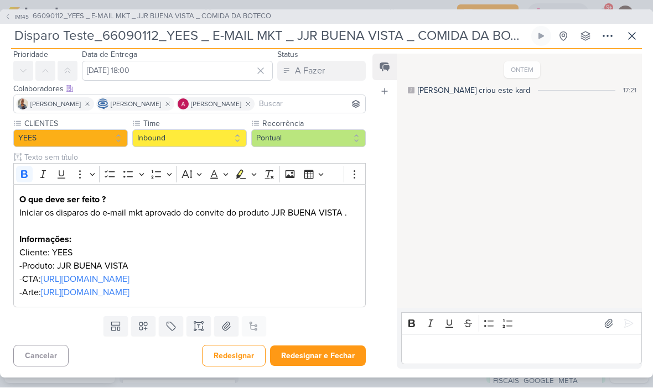
click at [295, 357] on button "Redesignar e Fechar" at bounding box center [318, 356] width 96 height 20
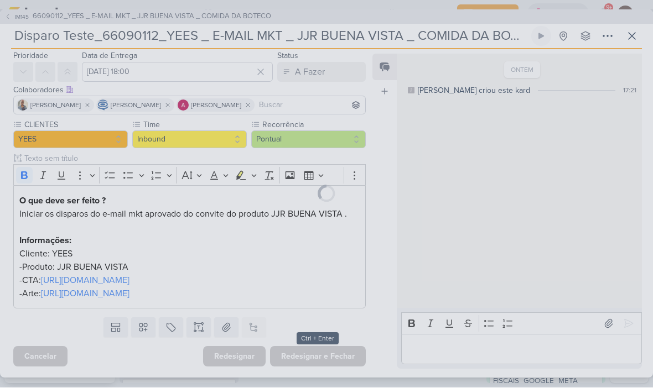
scroll to position [63, 0]
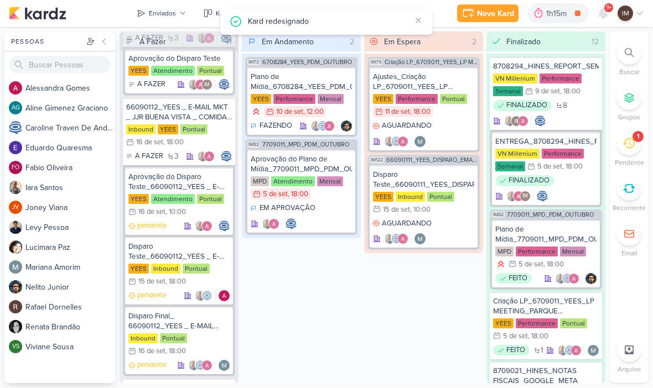
click at [176, 14] on button "Enviados" at bounding box center [161, 14] width 63 height 18
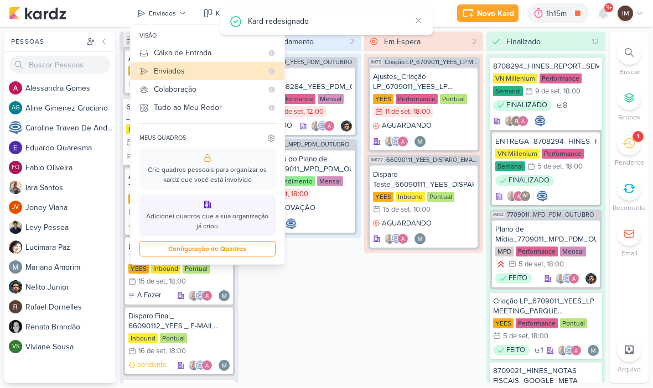
click at [203, 56] on div "Caixa de Entrada" at bounding box center [208, 54] width 108 height 12
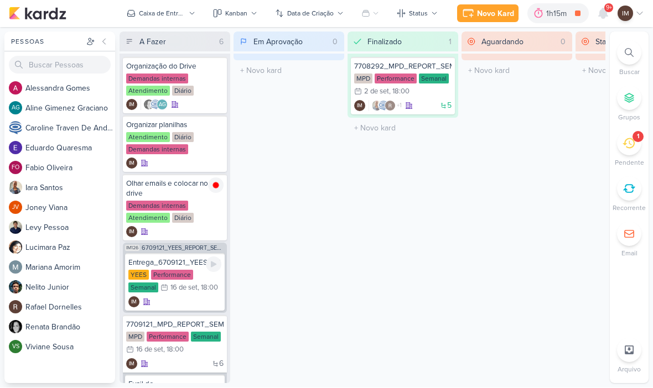
click at [186, 304] on div "IM" at bounding box center [174, 302] width 93 height 11
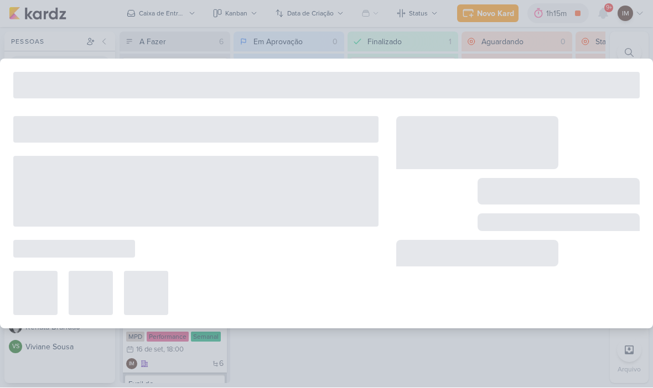
type input "Entrega_6709121_YEES_REPORT_SEMANAL_COMERCIAL_16.09"
type input "16 de setembro de 2025 às 18:00"
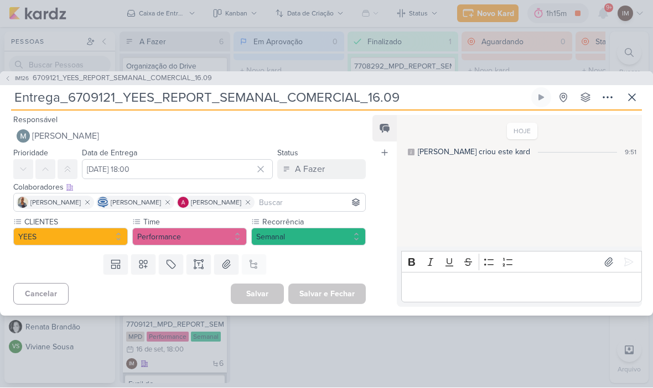
scroll to position [0, 0]
click at [152, 141] on button "IM Isabella Machado Guimarães" at bounding box center [189, 137] width 352 height 20
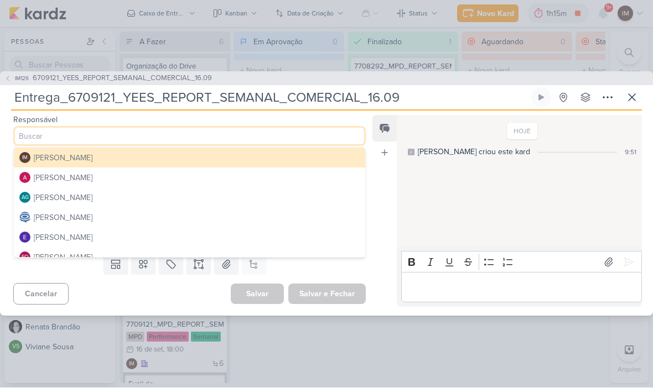
scroll to position [18, 0]
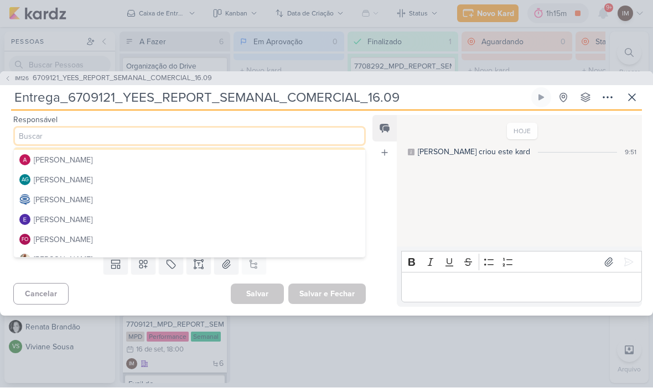
click at [232, 201] on button "[PERSON_NAME]" at bounding box center [189, 200] width 351 height 20
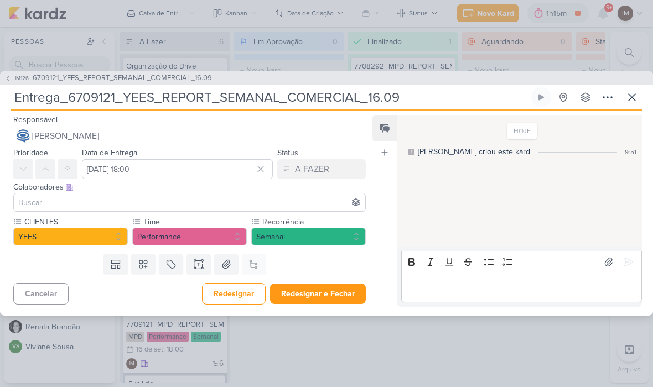
click at [127, 202] on input at bounding box center [189, 202] width 347 height 13
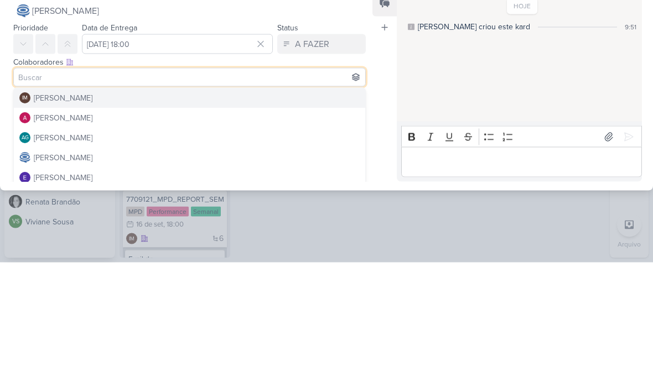
click at [191, 214] on button "IM Isabella Machado Guimarães" at bounding box center [189, 224] width 351 height 20
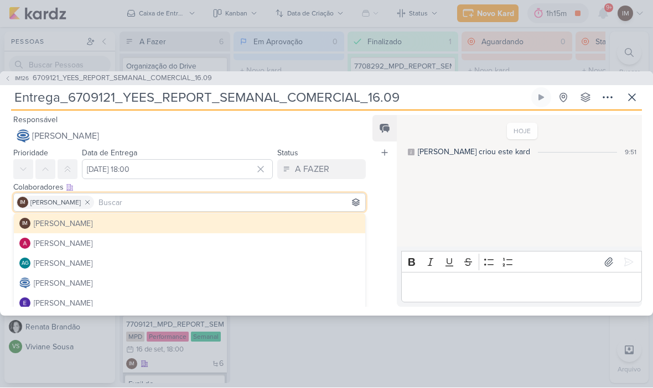
scroll to position [0, 0]
click at [145, 243] on button "[PERSON_NAME]" at bounding box center [189, 244] width 351 height 20
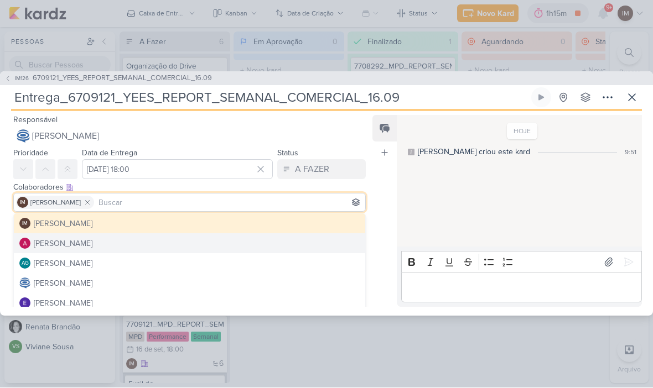
click at [144, 243] on button "[PERSON_NAME]" at bounding box center [189, 244] width 351 height 20
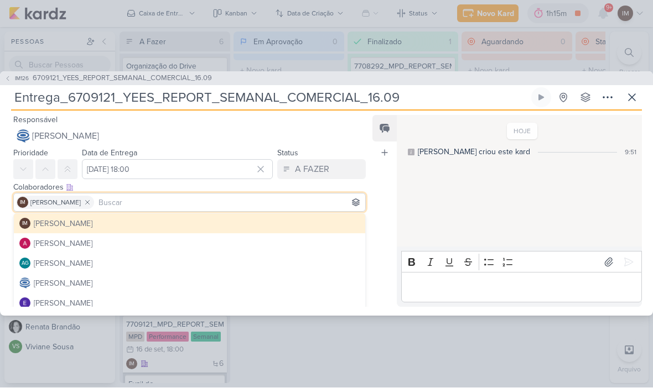
click at [129, 246] on button "[PERSON_NAME]" at bounding box center [189, 244] width 351 height 20
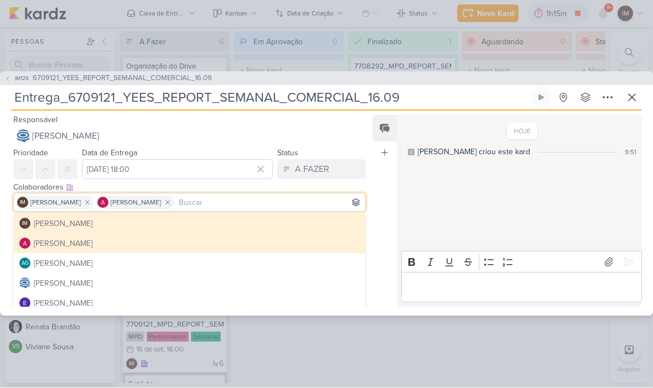
scroll to position [69, 0]
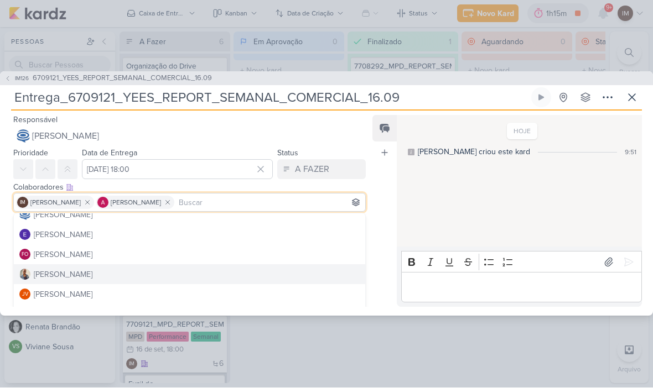
click at [263, 275] on button "[PERSON_NAME]" at bounding box center [189, 275] width 351 height 20
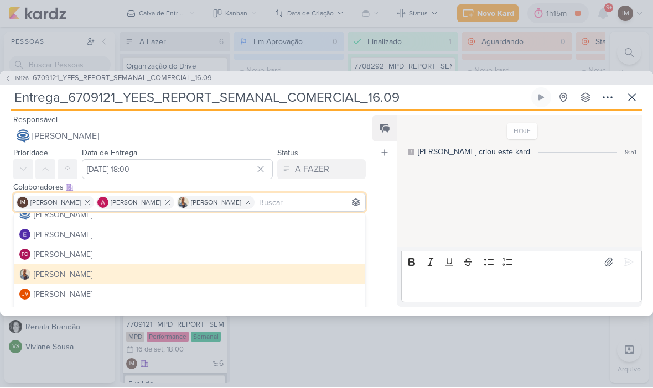
click at [387, 244] on div "Feed Atrelar email Solte o email para atrelar ao kard" at bounding box center [384, 212] width 24 height 192
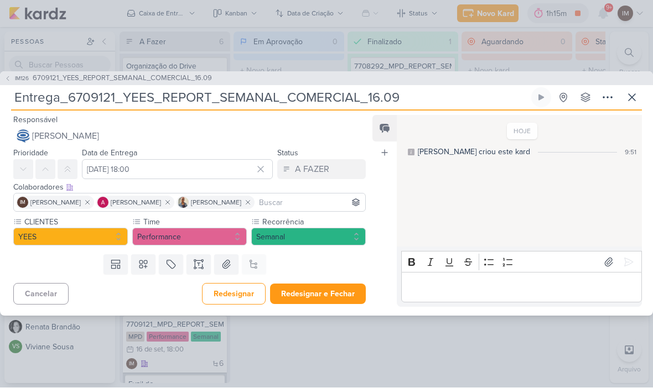
click at [322, 298] on button "Redesignar e Fechar" at bounding box center [318, 294] width 96 height 20
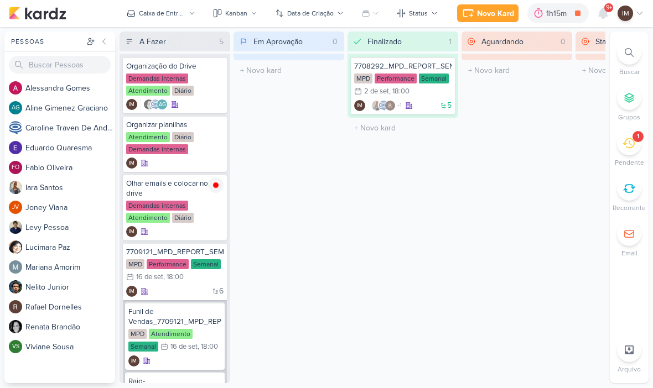
click at [631, 155] on li "1 Pendente" at bounding box center [629, 150] width 39 height 37
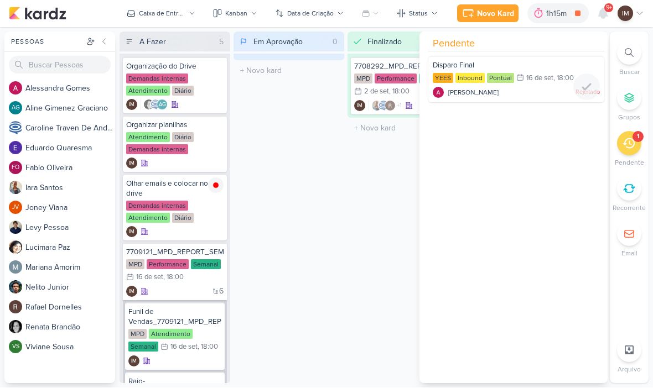
click at [546, 89] on div "Alessandra Gomes Rejeitado" at bounding box center [516, 92] width 167 height 11
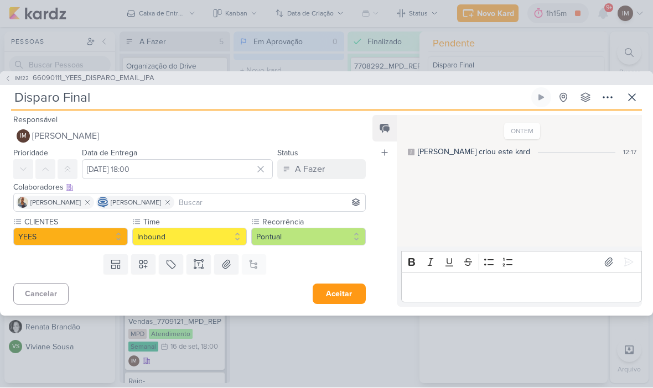
click at [11, 78] on icon at bounding box center [7, 79] width 7 height 7
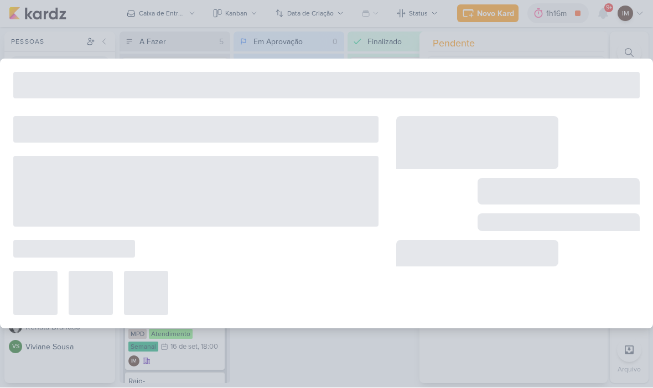
type input "66090111_YEES_DISPARO_EMAIL_IPA"
type input "15 de setembro de 2025 às 18:00"
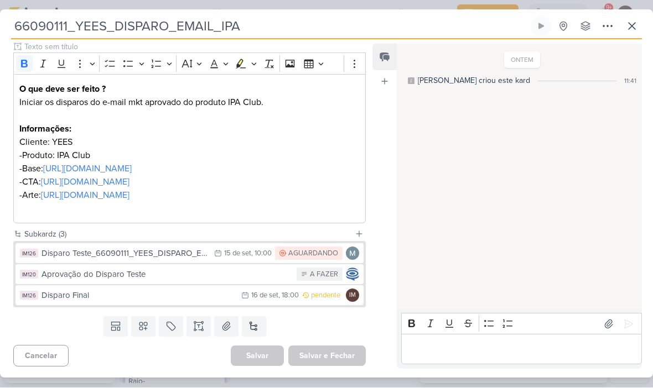
scroll to position [178, 0]
click at [32, 35] on input "66090111_YEES_DISPARO_EMAIL_IPA" at bounding box center [270, 27] width 518 height 20
click at [38, 31] on input "66090111_YEES_DISPARO_EMAIL_IPA" at bounding box center [270, 27] width 518 height 20
click at [40, 27] on input "66090111_YEES_DISPARO_EMAIL_IPA" at bounding box center [270, 27] width 518 height 20
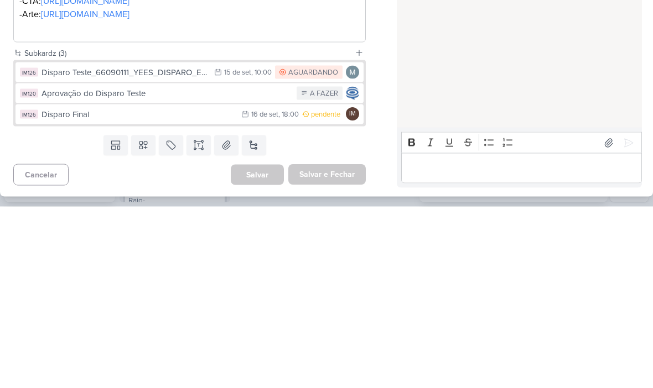
click at [269, 269] on div "Aprovação do Disparo Teste" at bounding box center [165, 275] width 249 height 13
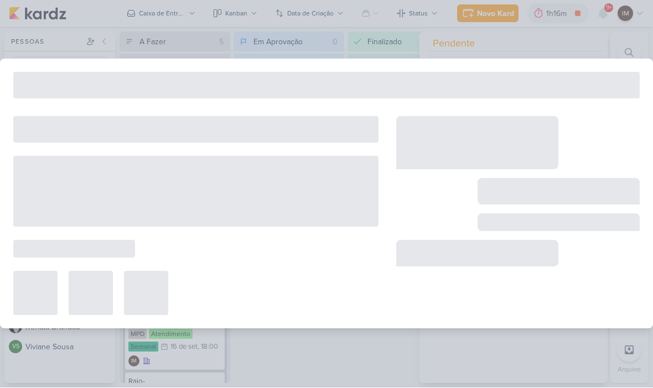
type input "Aprovação do Disparo Teste"
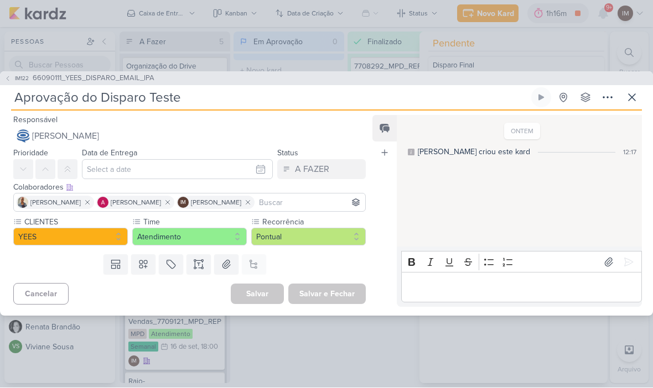
click at [271, 98] on input "Aprovação do Disparo Teste" at bounding box center [270, 98] width 518 height 20
type input "Aprovação do Disparo Teste_"
click at [210, 94] on input "Aprovação do Disparo Teste_" at bounding box center [270, 98] width 518 height 20
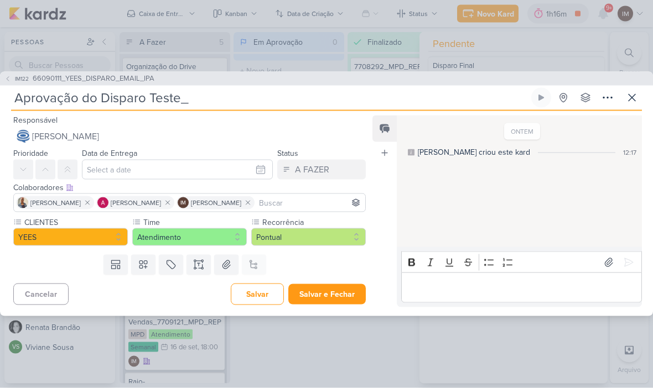
paste input "66090111_YEES_DISPARO_EMAIL_IPA"
type input "Aprovação do Disparo Teste_66090111_YEES_DISPARO_EMAIL_IPA"
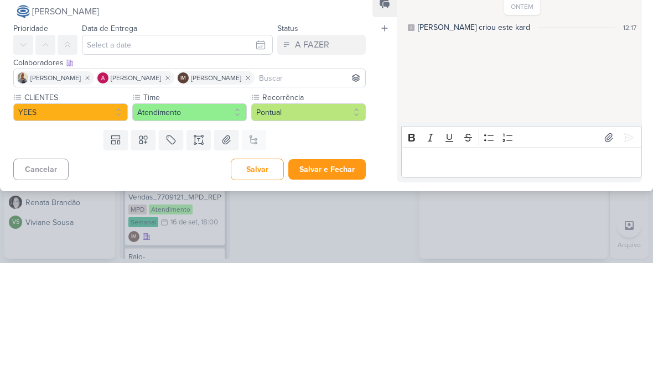
type input "Aprovação do Disparo Teste_66090111_YEES_DISPARO_EMAIL_IPA"
click at [380, 135] on div "Feed Atrelar email Solte o email para atrelar ao kard" at bounding box center [384, 212] width 24 height 192
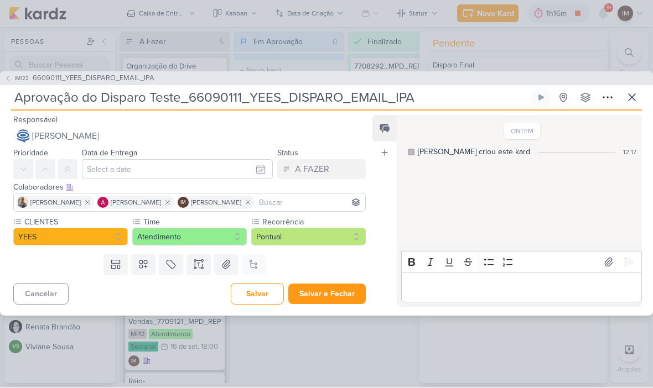
click at [258, 299] on button "Salvar" at bounding box center [257, 295] width 53 height 22
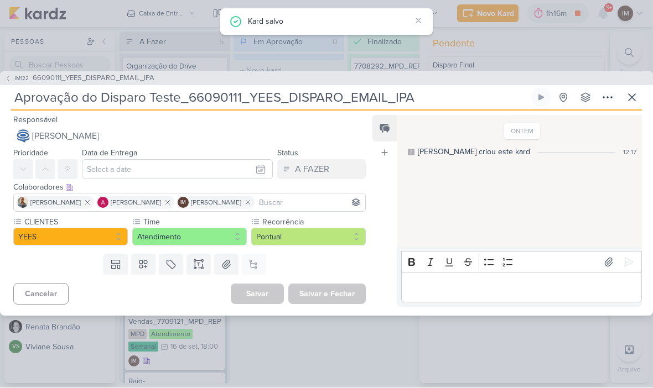
click at [6, 81] on icon at bounding box center [7, 79] width 7 height 7
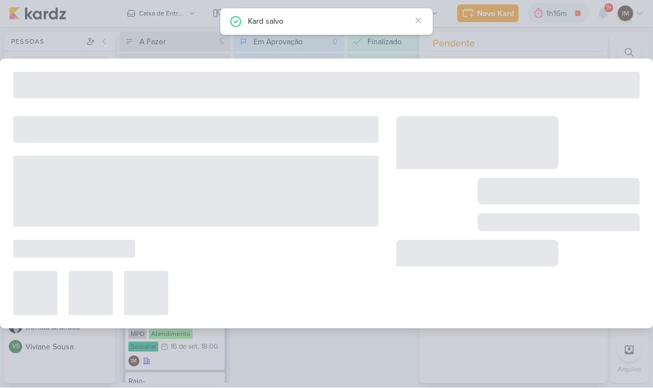
type input "66090111_YEES_DISPARO_EMAIL_IPA"
type input "15 de setembro de 2025 às 18:00"
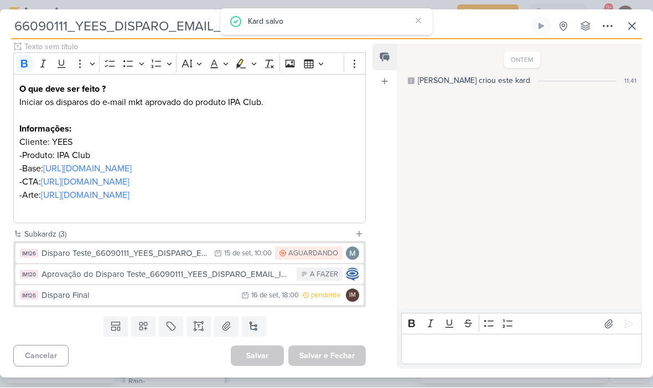
scroll to position [178, 0]
click at [217, 295] on div "Disparo Final" at bounding box center [138, 296] width 194 height 13
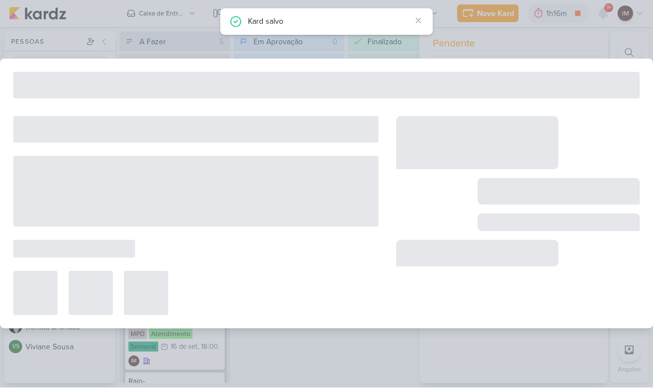
scroll to position [0, 0]
click at [212, 295] on div at bounding box center [195, 294] width 365 height 44
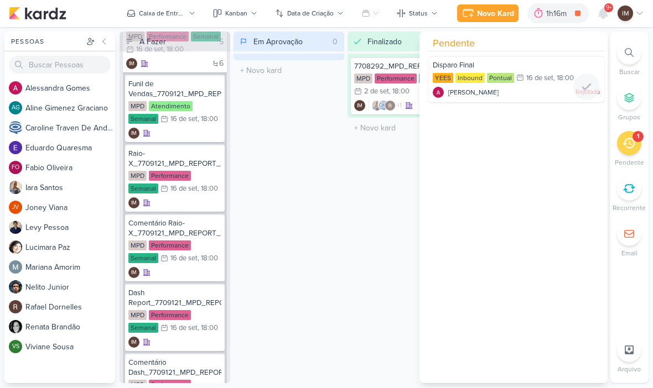
click at [542, 87] on div "Alessandra Gomes Rejeitado" at bounding box center [516, 92] width 167 height 11
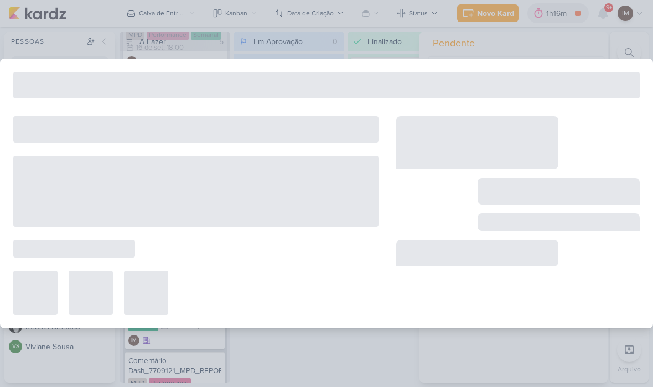
scroll to position [230, 0]
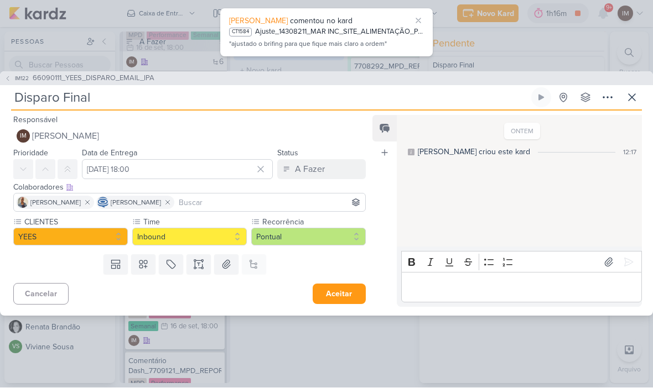
click at [137, 95] on input "Disparo Final" at bounding box center [270, 98] width 518 height 20
click at [105, 100] on input "Disparo Final" at bounding box center [270, 98] width 518 height 20
paste input "66090111_YEES_DISPARO_EMAIL_IPA"
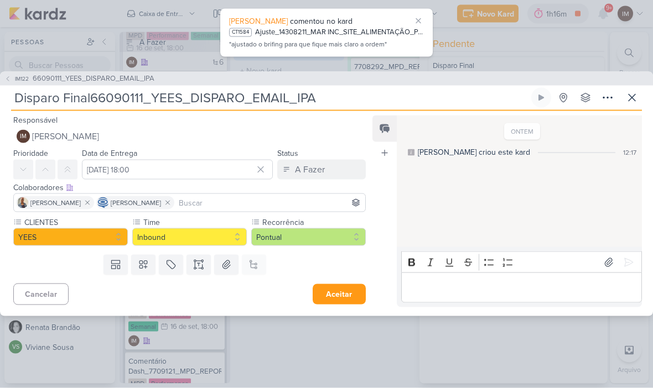
click at [94, 91] on input "Disparo Final66090111_YEES_DISPARO_EMAIL_IPA" at bounding box center [270, 98] width 518 height 20
click at [91, 102] on input "Disparo Final66090111_YEES_DISPARO_EMAIL_IPA" at bounding box center [270, 98] width 518 height 20
click at [93, 100] on input "Disparo Final66090111_YEES_DISPARO_EMAIL_IPA" at bounding box center [270, 98] width 518 height 20
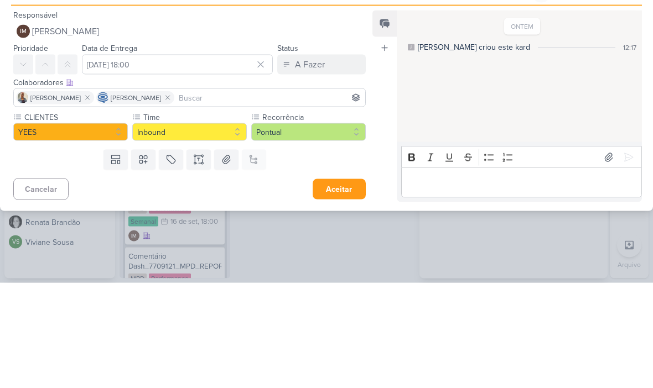
click at [299, 127] on button "IM Isabella Machado Guimarães" at bounding box center [189, 137] width 352 height 20
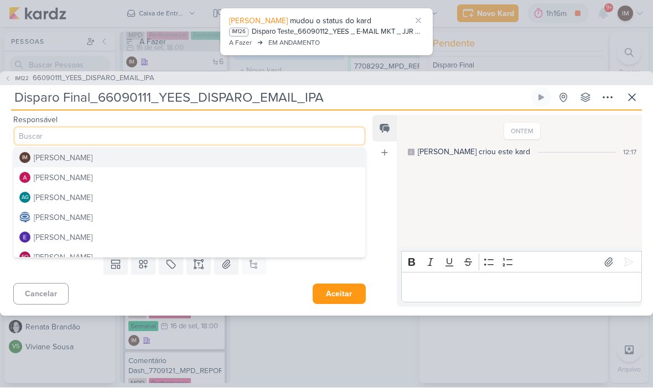
click at [256, 166] on button "IM Isabella Machado Guimarães" at bounding box center [189, 158] width 351 height 20
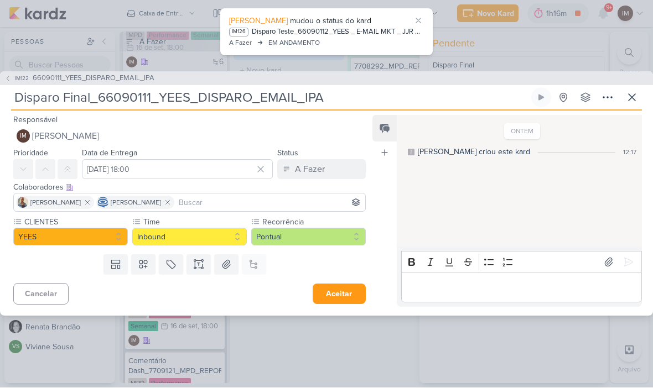
click at [267, 132] on button "IM Isabella Machado Guimarães" at bounding box center [189, 137] width 352 height 20
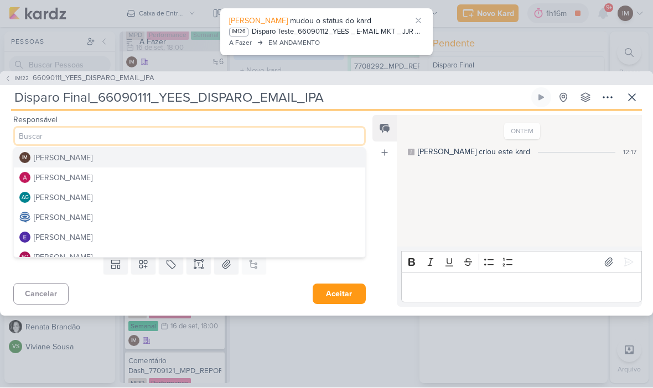
click at [259, 181] on button "[PERSON_NAME]" at bounding box center [189, 178] width 351 height 20
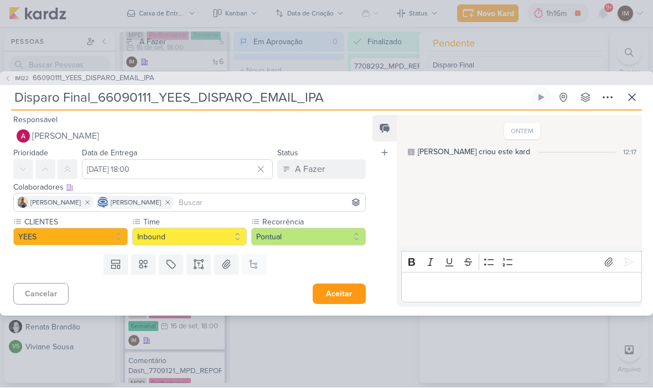
click at [274, 204] on input at bounding box center [269, 202] width 186 height 13
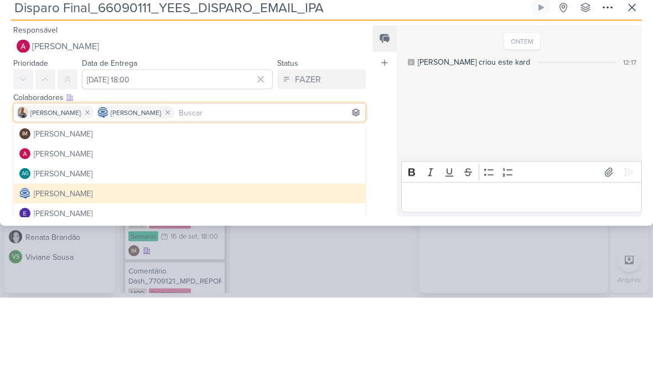
click at [49, 130] on span "[PERSON_NAME]" at bounding box center [65, 136] width 67 height 13
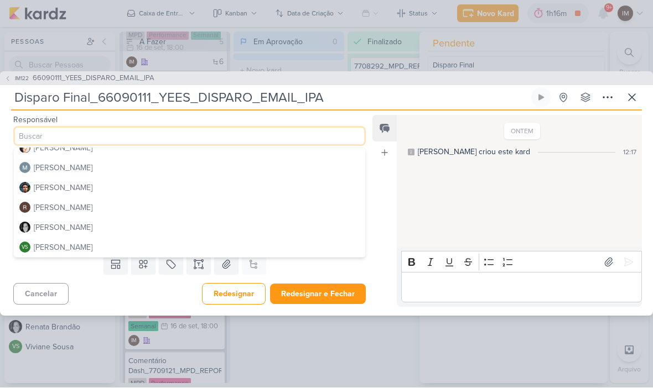
scroll to position [189, 0]
click at [235, 167] on button "[PERSON_NAME]" at bounding box center [189, 168] width 351 height 20
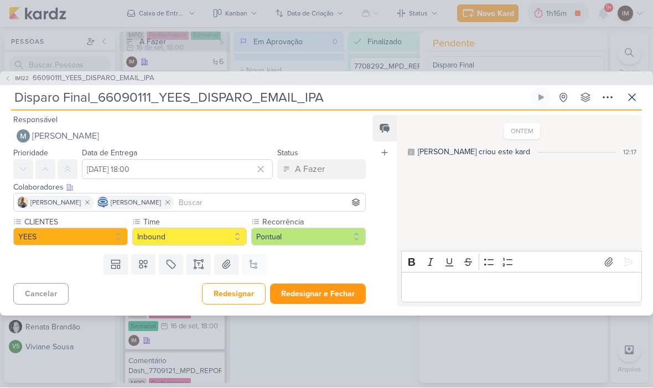
click at [245, 204] on input at bounding box center [269, 202] width 186 height 13
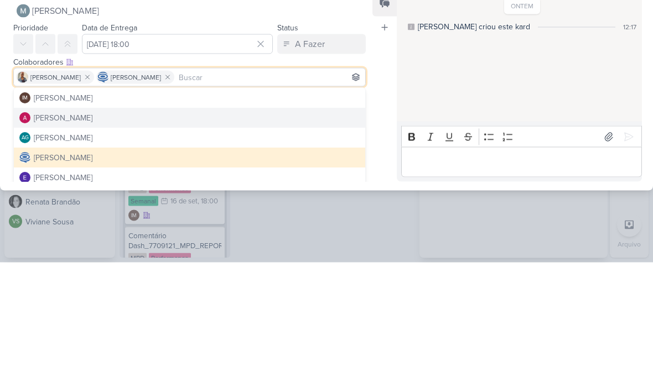
click at [284, 234] on button "[PERSON_NAME]" at bounding box center [189, 244] width 351 height 20
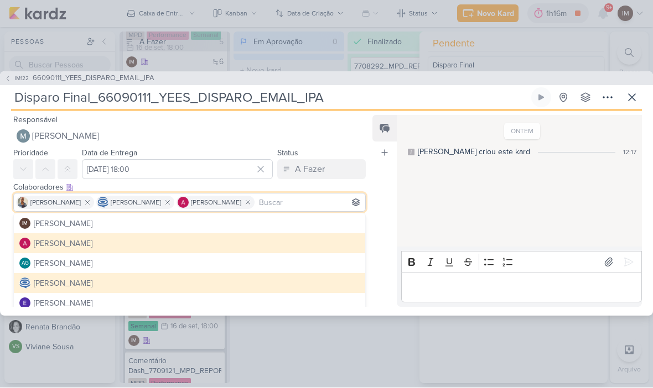
click at [383, 201] on div "Feed Atrelar email Solte o email para atrelar ao kard" at bounding box center [384, 212] width 24 height 192
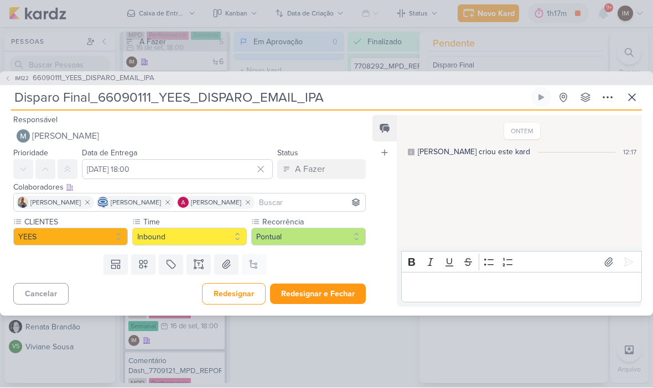
click at [328, 290] on button "Redesignar e Fechar" at bounding box center [318, 294] width 96 height 20
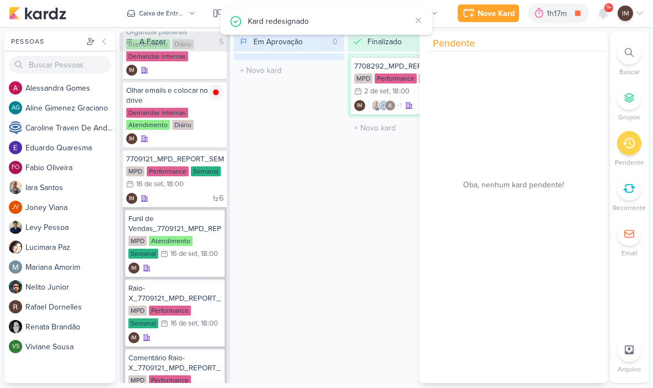
scroll to position [68, 0]
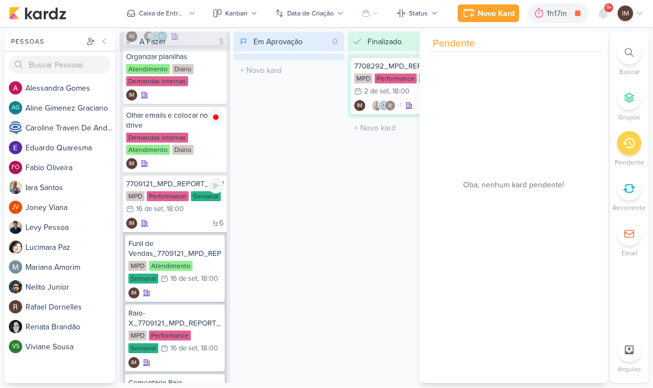
click at [190, 220] on div "6 IM" at bounding box center [174, 223] width 97 height 11
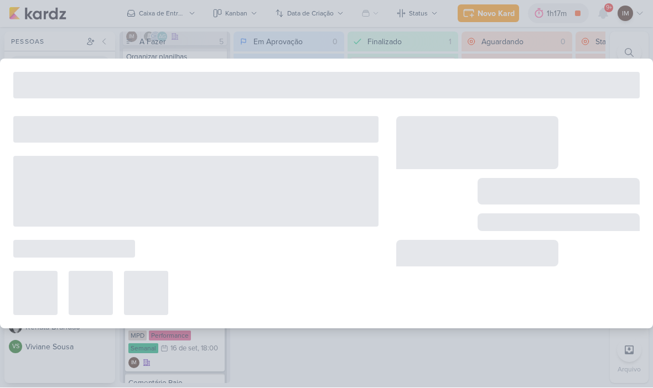
type input "7709121_MPD_REPORT_SEMANAL_17.09"
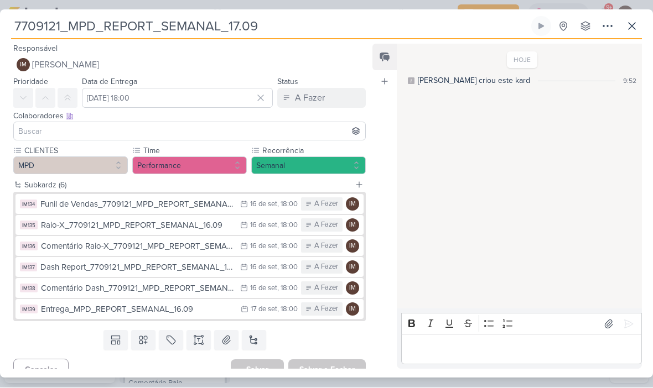
click at [313, 64] on button "IM Isabella Machado Guimarães" at bounding box center [189, 65] width 352 height 20
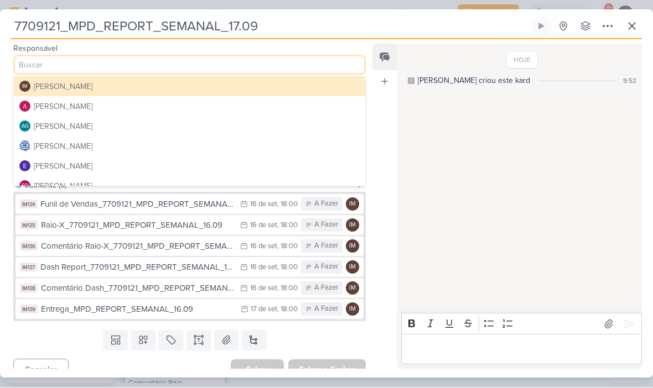
scroll to position [0, 0]
click at [294, 107] on button "[PERSON_NAME]" at bounding box center [189, 107] width 351 height 20
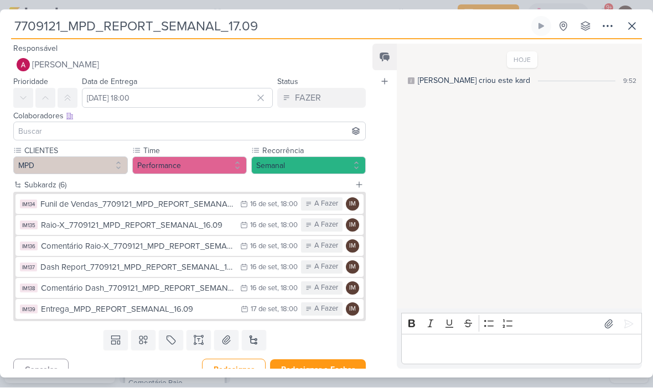
click at [293, 129] on input at bounding box center [189, 131] width 347 height 13
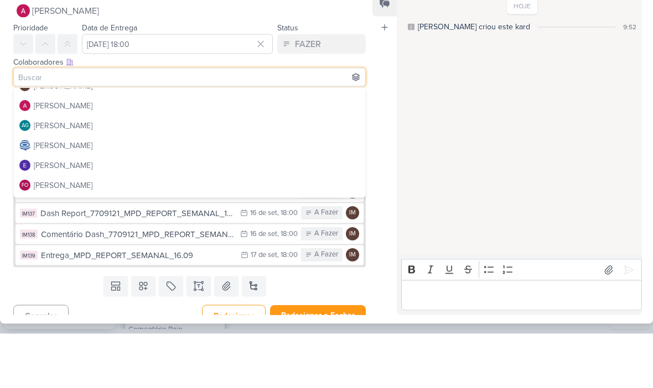
scroll to position [13, 0]
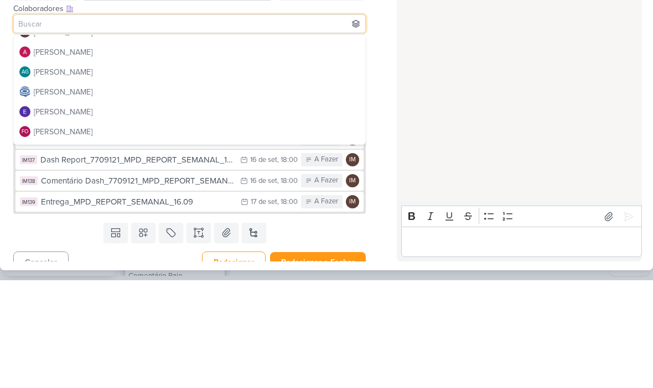
click at [431, 68] on div "HOJE Isabella criou este kard 9:52" at bounding box center [519, 177] width 244 height 264
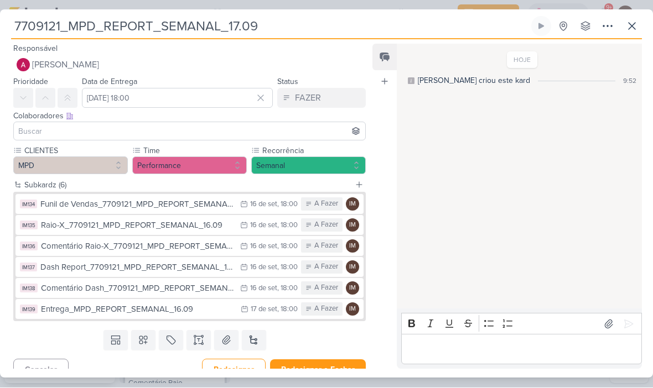
click at [296, 128] on input at bounding box center [189, 131] width 347 height 13
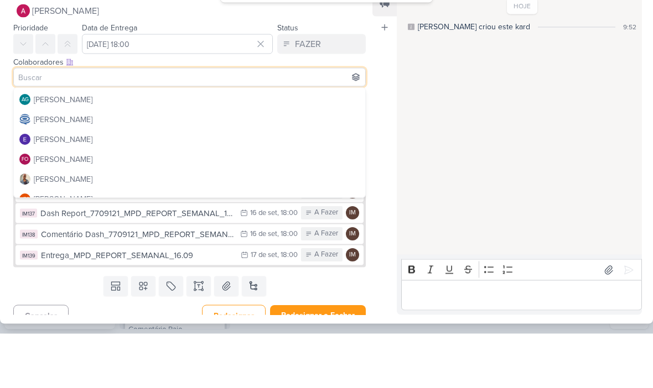
scroll to position [39, 0]
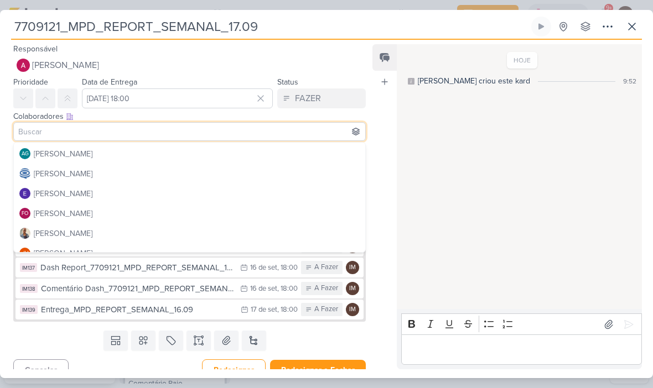
click at [637, 23] on icon at bounding box center [631, 26] width 13 height 13
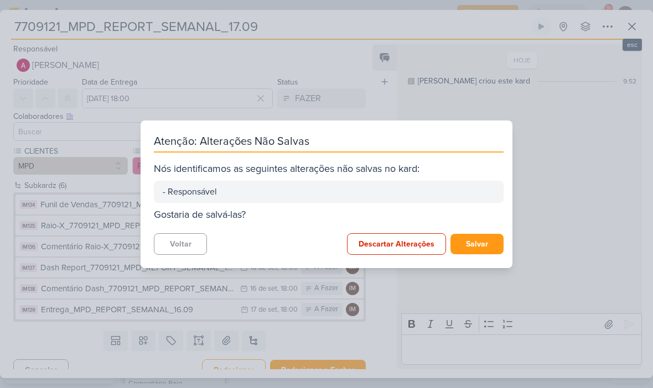
click at [413, 247] on button "Descartar Alterações" at bounding box center [396, 244] width 99 height 22
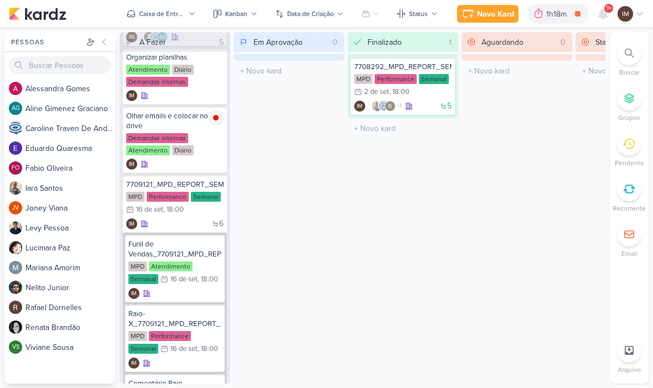
click at [603, 15] on icon at bounding box center [602, 14] width 9 height 10
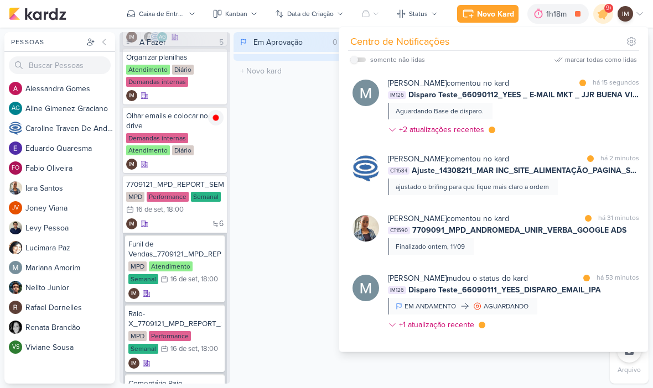
click at [577, 116] on div "Mariana Amorim comentou no kard marcar como lida há 15 segundos IM126 Disparo T…" at bounding box center [513, 108] width 251 height 63
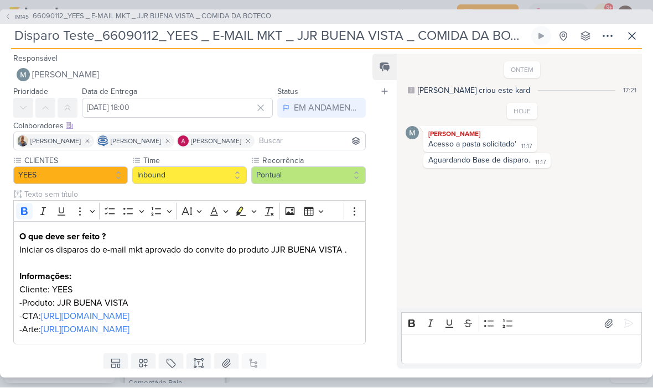
click at [513, 350] on p "Editor editing area: main" at bounding box center [521, 349] width 229 height 13
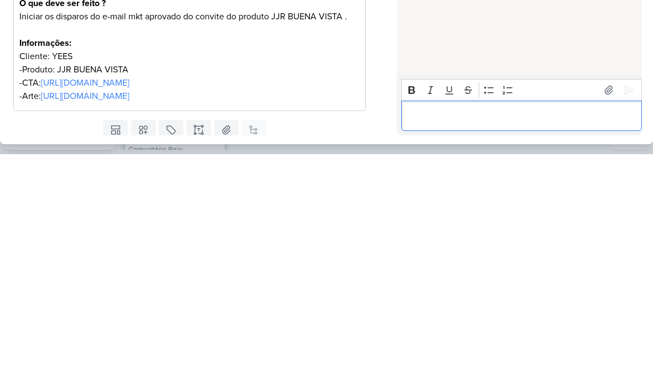
scroll to position [1, 0]
click at [632, 319] on icon at bounding box center [628, 324] width 11 height 11
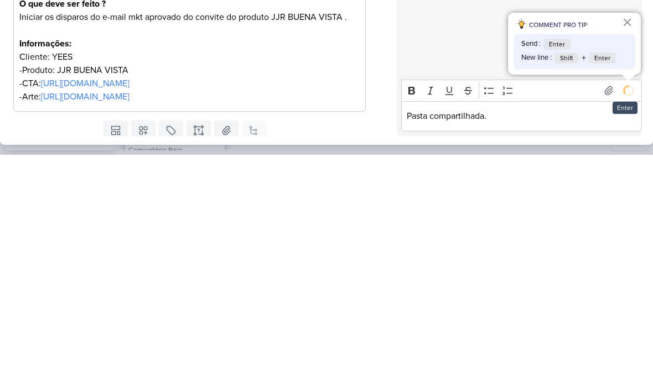
scroll to position [0, 0]
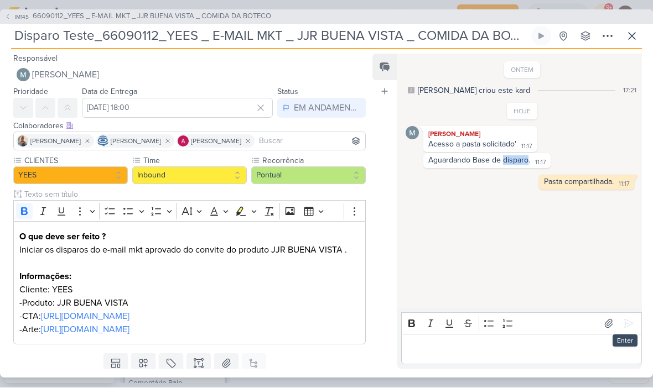
click at [6, 19] on icon at bounding box center [7, 17] width 7 height 7
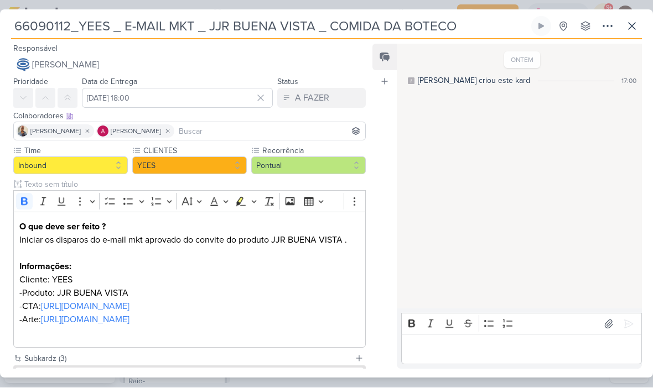
scroll to position [68, 0]
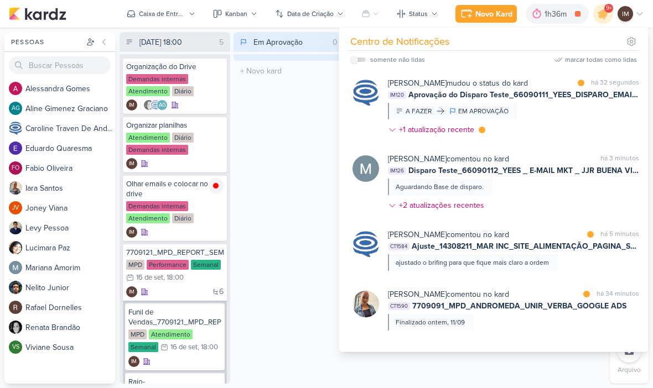
scroll to position [1, 0]
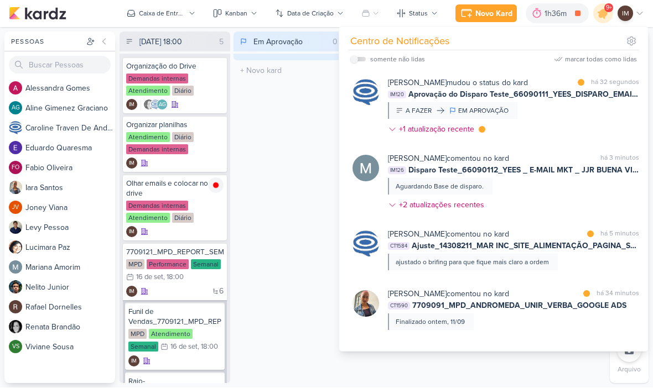
click at [538, 195] on div "[PERSON_NAME] comentou no kard marcar como não lida há 3 minutos IM126 Disparo …" at bounding box center [513, 184] width 251 height 63
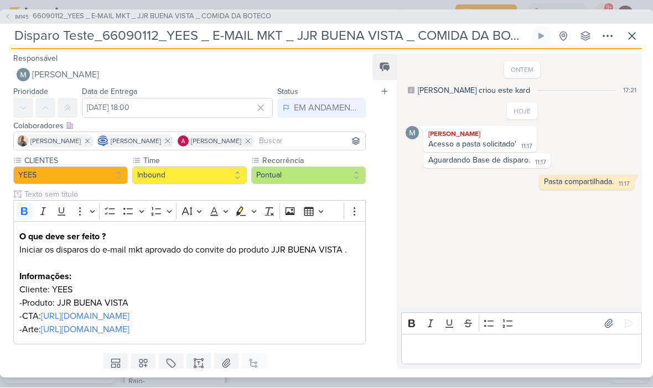
click at [441, 347] on p "Editor editing area: main" at bounding box center [521, 349] width 229 height 13
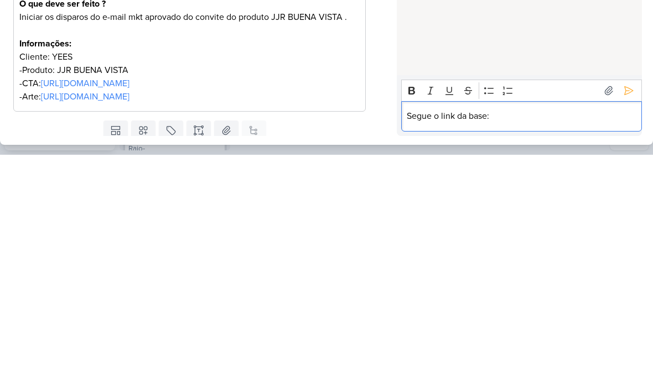
click at [501, 343] on p "Segue o link da base:" at bounding box center [521, 349] width 229 height 13
click at [629, 319] on icon at bounding box center [628, 324] width 11 height 11
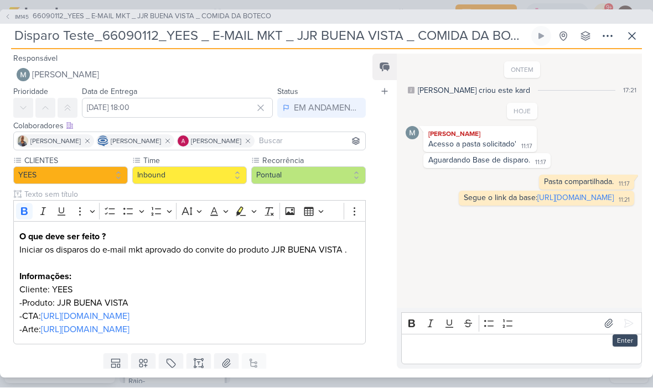
click at [570, 203] on link "https://drive.google.com/file/d/1sLmA0aIZw-UOIUkN2mF5pbmsK-IeXq8v/view?usp=driv…" at bounding box center [575, 198] width 76 height 9
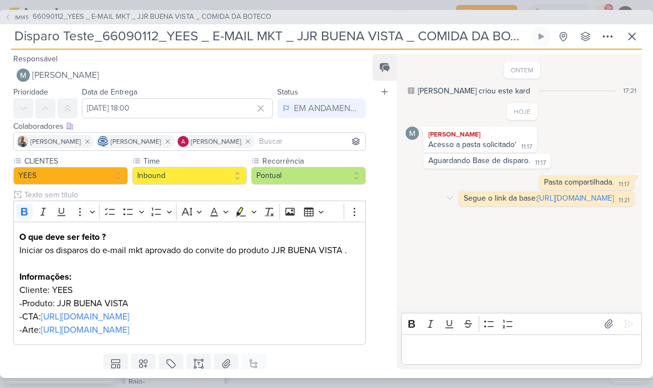
click at [99, 288] on p "Cliente: YEES" at bounding box center [189, 290] width 340 height 13
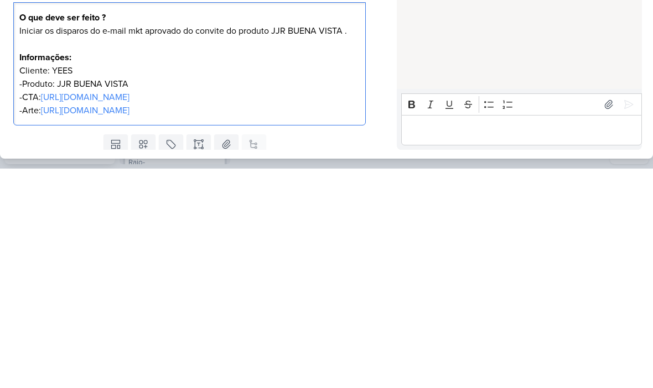
click at [173, 297] on p "-Produto: JJR BUENA VISTA" at bounding box center [189, 303] width 340 height 13
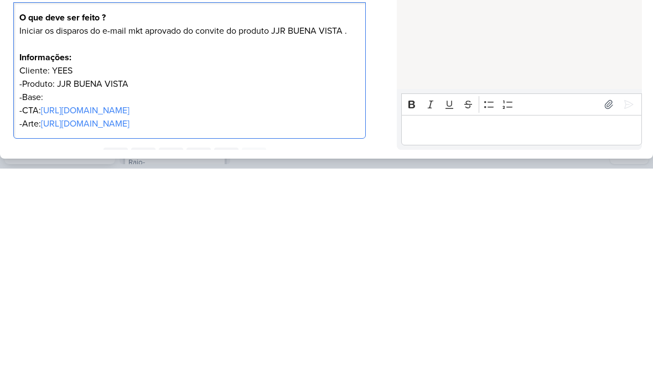
click at [51, 310] on p "-Base:" at bounding box center [189, 316] width 340 height 13
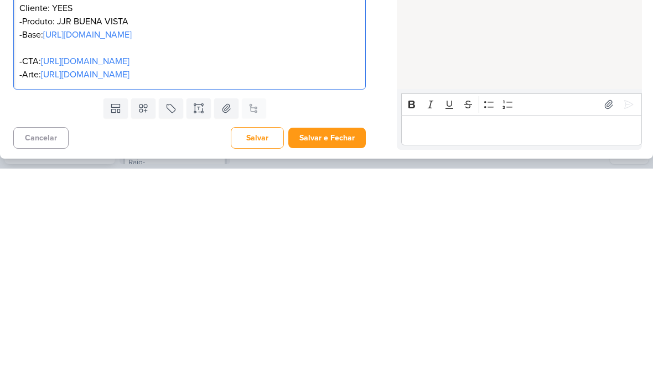
scroll to position [63, 0]
click at [129, 288] on link "https://drive.google.com/drive/folders/1SvXGmHP-mfNQPL7Uaf4aq1zvX3EAGlty" at bounding box center [85, 293] width 88 height 11
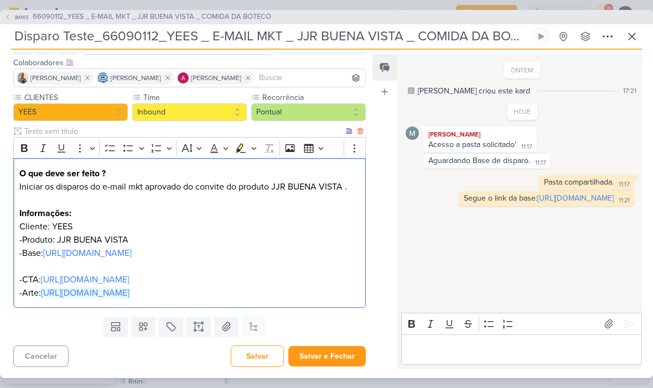
scroll to position [103, 0]
click at [469, 106] on div "HOJE Mariana Amorim Acesso a pasta solicitado' 11:17 11:17 Aguardando Base de d…" at bounding box center [521, 154] width 233 height 103
click at [330, 358] on button "Salvar e Fechar" at bounding box center [326, 356] width 77 height 20
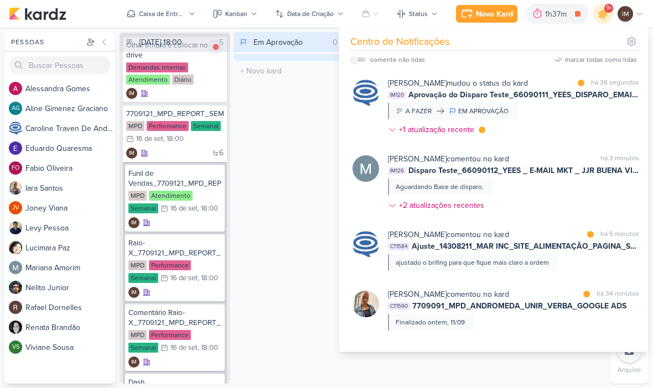
scroll to position [144, 0]
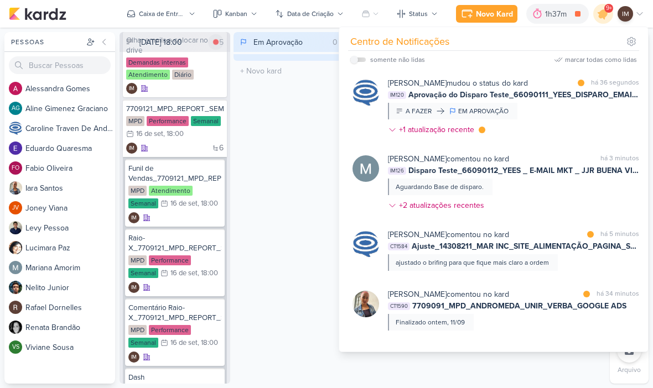
click at [294, 134] on div "Em Aprovação 0 Mover Para Esquerda Mover Para Direita Deletar O título do kard …" at bounding box center [288, 208] width 111 height 352
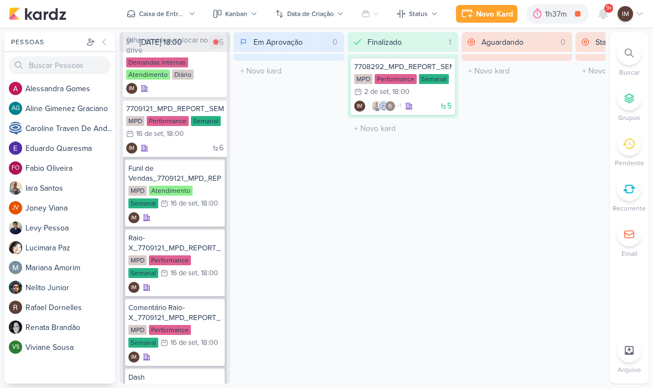
click at [171, 17] on div "Caixa de Entrada" at bounding box center [162, 14] width 46 height 10
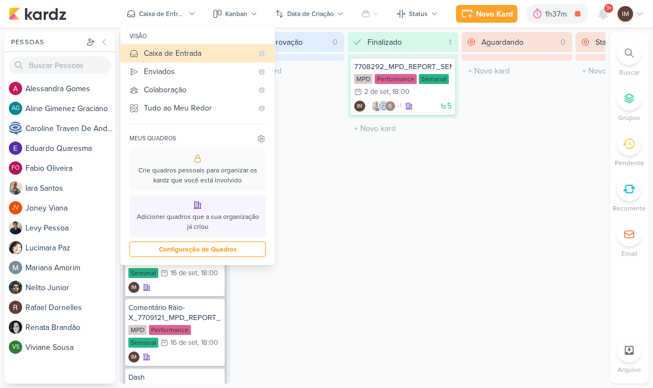
click at [148, 68] on div "Enviados" at bounding box center [198, 72] width 108 height 12
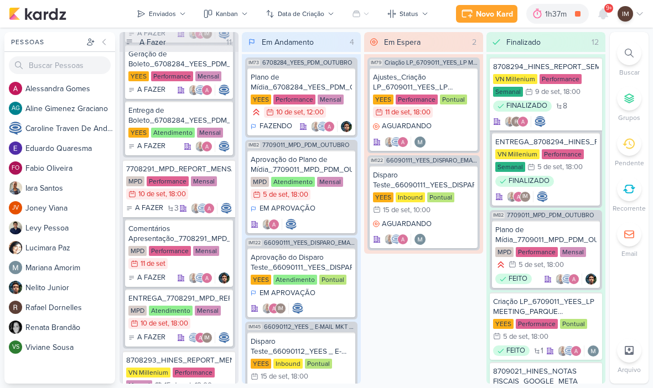
scroll to position [143, 0]
click at [153, 21] on button "Enviados" at bounding box center [161, 14] width 63 height 18
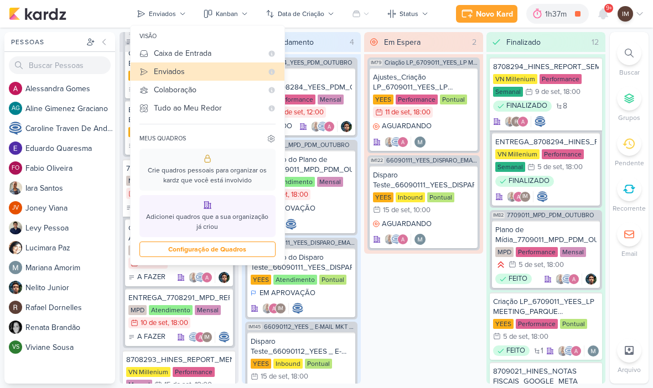
click at [166, 55] on div "Caixa de Entrada" at bounding box center [208, 54] width 108 height 12
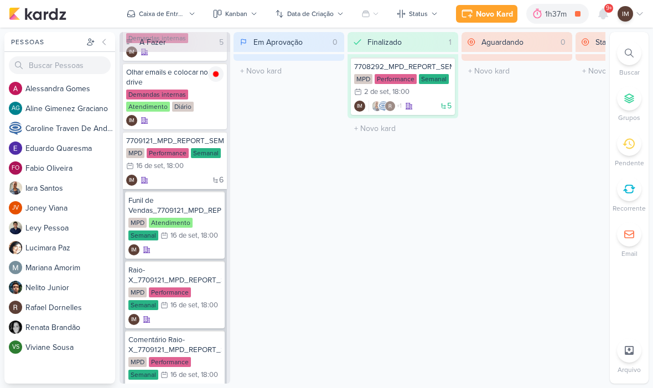
scroll to position [98, 0]
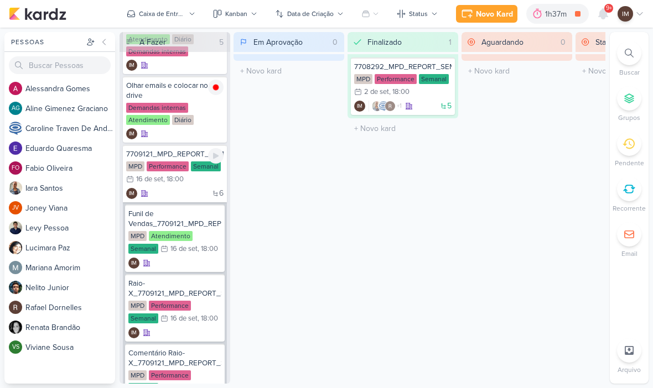
click at [186, 195] on div "6 IM" at bounding box center [174, 193] width 97 height 11
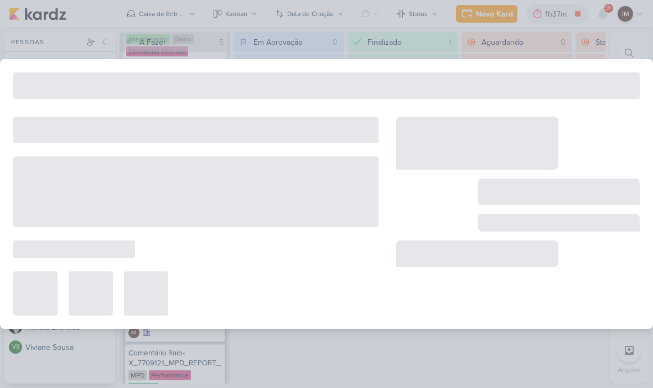
type input "7709121_MPD_REPORT_SEMANAL_17.09"
type input "16 de setembro de 2025 às 18:00"
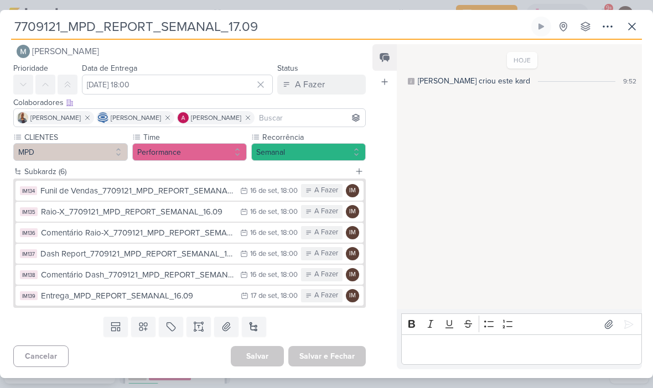
scroll to position [0, 0]
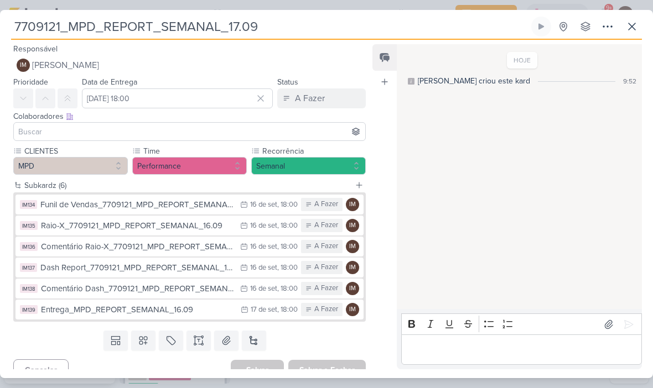
click at [253, 70] on button "IM Isabella Machado Guimarães" at bounding box center [189, 65] width 352 height 20
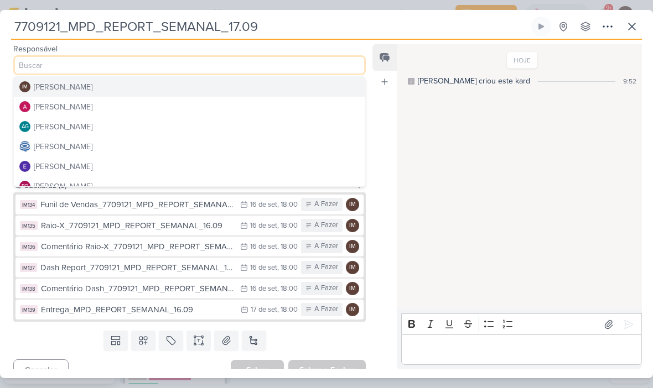
click at [243, 109] on button "[PERSON_NAME]" at bounding box center [189, 107] width 351 height 20
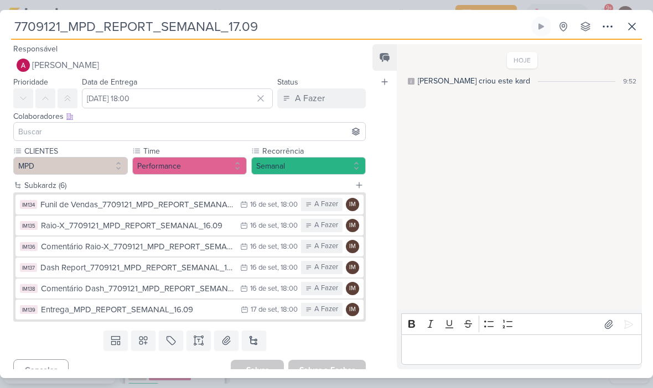
click at [234, 131] on input at bounding box center [189, 131] width 347 height 13
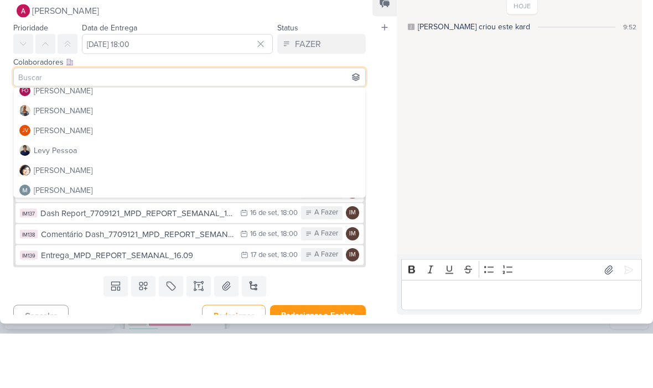
scroll to position [107, 0]
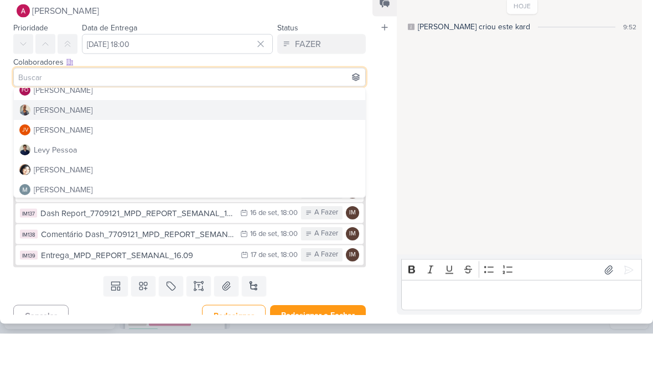
click at [243, 155] on button "[PERSON_NAME]" at bounding box center [189, 165] width 351 height 20
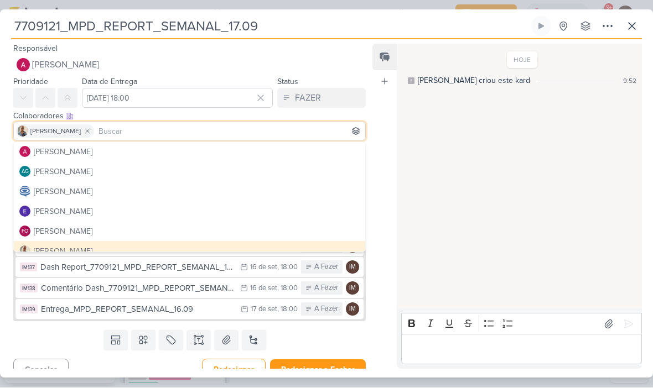
scroll to position [20, 0]
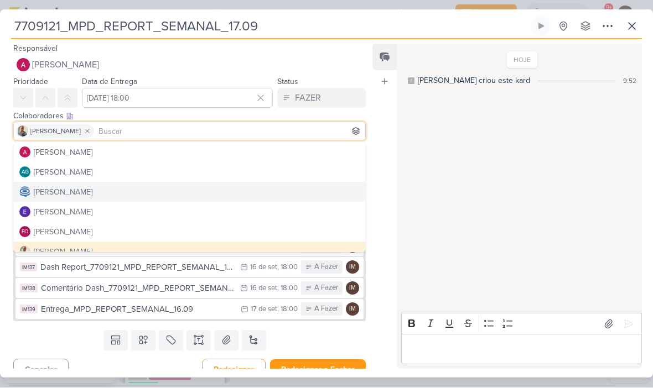
click at [206, 190] on button "[PERSON_NAME]" at bounding box center [189, 193] width 351 height 20
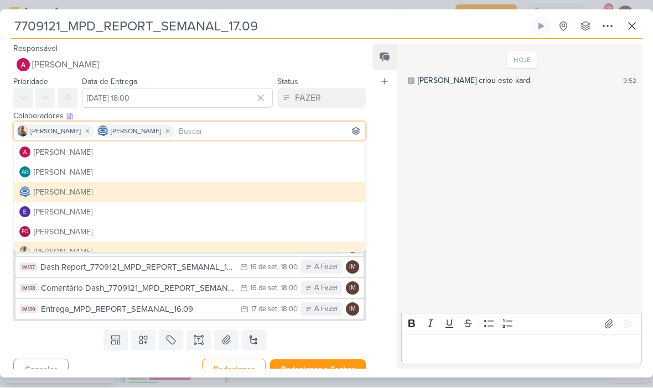
click at [388, 189] on div "Feed Atrelar email Solte o email para atrelar ao kard" at bounding box center [384, 206] width 24 height 325
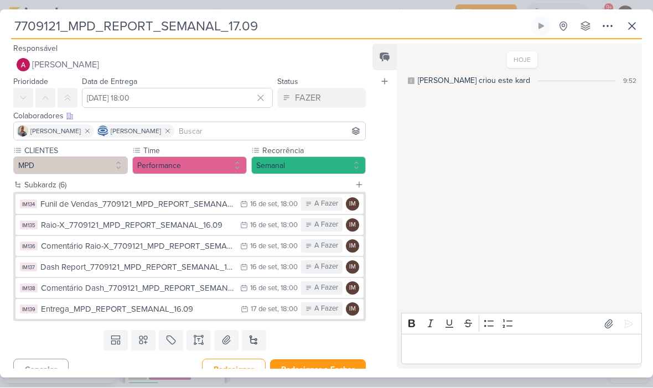
click at [245, 201] on icon at bounding box center [244, 205] width 8 height 8
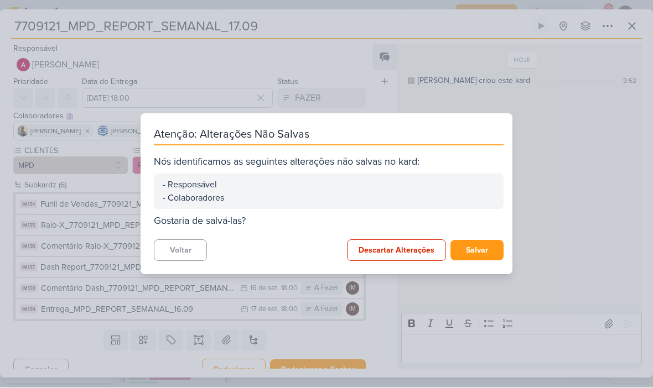
click at [470, 243] on button "Salvar" at bounding box center [476, 251] width 53 height 20
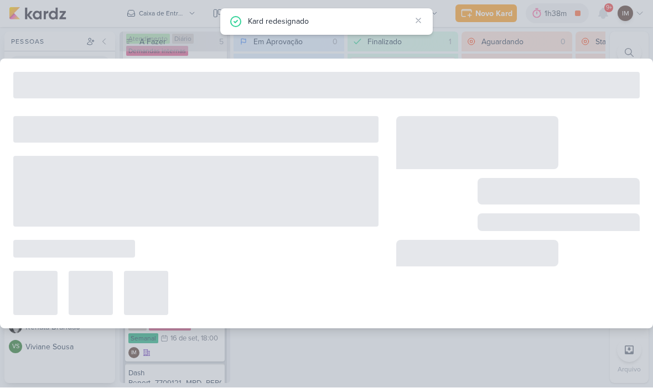
type input "Funil de Vendas_7709121_MPD_REPORT_SEMANAL_16.09"
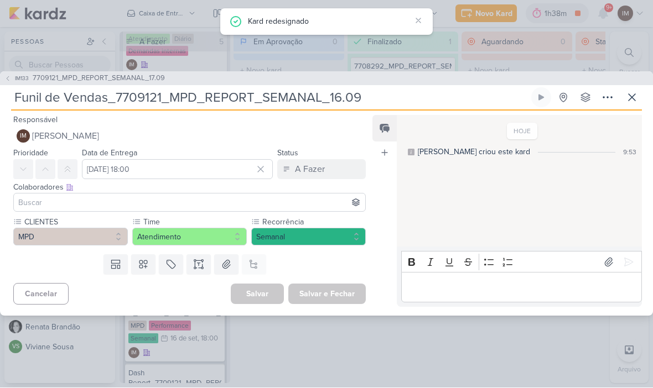
click at [43, 137] on span "[PERSON_NAME]" at bounding box center [65, 136] width 67 height 13
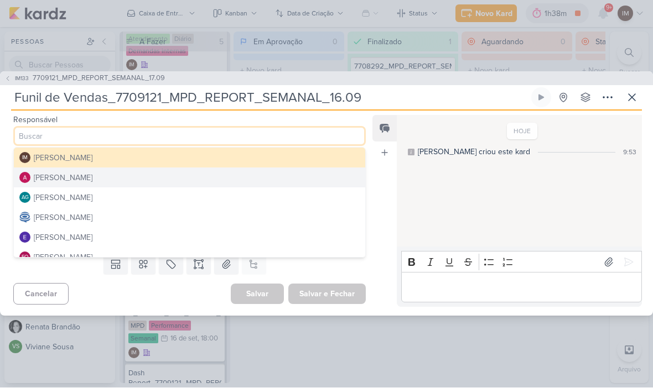
click at [35, 215] on div "[PERSON_NAME]" at bounding box center [63, 218] width 59 height 12
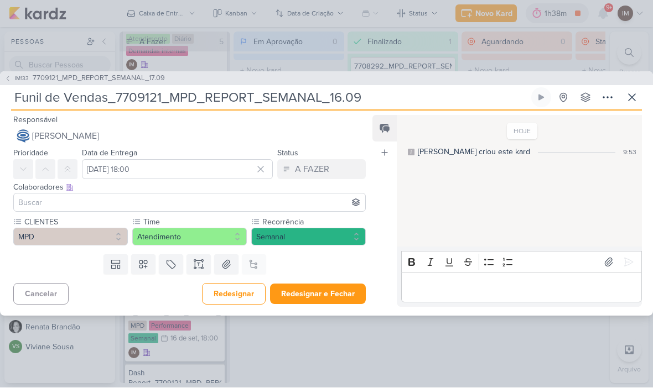
click at [22, 201] on input at bounding box center [189, 202] width 347 height 13
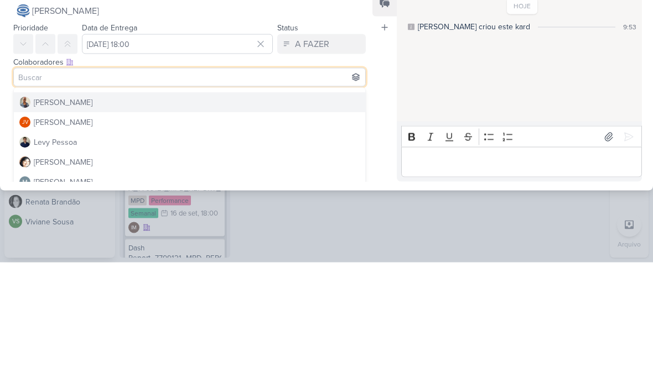
scroll to position [118, 0]
click at [43, 220] on div "[PERSON_NAME]" at bounding box center [63, 226] width 59 height 12
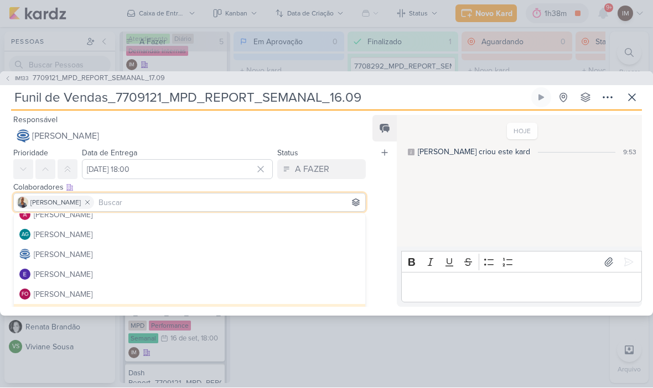
scroll to position [4, 0]
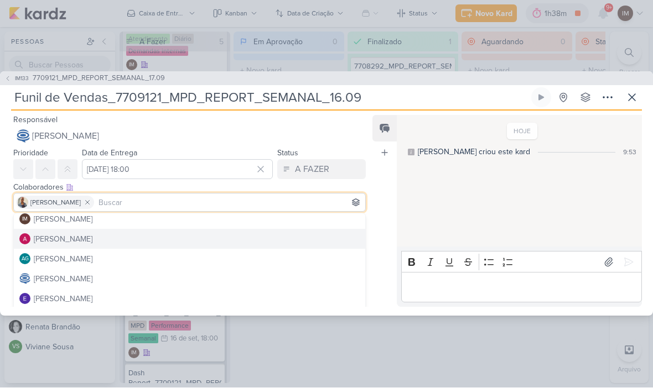
click at [309, 232] on button "[PERSON_NAME]" at bounding box center [189, 240] width 351 height 20
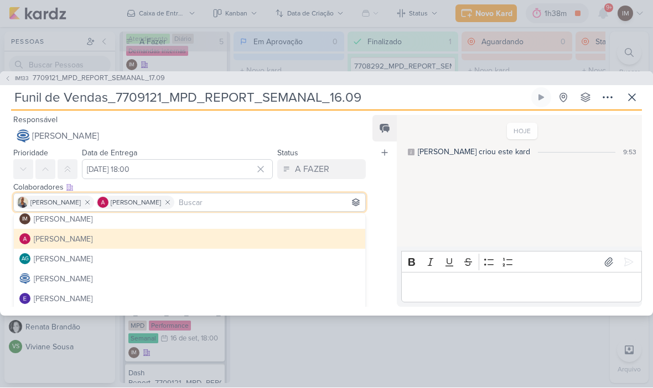
click at [77, 198] on div "Iara Santos Alessandra Gomes" at bounding box center [189, 203] width 352 height 19
click at [84, 202] on icon at bounding box center [88, 203] width 8 height 8
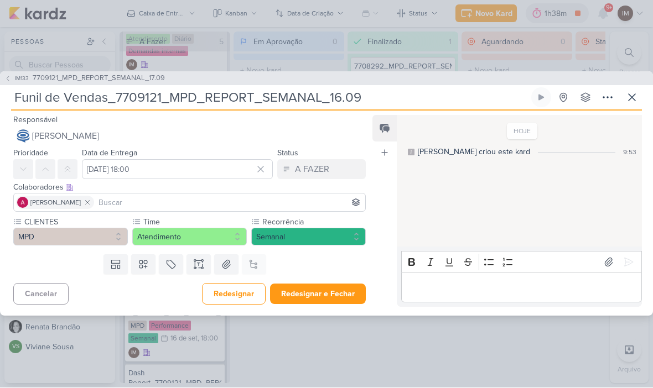
click at [177, 202] on input at bounding box center [229, 202] width 267 height 13
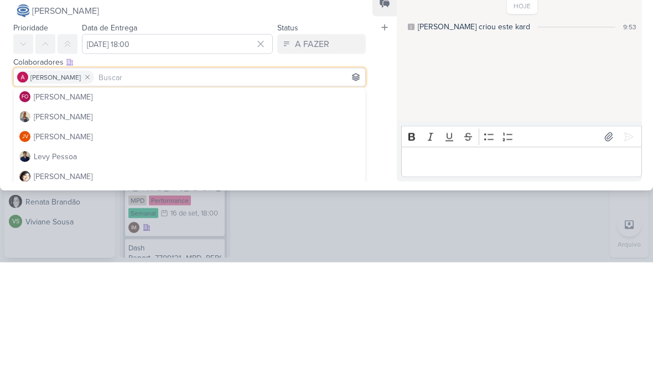
scroll to position [103, 0]
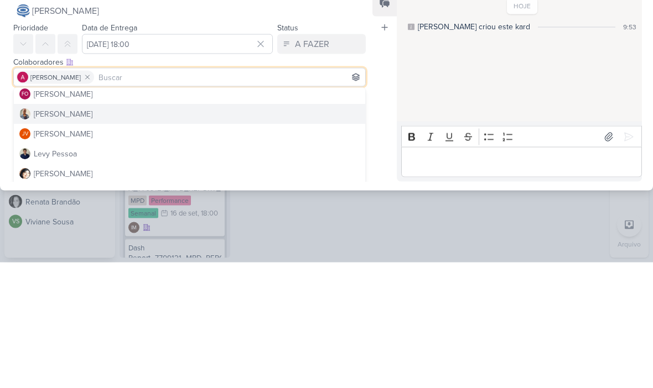
click at [225, 230] on button "[PERSON_NAME]" at bounding box center [189, 240] width 351 height 20
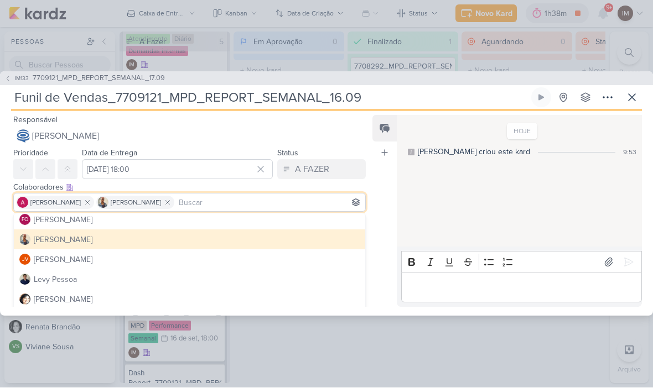
click at [382, 249] on div "Feed Atrelar email Solte o email para atrelar ao kard" at bounding box center [384, 212] width 24 height 192
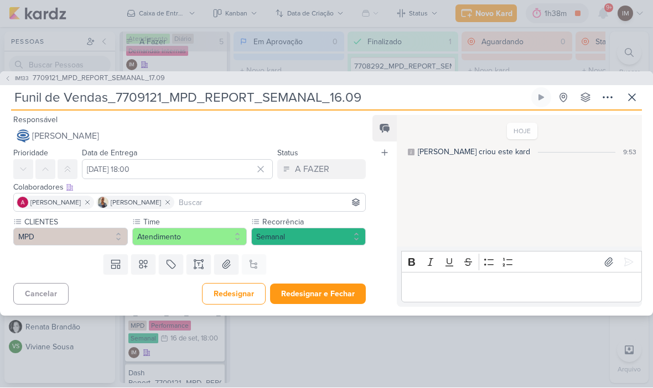
click at [325, 293] on button "Redesignar e Fechar" at bounding box center [318, 294] width 96 height 20
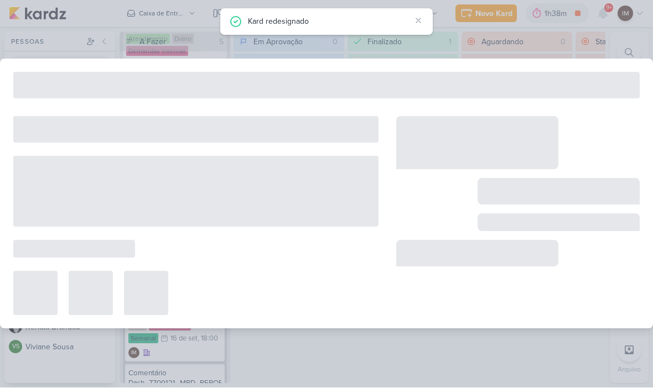
type input "7709121_MPD_REPORT_SEMANAL_17.09"
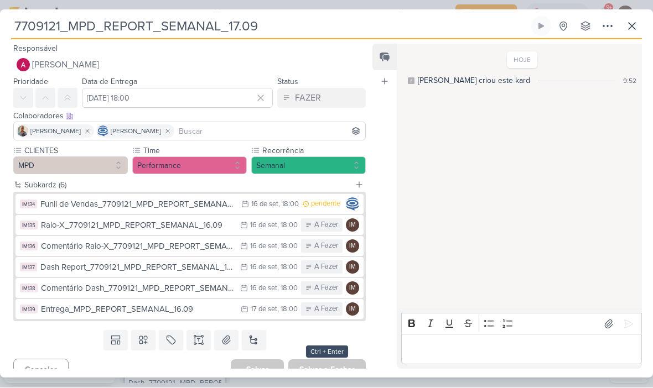
click at [265, 222] on div "16 de set" at bounding box center [263, 225] width 27 height 7
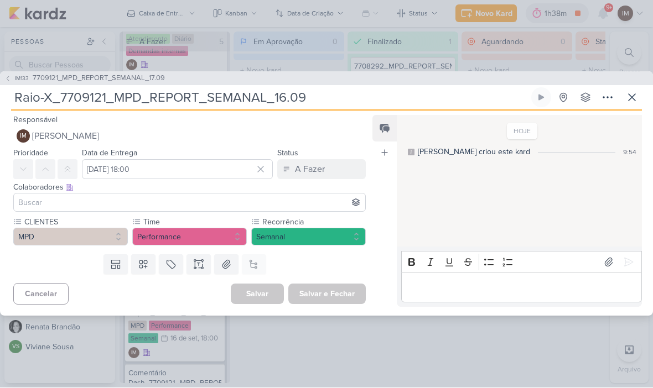
click at [49, 132] on span "[PERSON_NAME]" at bounding box center [65, 136] width 67 height 13
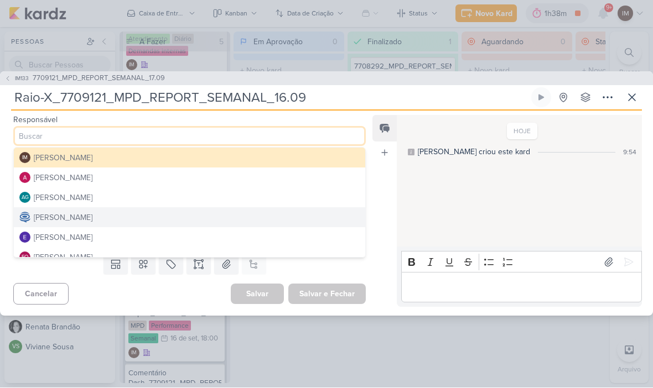
click at [247, 173] on button "[PERSON_NAME]" at bounding box center [189, 178] width 351 height 20
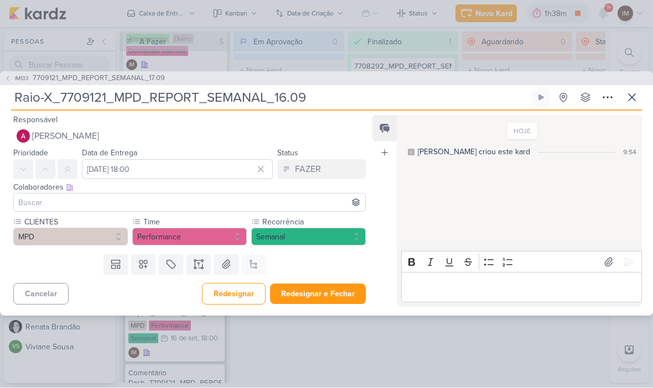
click at [244, 199] on input at bounding box center [189, 202] width 347 height 13
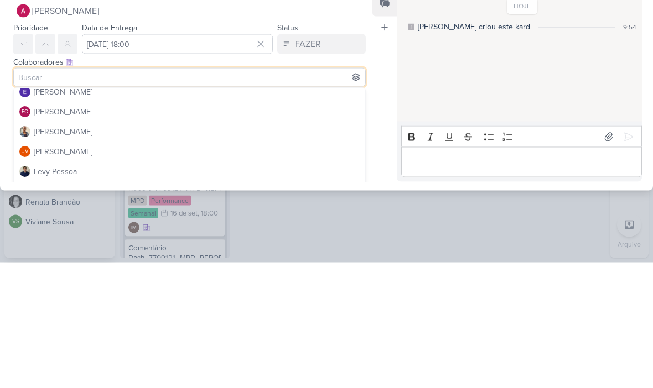
scroll to position [86, 0]
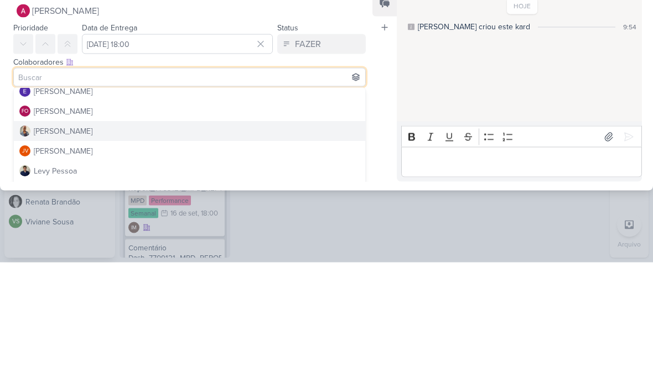
click at [258, 247] on button "[PERSON_NAME]" at bounding box center [189, 257] width 351 height 20
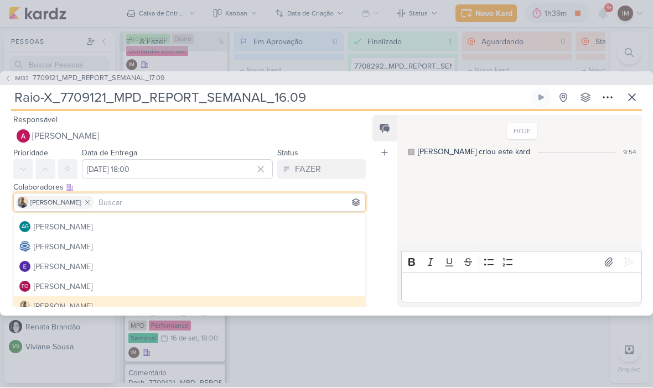
scroll to position [25, 0]
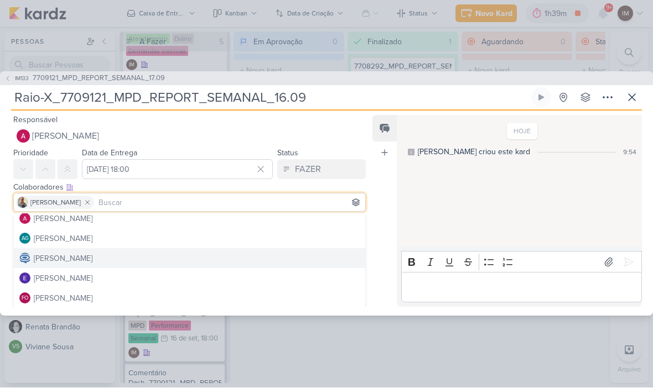
click at [205, 257] on button "[PERSON_NAME]" at bounding box center [189, 259] width 351 height 20
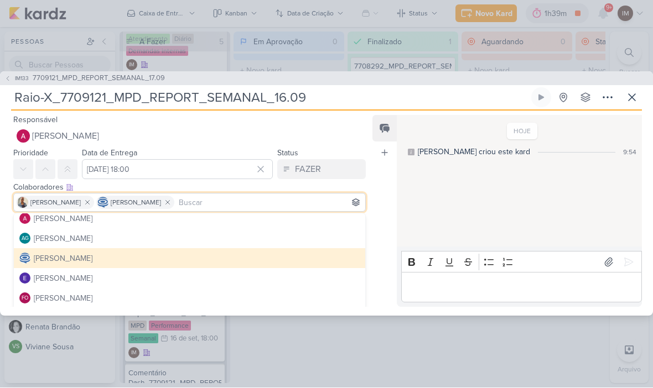
click at [388, 248] on div "Feed Atrelar email Solte o email para atrelar ao kard" at bounding box center [384, 212] width 24 height 192
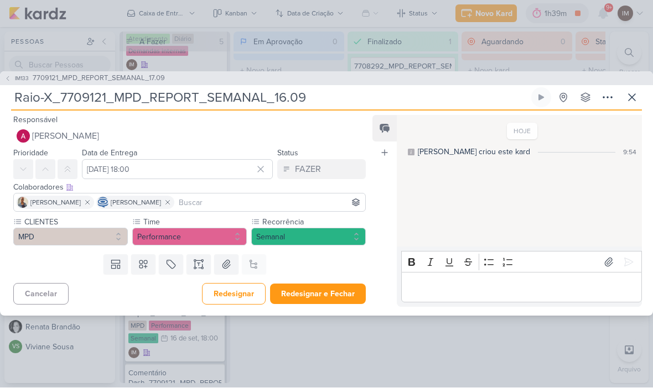
click at [334, 298] on button "Redesignar e Fechar" at bounding box center [318, 294] width 96 height 20
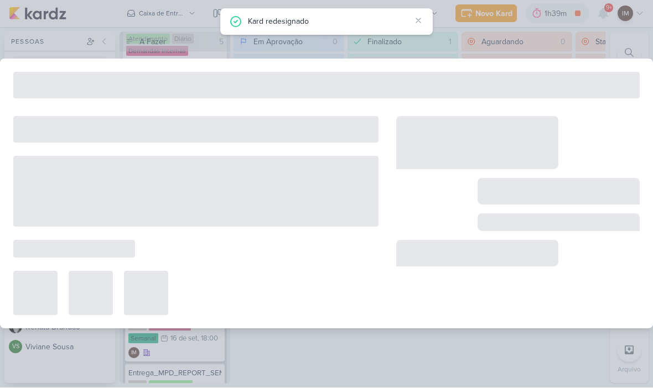
type input "7709121_MPD_REPORT_SEMANAL_17.09"
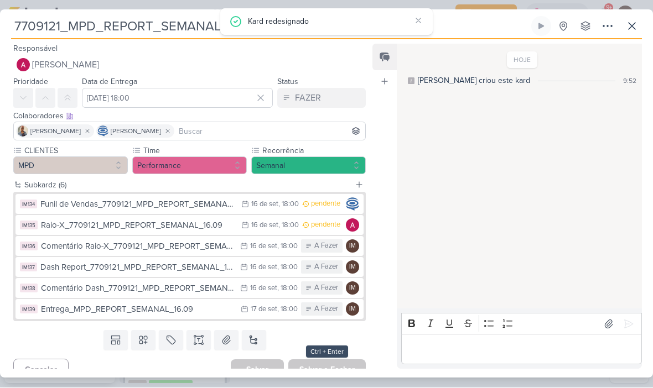
click at [257, 249] on div "16 de set" at bounding box center [263, 246] width 27 height 7
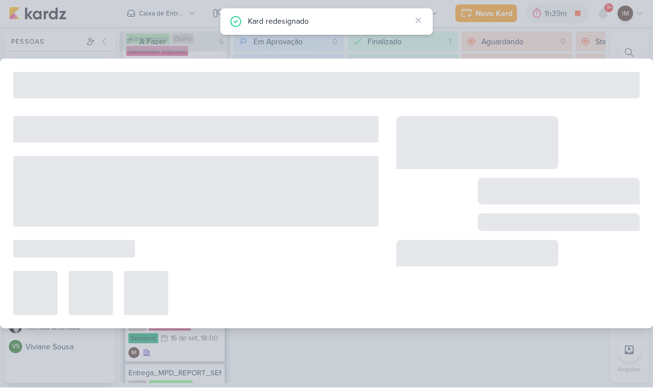
click at [257, 248] on div at bounding box center [195, 216] width 365 height 199
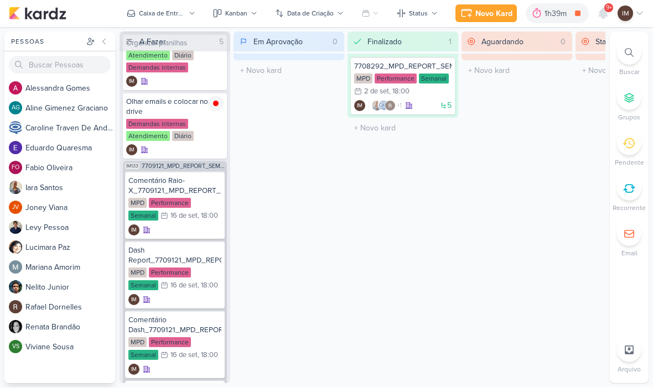
scroll to position [80, 0]
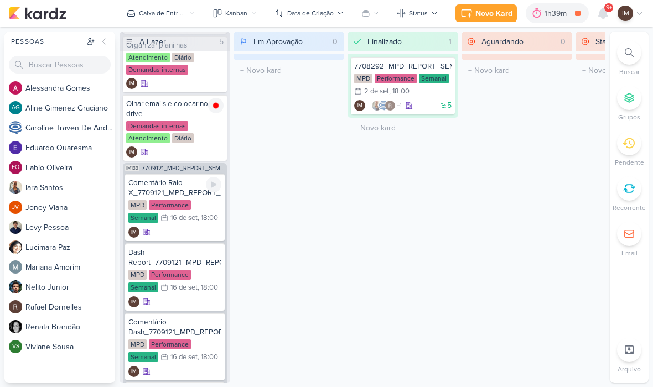
click at [194, 233] on div "IM" at bounding box center [174, 232] width 93 height 11
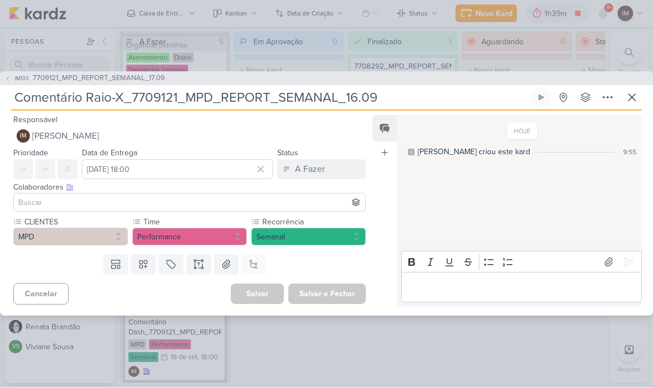
click at [227, 134] on button "IM Isabella Machado Guimarães" at bounding box center [189, 137] width 352 height 20
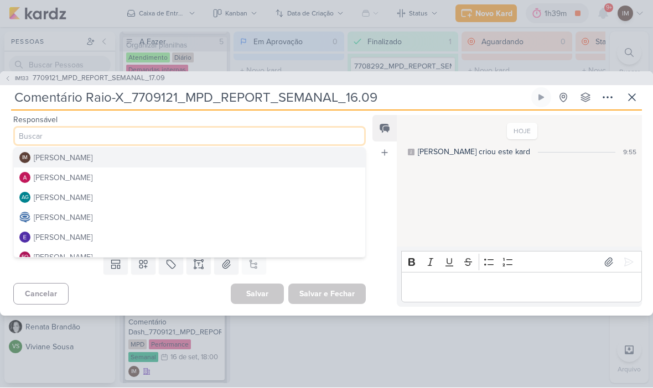
click at [60, 183] on div "[PERSON_NAME]" at bounding box center [63, 179] width 59 height 12
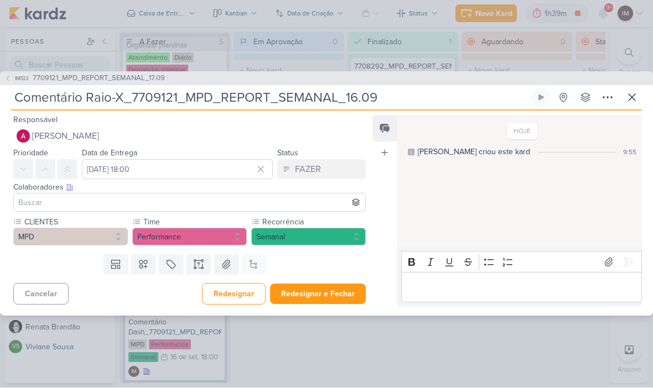
click at [23, 202] on input at bounding box center [189, 202] width 347 height 13
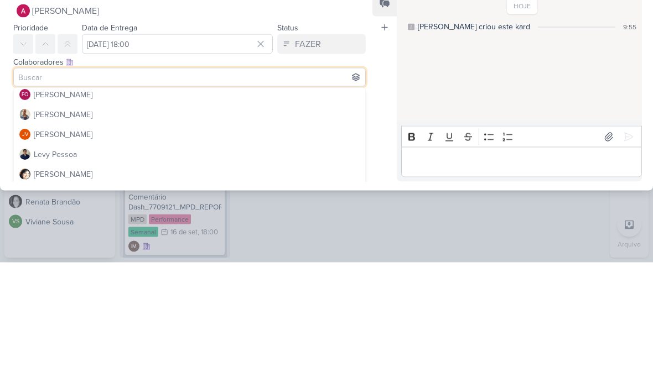
scroll to position [103, 0]
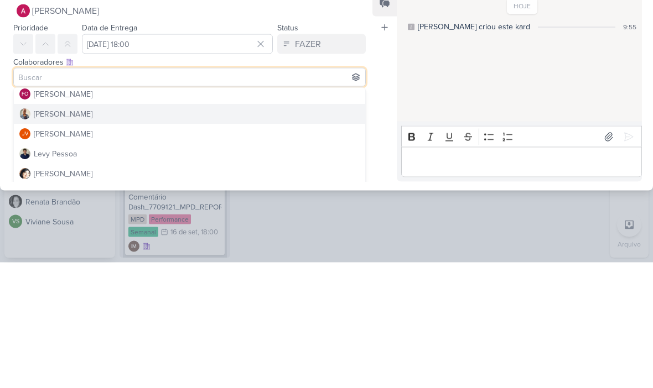
click at [29, 235] on img at bounding box center [24, 240] width 11 height 11
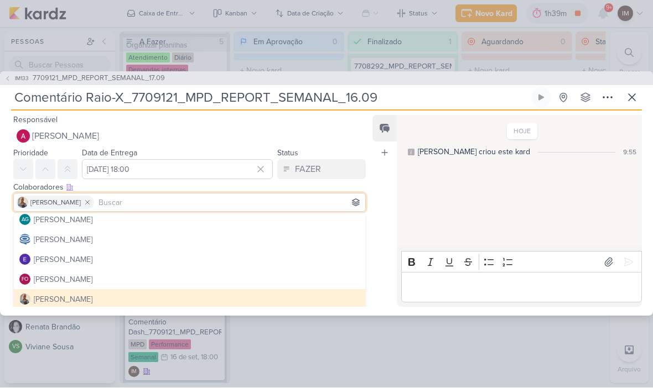
scroll to position [43, 0]
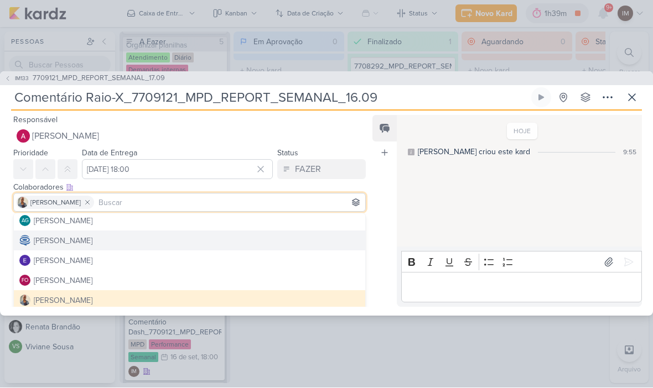
click at [43, 241] on div "[PERSON_NAME]" at bounding box center [63, 242] width 59 height 12
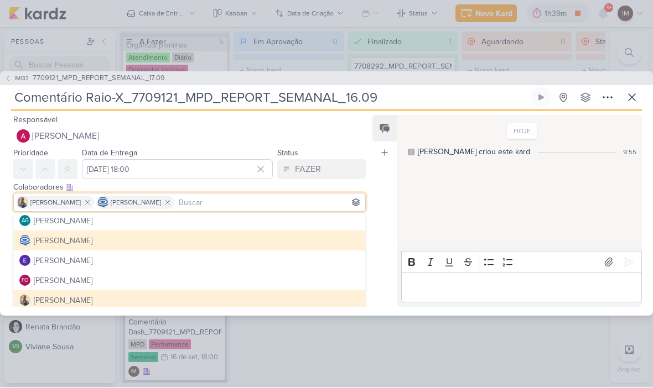
click at [377, 211] on div "Feed Atrelar email Solte o email para atrelar ao kard" at bounding box center [384, 212] width 24 height 192
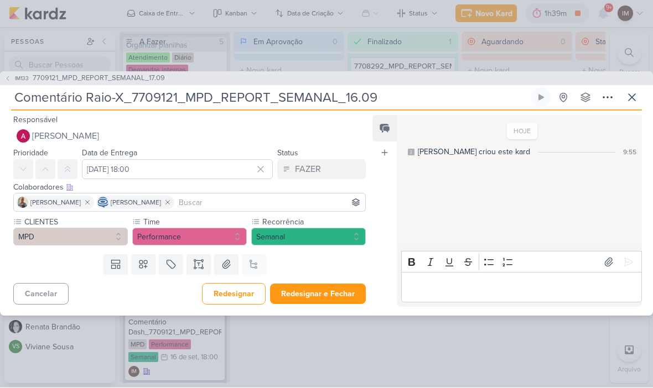
click at [311, 289] on button "Redesignar e Fechar" at bounding box center [318, 294] width 96 height 20
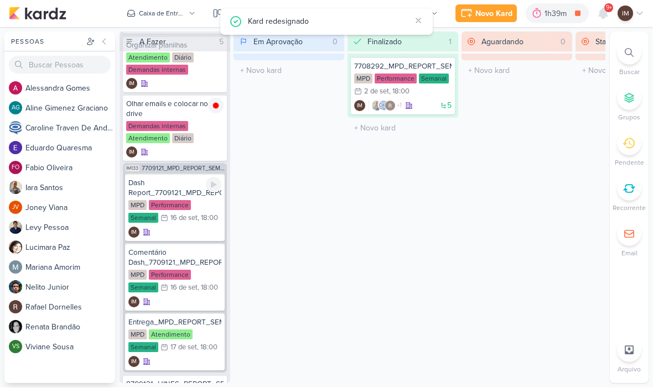
click at [173, 234] on div "IM" at bounding box center [174, 232] width 93 height 11
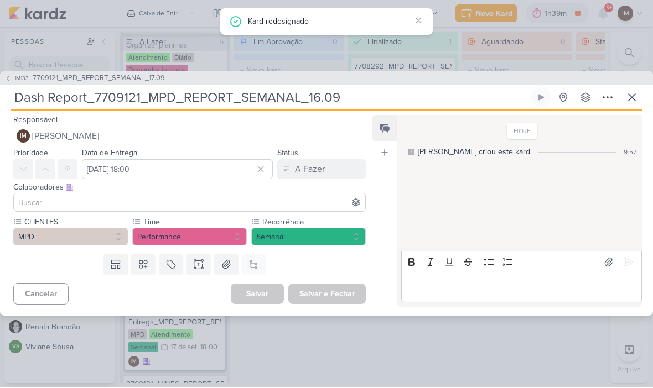
click at [50, 130] on span "[PERSON_NAME]" at bounding box center [65, 136] width 67 height 13
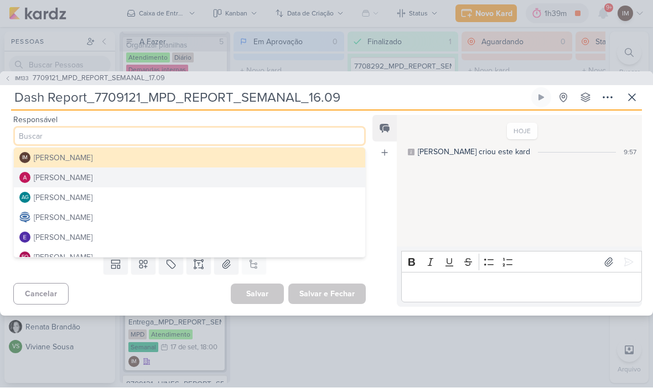
scroll to position [1, 0]
click at [41, 172] on div "[PERSON_NAME]" at bounding box center [63, 178] width 59 height 12
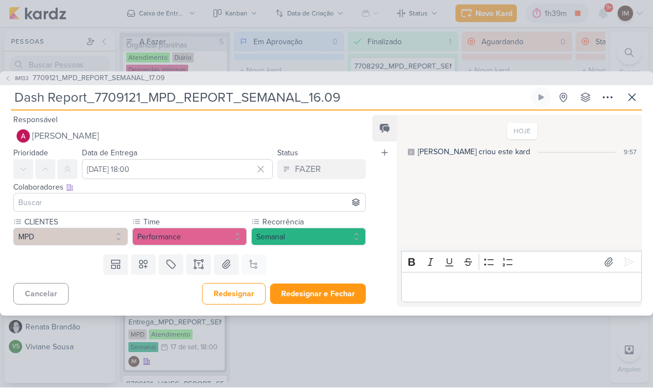
click at [32, 201] on input at bounding box center [189, 202] width 347 height 13
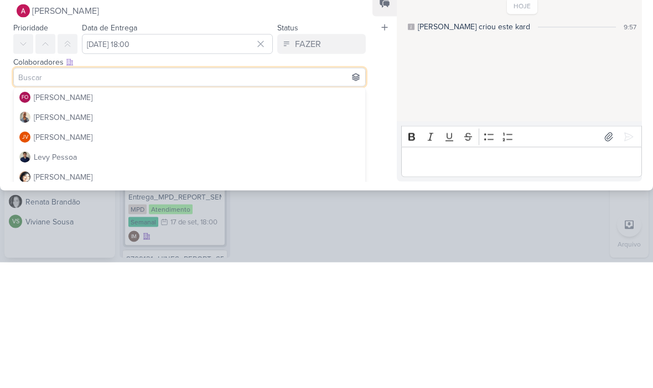
scroll to position [104, 0]
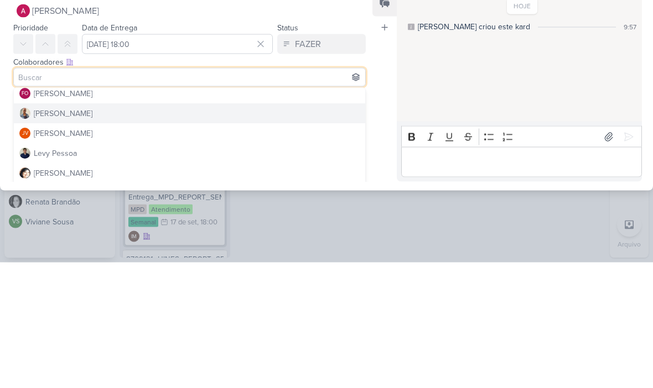
click at [46, 230] on button "[PERSON_NAME]" at bounding box center [189, 240] width 351 height 20
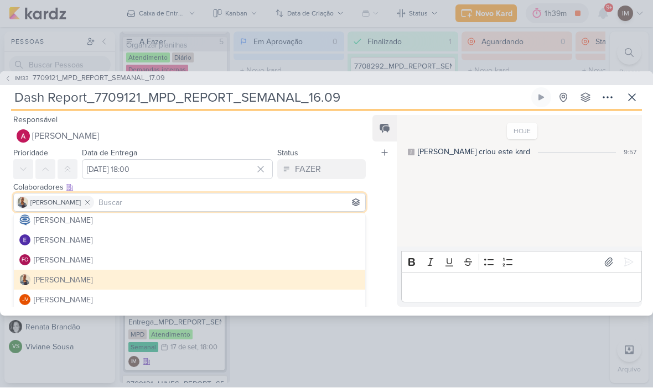
scroll to position [61, 0]
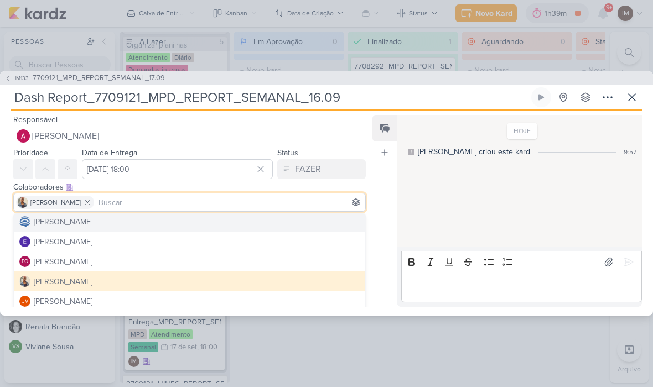
click at [48, 223] on div "[PERSON_NAME]" at bounding box center [63, 223] width 59 height 12
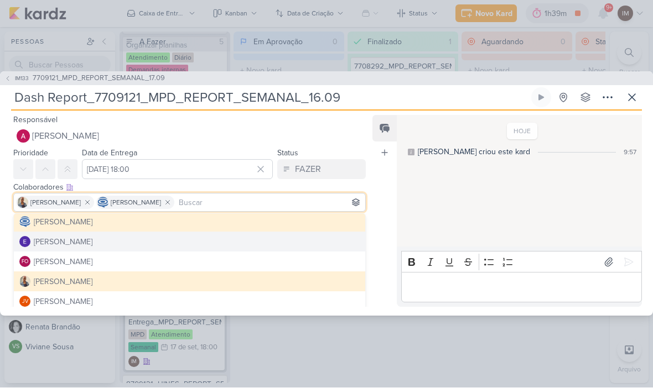
click at [387, 253] on div "Feed Atrelar email Solte o email para atrelar ao kard" at bounding box center [384, 212] width 24 height 192
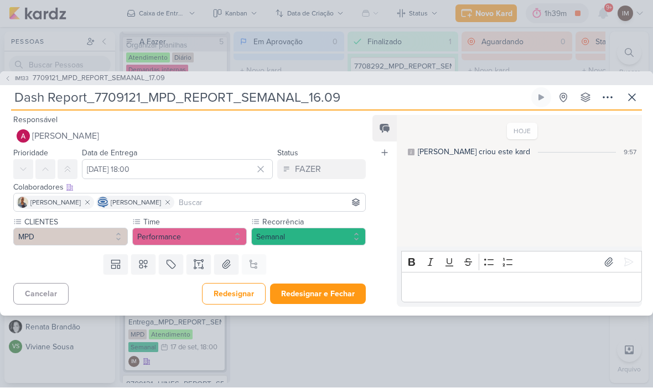
click at [326, 291] on button "Redesignar e Fechar" at bounding box center [318, 294] width 96 height 20
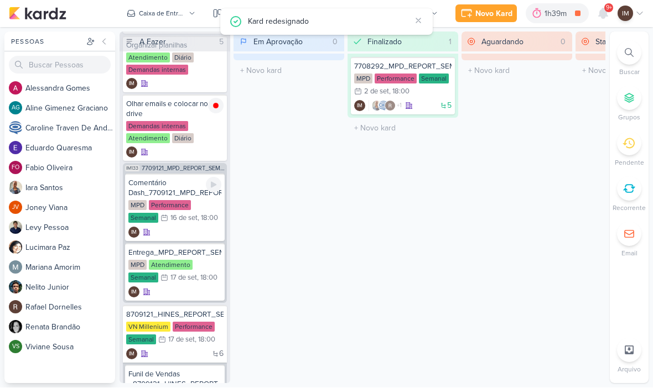
click at [181, 223] on div "MPD Performance Semanal 16/9 16 de set , 18:00" at bounding box center [174, 213] width 93 height 24
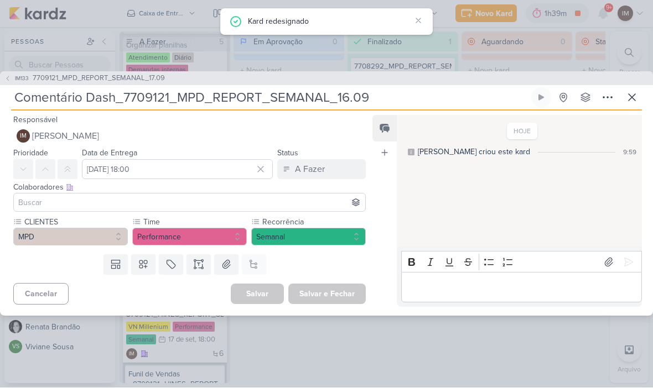
click at [46, 137] on span "[PERSON_NAME]" at bounding box center [65, 136] width 67 height 13
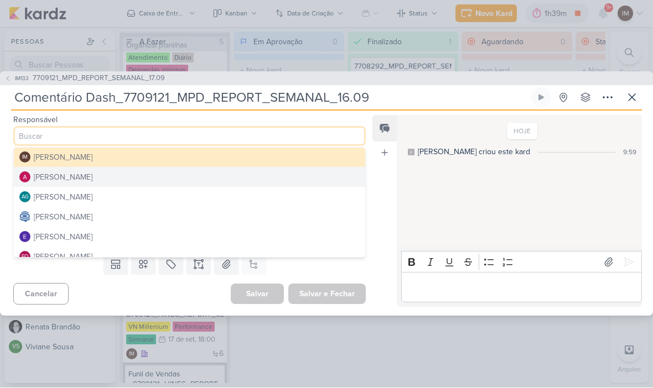
click at [45, 182] on div "[PERSON_NAME]" at bounding box center [63, 178] width 59 height 12
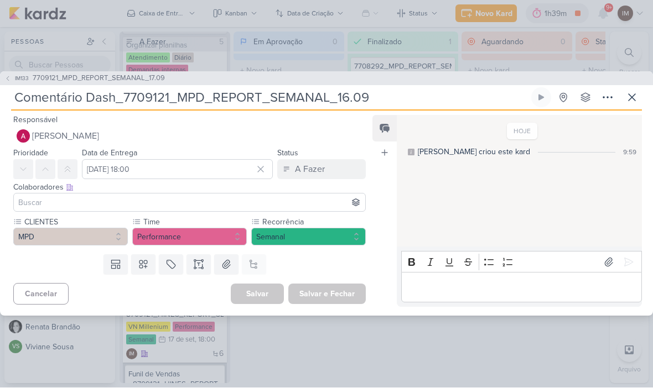
click at [44, 199] on input at bounding box center [189, 202] width 347 height 13
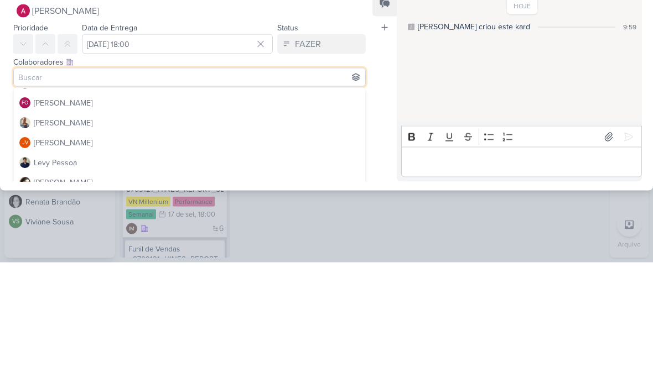
scroll to position [99, 0]
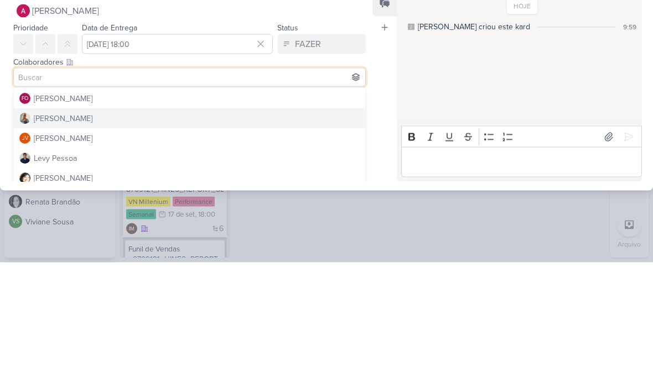
click at [277, 235] on button "[PERSON_NAME]" at bounding box center [189, 245] width 351 height 20
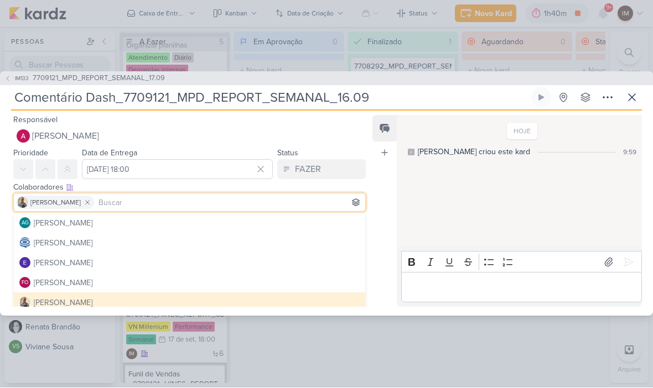
scroll to position [35, 0]
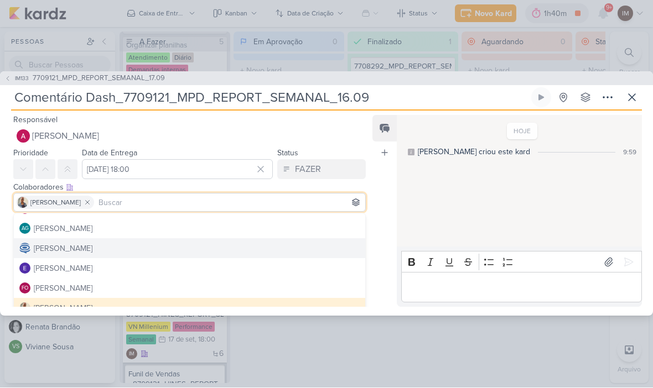
click at [268, 248] on button "[PERSON_NAME]" at bounding box center [189, 249] width 351 height 20
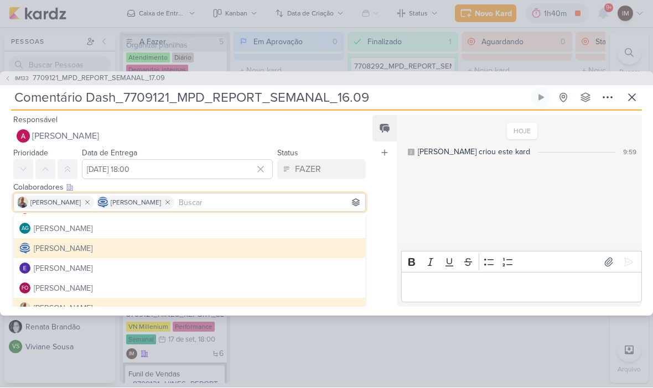
click at [381, 207] on div "Feed Atrelar email Solte o email para atrelar ao kard" at bounding box center [384, 212] width 24 height 192
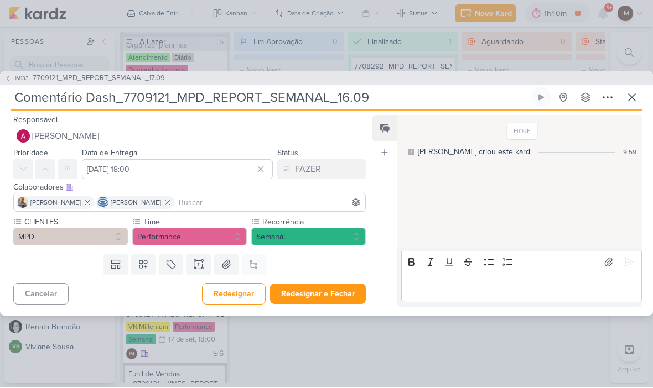
click at [331, 297] on button "Redesignar e Fechar" at bounding box center [318, 294] width 96 height 20
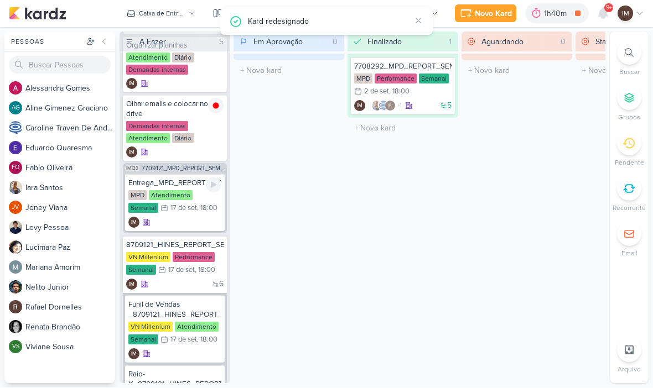
click at [194, 228] on div "Entrega_MPD_REPORT_SEMANAL_16.09 MPD Atendimento Semanal 17/9 17 de set , 18:00…" at bounding box center [175, 203] width 100 height 58
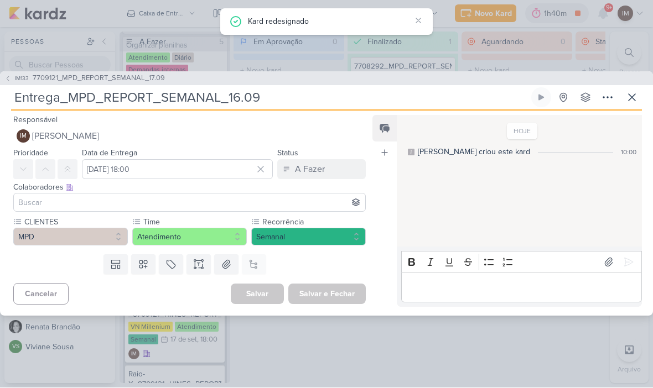
click at [210, 135] on button "IM Isabella Machado Guimarães" at bounding box center [189, 137] width 352 height 20
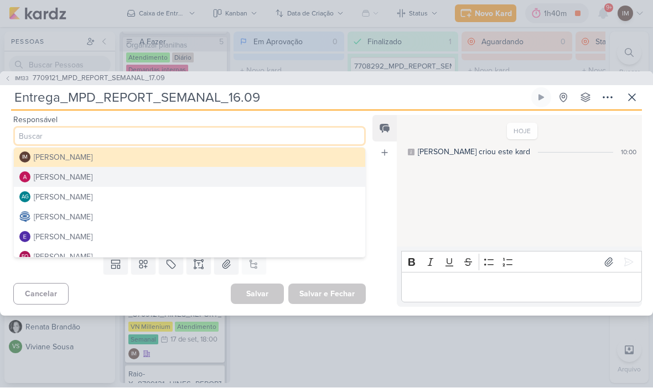
click at [179, 218] on button "[PERSON_NAME]" at bounding box center [189, 217] width 351 height 20
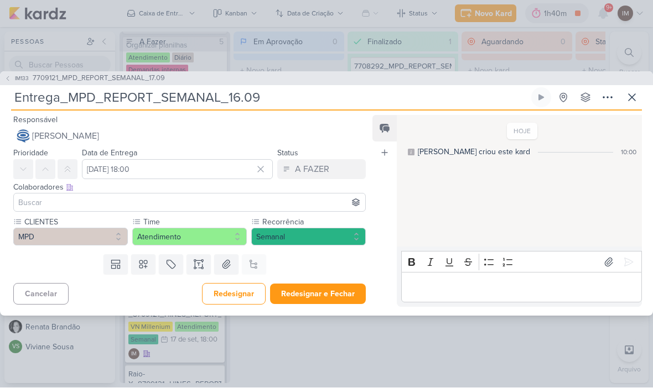
click at [236, 102] on input "Entrega_MPD_REPORT_SEMANAL_16.09" at bounding box center [270, 98] width 518 height 20
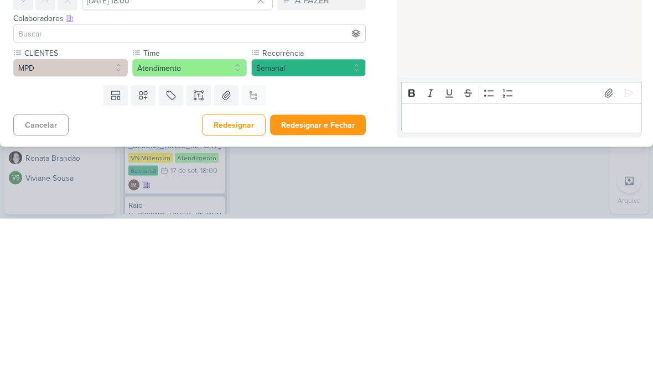
click at [343, 284] on button "Redesignar e Fechar" at bounding box center [318, 294] width 96 height 20
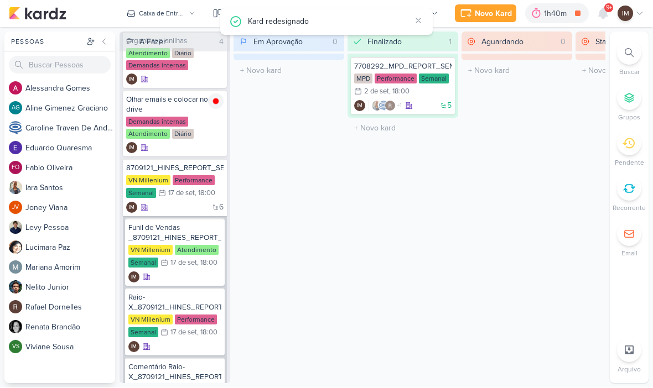
scroll to position [79, 0]
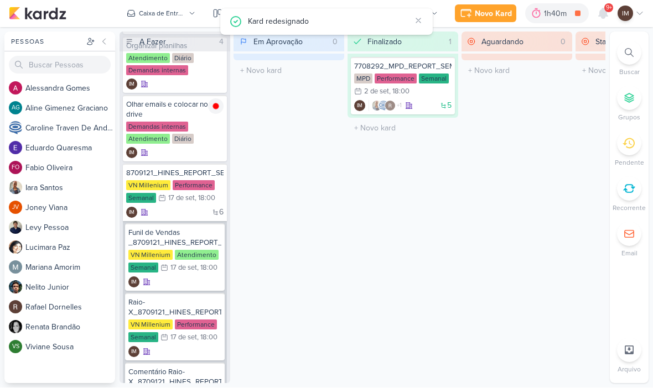
click at [183, 14] on div "Caixa de Entrada" at bounding box center [162, 14] width 46 height 10
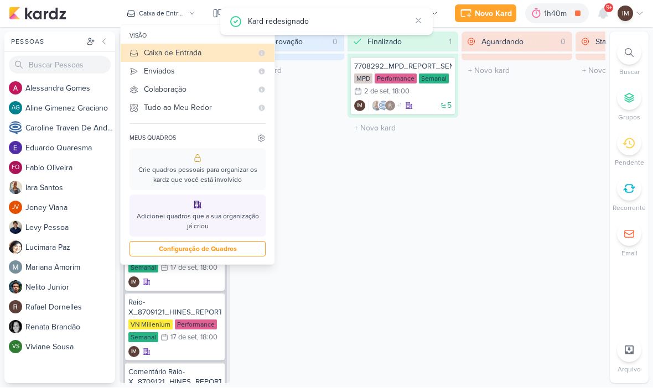
click at [207, 67] on div "Enviados" at bounding box center [198, 72] width 108 height 12
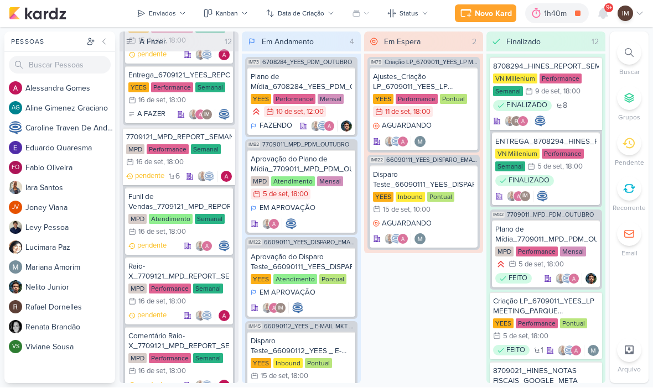
scroll to position [1897, 0]
click at [173, 204] on div "Funil de Vendas_7709121_MPD_REPORT_SEMANAL_16.09" at bounding box center [178, 203] width 101 height 20
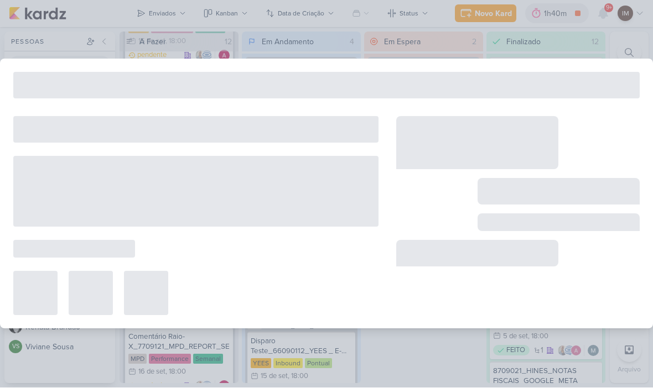
type input "Funil de Vendas_7709121_MPD_REPORT_SEMANAL_16.09"
type input "16 de setembro de 2025 às 18:00"
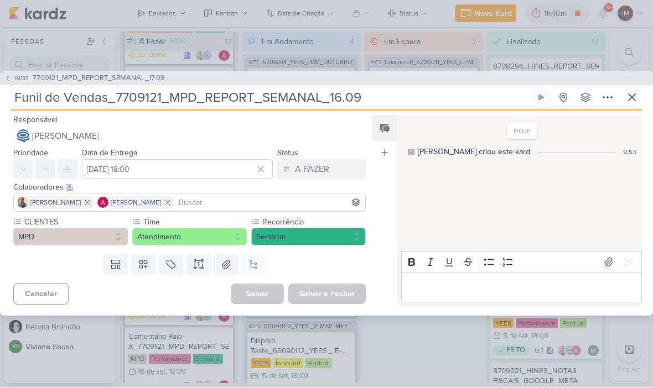
click at [354, 99] on input "Funil de Vendas_7709121_MPD_REPORT_SEMANAL_16.09" at bounding box center [270, 98] width 518 height 20
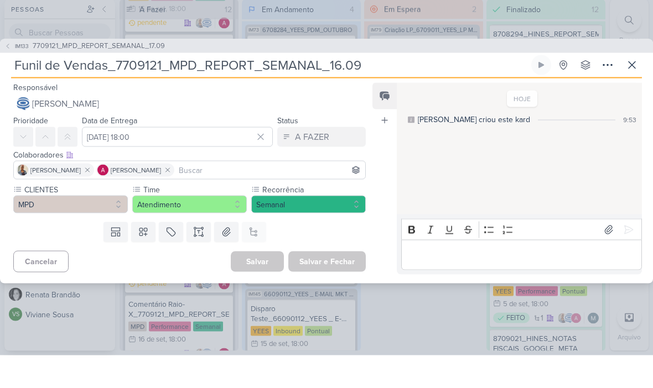
click at [342, 88] on input "Funil de Vendas_7709121_MPD_REPORT_SEMANAL_16.09" at bounding box center [270, 98] width 518 height 20
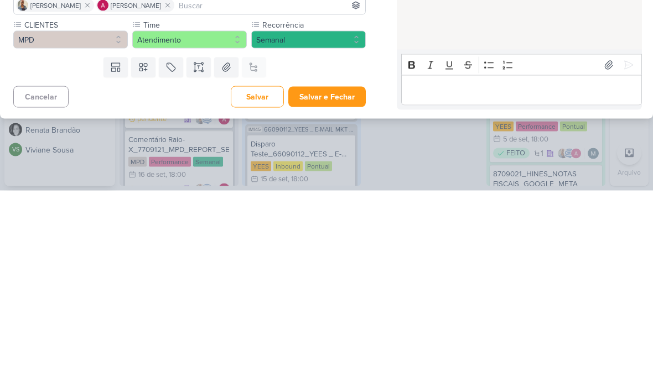
click at [345, 284] on button "Salvar e Fechar" at bounding box center [326, 294] width 77 height 20
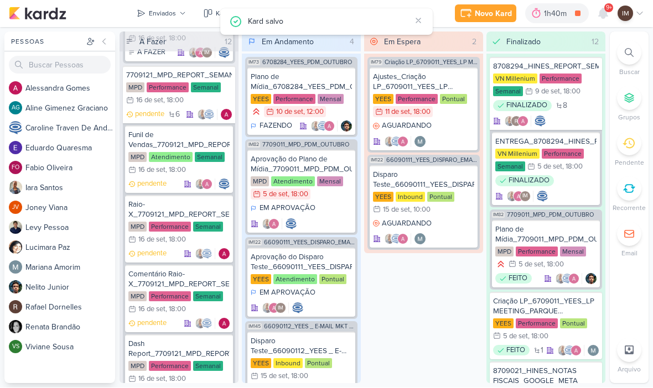
scroll to position [1960, 0]
click at [171, 202] on div "Raio-X_7709121_MPD_REPORT_SEMANAL_16.09" at bounding box center [178, 210] width 101 height 20
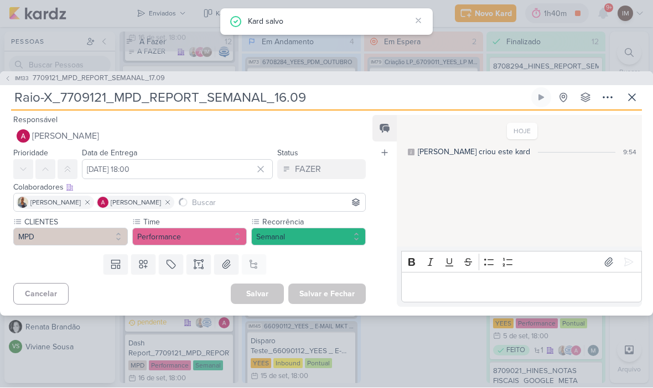
click at [461, 97] on input "Raio-X_7709121_MPD_REPORT_SEMANAL_16.09" at bounding box center [270, 98] width 518 height 20
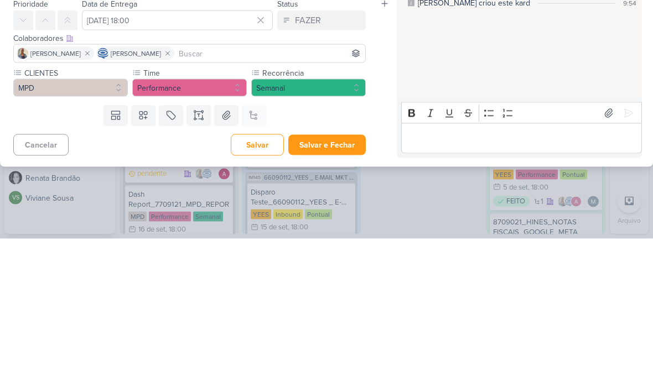
click at [353, 284] on button "Salvar e Fechar" at bounding box center [326, 294] width 77 height 20
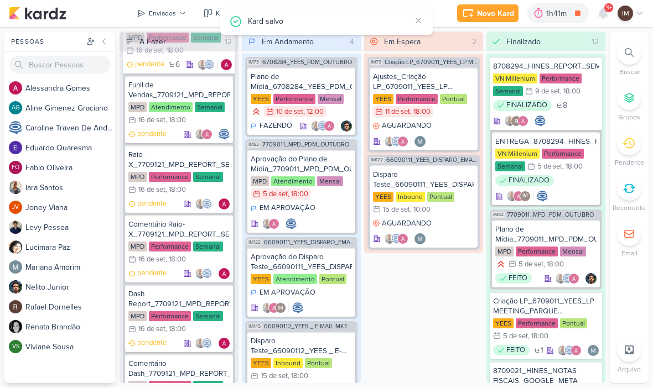
scroll to position [2039, 0]
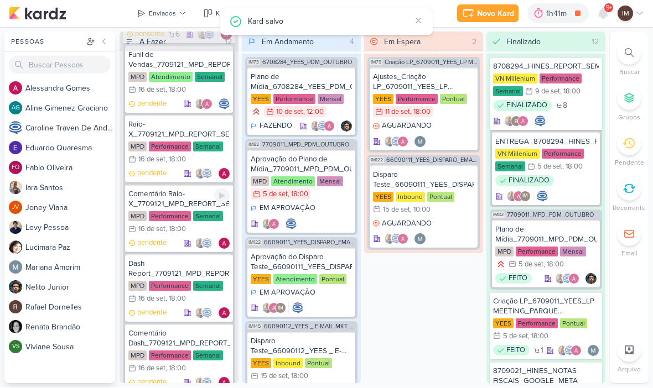
click at [165, 198] on div "Comentário Raio-X_7709121_MPD_REPORT_SEMANAL_16.09" at bounding box center [178, 200] width 101 height 20
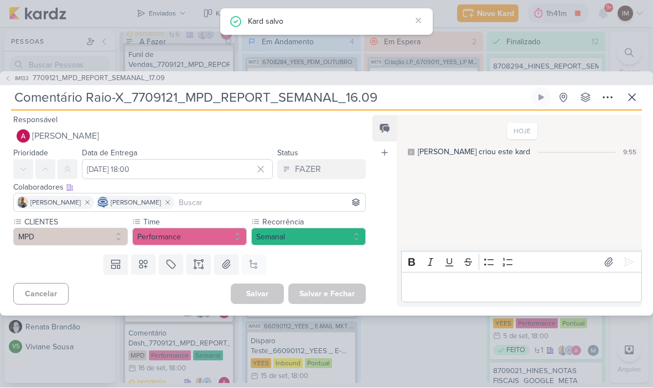
click at [438, 100] on input "Comentário Raio-X_7709121_MPD_REPORT_SEMANAL_16.09" at bounding box center [270, 98] width 518 height 20
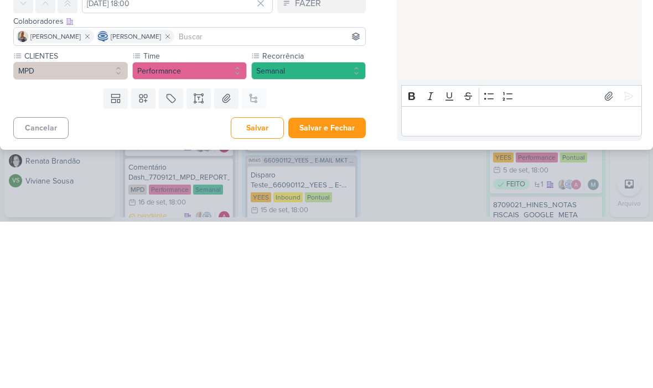
type input "Comentário Raio-X_7709121_MPD_REPORT_SEMANAL_17.09"
click at [352, 284] on button "Salvar e Fechar" at bounding box center [326, 294] width 77 height 20
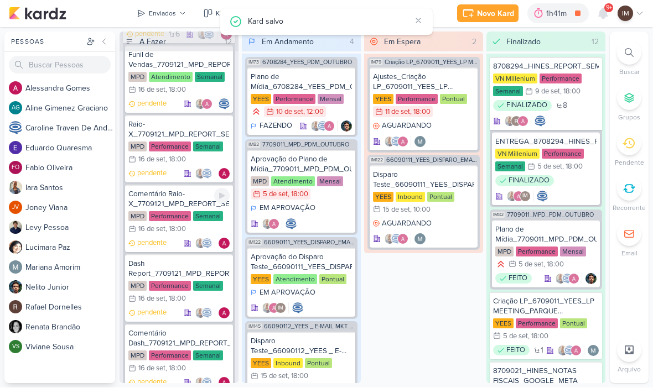
click at [174, 195] on div "Comentário Raio-X_7709121_MPD_REPORT_SEMANAL_17.09" at bounding box center [178, 200] width 101 height 20
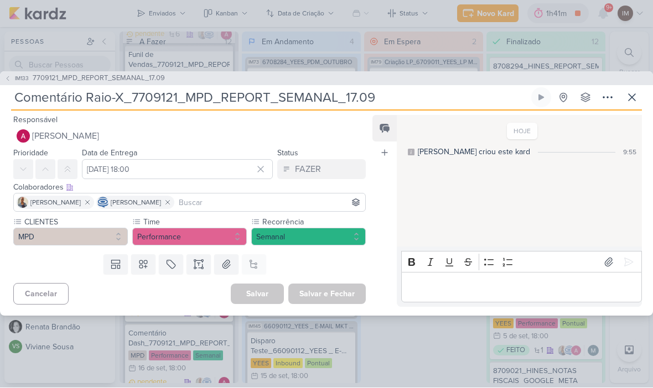
click at [638, 95] on button at bounding box center [632, 98] width 20 height 20
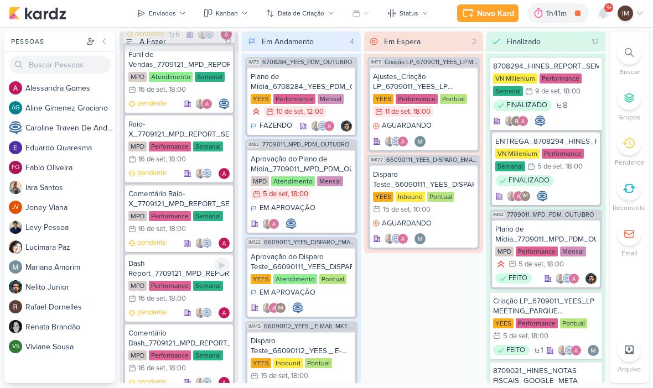
click at [189, 267] on div "Dash Report_7709121_MPD_REPORT_SEMANAL_16.09" at bounding box center [178, 269] width 101 height 20
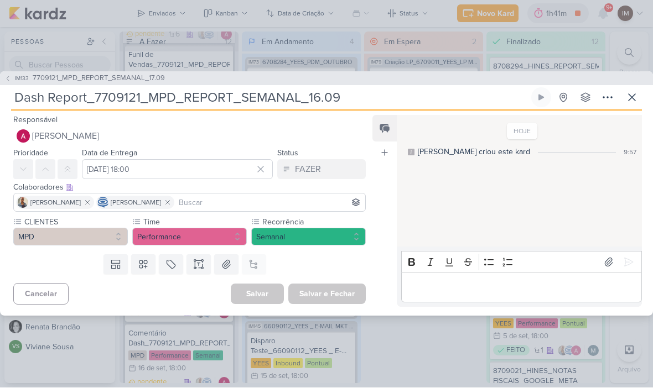
click at [415, 96] on input "Dash Report_7709121_MPD_REPORT_SEMANAL_16.09" at bounding box center [270, 98] width 518 height 20
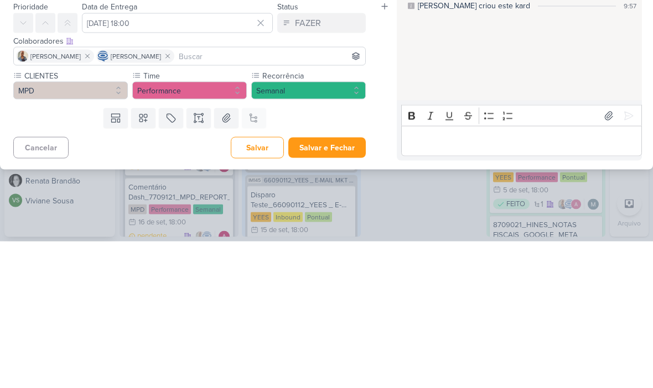
type input "Dash Report_7709121_MPD_REPORT_SEMANAL_17.09"
click at [347, 284] on button "Salvar e Fechar" at bounding box center [326, 294] width 77 height 20
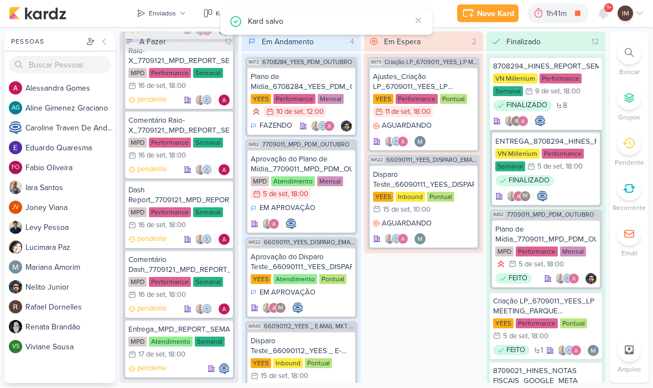
scroll to position [2113, 0]
click at [179, 199] on div "Dash Report_7709121_MPD_REPORT_SEMANAL_17.09" at bounding box center [178, 196] width 101 height 20
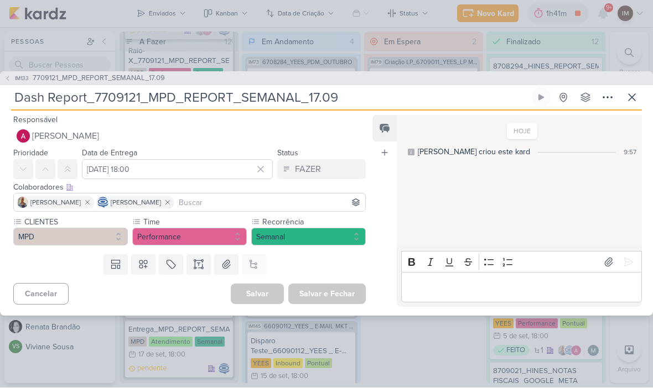
click at [636, 104] on button at bounding box center [632, 98] width 20 height 20
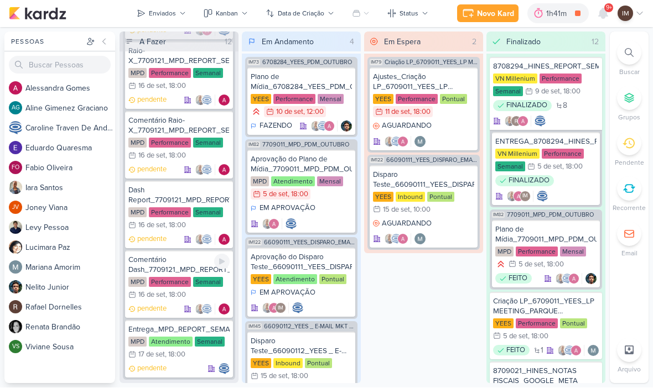
click at [163, 269] on div "Comentário Dash_7709121_MPD_REPORT_SEMANAL_16.09" at bounding box center [178, 266] width 101 height 20
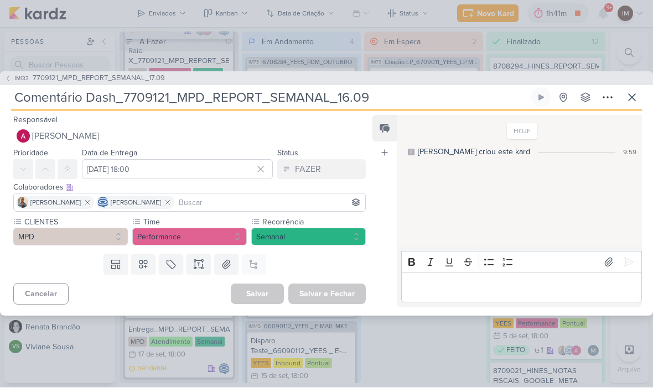
click at [483, 96] on input "Comentário Dash_7709121_MPD_REPORT_SEMANAL_16.09" at bounding box center [270, 98] width 518 height 20
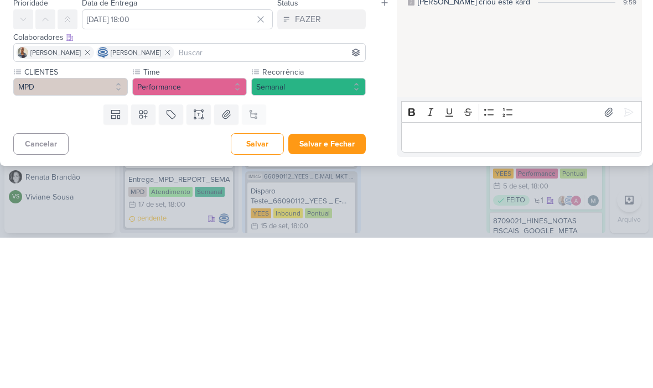
click at [340, 284] on button "Salvar e Fechar" at bounding box center [326, 294] width 77 height 20
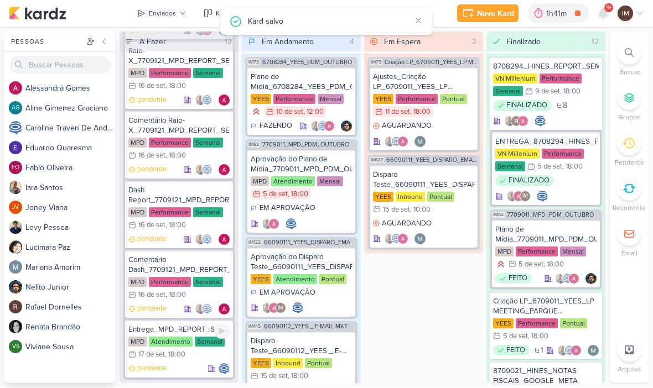
click at [176, 362] on div "Entrega_MPD_REPORT_SEMANAL_17.09 MPD Atendimento Semanal 17/9 17 de set , 18:00…" at bounding box center [179, 350] width 108 height 58
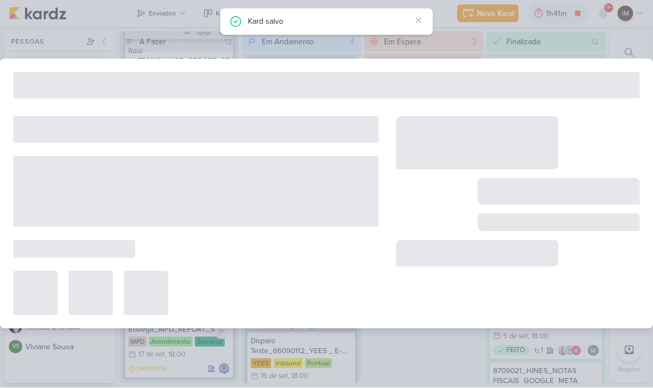
type input "Entrega_MPD_REPORT_SEMANAL_17.09"
type input "17 de setembro de 2025 às 18:00"
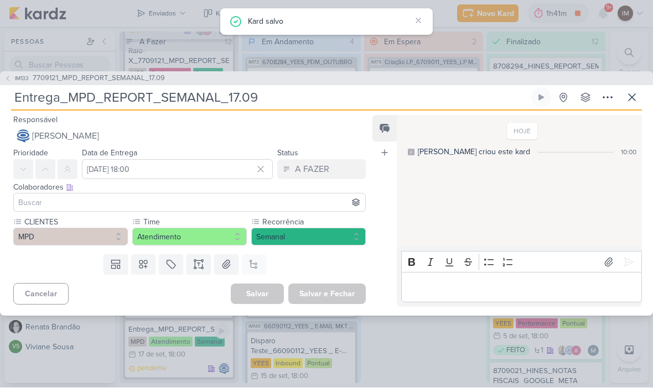
click at [466, 102] on input "Entrega_MPD_REPORT_SEMANAL_17.09" at bounding box center [270, 98] width 518 height 20
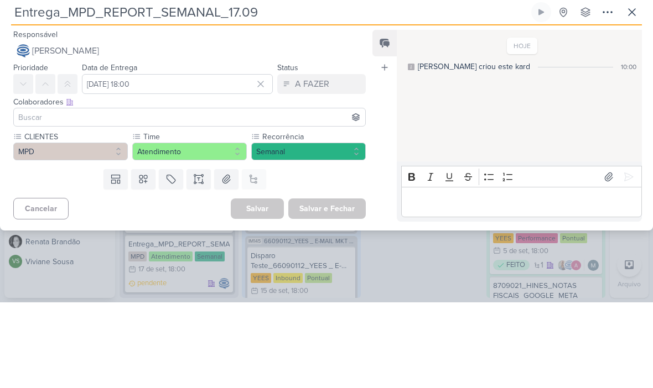
click at [304, 196] on input at bounding box center [189, 202] width 347 height 13
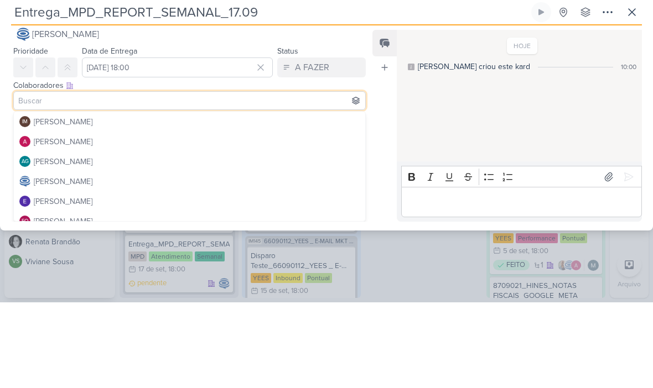
click at [486, 118] on div "HOJE Isabella criou este kard 10:00" at bounding box center [519, 182] width 244 height 131
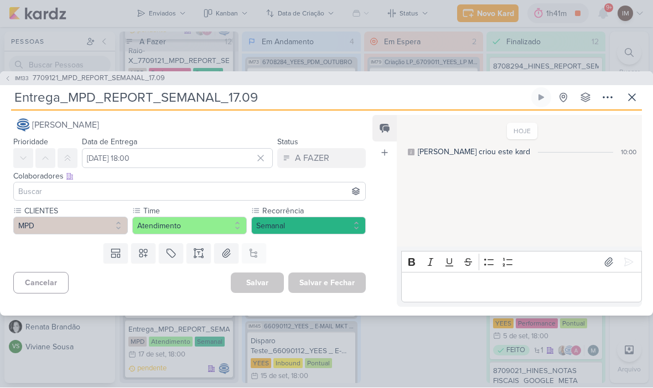
scroll to position [0, 0]
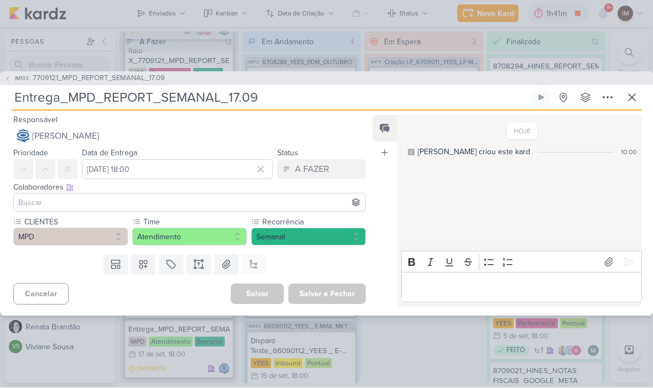
click at [302, 204] on input at bounding box center [189, 202] width 347 height 13
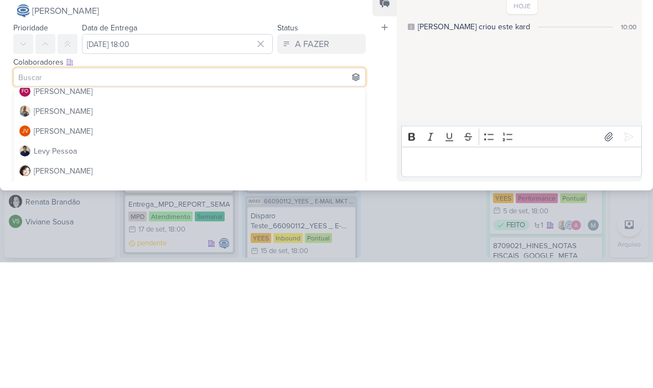
scroll to position [91, 0]
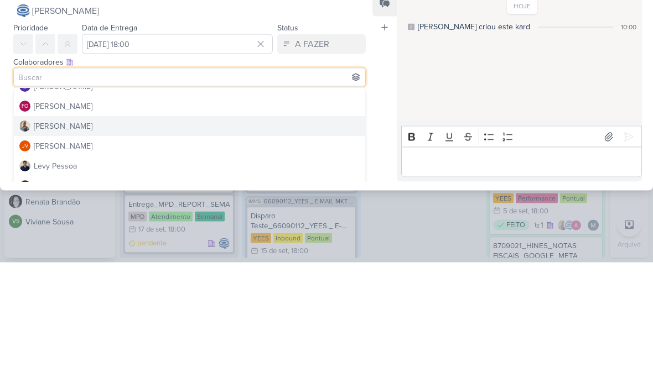
click at [308, 242] on button "[PERSON_NAME]" at bounding box center [189, 252] width 351 height 20
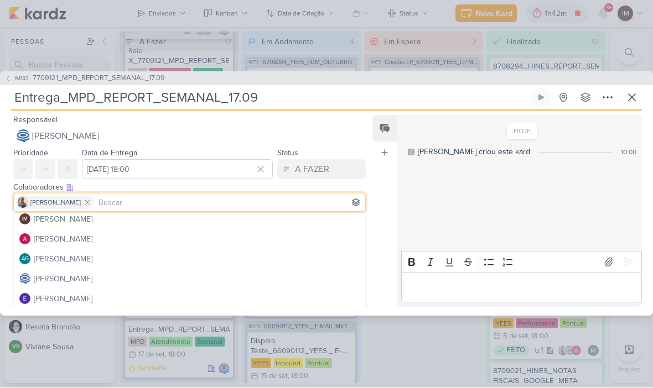
scroll to position [3, 0]
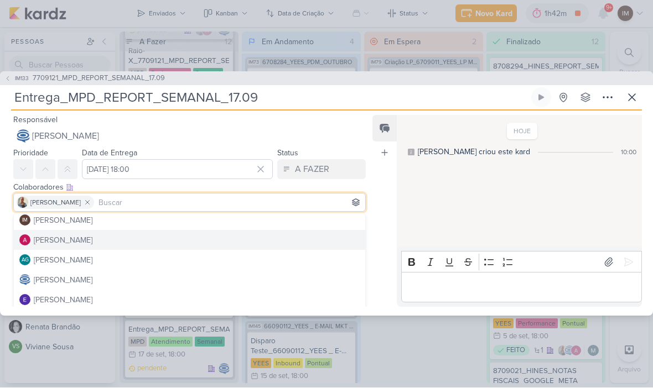
click at [249, 238] on button "[PERSON_NAME]" at bounding box center [189, 241] width 351 height 20
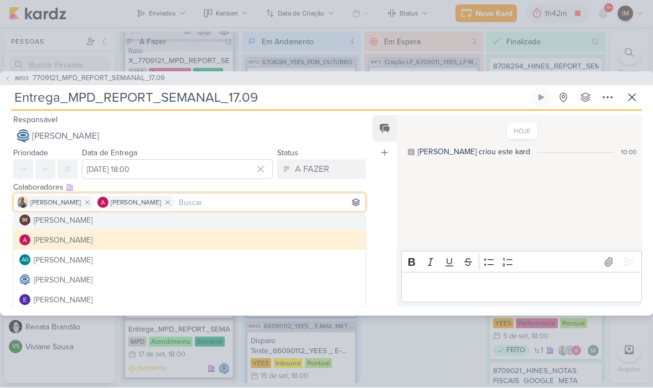
click at [272, 218] on button "IM Isabella Machado Guimarães" at bounding box center [189, 221] width 351 height 20
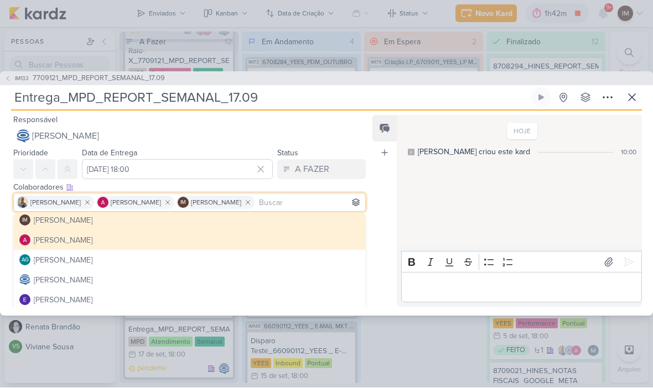
click at [393, 231] on div "Feed Atrelar email Solte o email para atrelar ao kard" at bounding box center [384, 212] width 24 height 192
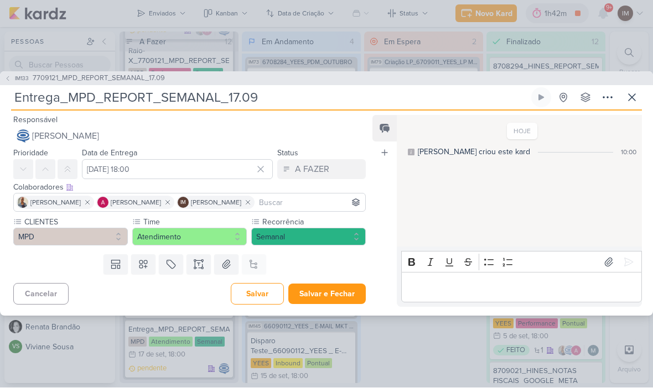
click at [340, 295] on button "Salvar e Fechar" at bounding box center [326, 294] width 77 height 20
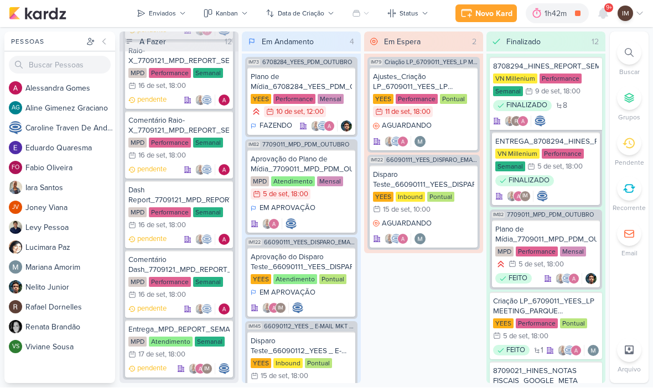
click at [174, 20] on button "Enviados" at bounding box center [161, 14] width 63 height 18
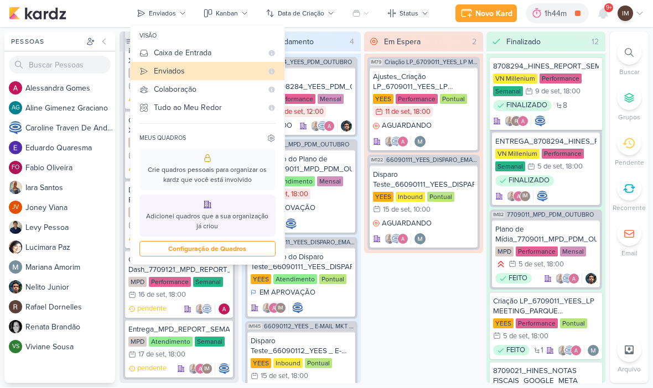
click at [388, 296] on div "Em Espera 2 IM79 Criação LP_6709011_YEES_LP MEETING_PARQUE BUENA VISTA Ajustes_…" at bounding box center [423, 208] width 119 height 352
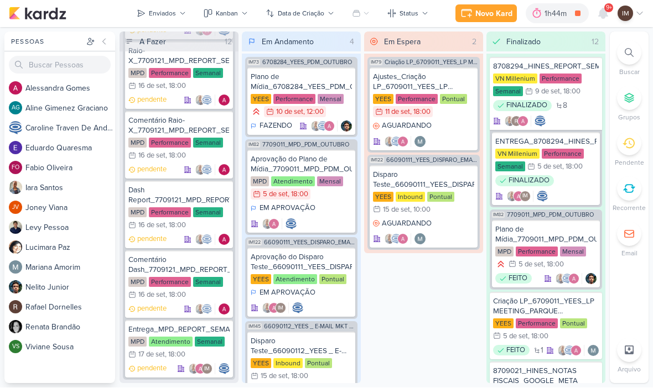
click at [156, 12] on div "Enviados" at bounding box center [162, 14] width 27 height 10
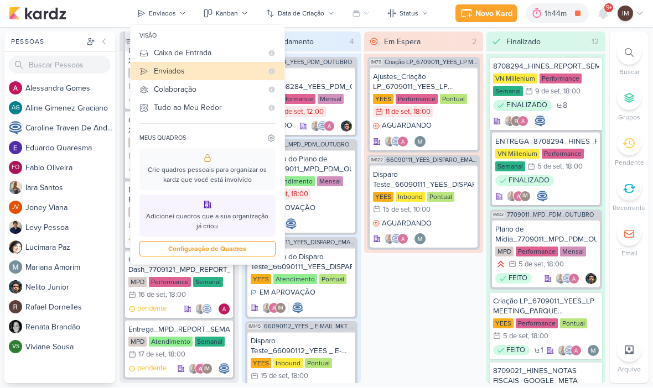
click at [168, 55] on div "Caixa de Entrada" at bounding box center [208, 54] width 108 height 12
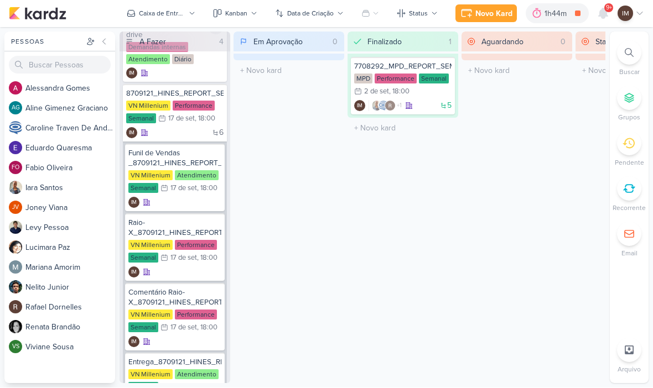
scroll to position [160, 0]
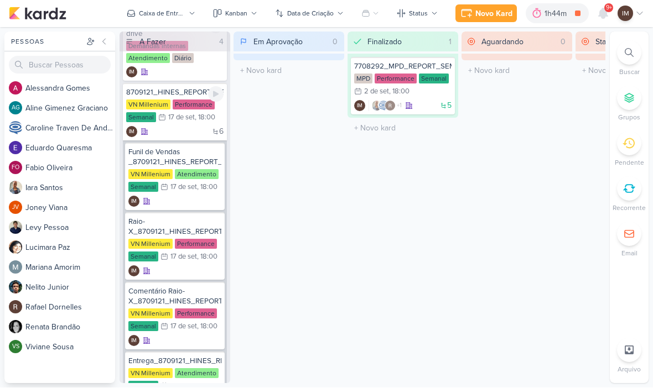
click at [176, 127] on div "6 IM" at bounding box center [174, 132] width 97 height 11
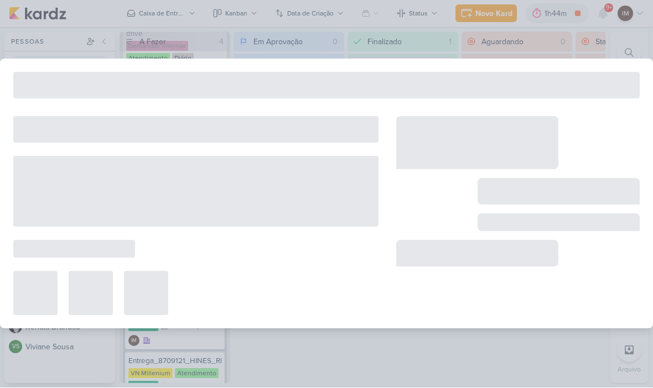
type input "8709121_HINES_REPORT_SEMANAL_18.09"
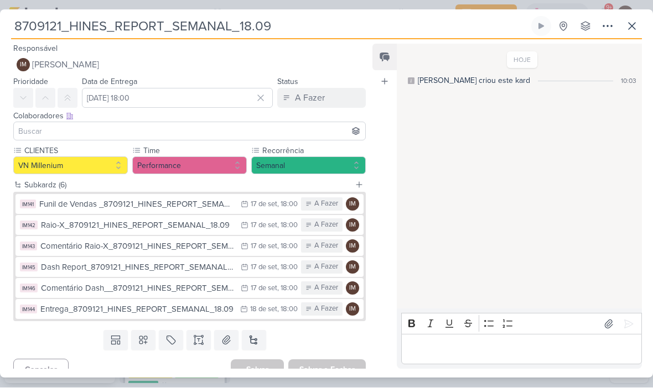
click at [44, 62] on span "[PERSON_NAME]" at bounding box center [65, 65] width 67 height 13
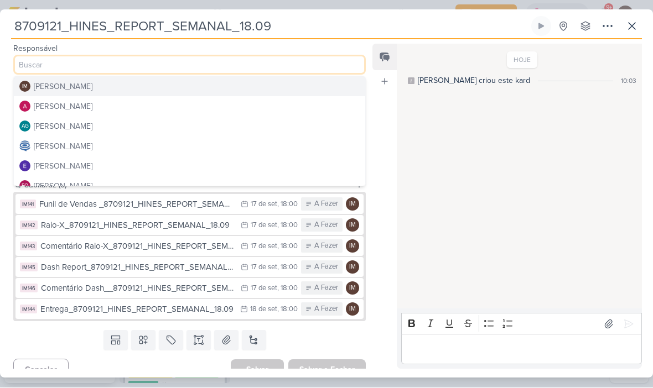
click at [47, 142] on div "[PERSON_NAME]" at bounding box center [63, 147] width 59 height 12
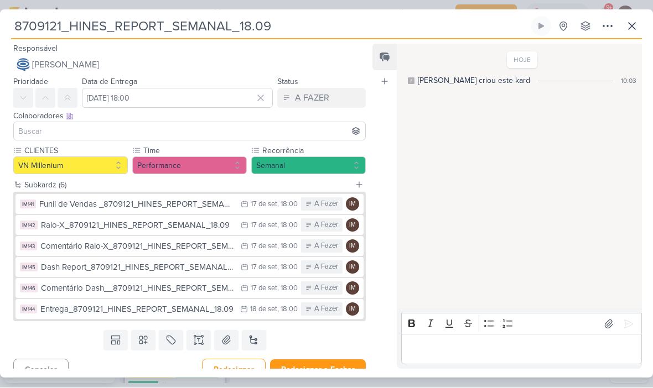
click at [27, 62] on img at bounding box center [23, 65] width 13 height 13
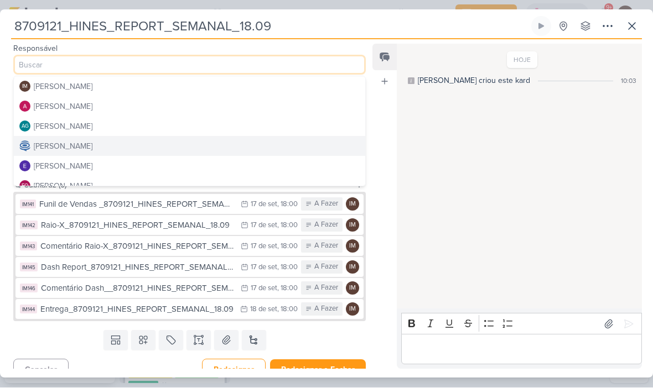
click at [46, 98] on button "[PERSON_NAME]" at bounding box center [189, 107] width 351 height 20
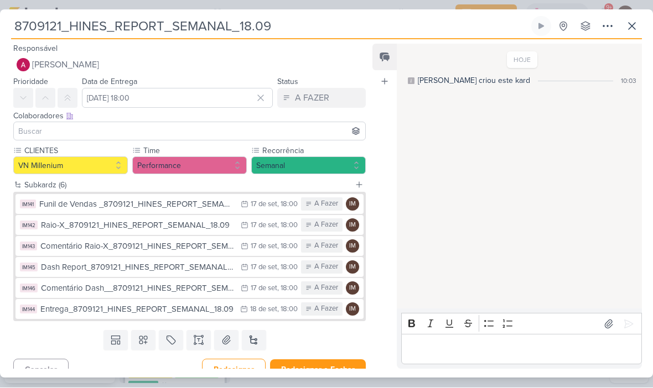
click at [29, 126] on input at bounding box center [189, 131] width 347 height 13
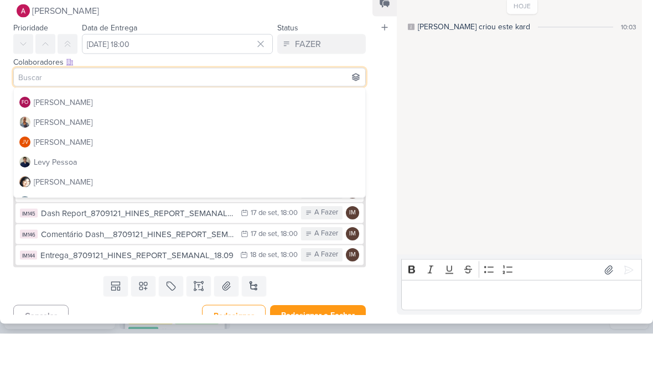
scroll to position [99, 0]
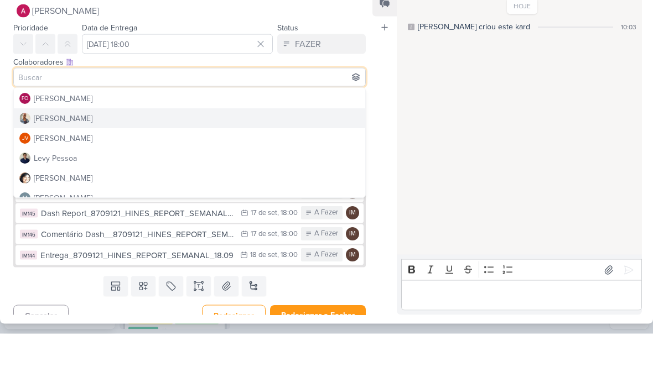
click at [28, 168] on img at bounding box center [24, 173] width 11 height 11
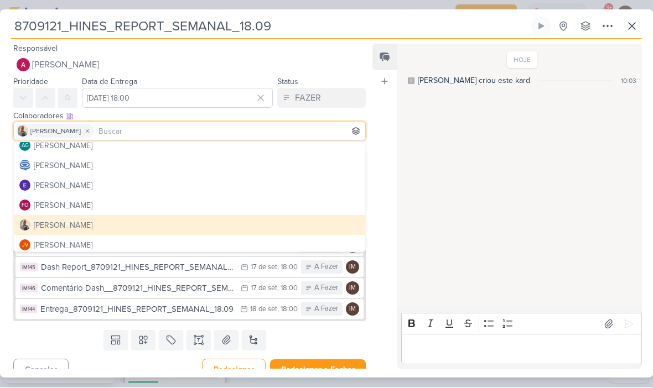
scroll to position [50, 0]
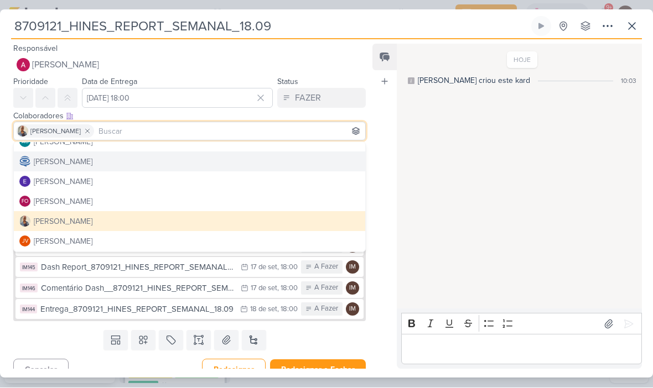
click at [37, 161] on div "[PERSON_NAME]" at bounding box center [63, 163] width 59 height 12
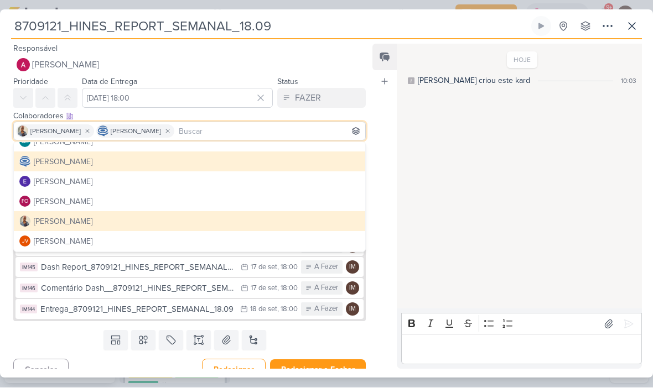
click at [387, 158] on div "Feed Atrelar email Solte o email para atrelar ao kard" at bounding box center [384, 206] width 24 height 325
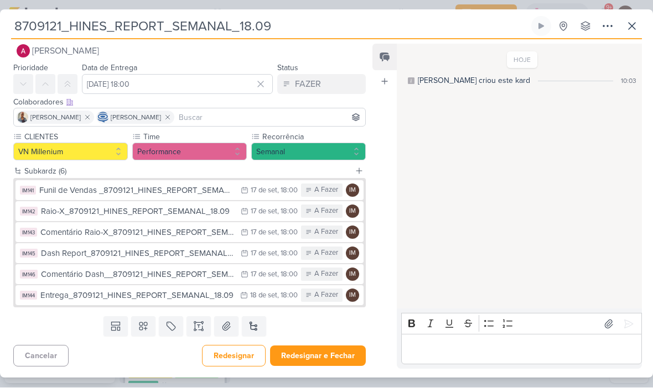
scroll to position [14, 0]
click at [51, 186] on div "Funil de Vendas _8709121_HINES_REPORT_SEMANAL_18.09" at bounding box center [137, 191] width 196 height 13
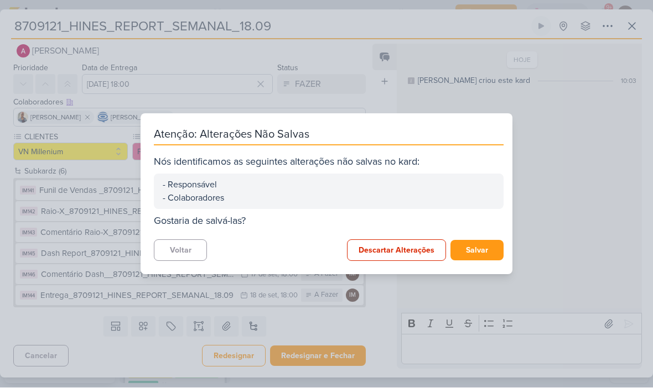
click at [487, 244] on button "Salvar" at bounding box center [476, 251] width 53 height 20
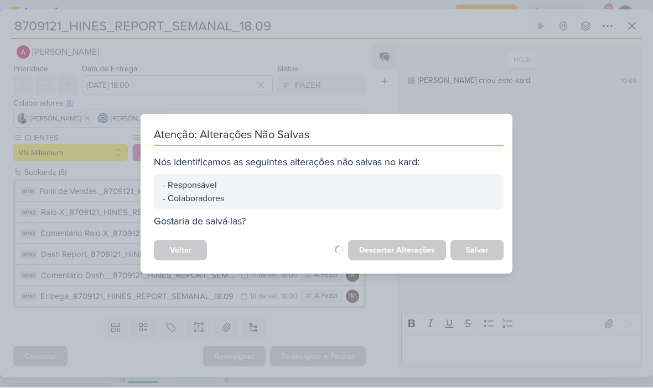
scroll to position [13, 0]
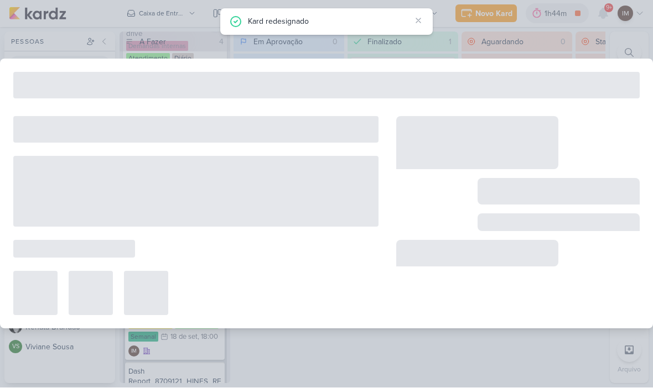
type input "Funil de Vendas _8709121_HINES_REPORT_SEMANAL_18.09"
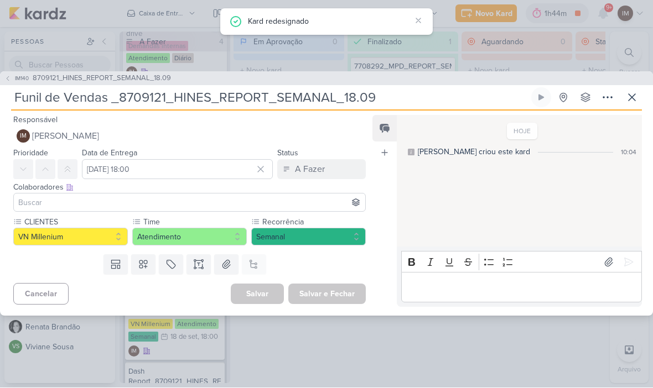
click at [259, 139] on button "IM Isabella Machado Guimarães" at bounding box center [189, 137] width 352 height 20
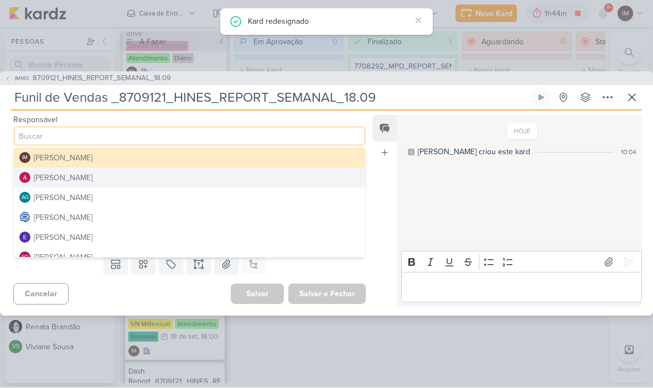
click at [248, 213] on button "[PERSON_NAME]" at bounding box center [189, 218] width 351 height 20
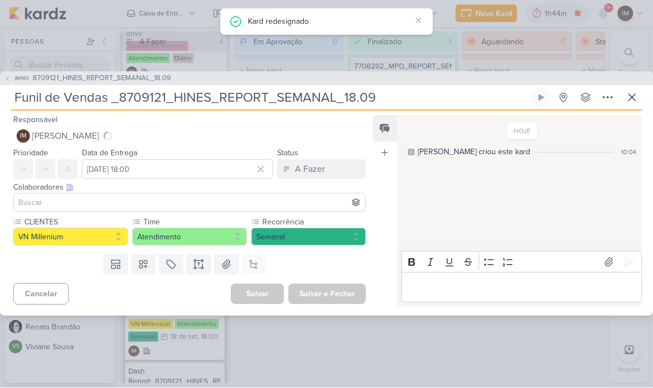
click at [268, 196] on input at bounding box center [189, 202] width 347 height 13
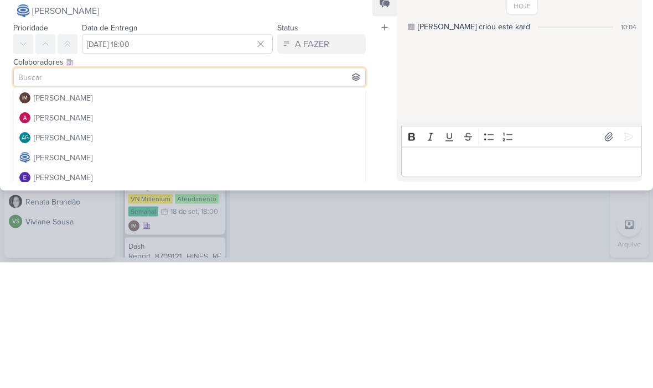
scroll to position [0, 0]
click at [269, 234] on button "[PERSON_NAME]" at bounding box center [189, 244] width 351 height 20
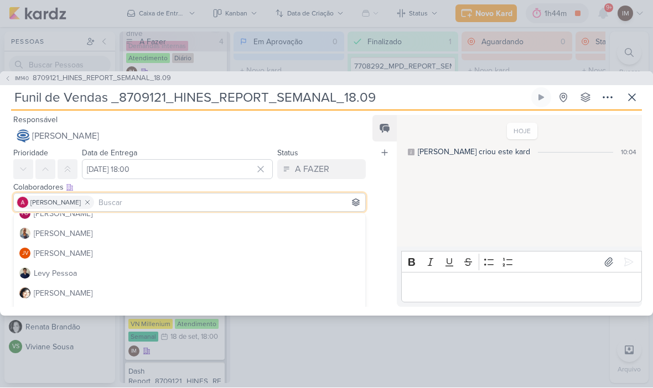
scroll to position [113, 0]
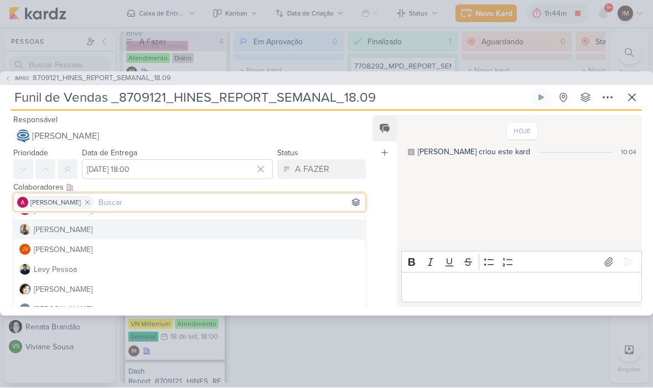
click at [262, 225] on button "[PERSON_NAME]" at bounding box center [189, 230] width 351 height 20
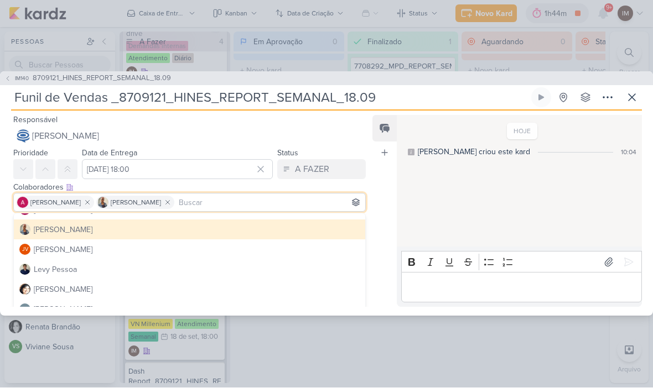
click at [382, 208] on div "Feed Atrelar email Solte o email para atrelar ao kard" at bounding box center [384, 212] width 24 height 192
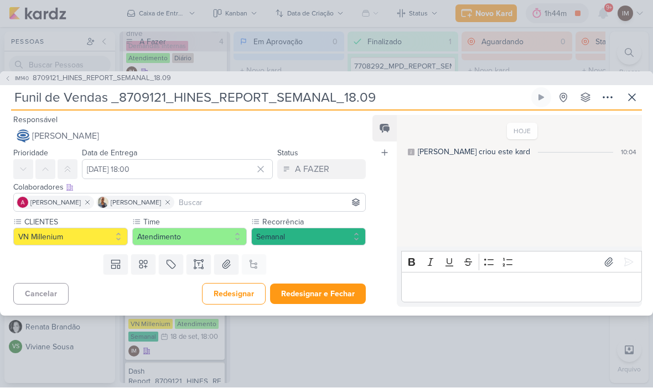
click at [239, 289] on button "Redesignar" at bounding box center [234, 295] width 64 height 22
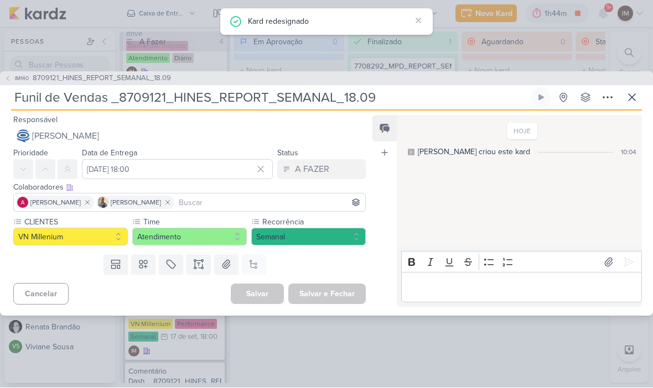
click at [6, 76] on icon at bounding box center [7, 79] width 7 height 7
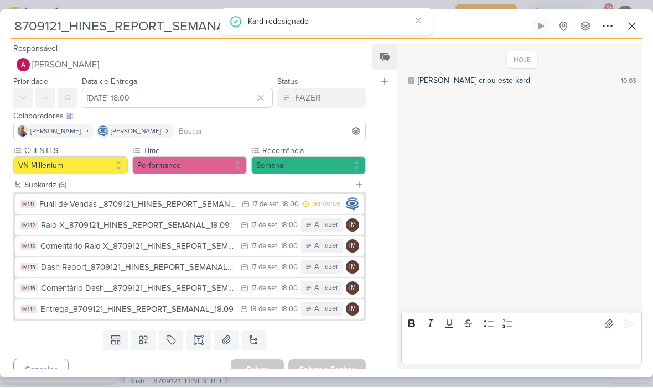
click at [221, 222] on div "Raio-X_8709121_HINES_REPORT_SEMANAL_18.09" at bounding box center [138, 226] width 194 height 13
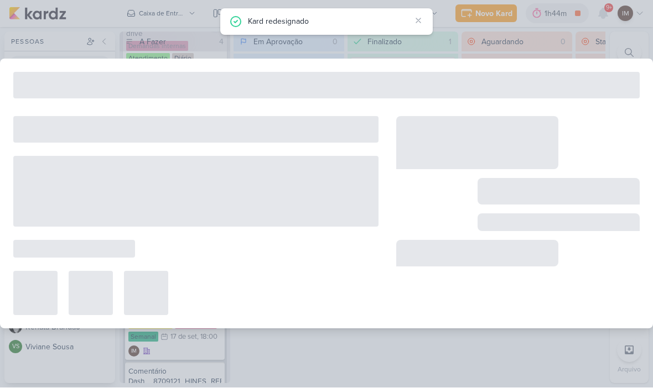
type input "Raio-X_8709121_HINES_REPORT_SEMANAL_18.09"
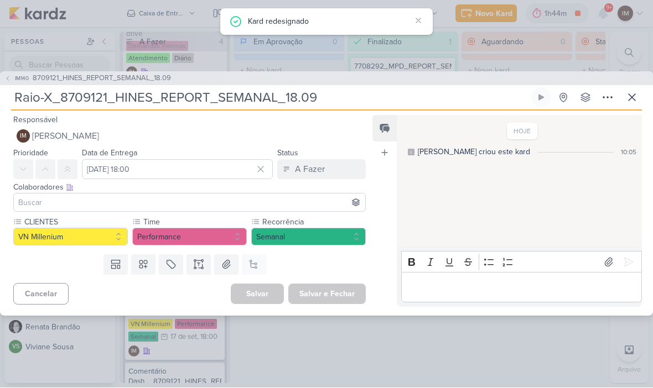
click at [184, 133] on button "IM Isabella Machado Guimarães" at bounding box center [189, 137] width 352 height 20
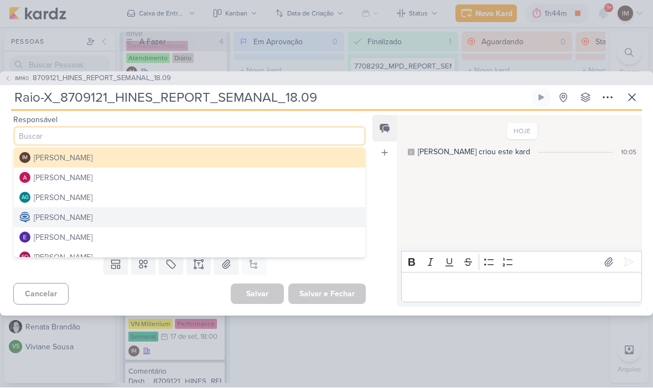
click at [169, 180] on button "[PERSON_NAME]" at bounding box center [189, 178] width 351 height 20
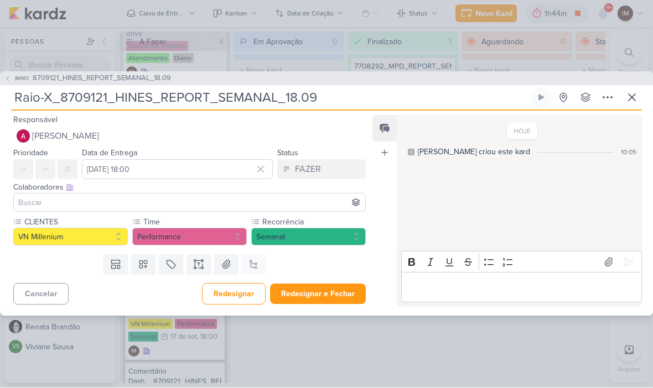
click at [166, 207] on input at bounding box center [189, 202] width 347 height 13
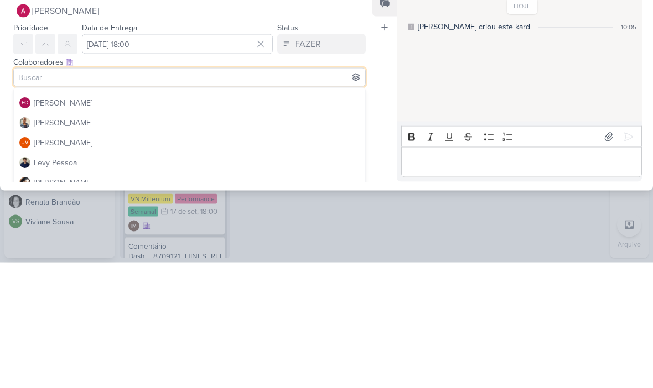
scroll to position [97, 0]
click at [204, 237] on button "[PERSON_NAME]" at bounding box center [189, 247] width 351 height 20
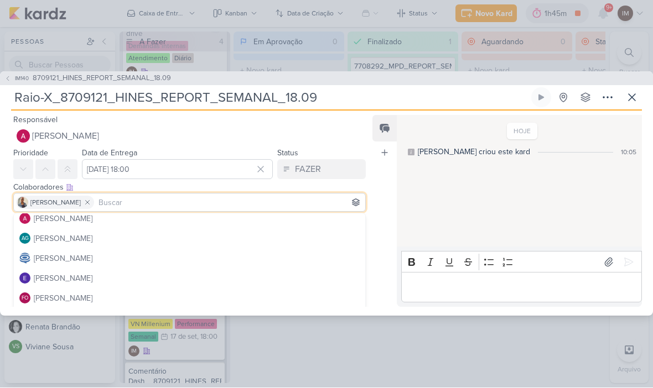
scroll to position [12, 0]
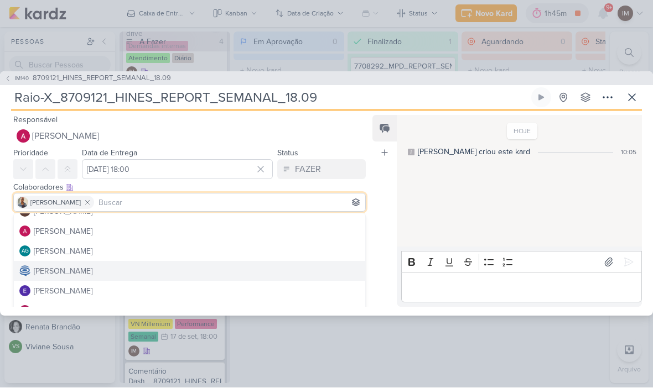
click at [178, 275] on button "[PERSON_NAME]" at bounding box center [189, 272] width 351 height 20
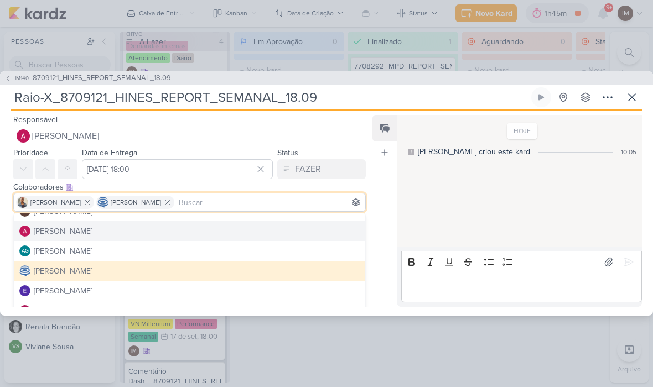
click at [390, 238] on div "Feed Atrelar email Solte o email para atrelar ao kard" at bounding box center [384, 212] width 24 height 192
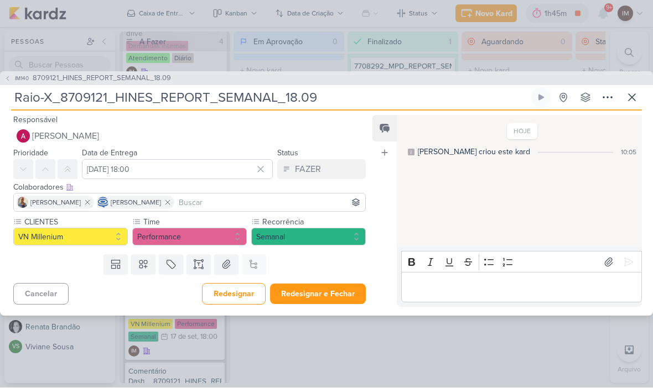
click at [248, 299] on button "Redesignar" at bounding box center [234, 295] width 64 height 22
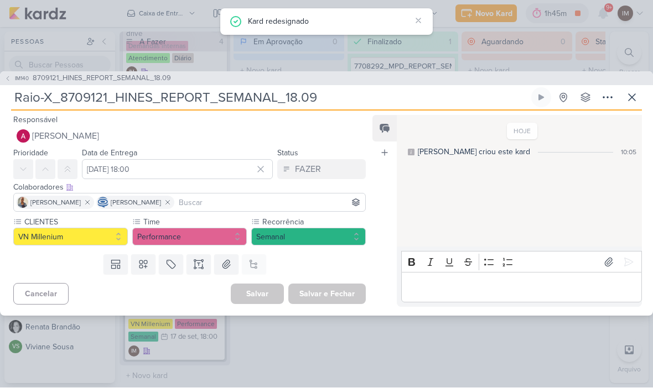
click at [17, 79] on span "IM140" at bounding box center [21, 79] width 17 height 8
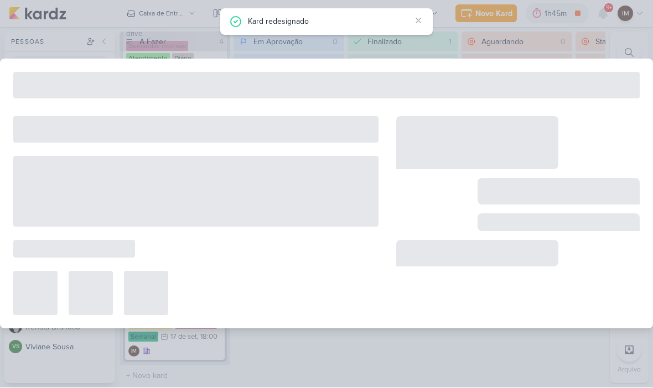
type input "8709121_HINES_REPORT_SEMANAL_18.09"
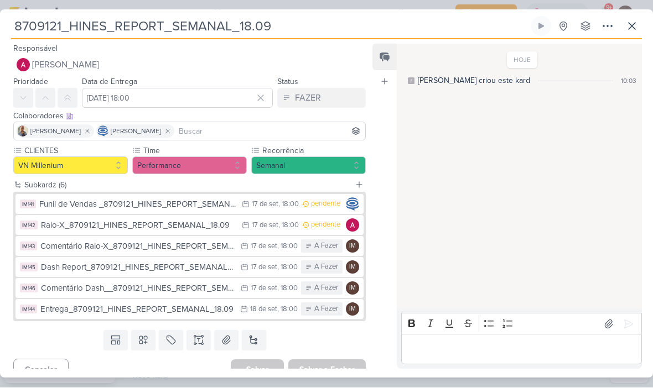
click at [197, 247] on div "Comentário Raio-X_8709121_HINES_REPORT_SEMANAL_18.09" at bounding box center [137, 247] width 195 height 13
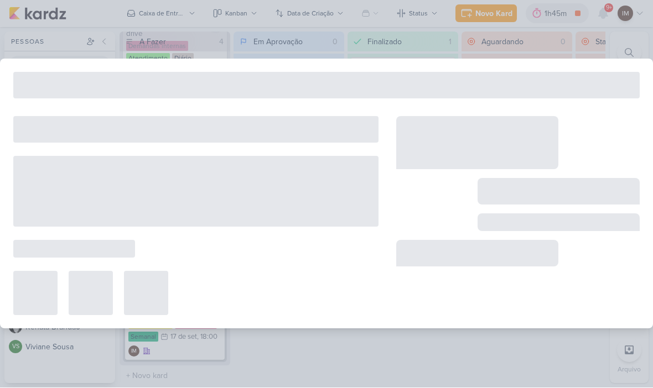
click at [195, 246] on div at bounding box center [195, 216] width 365 height 199
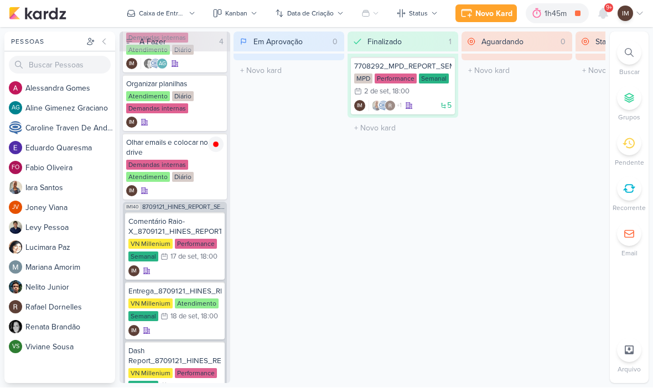
scroll to position [35, 0]
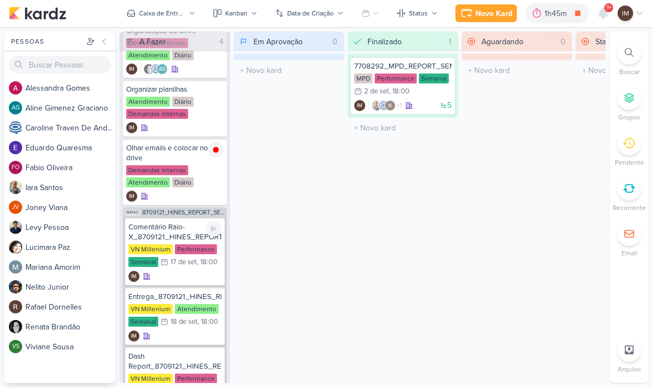
click at [187, 273] on div "IM" at bounding box center [174, 277] width 93 height 11
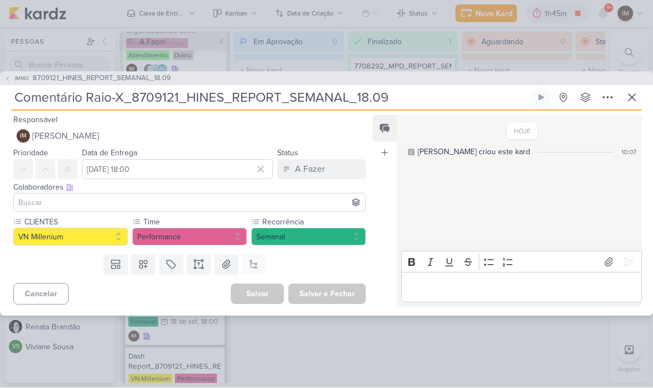
click at [228, 137] on button "IM Isabella Machado Guimarães" at bounding box center [189, 137] width 352 height 20
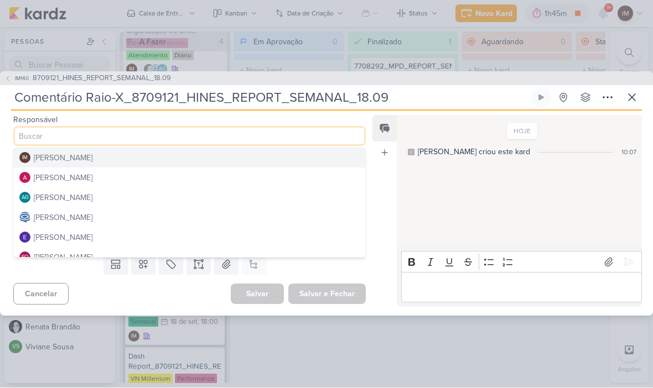
click at [192, 179] on button "[PERSON_NAME]" at bounding box center [189, 178] width 351 height 20
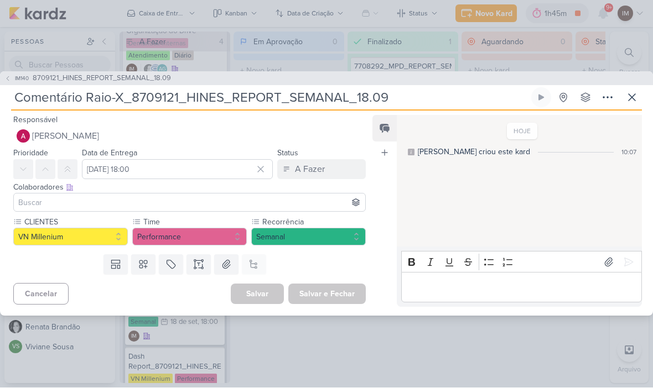
click at [197, 196] on input at bounding box center [189, 202] width 347 height 13
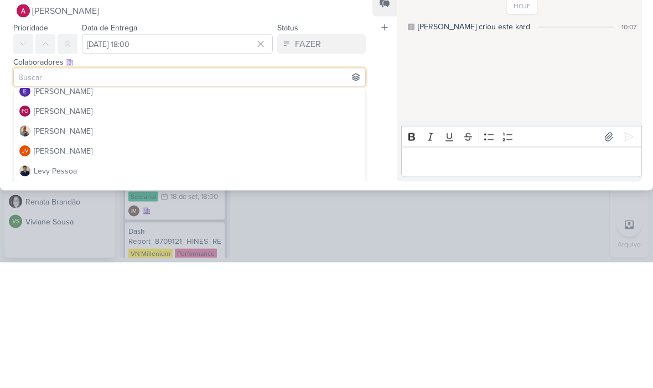
scroll to position [98, 0]
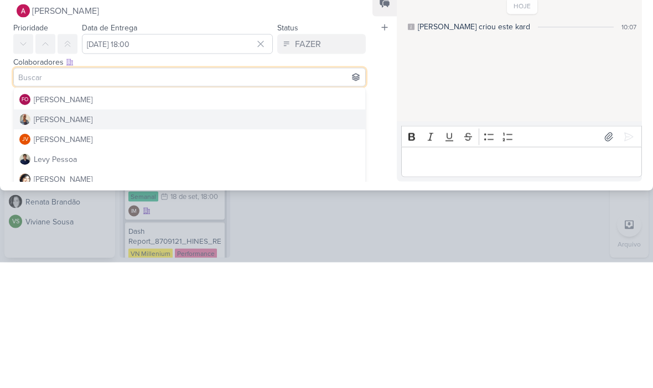
click at [217, 236] on button "[PERSON_NAME]" at bounding box center [189, 246] width 351 height 20
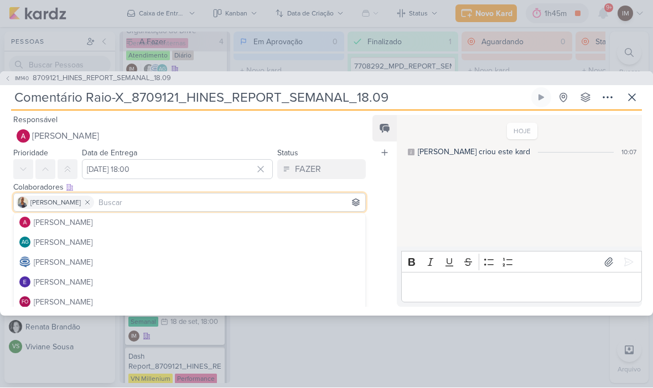
scroll to position [20, 0]
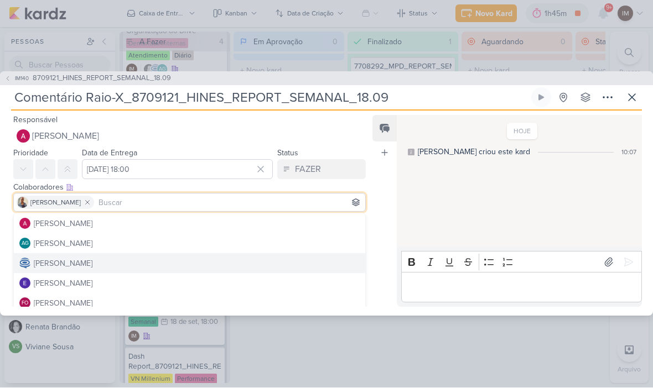
click at [156, 269] on button "[PERSON_NAME]" at bounding box center [189, 264] width 351 height 20
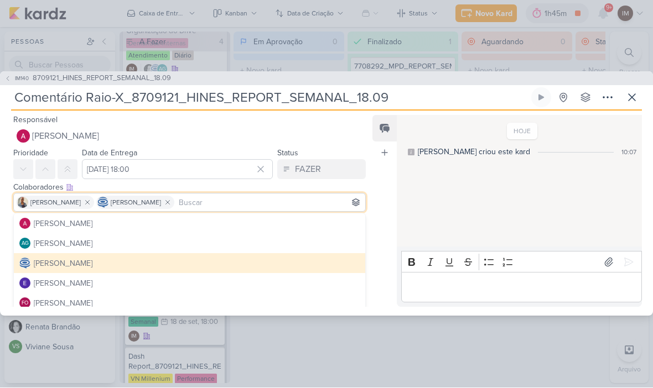
click at [379, 201] on div "Feed Atrelar email Solte o email para atrelar ao kard" at bounding box center [384, 212] width 24 height 192
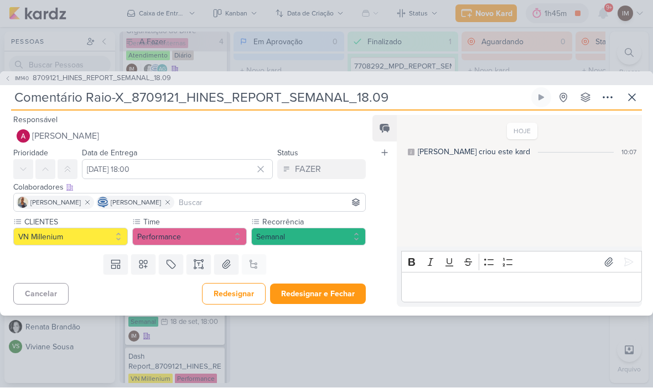
click at [247, 294] on button "Redesignar" at bounding box center [234, 295] width 64 height 22
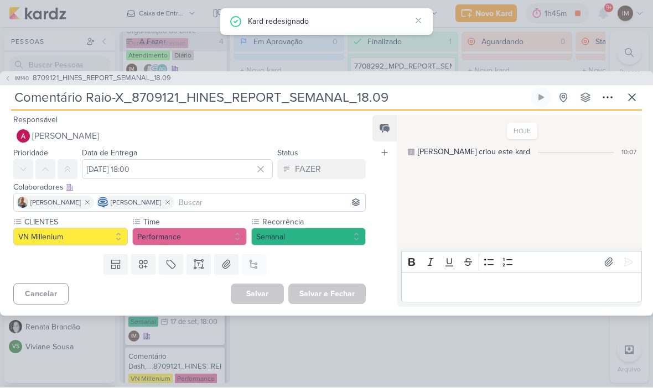
click at [6, 79] on icon at bounding box center [7, 79] width 7 height 7
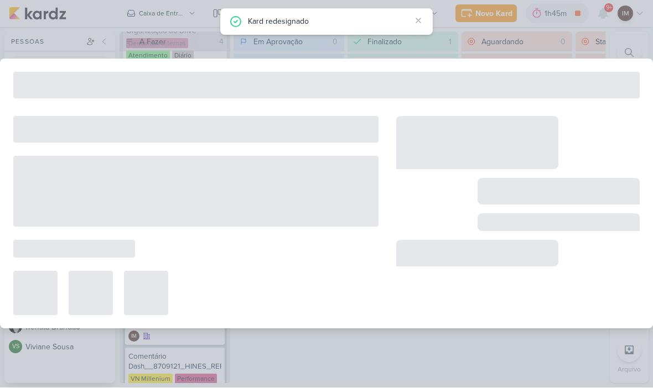
type input "8709121_HINES_REPORT_SEMANAL_18.09"
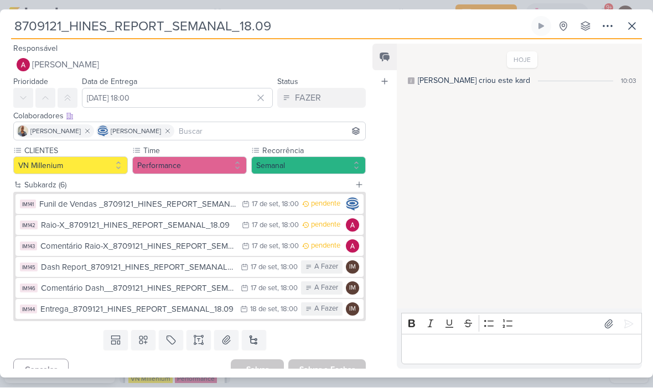
click at [253, 270] on div "17 de set" at bounding box center [264, 267] width 27 height 7
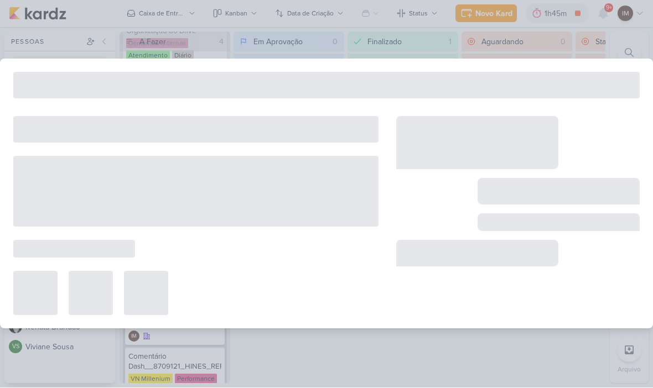
type input "Dash Report_8709121_HINES_REPORT_SEMANAL_18.09"
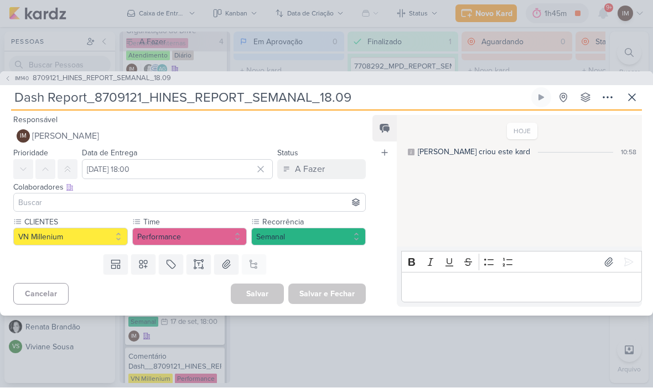
click at [39, 142] on span "[PERSON_NAME]" at bounding box center [65, 136] width 67 height 13
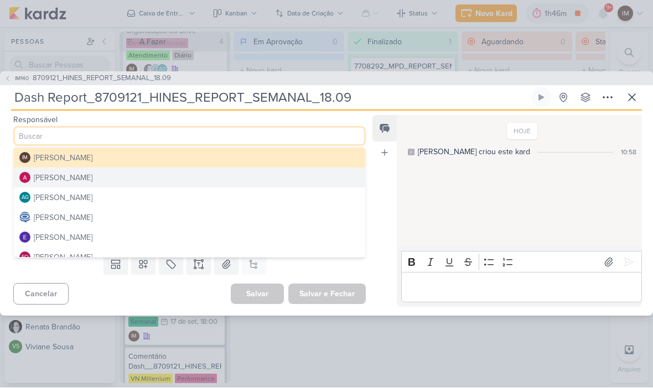
click at [225, 179] on button "[PERSON_NAME]" at bounding box center [189, 178] width 351 height 20
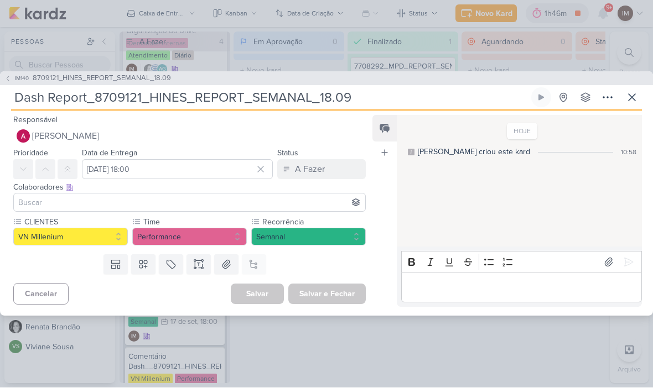
click at [216, 206] on input at bounding box center [189, 202] width 347 height 13
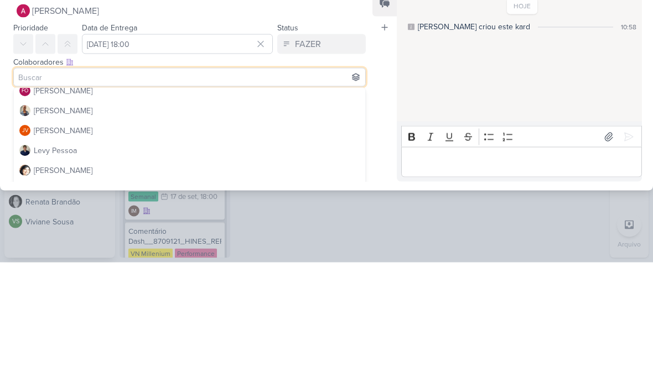
scroll to position [108, 0]
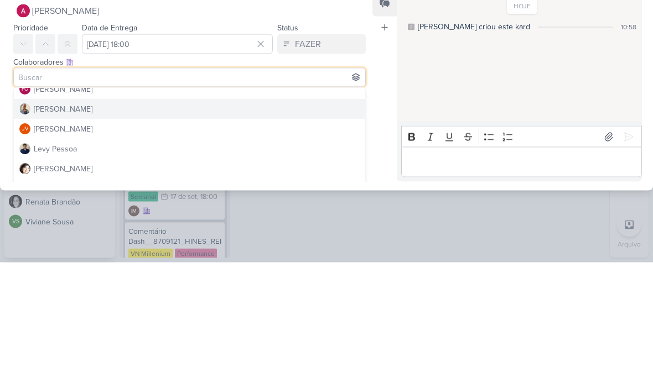
click at [185, 225] on button "[PERSON_NAME]" at bounding box center [189, 235] width 351 height 20
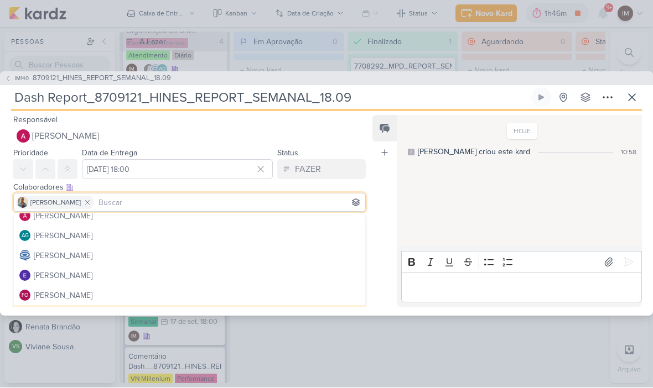
scroll to position [21, 0]
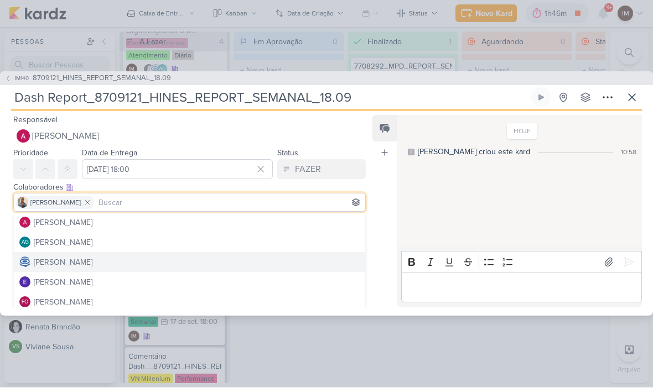
click at [213, 258] on button "[PERSON_NAME]" at bounding box center [189, 263] width 351 height 20
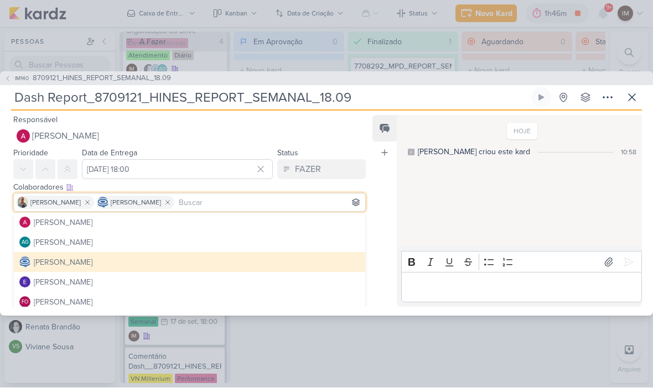
click at [393, 201] on div "Feed Atrelar email Solte o email para atrelar ao kard" at bounding box center [384, 212] width 24 height 192
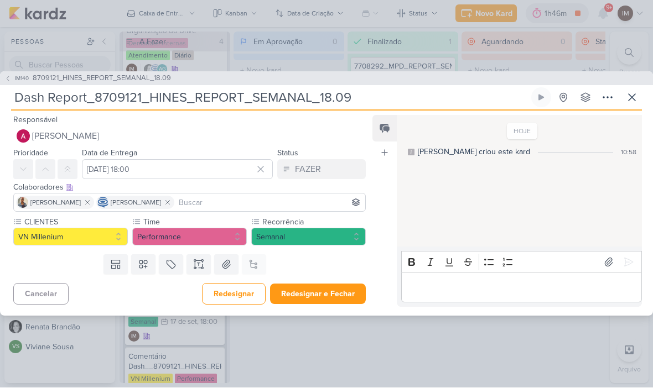
click at [231, 298] on button "Redesignar" at bounding box center [234, 295] width 64 height 22
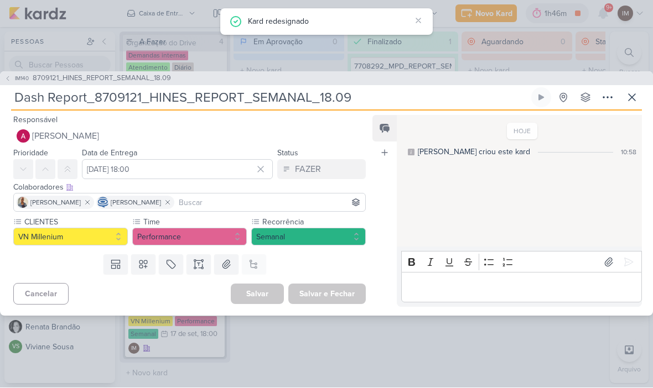
scroll to position [23, 0]
click at [5, 76] on icon at bounding box center [7, 79] width 7 height 7
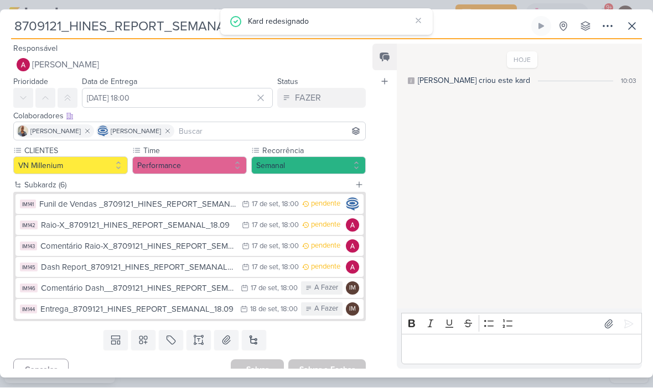
click at [210, 291] on div "Comentário Dash__8709121_HINES_REPORT_SEMANAL_18.09" at bounding box center [138, 289] width 194 height 13
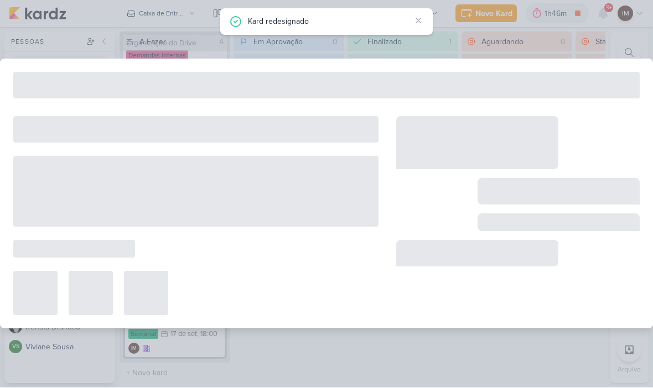
click at [215, 288] on div at bounding box center [195, 294] width 365 height 44
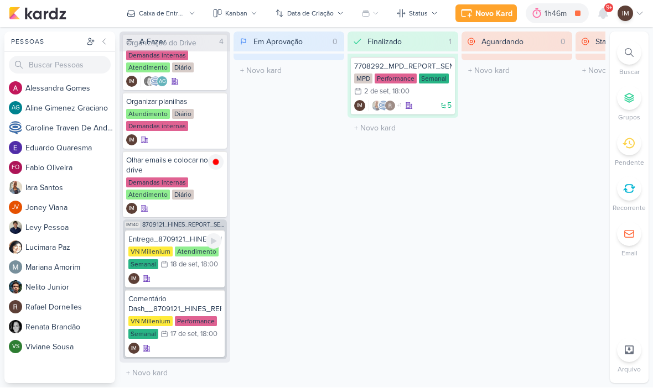
click at [199, 281] on div "IM" at bounding box center [174, 279] width 93 height 11
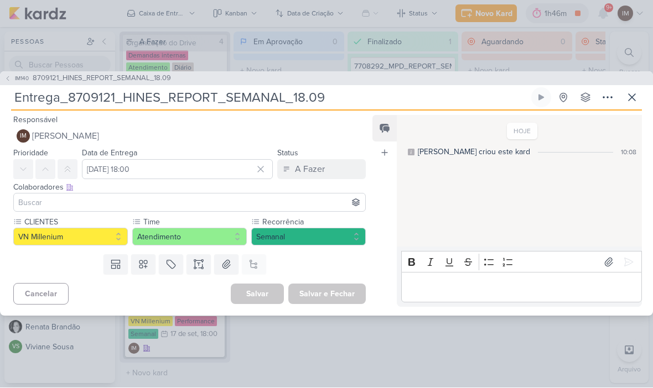
click at [12, 79] on button "IM140 8709121_HINES_REPORT_SEMANAL_18.09" at bounding box center [87, 79] width 166 height 11
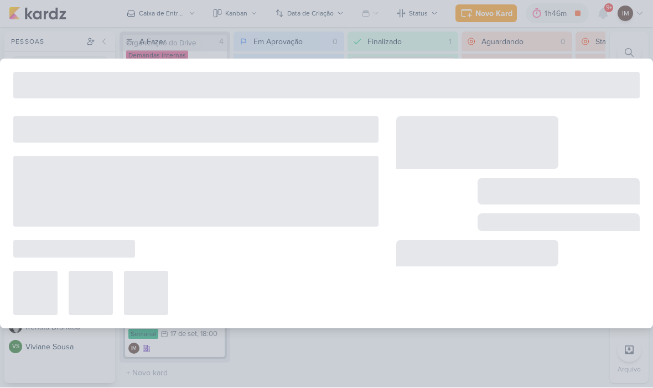
type input "8709121_HINES_REPORT_SEMANAL_18.09"
type input "17 de setembro de 2025 às 18:00"
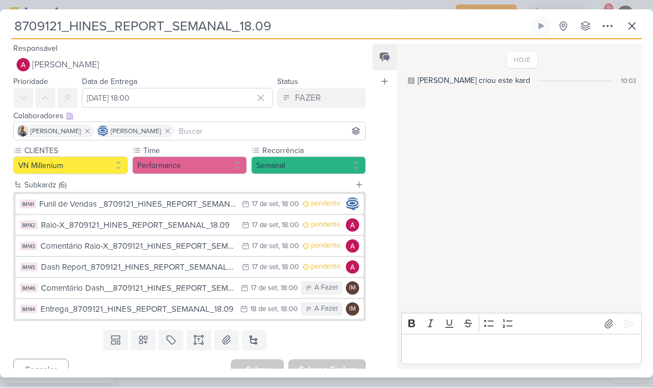
click at [168, 288] on div "Comentário Dash__8709121_HINES_REPORT_SEMANAL_18.09" at bounding box center [138, 289] width 194 height 13
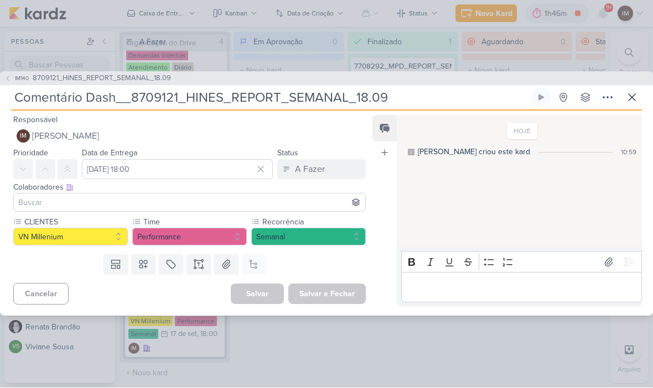
click at [254, 135] on button "IM Isabella Machado Guimarães" at bounding box center [189, 137] width 352 height 20
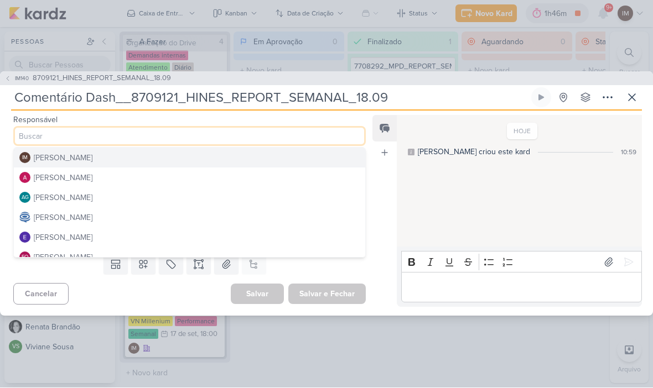
click at [238, 176] on button "[PERSON_NAME]" at bounding box center [189, 178] width 351 height 20
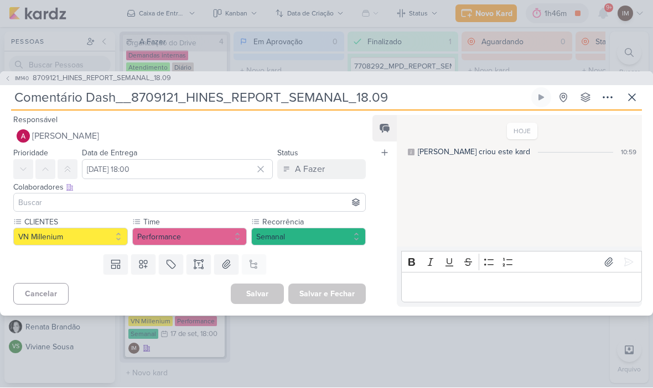
click at [226, 208] on input at bounding box center [189, 202] width 347 height 13
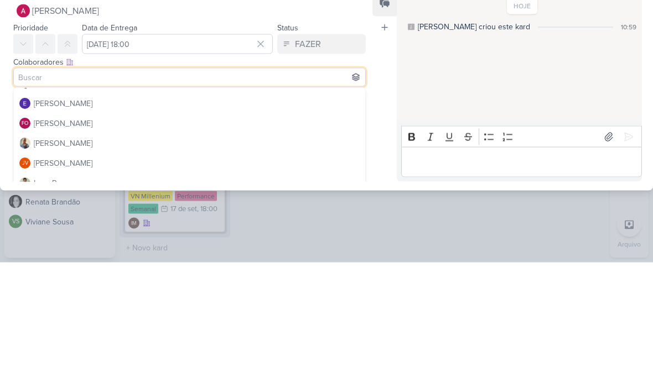
scroll to position [83, 0]
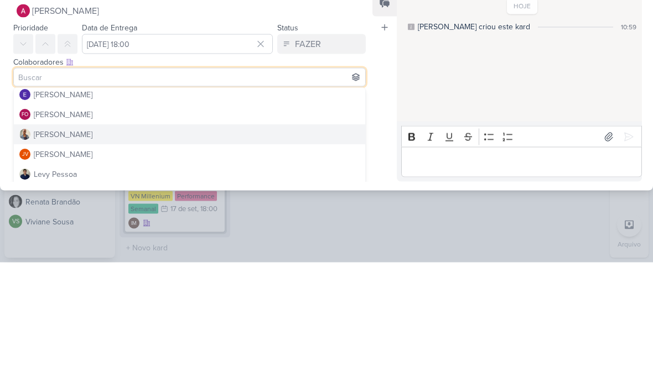
click at [30, 255] on img at bounding box center [24, 260] width 11 height 11
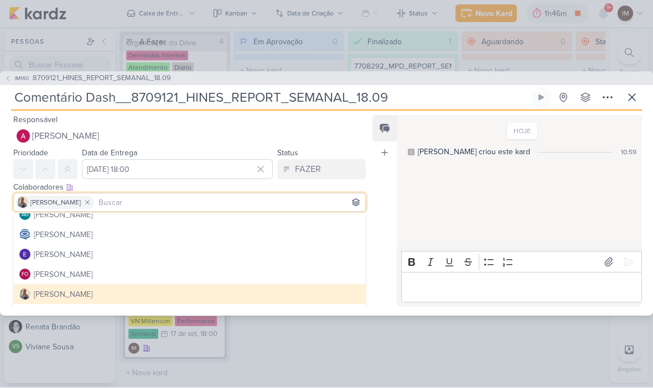
scroll to position [36, 0]
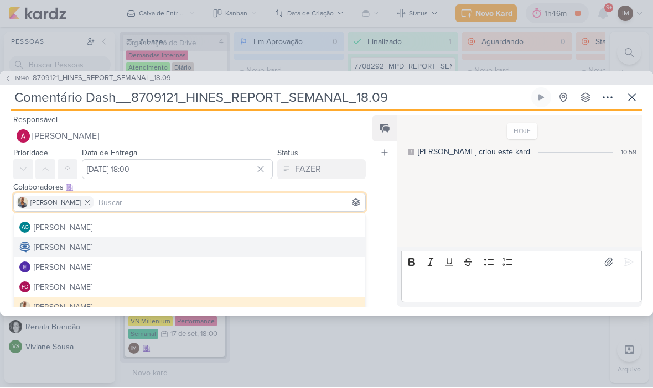
click at [192, 248] on button "[PERSON_NAME]" at bounding box center [189, 248] width 351 height 20
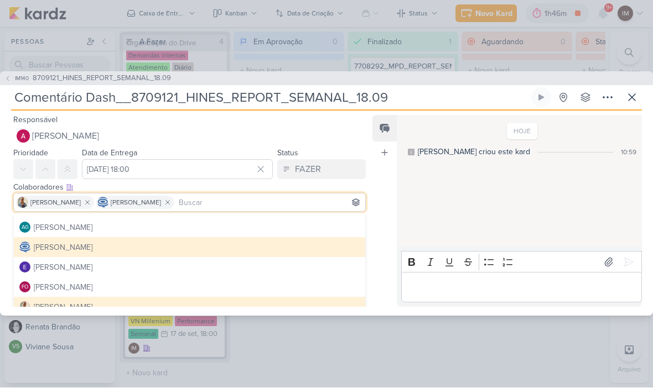
click at [378, 243] on div "Feed Atrelar email Solte o email para atrelar ao kard" at bounding box center [384, 212] width 24 height 192
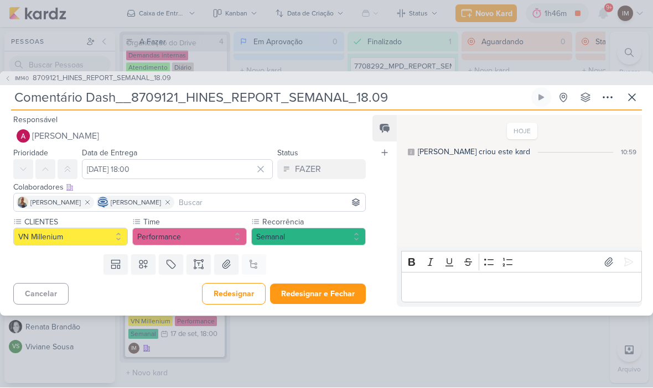
click at [235, 295] on button "Redesignar" at bounding box center [234, 295] width 64 height 22
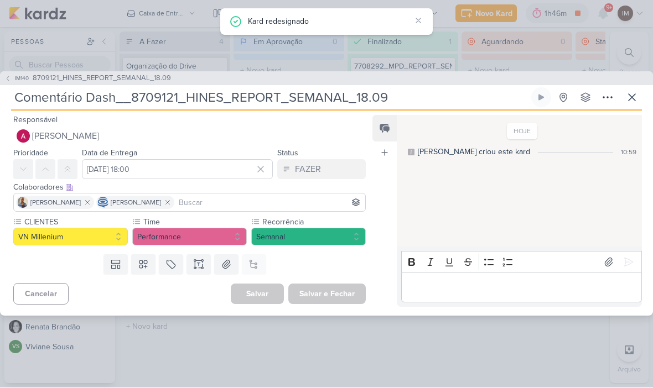
scroll to position [0, 0]
click at [6, 80] on icon at bounding box center [7, 79] width 7 height 7
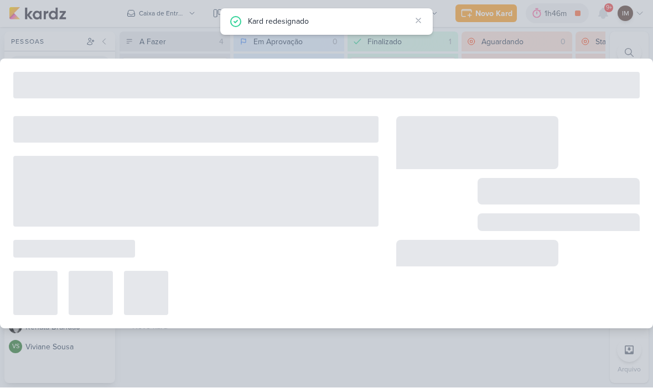
type input "8709121_HINES_REPORT_SEMANAL_18.09"
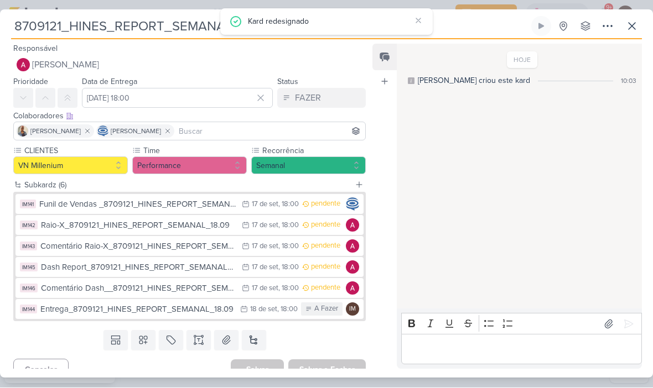
click at [242, 314] on div "18/9 18 de set , 18:00" at bounding box center [269, 309] width 58 height 11
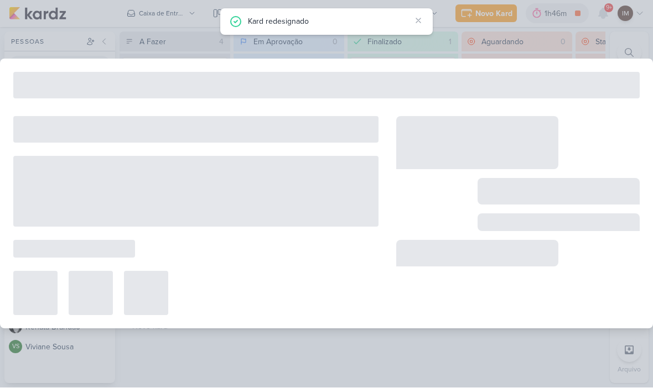
type input "Entrega_8709121_HINES_REPORT_SEMANAL_18.09"
type input "18 de setembro de 2025 às 18:00"
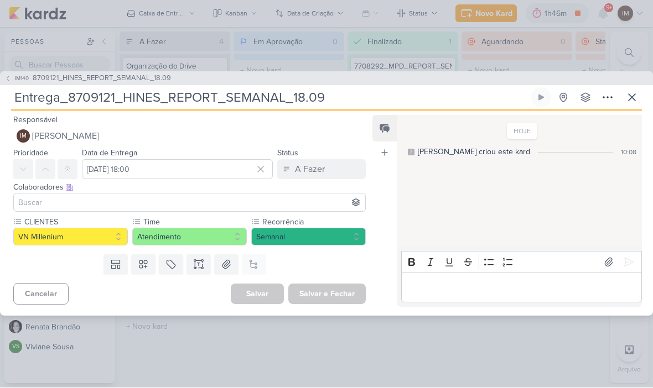
click at [42, 136] on span "[PERSON_NAME]" at bounding box center [65, 136] width 67 height 13
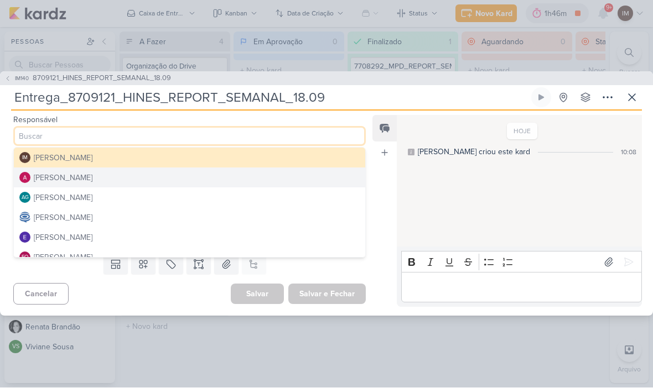
click at [58, 213] on div "[PERSON_NAME]" at bounding box center [63, 218] width 59 height 12
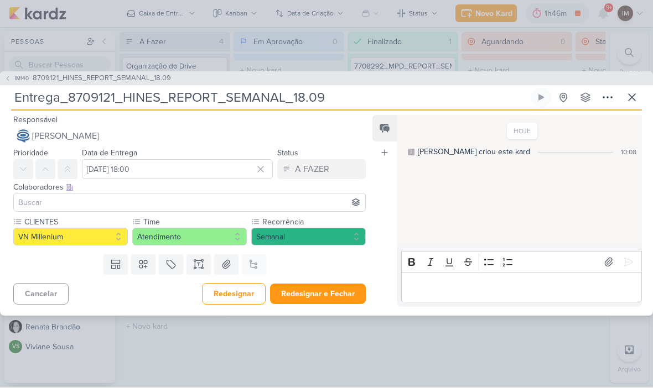
click at [268, 202] on input at bounding box center [189, 202] width 347 height 13
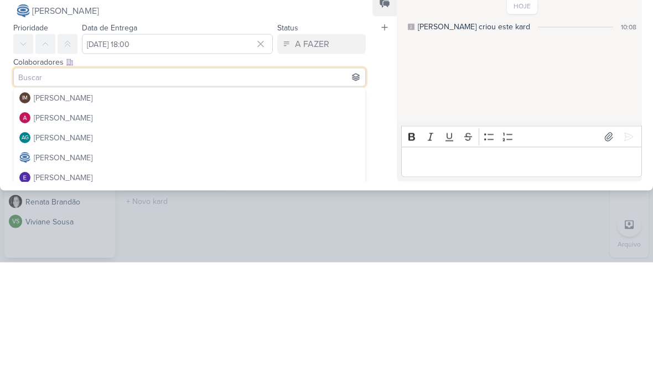
click at [29, 238] on img at bounding box center [24, 243] width 11 height 11
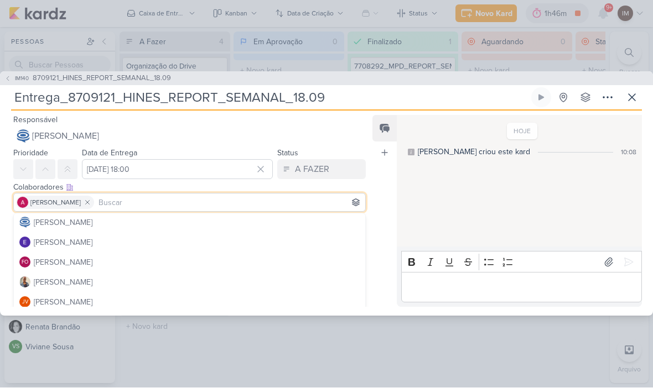
scroll to position [65, 0]
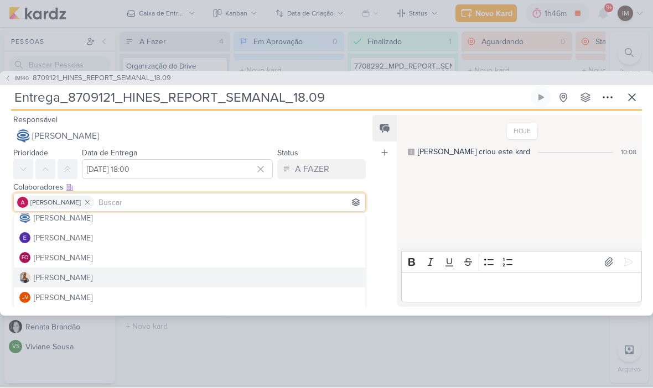
click at [205, 275] on button "[PERSON_NAME]" at bounding box center [189, 278] width 351 height 20
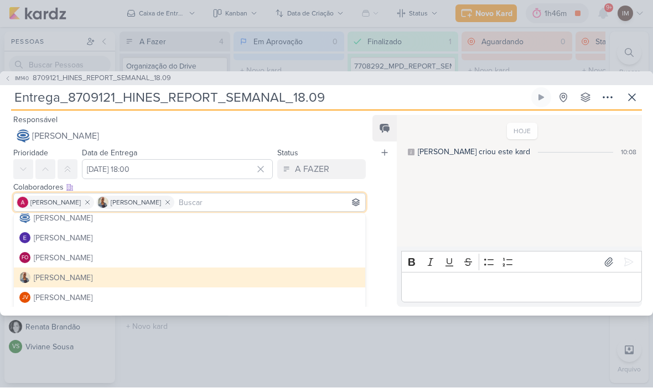
click at [387, 263] on div "Feed Atrelar email Solte o email para atrelar ao kard" at bounding box center [384, 212] width 24 height 192
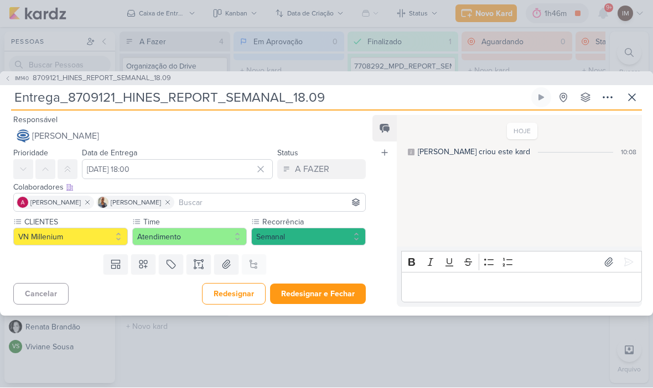
click at [310, 291] on button "Redesignar e Fechar" at bounding box center [318, 294] width 96 height 20
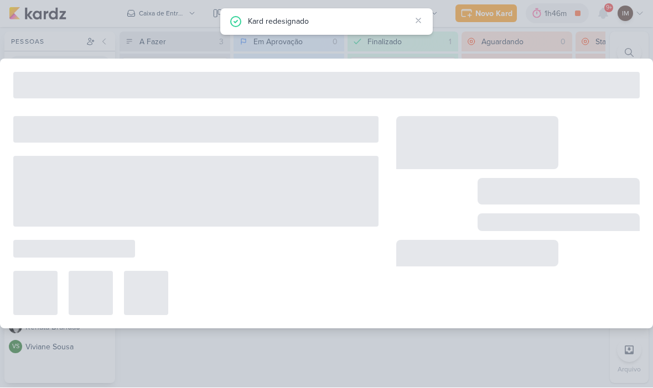
type input "8709121_HINES_REPORT_SEMANAL_18.09"
type input "17 de setembro de 2025 às 18:00"
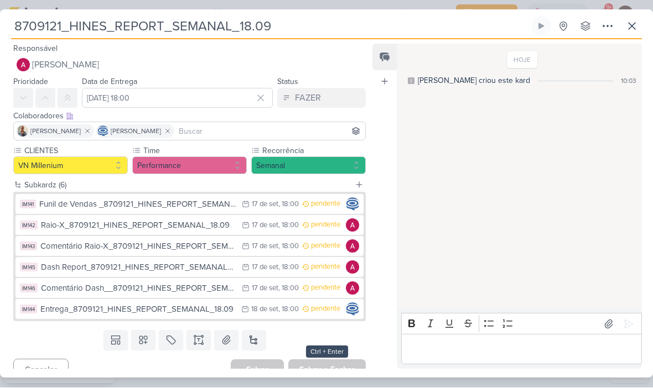
click at [630, 25] on icon at bounding box center [631, 26] width 13 height 13
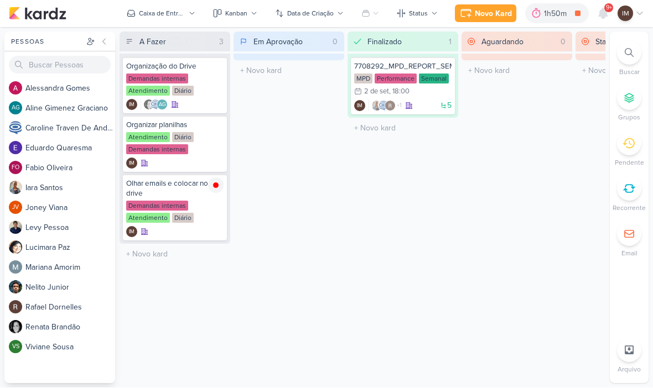
click at [601, 22] on div at bounding box center [603, 14] width 20 height 20
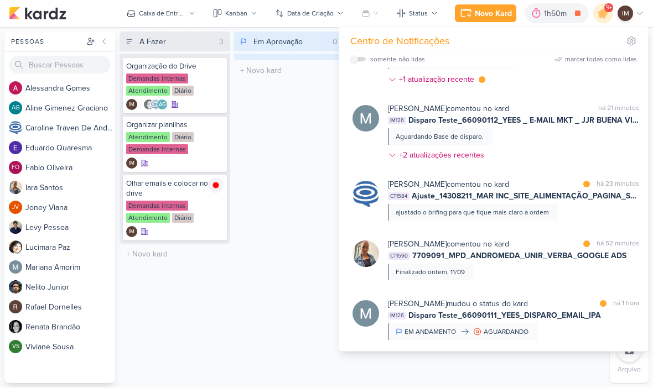
scroll to position [171, 0]
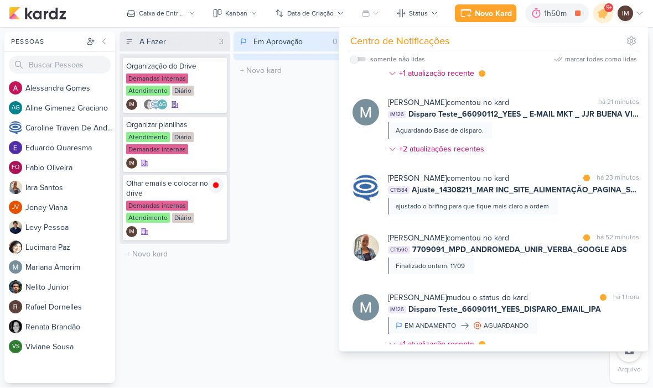
click at [571, 275] on div "Iara Santos comentou no kard marcar como lida há 52 minutos CT1590 7709091_MPD_…" at bounding box center [513, 254] width 251 height 42
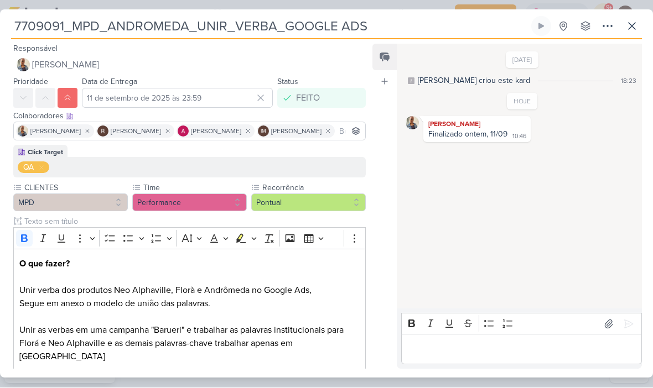
click at [165, 27] on input "7709091_MPD_ANDROMEDA_UNIR_VERBA_GOOGLE ADS" at bounding box center [270, 27] width 518 height 20
click at [167, 25] on input "7709091_MPD_ANDROMEDA_UNIR_VERBA_GOOGLE ADS" at bounding box center [270, 27] width 518 height 20
click at [160, 22] on input "7709091_MPD_ANDROMEDA_UNIR_VERBA_GOOGLE ADS" at bounding box center [270, 27] width 518 height 20
click at [160, 21] on input "7709091_MPD_ANDROMEDA_UNIR_VERBA_GOOGLE ADS" at bounding box center [270, 27] width 518 height 20
click at [231, 24] on input "7709091_MPD_ANDROMEDA_UNIR_VERBA_GOOGLE ADS" at bounding box center [270, 27] width 518 height 20
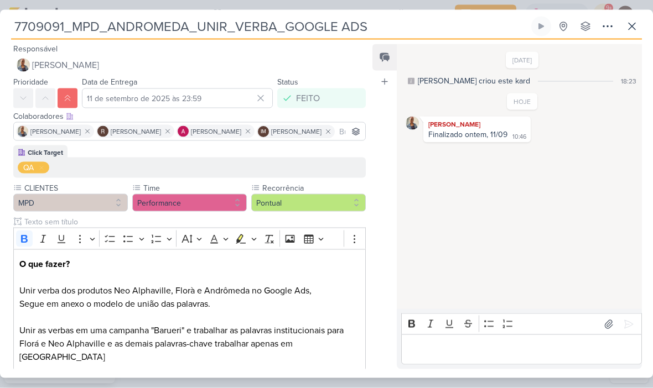
click at [228, 28] on input "7709091_MPD_ANDROMEDA_UNIR_VERBA_GOOGLE ADS" at bounding box center [270, 27] width 518 height 20
click at [638, 33] on button at bounding box center [632, 27] width 20 height 20
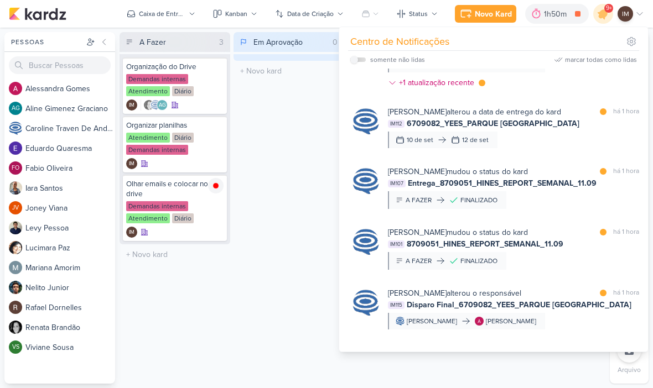
scroll to position [515, 0]
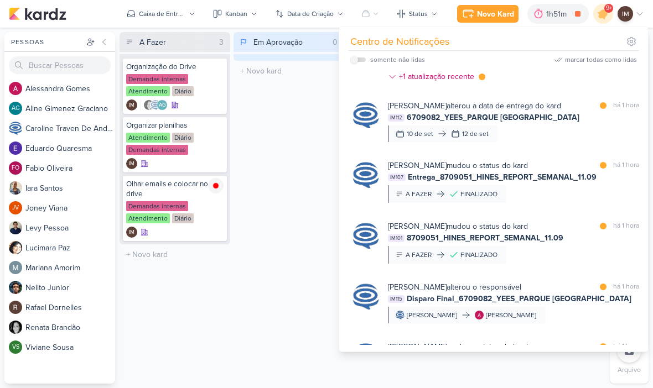
click at [289, 144] on div "Em Aprovação 0 Mover Para Esquerda Mover Para Direita Deletar O título do kard …" at bounding box center [288, 208] width 111 height 352
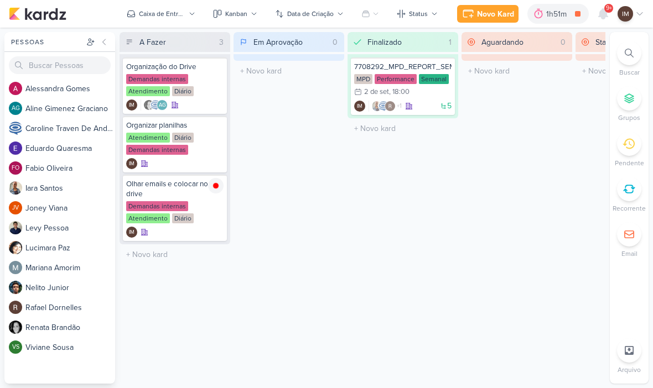
click at [248, 15] on button "Kanban" at bounding box center [235, 14] width 58 height 18
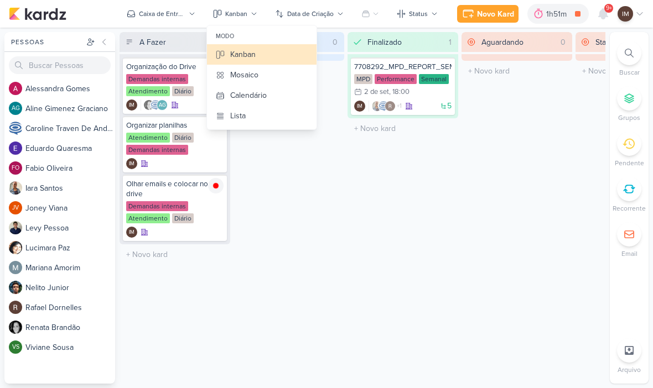
click at [263, 98] on div "Calendário" at bounding box center [248, 96] width 37 height 12
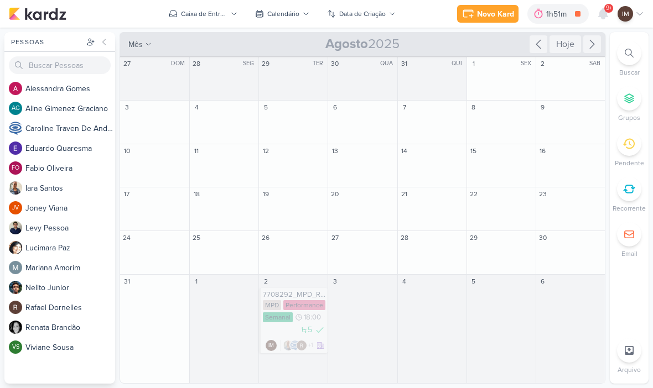
click at [590, 48] on icon at bounding box center [592, 44] width 4 height 8
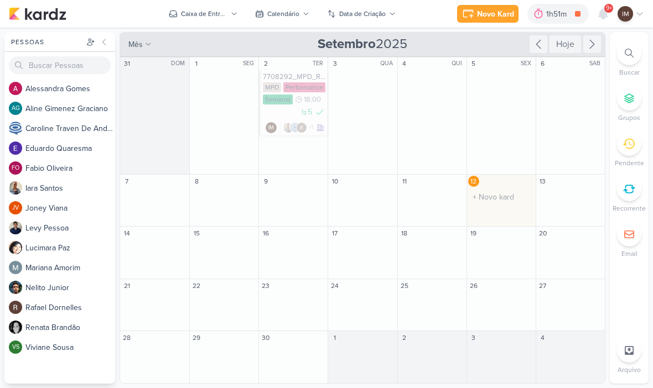
click at [298, 14] on div "Calendário" at bounding box center [283, 14] width 32 height 10
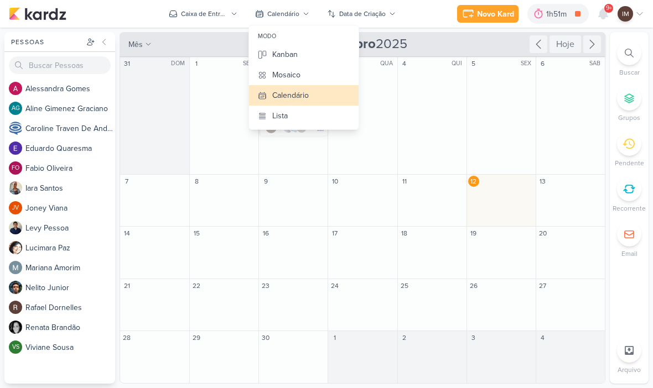
click at [334, 56] on button "Kanban" at bounding box center [304, 54] width 110 height 20
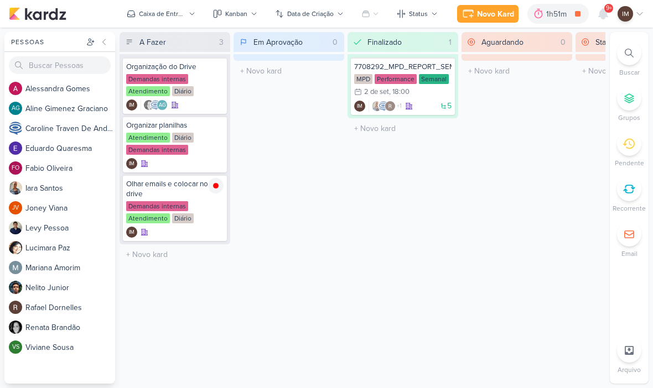
click at [336, 15] on button "Data de Criação" at bounding box center [309, 14] width 82 height 18
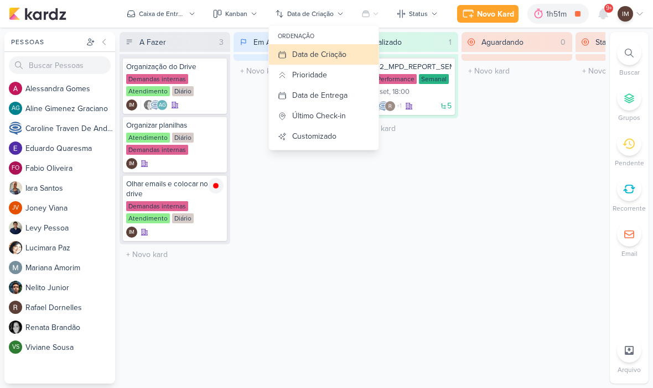
click at [606, 23] on div "9+" at bounding box center [603, 14] width 20 height 20
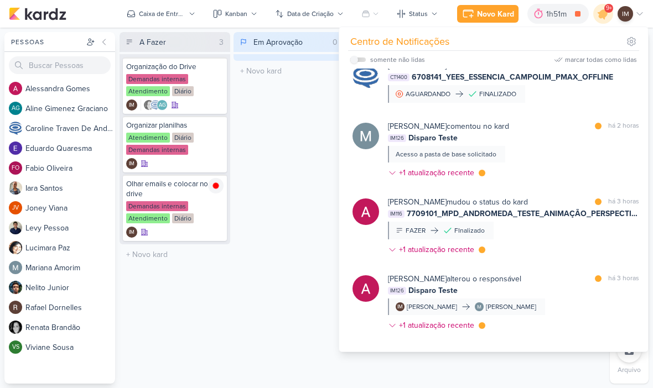
scroll to position [1290, 0]
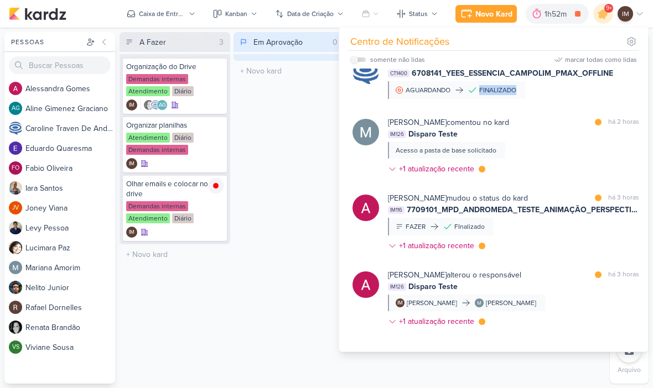
click at [575, 108] on div "Caroline Traven De Andrade mudou o status do kard marcar como lida há 2 horas C…" at bounding box center [496, 77] width 300 height 61
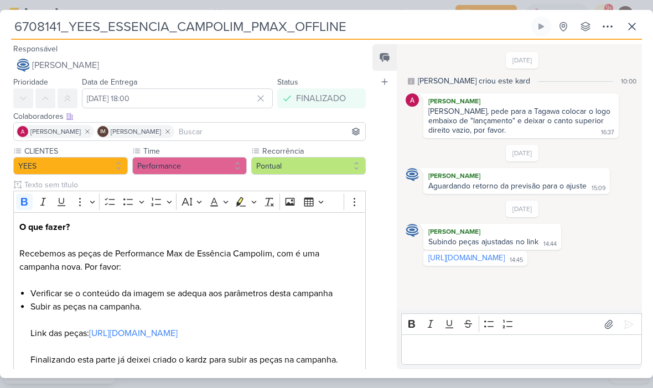
click at [58, 23] on input "6708141_YEES_ESSENCIA_CAMPOLIM_PMAX_OFFLINE" at bounding box center [270, 27] width 518 height 20
click at [51, 17] on input "6708141_YEES_ESSENCIA_CAMPOLIM_PMAX_OFFLINE" at bounding box center [270, 27] width 518 height 20
click at [50, 19] on input "6708141_YEES_ESSENCIA_CAMPOLIM_PMAX_OFFLINE" at bounding box center [270, 27] width 518 height 20
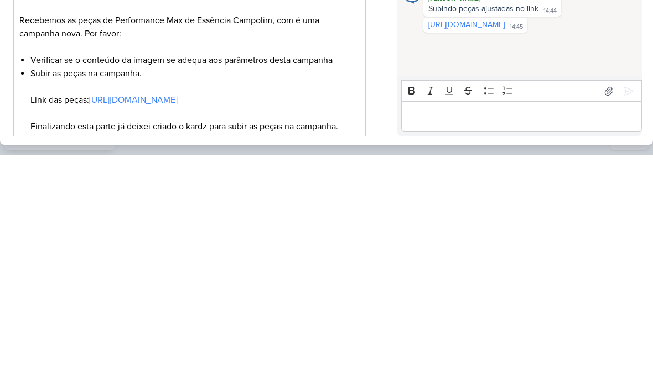
scroll to position [0, 0]
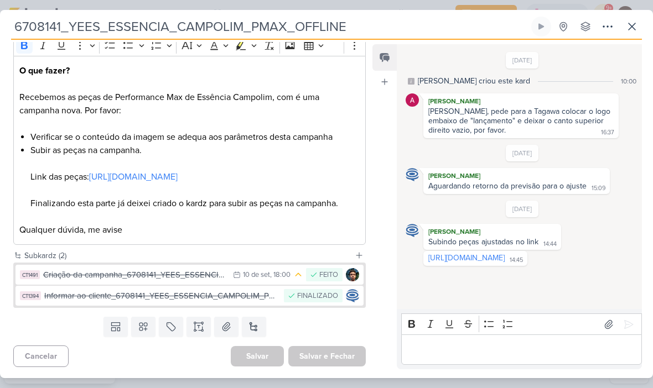
click at [464, 86] on div "[PERSON_NAME] criou este kard" at bounding box center [474, 81] width 112 height 12
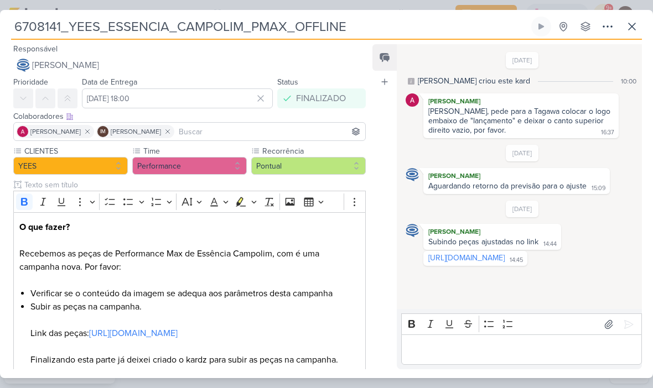
click at [636, 27] on icon at bounding box center [631, 26] width 13 height 13
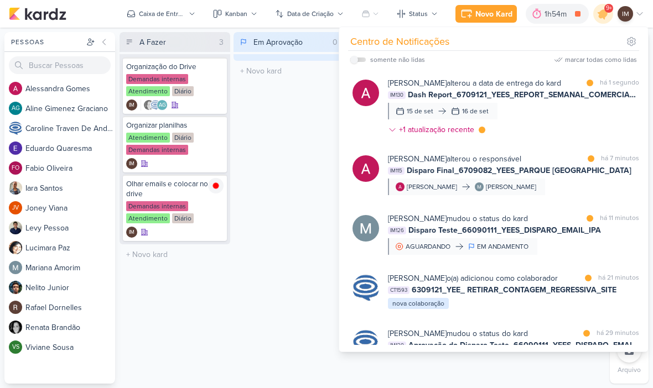
click at [317, 132] on div "Em Aprovação 0 Mover Para Esquerda Mover Para Direita Deletar O título do kard …" at bounding box center [288, 208] width 111 height 352
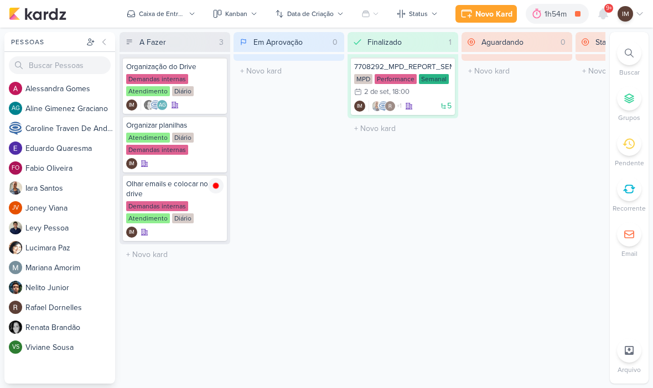
click at [320, 136] on div "Em Aprovação 0 Mover Para Esquerda Mover Para Direita Deletar O título do kard …" at bounding box center [288, 208] width 111 height 352
click at [638, 55] on div at bounding box center [629, 53] width 24 height 24
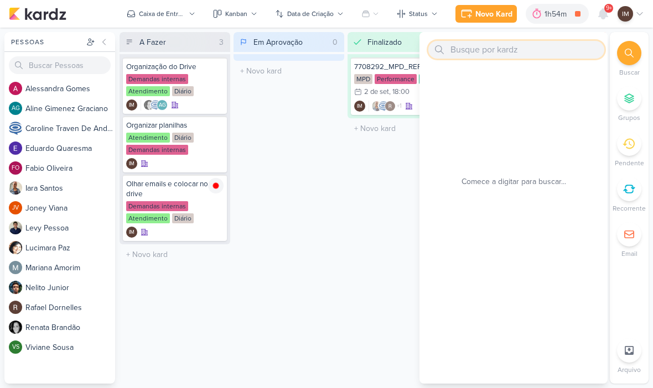
click at [524, 49] on input "text" at bounding box center [516, 50] width 176 height 18
click at [474, 51] on input "text" at bounding box center [516, 50] width 176 height 18
paste input "14308212_MAR INC_PROPOSTA_ADICIONAR_IMPLANTAÇÃO_SITE"
type input "14308212_MAR INC_PROPOSTA_ADICIONAR_IMPLANTAÇÃO_SITE"
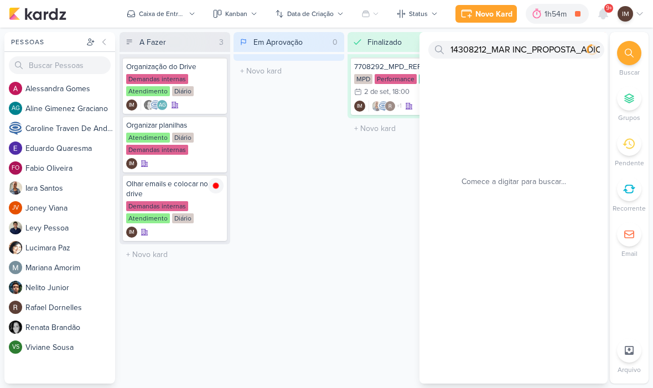
click at [335, 133] on div "Em Aprovação 0 Mover Para Esquerda Mover Para Direita Deletar O título do kard …" at bounding box center [288, 208] width 111 height 352
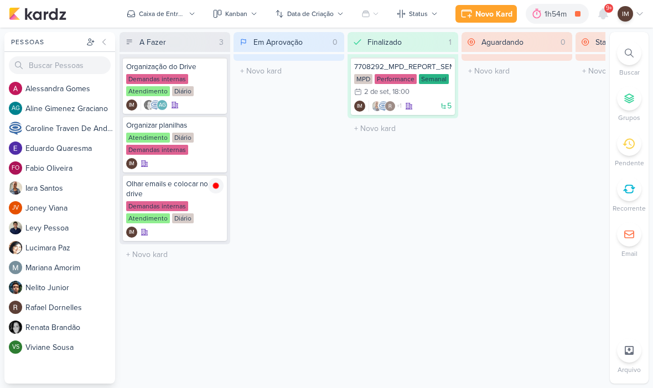
click at [637, 50] on div at bounding box center [629, 53] width 24 height 24
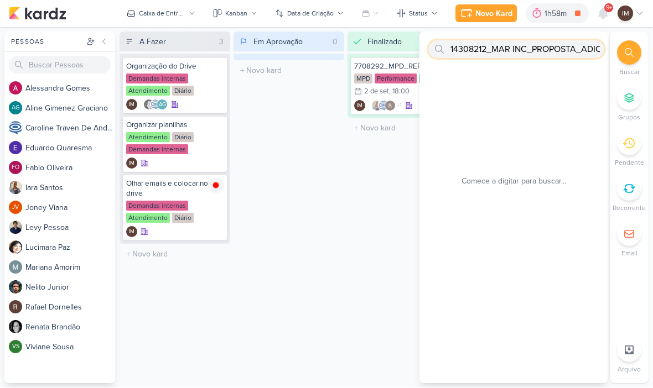
click at [564, 49] on input "14308212_MAR INC_PROPOSTA_ADICIONAR_IMPLANTAÇÃO_SITE" at bounding box center [516, 50] width 176 height 18
click at [569, 50] on input "14308212_MAR INC_PROPOSTA_ADICIONAR_IMPLANTAÇÃO_SITE" at bounding box center [516, 50] width 176 height 18
click at [504, 47] on input "14308212_MAR INC_PROPOSTA_ADICIONAR_IMPLANTAÇÃO_SITE" at bounding box center [516, 50] width 176 height 18
click at [504, 53] on input "14308212_MAR INC_PROPOSTA_ADICIONAR_IMPLANTAÇÃO_SITE" at bounding box center [516, 50] width 176 height 18
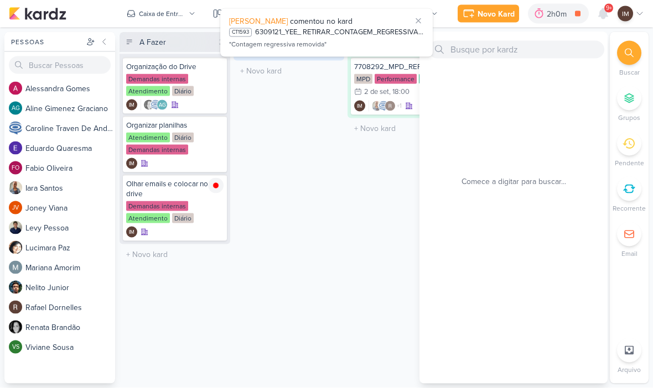
click at [381, 24] on div "Fabio Oliveira comentou no kard" at bounding box center [326, 21] width 195 height 12
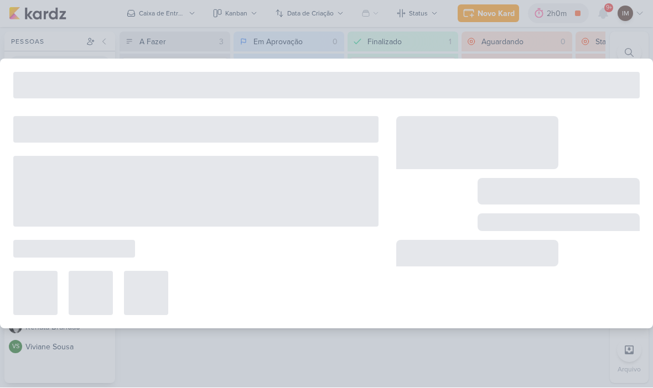
type input "6309121_YEE_ RETIRAR_CONTAGEM_REGRESSIVA_SITE"
type input "12 de setembro de 2025 às 23:59"
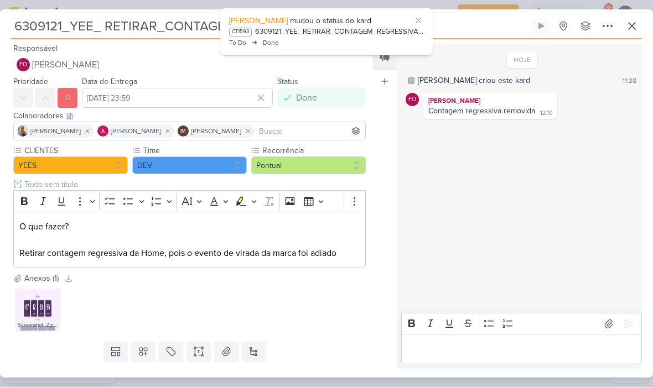
click at [70, 27] on input "6309121_YEE_ RETIRAR_CONTAGEM_REGRESSIVA_SITE" at bounding box center [270, 27] width 518 height 20
click at [72, 25] on input "6309121_YEE_ RETIRAR_CONTAGEM_REGRESSIVA_SITE" at bounding box center [270, 27] width 518 height 20
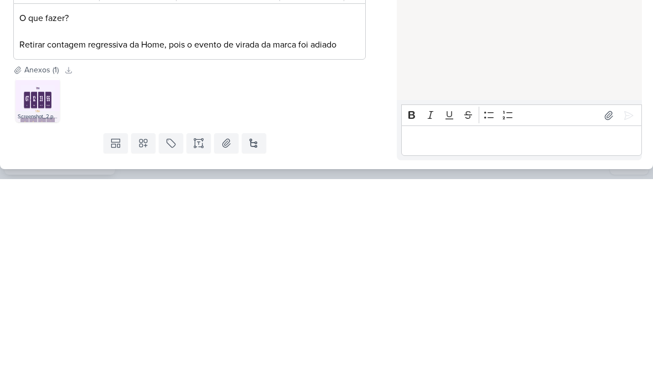
scroll to position [0, 0]
type input "6309121_YEES_ RETIRAR_CONTAGEM_REGRESSIVA_SITE"
click at [509, 77] on div "HOJE Caroline criou este kard 11:28 FO Fabio Oliveira Contagem regressiva remov…" at bounding box center [519, 177] width 244 height 264
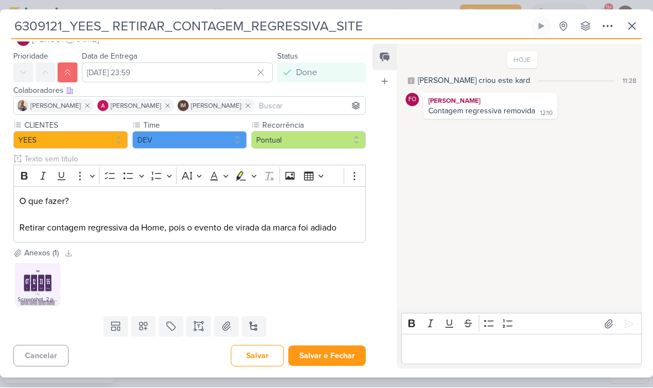
click at [333, 356] on button "Salvar e Fechar" at bounding box center [326, 356] width 77 height 20
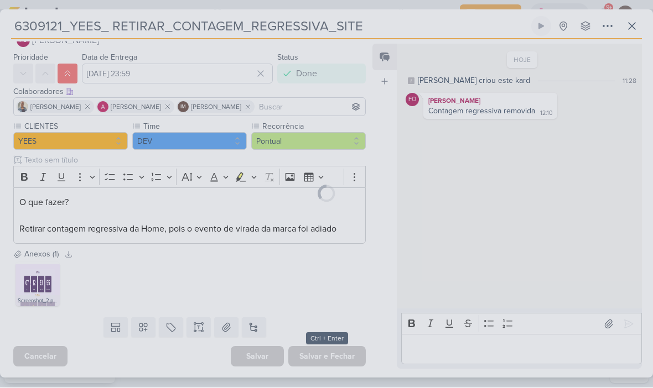
scroll to position [24, 0]
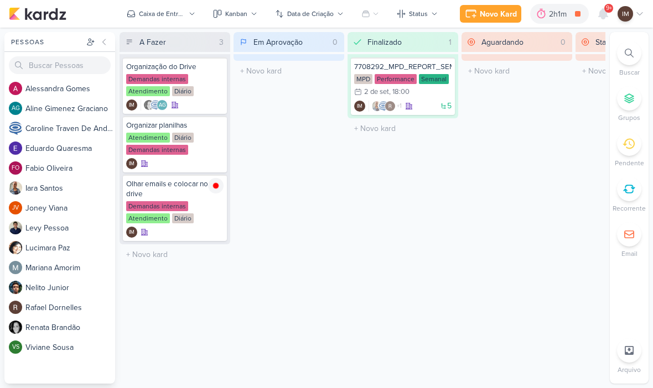
click at [626, 66] on li "Buscar" at bounding box center [629, 59] width 39 height 37
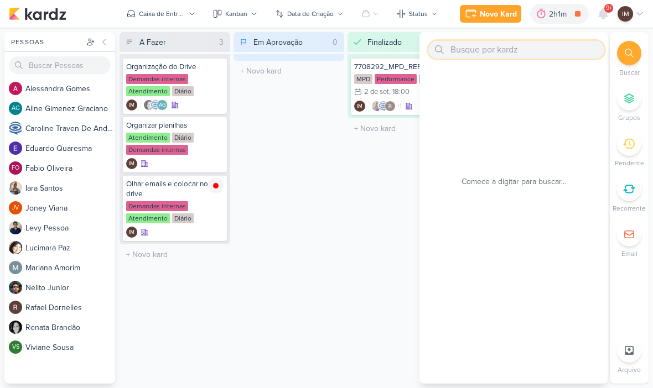
click at [527, 45] on input "text" at bounding box center [516, 50] width 176 height 18
click at [461, 49] on input "text" at bounding box center [516, 50] width 176 height 18
paste input "14308212_MAR INC_PROPOSTA_ADICIONAR_IMPLANTAÇÃO_SITE"
type input "14308212_MAR INC_PROPOSTA_ADICIONAR_IMPLANTAÇÃO_SITE"
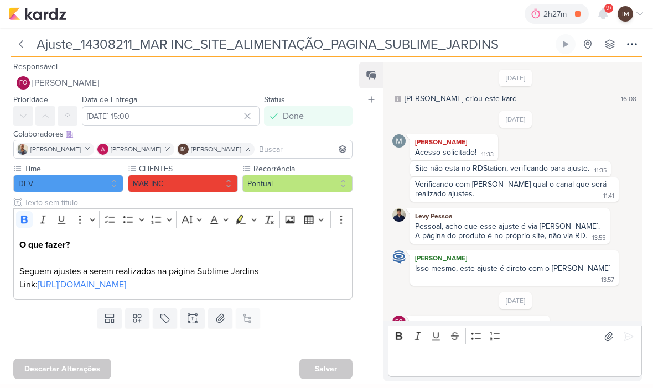
scroll to position [195, 0]
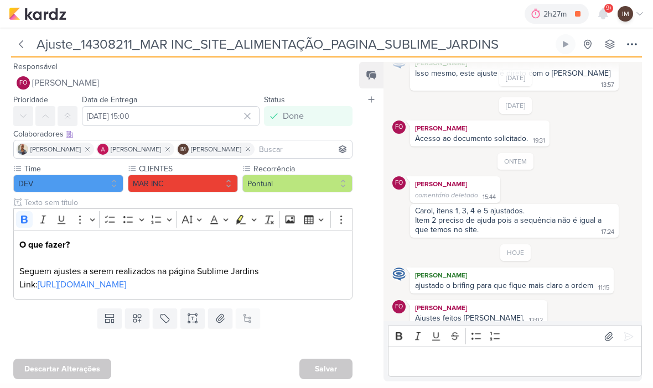
click at [390, 41] on input "Ajuste_14308211_MAR INC_SITE_ALIMENTAÇÃO_PAGINA_SUBLIME_JARDINS" at bounding box center [293, 44] width 520 height 20
click at [389, 44] on input "Ajuste_14308211_MAR INC_SITE_ALIMENTAÇÃO_PAGINA_SUBLIME_JARDINS" at bounding box center [293, 44] width 520 height 20
click at [390, 40] on input "Ajuste_14308211_MAR INC_SITE_ALIMENTAÇÃO_PAGINA_SUBLIME_JARDINS" at bounding box center [293, 44] width 520 height 20
click at [637, 46] on icon at bounding box center [631, 44] width 13 height 13
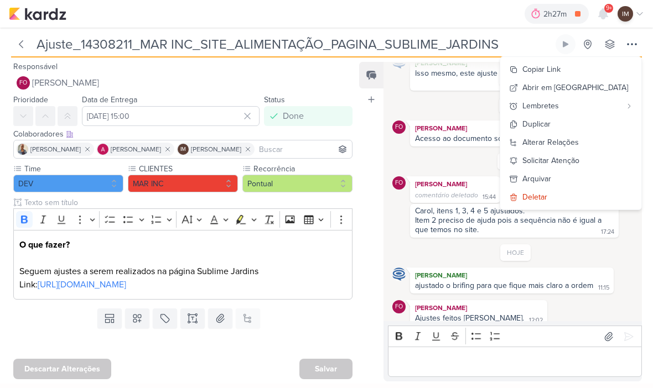
click at [22, 44] on icon at bounding box center [20, 44] width 11 height 11
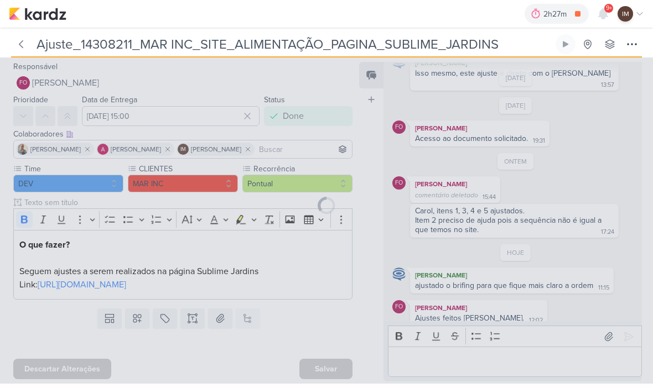
type input "14308211_MAR INC_SITE_ALIMENTAÇÃO_PAGINA_SUBLIME_JARDINS"
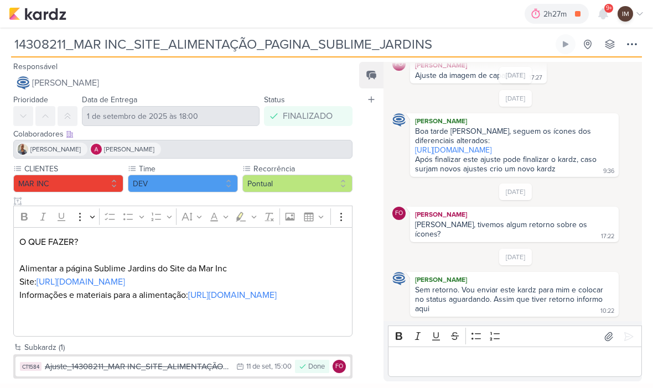
scroll to position [385, 0]
click at [636, 43] on icon at bounding box center [631, 44] width 13 height 13
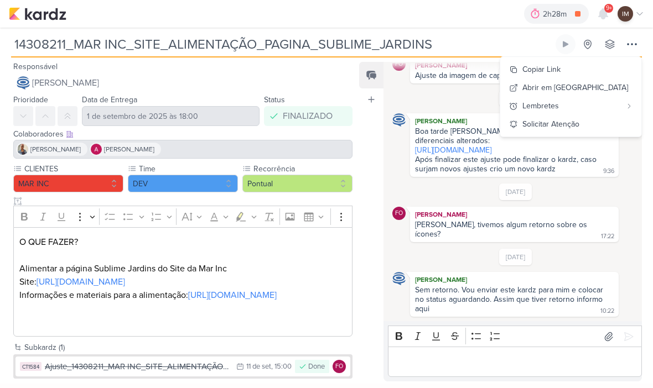
click at [491, 147] on link "https://drive.google.com/drive/folders/1xqS3dy2MDfioj48ibC8JasAvB_tCeaVf" at bounding box center [453, 149] width 76 height 9
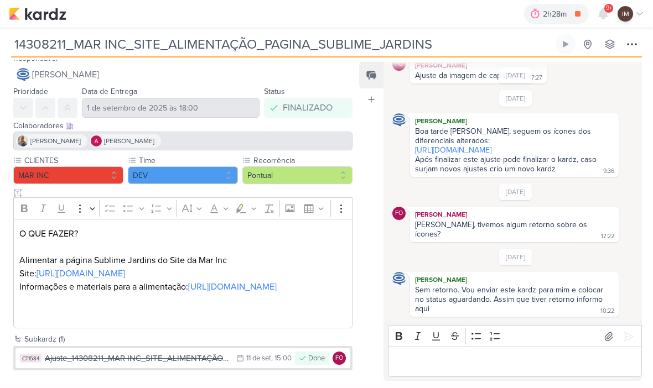
scroll to position [35, 0]
click at [246, 355] on div "11 de set" at bounding box center [258, 358] width 25 height 7
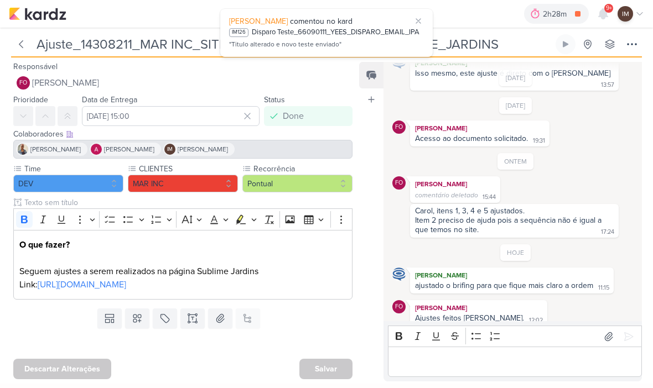
scroll to position [195, 0]
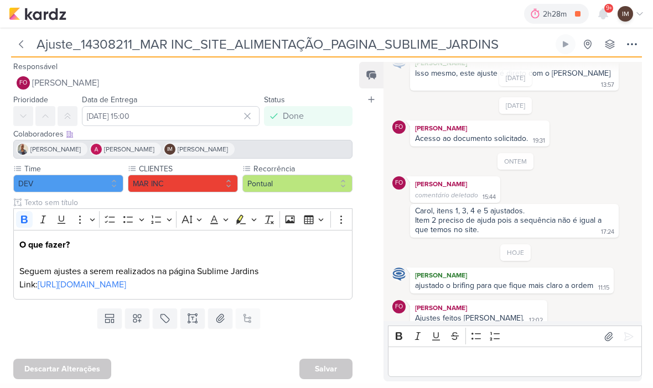
click at [633, 51] on button at bounding box center [632, 44] width 20 height 20
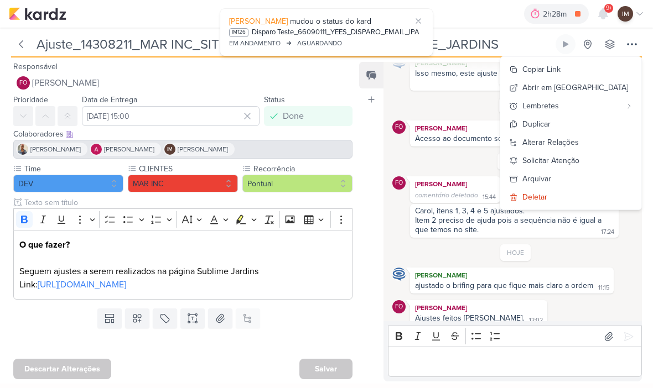
click at [58, 16] on img at bounding box center [38, 13] width 58 height 13
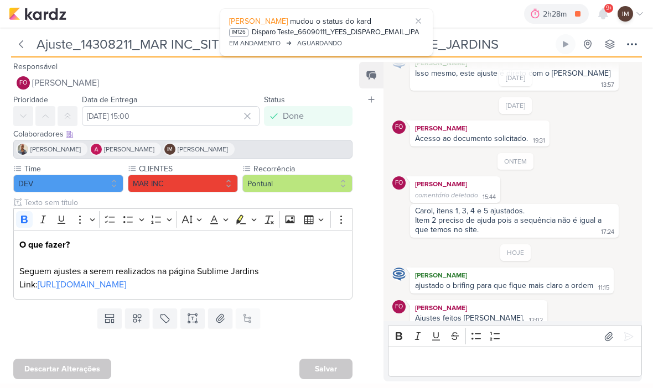
click at [49, 14] on img at bounding box center [38, 13] width 58 height 13
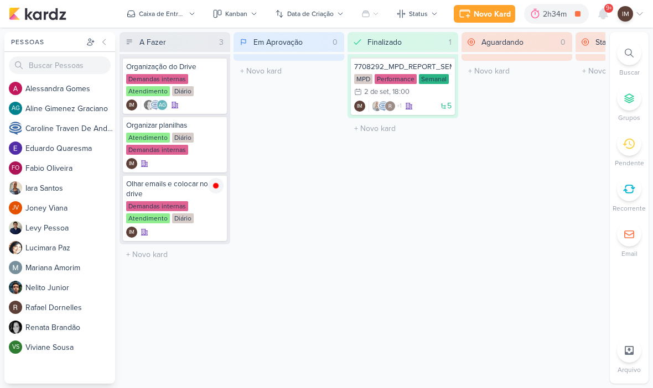
click at [632, 54] on icon at bounding box center [628, 53] width 9 height 9
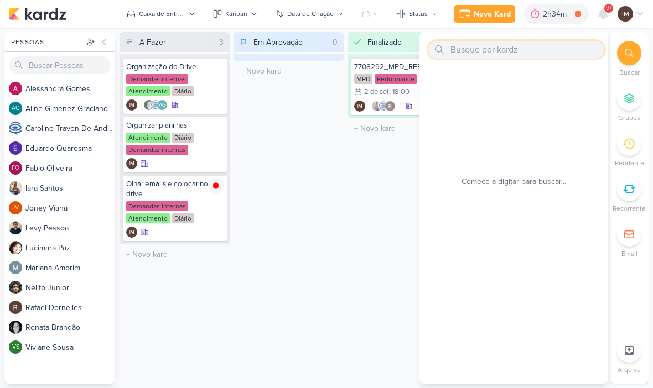
click at [547, 47] on input "text" at bounding box center [516, 50] width 176 height 18
click at [467, 50] on input "text" at bounding box center [516, 50] width 176 height 18
paste input "8709021_HINES_NOTAS FISCAIS_GOOGLE_META"
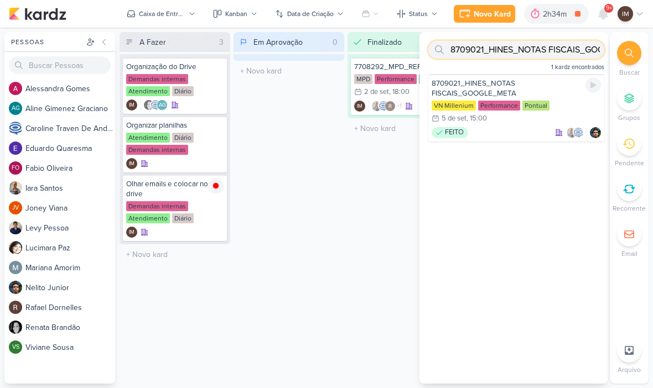
type input "8709021_HINES_NOTAS FISCAIS_GOOGLE_META"
click at [492, 127] on div "FEITO" at bounding box center [515, 132] width 169 height 11
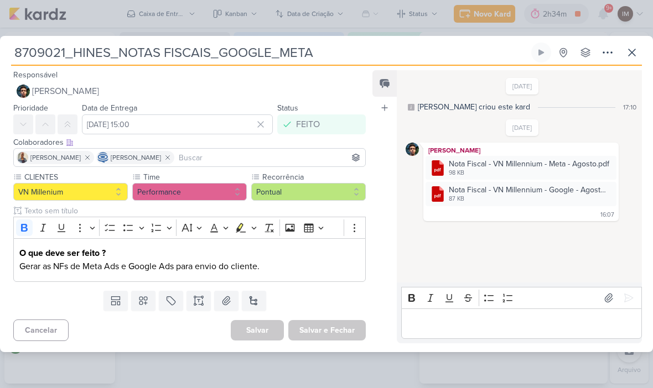
click at [637, 53] on icon at bounding box center [631, 52] width 13 height 13
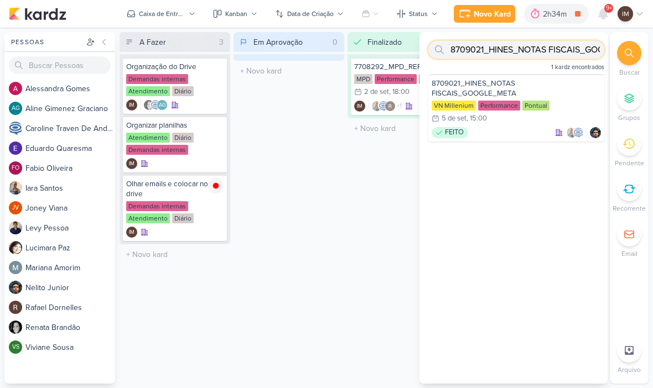
click at [571, 53] on input "8709021_HINES_NOTAS FISCAIS_GOOGLE_META" at bounding box center [516, 50] width 176 height 18
click at [571, 48] on input "8709021_HINES_NOTAS FISCAIS_GOOGLE_META" at bounding box center [516, 50] width 176 height 18
click at [562, 45] on input "8709021_HINES_NOTAS FISCAIS_GOOGLE_META" at bounding box center [516, 50] width 176 height 18
click at [564, 50] on input "8709021_HINES_NOTAS FISCAIS_GOOGLE_META" at bounding box center [516, 50] width 176 height 18
click at [565, 56] on input "8709021_HINES_NOTAS FISCAIS_GOOGLE_META" at bounding box center [516, 50] width 176 height 18
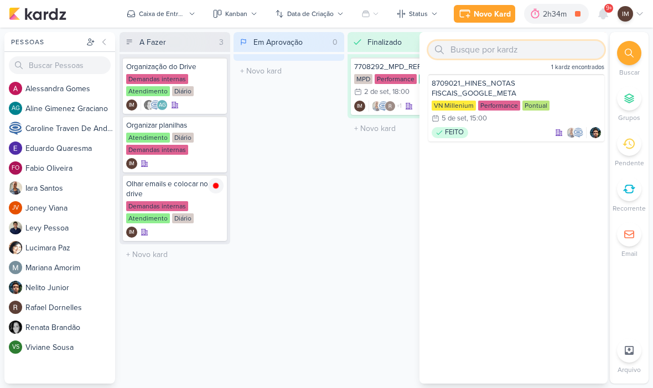
click at [494, 44] on input "text" at bounding box center [516, 50] width 176 height 18
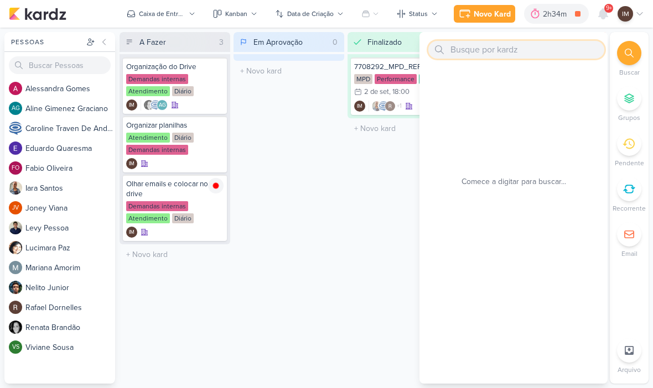
click at [476, 52] on input "text" at bounding box center [516, 50] width 176 height 18
paste input "2500428_YEES_PARQUE_BUENA_VISTA_AJUSTE_LP"
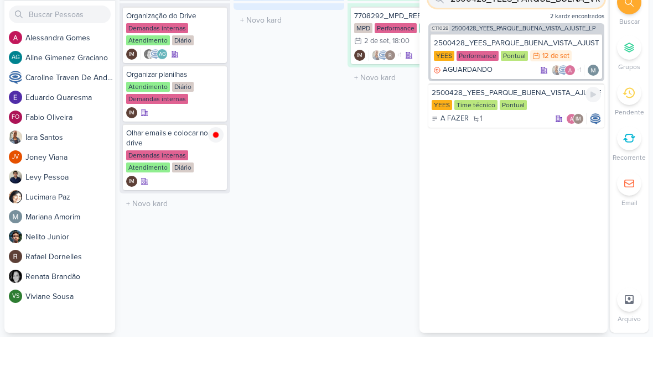
type input "2500428_YEES_PARQUE_BUENA_VISTA_AJUSTE_LP"
click at [527, 164] on div "A FAZER 1 IM" at bounding box center [515, 169] width 169 height 11
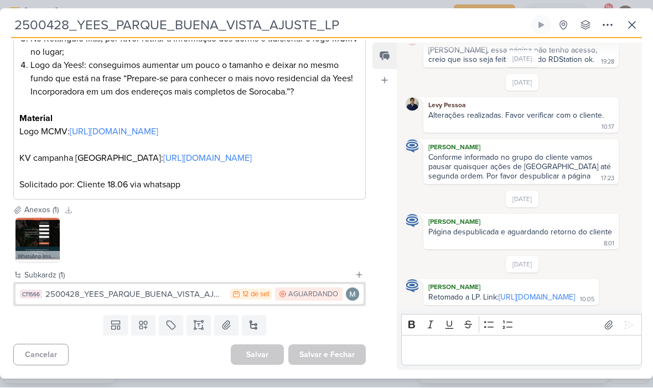
scroll to position [346, 0]
click at [179, 302] on button "CT1566 2500428_YEES_PARQUE_BUENA_VISTA_AJUSTE_LP 12/9 [DATE] [GEOGRAPHIC_DATA]" at bounding box center [189, 295] width 348 height 20
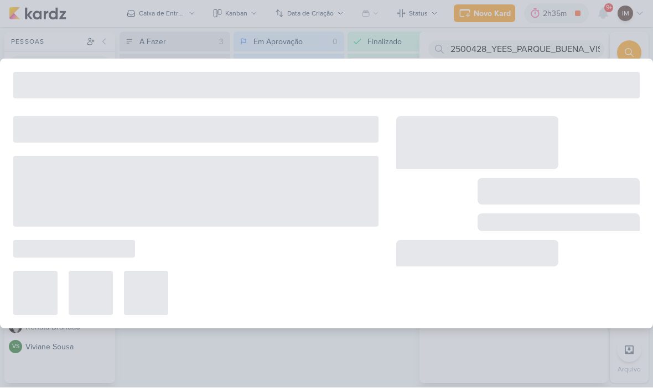
type input "12 de setembro de 2025 às 23:59"
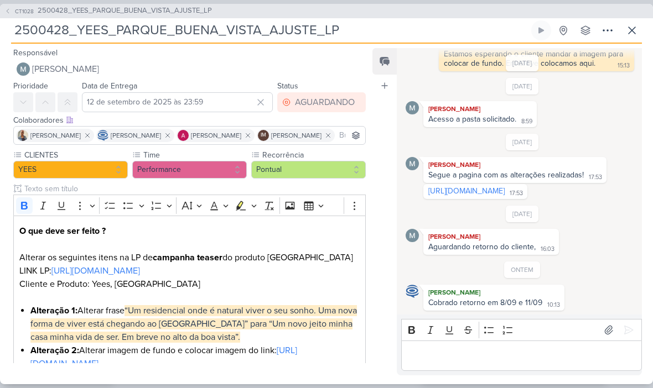
scroll to position [174, 0]
click at [278, 34] on input "2500428_YEES_PARQUE_BUENA_VISTA_AJUSTE_LP" at bounding box center [270, 30] width 518 height 20
click at [283, 28] on input "2500428_YEES_PARQUE_BUENA_VISTA_AJUSTE_LP" at bounding box center [270, 30] width 518 height 20
click at [277, 36] on input "2500428_YEES_PARQUE_BUENA_VISTA_AJUSTE_LP" at bounding box center [270, 30] width 518 height 20
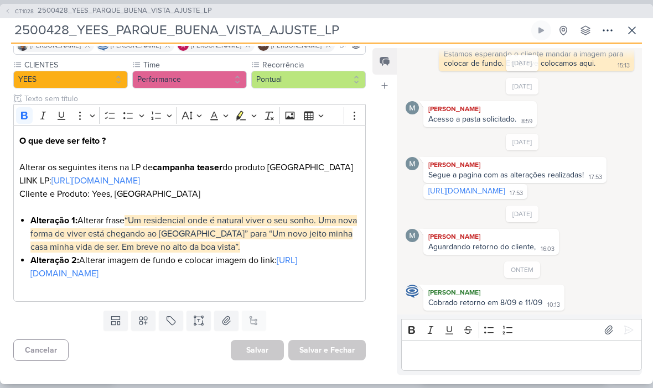
scroll to position [106, 0]
click at [338, 142] on p "O que deve ser feito ?" at bounding box center [189, 147] width 340 height 27
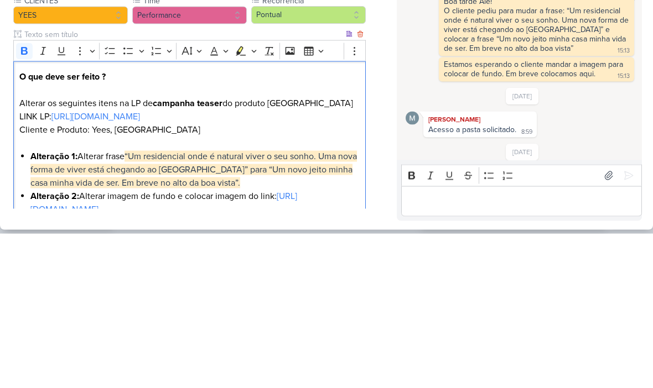
scroll to position [0, 0]
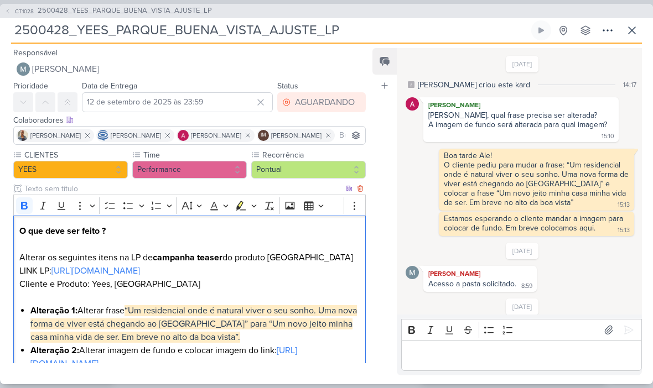
click at [640, 29] on button at bounding box center [632, 30] width 20 height 20
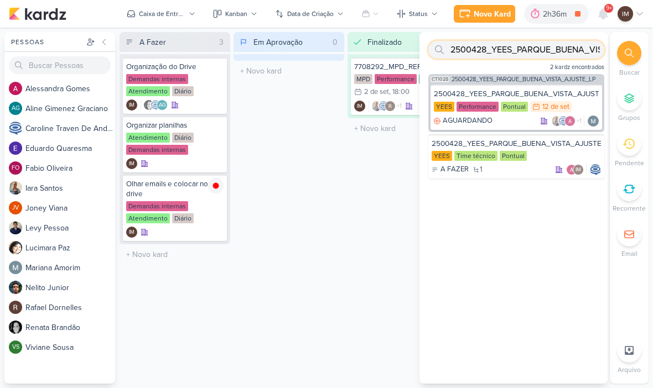
click at [571, 48] on input "2500428_YEES_PARQUE_BUENA_VISTA_AJUSTE_LP" at bounding box center [516, 50] width 176 height 18
click at [574, 44] on input "2500428_YEES_PARQUE_BUENA_VISTA_AJUSTE_LP" at bounding box center [516, 50] width 176 height 18
click at [573, 49] on input "2500428_YEES_PARQUE_BUENA_VISTA_AJUSTE_LP" at bounding box center [516, 50] width 176 height 18
click at [573, 50] on input "2500428_YEES_PARQUE_BUENA_VISTA_AJUSTE_LP" at bounding box center [516, 50] width 176 height 18
click at [475, 49] on input "text" at bounding box center [516, 50] width 176 height 18
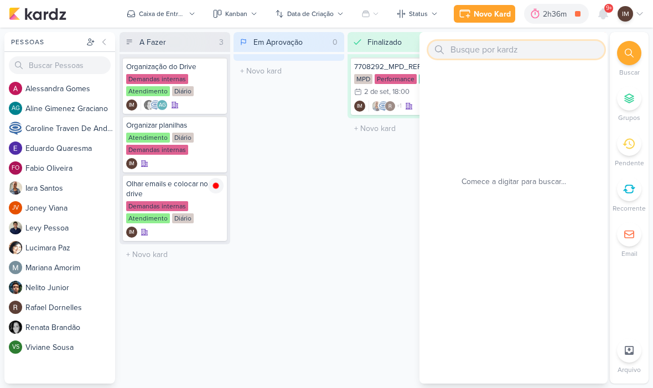
paste input "6709091_YEES_ACOMPANHAMENTO_EVOLUÇÃO DE OBRAS_SETEMBRO"
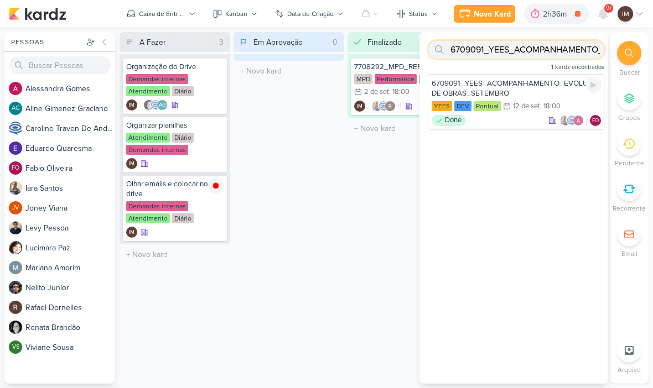
type input "6709091_YEES_ACOMPANHAMENTO_EVOLUÇÃO DE OBRAS_SETEMBRO"
click at [530, 125] on div "Done FO" at bounding box center [515, 120] width 169 height 11
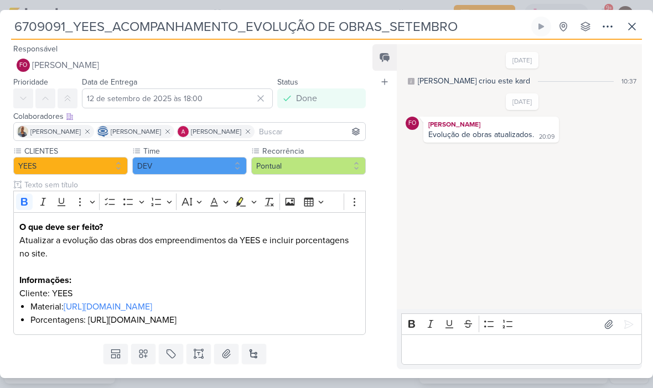
click at [624, 35] on button at bounding box center [632, 27] width 20 height 20
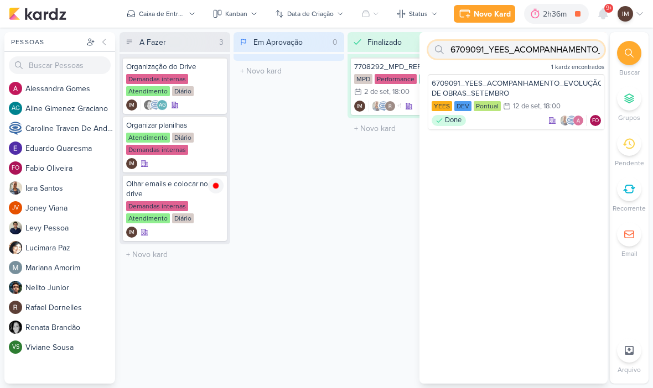
click at [562, 50] on input "6709091_YEES_ACOMPANHAMENTO_EVOLUÇÃO DE OBRAS_SETEMBRO" at bounding box center [516, 50] width 176 height 18
click at [550, 54] on input "6709091_YEES_ACOMPANHAMENTO_EVOLUÇÃO DE OBRAS_SETEMBRO" at bounding box center [516, 50] width 176 height 18
click at [552, 51] on input "6709091_YEES_ACOMPANHAMENTO_EVOLUÇÃO DE OBRAS_SETEMBRO" at bounding box center [516, 50] width 176 height 18
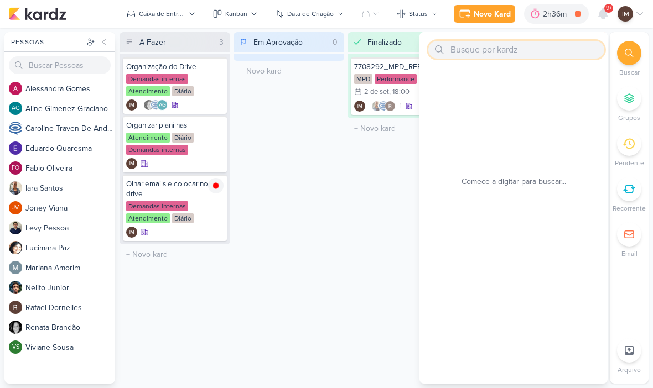
paste input "6709101_YEES_ESSÊNCIA_CAMPOLIM_PAUSAR_VIDEO_NARRADO"
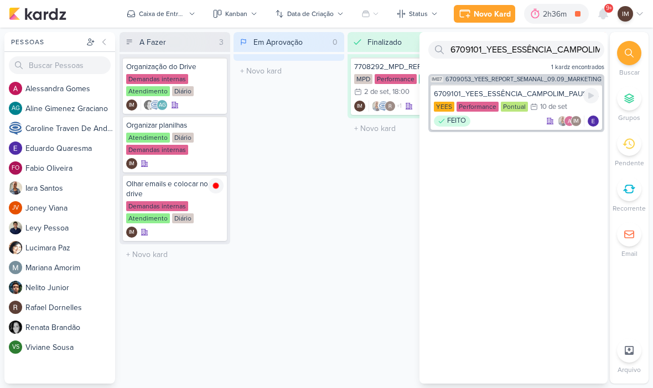
click at [513, 117] on div "FEITO IM" at bounding box center [516, 121] width 165 height 11
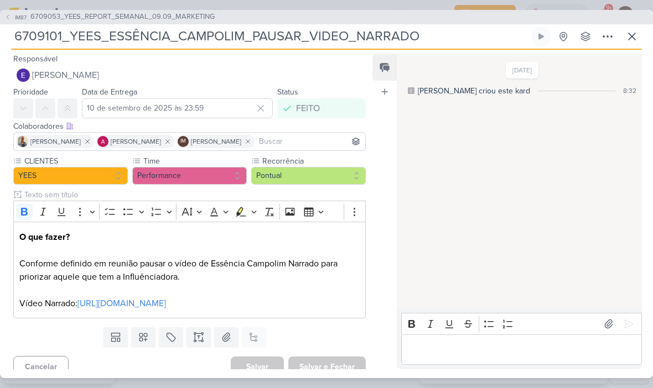
click at [632, 44] on button at bounding box center [632, 37] width 20 height 20
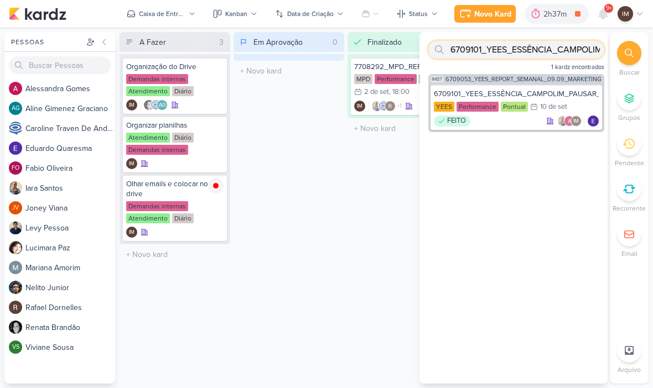
click at [550, 58] on input "6709101_YEES_ESSÊNCIA_CAMPOLIM_PAUSAR_VIDEO_NARRADO" at bounding box center [516, 50] width 176 height 18
click at [544, 50] on input "6709101_YEES_ESSÊNCIA_CAMPOLIM_PAUSAR_VIDEO_NARRADO" at bounding box center [516, 50] width 176 height 18
click at [538, 48] on input "6709101_YEES_ESSÊNCIA_CAMPOLIM_PAUSAR_VIDEO_NARRADO" at bounding box center [516, 50] width 176 height 18
type input "P"
click at [471, 54] on input "text" at bounding box center [516, 50] width 176 height 18
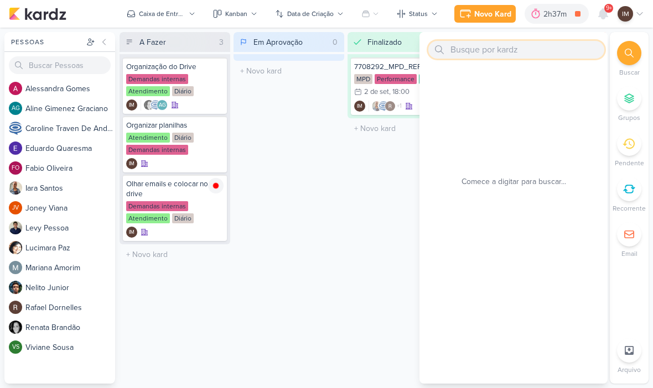
paste input "7709102_MPD_VERIFICAÇÃO_CRIATIVOS_ATUAIS"
type input "7709102_MPD_VERIFICAÇÃO_CRIATIVOS_ATUAIS"
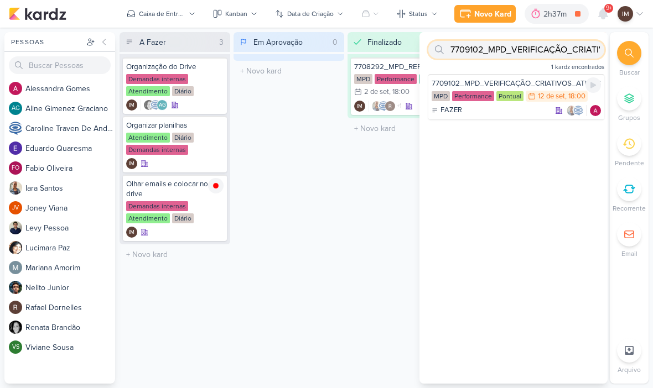
click at [526, 55] on input "7709102_MPD_VERIFICAÇÃO_CRIATIVOS_ATUAIS" at bounding box center [516, 50] width 176 height 18
click at [524, 54] on input "7709102_MPD_VERIFICAÇÃO_CRIATIVOS_ATUAIS" at bounding box center [516, 50] width 176 height 18
click at [517, 55] on input "7709102_MPD_VERIFICAÇÃO_CRIATIVOS_ATUAIS" at bounding box center [516, 50] width 176 height 18
click at [501, 53] on input "7709102_MPD_VERIFICAÇÃO_CRIATIVOS_ATUAIS" at bounding box center [516, 50] width 176 height 18
click at [507, 54] on input "7709102_MPD_VERIFICAÇÃO_CRIATIVOS_ATUAIS" at bounding box center [516, 50] width 176 height 18
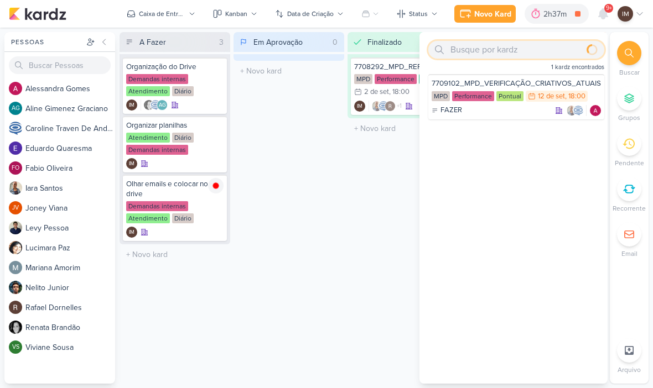
click at [468, 53] on input "text" at bounding box center [516, 50] width 176 height 18
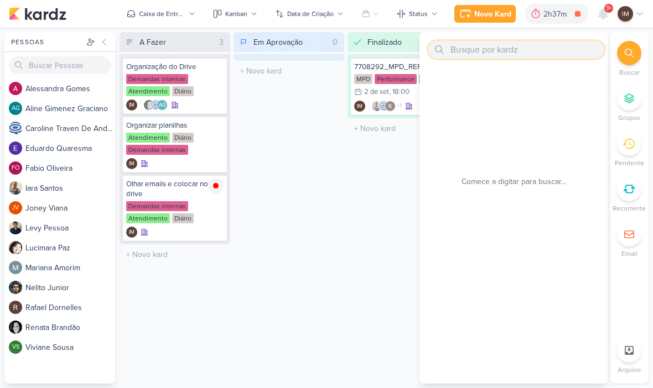
paste input "7709101_MPD_ANDROMEDA_TESTE_ANIMAÇÃO_PERSPECTIVA"
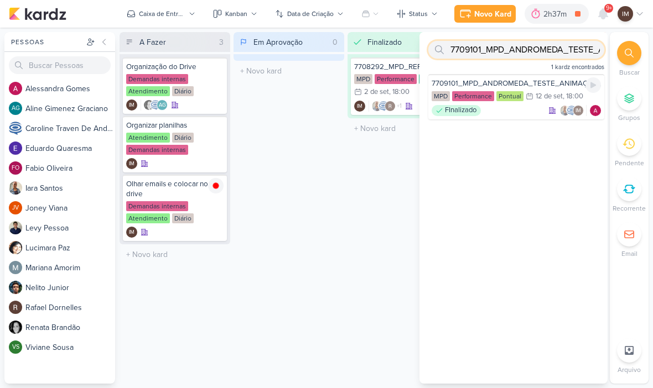
type input "7709101_MPD_ANDROMEDA_TESTE_ANIMAÇÃO_PERSPECTIVA"
click at [517, 110] on div "FInalizado IM" at bounding box center [515, 110] width 169 height 11
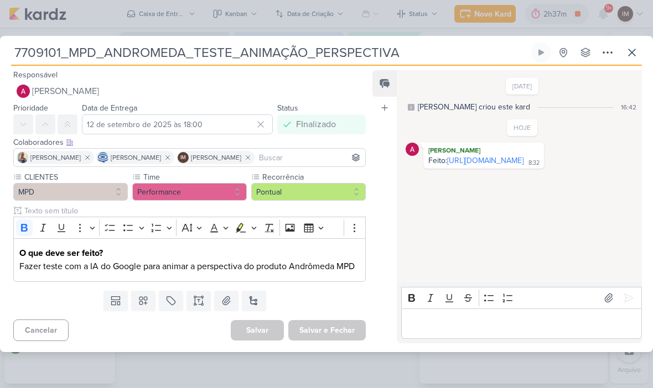
click at [629, 59] on icon at bounding box center [631, 52] width 13 height 13
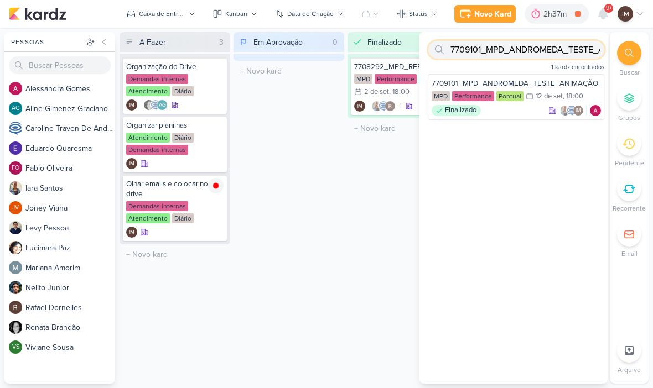
click at [570, 55] on input "7709101_MPD_ANDROMEDA_TESTE_ANIMAÇÃO_PERSPECTIVA" at bounding box center [516, 50] width 176 height 18
click at [573, 51] on input "7709101_MPD_ANDROMEDA_TESTE_ANIMAÇÃO_PERSPECTIVA" at bounding box center [516, 50] width 176 height 18
click at [571, 51] on input "7709101_MPD_ANDROMEDA_TESTE_ANIMAÇÃO_PERSPECTIVA" at bounding box center [516, 50] width 176 height 18
click at [568, 51] on input "7709101_MPD_ANDROMEDA_TESTE_ANIMAÇÃO_PERSPECTIVA" at bounding box center [516, 50] width 176 height 18
click at [499, 50] on input "text" at bounding box center [516, 50] width 176 height 18
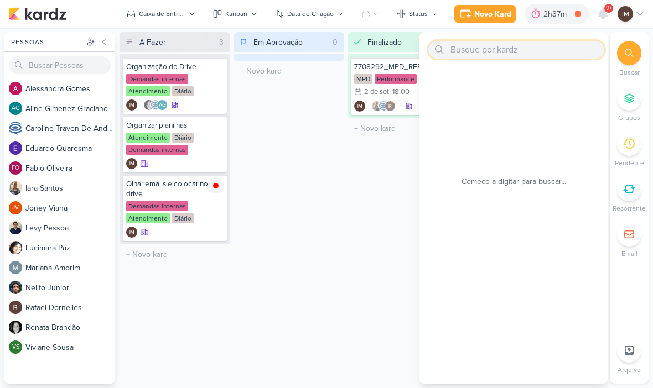
click at [458, 51] on input "text" at bounding box center [516, 50] width 176 height 18
paste input "7708293_MPD_ANDROMEDA_AJUSTE_VERBA_CAMPANHA_ANDROMEDA_FESTIVAL"
type input "7708293_MPD_ANDROMEDA_AJUSTE_VERBA_CAMPAN"
click at [461, 44] on input "text" at bounding box center [516, 50] width 176 height 18
paste input "7708293_MPD_ANDROMEDA_AJUSTE_VERBA_CAMPANHA_ANDROMEDA_FESTIVAL"
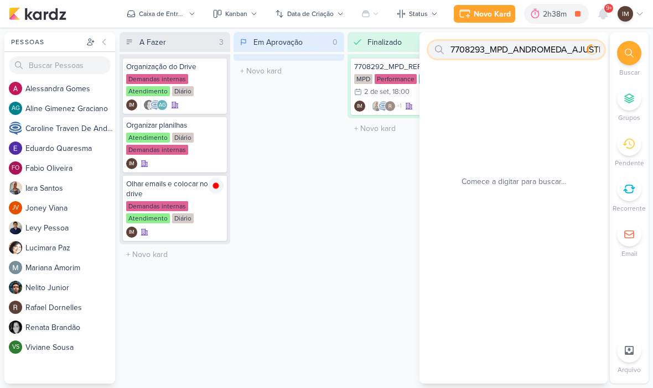
click at [482, 50] on input "7708293_MPD_ANDROMEDA_AJUSTE_VERBA_CAMPANHA_ANDROMEDA_FESTIVAL" at bounding box center [516, 50] width 176 height 18
click at [480, 49] on input "7708293_MPD_ANDROMEDA_AJUSTE_VERBA_CAMPANHA_ANDROMEDA_FESTIVAL" at bounding box center [516, 50] width 176 height 18
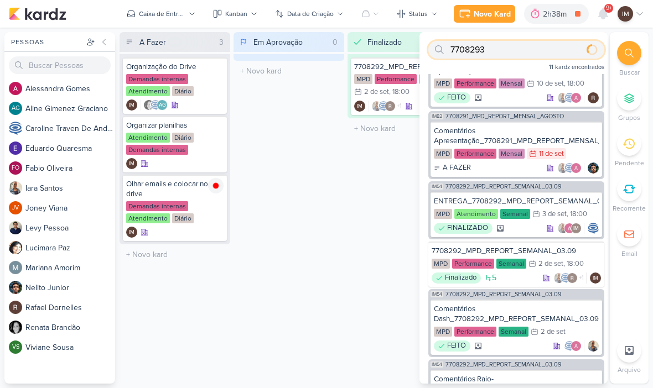
scroll to position [25, 0]
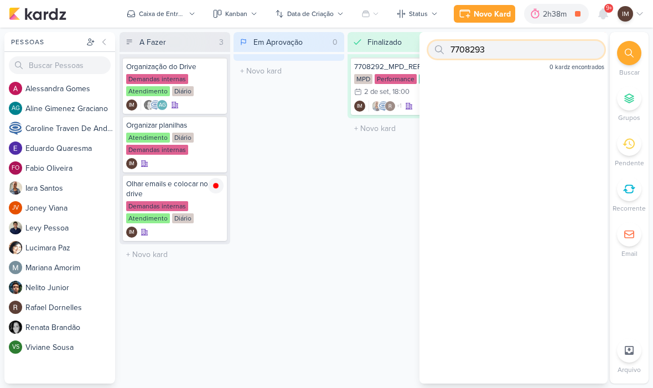
type input "770829"
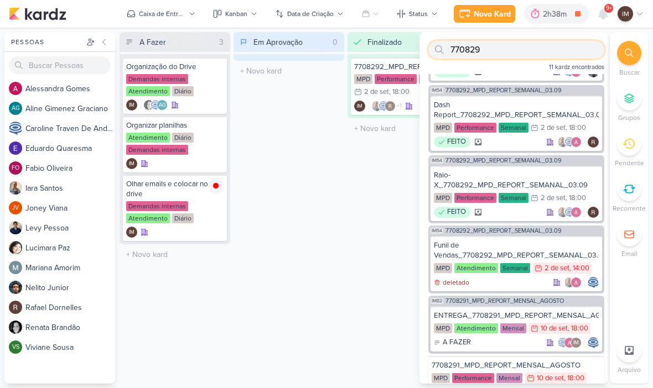
scroll to position [390, 0]
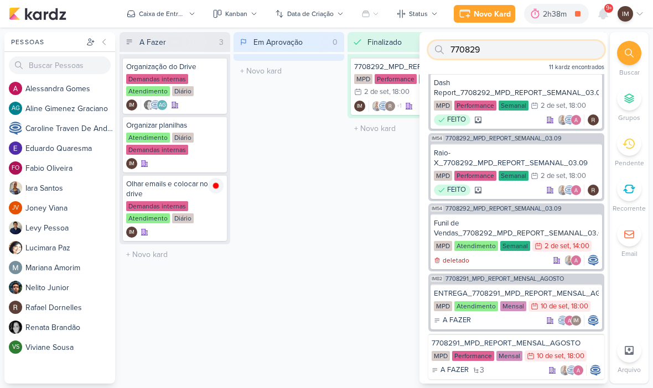
click at [552, 47] on input "770829" at bounding box center [516, 50] width 176 height 18
click at [553, 48] on input "770829" at bounding box center [516, 50] width 176 height 18
click at [555, 46] on input "770829" at bounding box center [516, 50] width 176 height 18
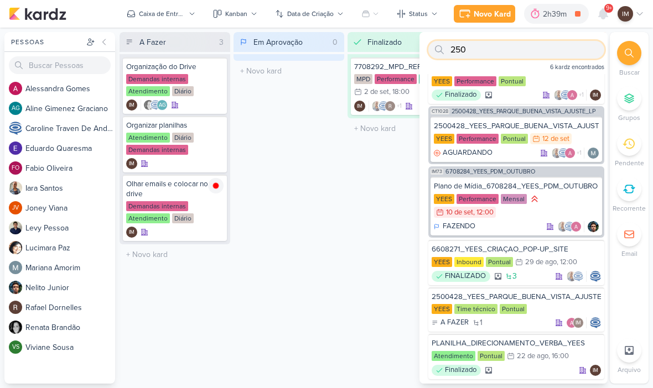
scroll to position [24, 0]
type input "250"
click at [571, 126] on div "2500428_YEES_PARQUE_BUENA_VISTA_AJUSTE_LP" at bounding box center [516, 126] width 165 height 10
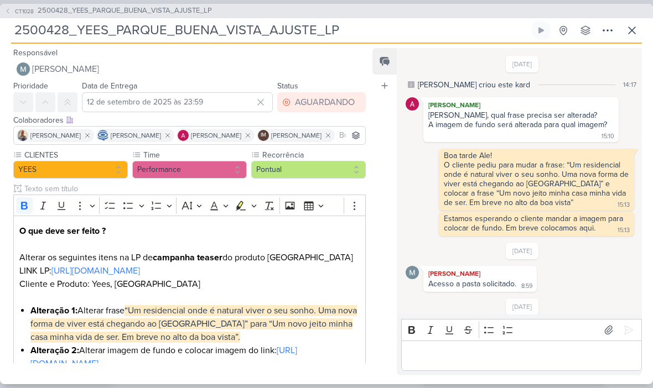
scroll to position [174, 0]
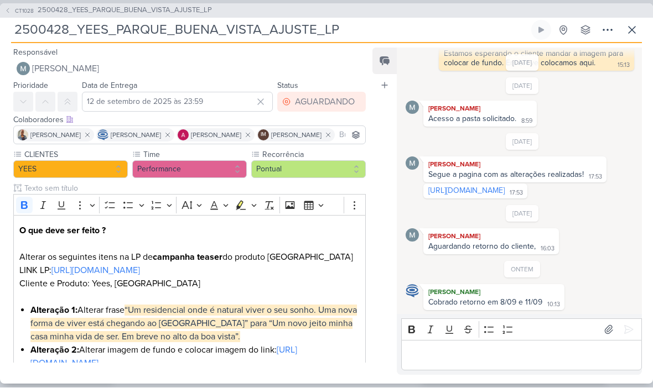
click at [12, 15] on button "CT1028 2500428_YEES_PARQUE_BUENA_VISTA_AJUSTE_LP" at bounding box center [107, 11] width 207 height 11
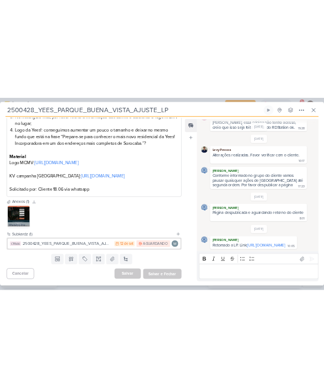
scroll to position [346, 0]
